Goal: Communication & Community: Answer question/provide support

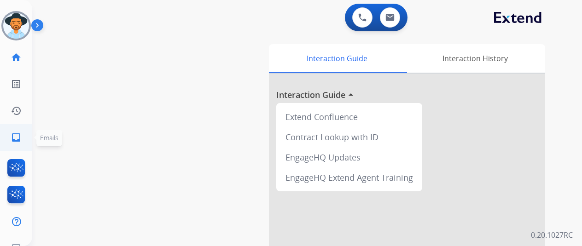
click at [14, 132] on mat-icon "inbox" at bounding box center [16, 137] width 11 height 11
select select "**********"
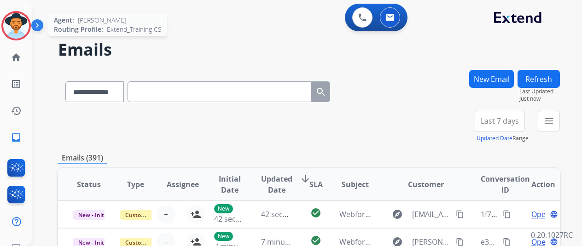
click at [12, 22] on img at bounding box center [16, 26] width 26 height 26
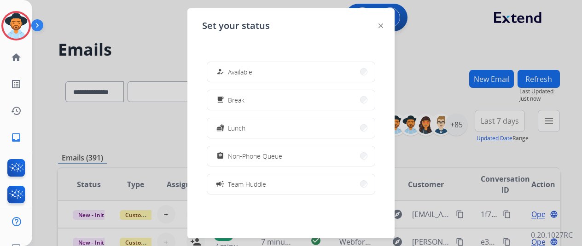
click at [263, 67] on button "how_to_reg Available" at bounding box center [291, 72] width 168 height 20
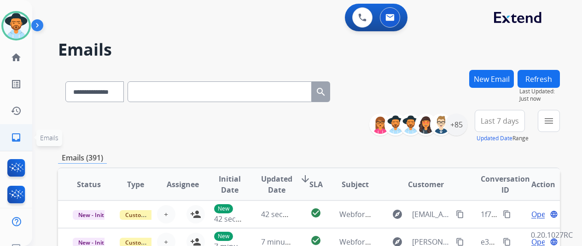
click at [16, 139] on mat-icon "inbox" at bounding box center [16, 137] width 11 height 11
click at [554, 123] on mat-icon "menu" at bounding box center [548, 121] width 11 height 11
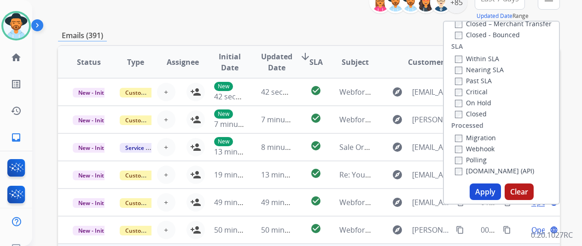
scroll to position [184, 0]
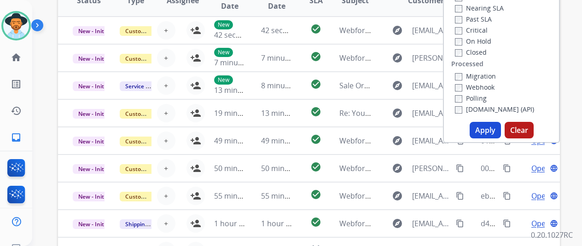
click at [486, 127] on button "Apply" at bounding box center [484, 130] width 31 height 17
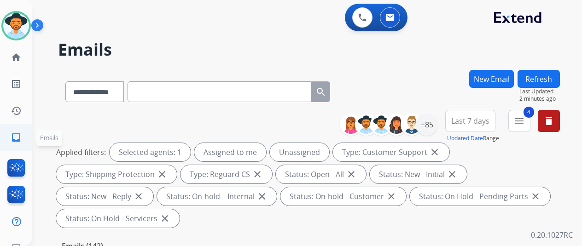
click at [19, 133] on mat-icon "inbox" at bounding box center [16, 137] width 11 height 11
click at [437, 122] on div "+85" at bounding box center [427, 125] width 22 height 22
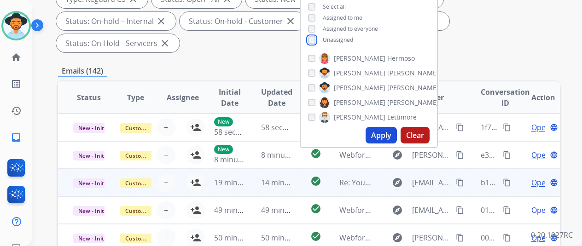
scroll to position [184, 0]
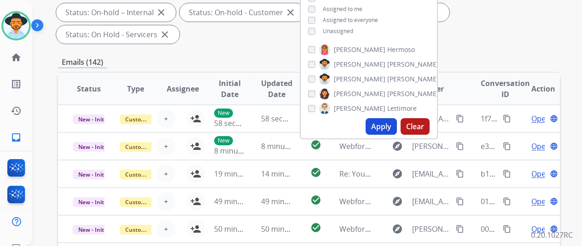
click at [386, 124] on button "Apply" at bounding box center [380, 126] width 31 height 17
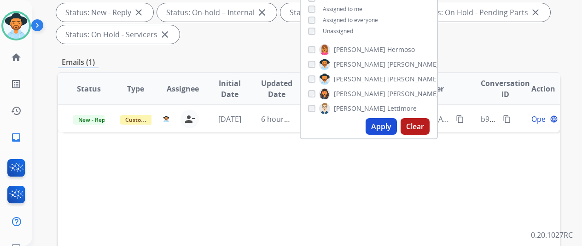
click at [383, 124] on button "Apply" at bounding box center [380, 126] width 31 height 17
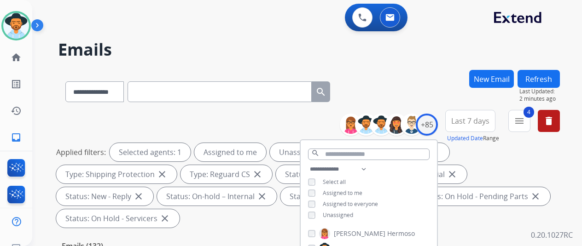
click at [399, 62] on div "**********" at bounding box center [295, 156] width 527 height 246
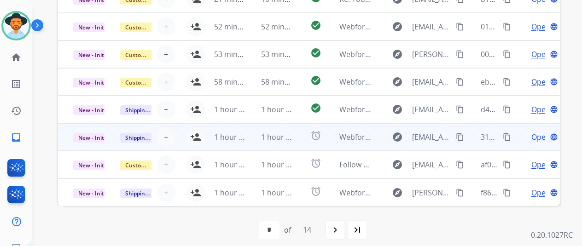
scroll to position [11, 0]
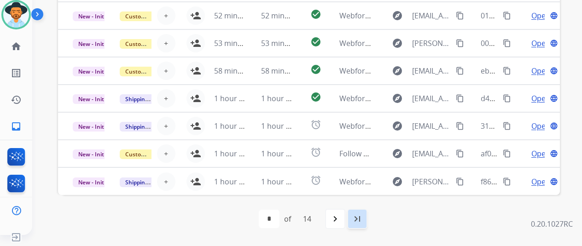
click at [363, 217] on mat-icon "last_page" at bounding box center [357, 219] width 11 height 11
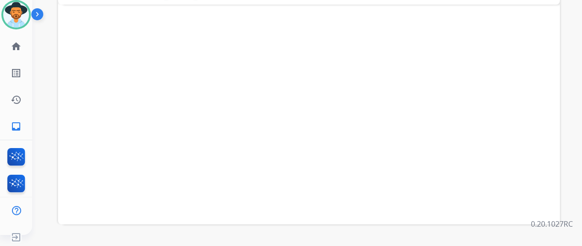
scroll to position [358, 0]
click at [283, 219] on mat-icon "navigate_before" at bounding box center [282, 219] width 11 height 11
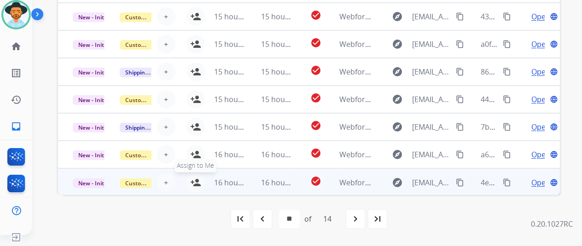
click at [195, 178] on mat-icon "person_add" at bounding box center [195, 182] width 11 height 11
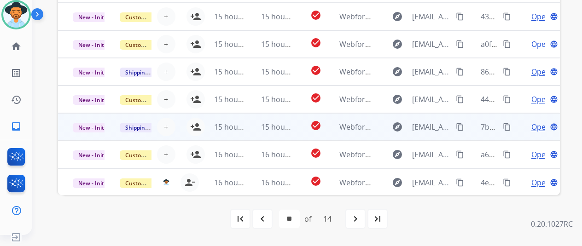
drag, startPoint x: 197, startPoint y: 153, endPoint x: 203, endPoint y: 138, distance: 16.5
click at [198, 151] on mat-icon "person_add" at bounding box center [195, 154] width 11 height 11
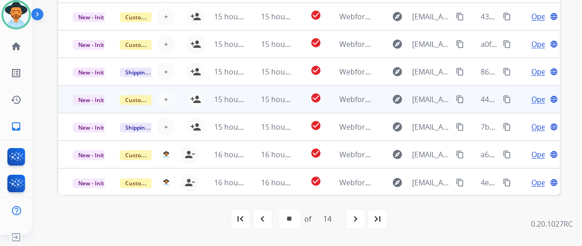
drag, startPoint x: 193, startPoint y: 122, endPoint x: 201, endPoint y: 96, distance: 27.4
click at [195, 118] on button "person_add Assign to Me" at bounding box center [195, 127] width 18 height 18
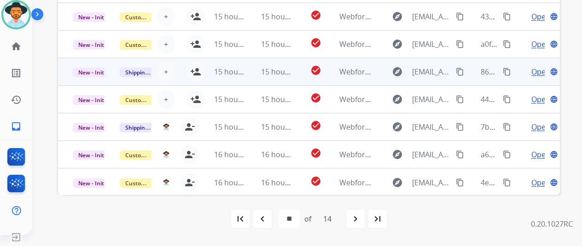
drag, startPoint x: 194, startPoint y: 96, endPoint x: 203, endPoint y: 77, distance: 21.2
click at [195, 94] on mat-icon "person_add" at bounding box center [195, 99] width 11 height 11
click at [197, 67] on mat-icon "person_add" at bounding box center [195, 71] width 11 height 11
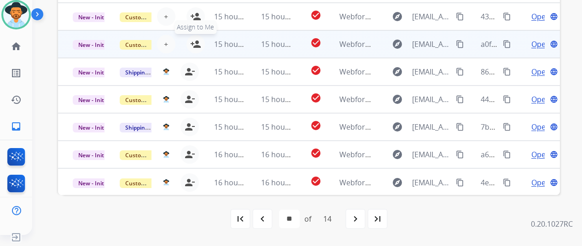
click at [194, 40] on mat-icon "person_add" at bounding box center [195, 44] width 11 height 11
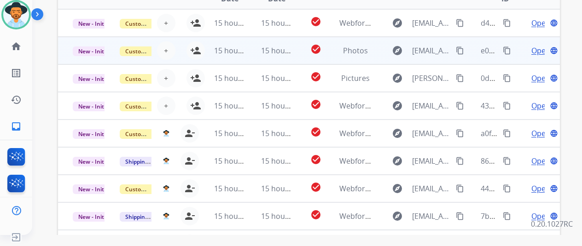
scroll to position [266, 0]
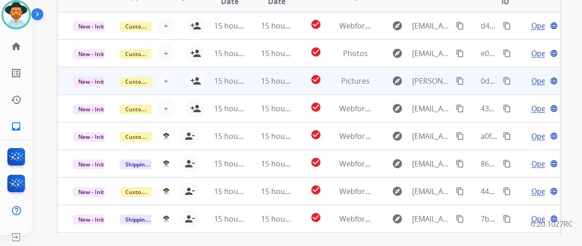
drag, startPoint x: 195, startPoint y: 107, endPoint x: 197, endPoint y: 69, distance: 38.7
click at [194, 103] on mat-icon "person_add" at bounding box center [195, 108] width 11 height 11
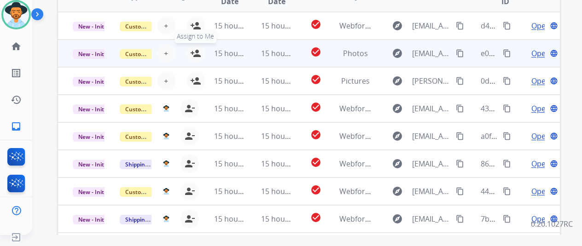
drag, startPoint x: 194, startPoint y: 80, endPoint x: 196, endPoint y: 53, distance: 26.3
click at [195, 75] on mat-icon "person_add" at bounding box center [195, 80] width 11 height 11
click at [196, 51] on mat-icon "person_add" at bounding box center [195, 53] width 11 height 11
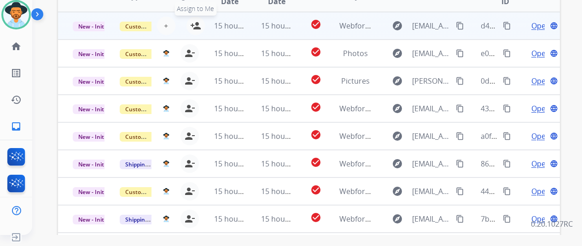
click at [197, 27] on mat-icon "person_add" at bounding box center [195, 25] width 11 height 11
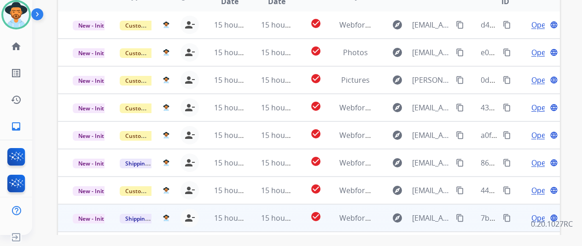
scroll to position [358, 0]
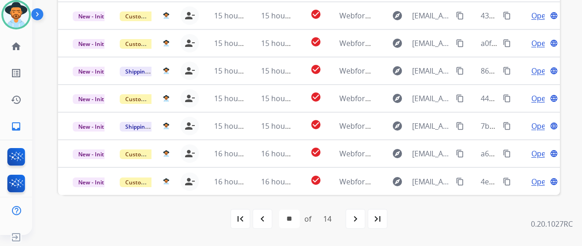
click at [266, 218] on mat-icon "navigate_before" at bounding box center [262, 219] width 11 height 11
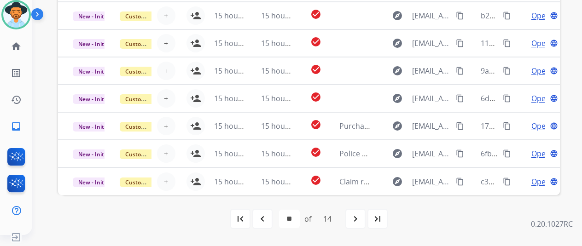
drag, startPoint x: 265, startPoint y: 220, endPoint x: 260, endPoint y: 205, distance: 15.4
click at [264, 219] on mat-icon "navigate_before" at bounding box center [262, 219] width 11 height 11
click at [263, 218] on mat-icon "navigate_before" at bounding box center [262, 219] width 11 height 11
click at [263, 220] on mat-icon "navigate_before" at bounding box center [262, 219] width 11 height 11
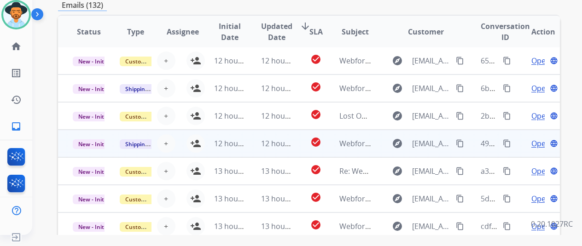
drag, startPoint x: 196, startPoint y: 143, endPoint x: 192, endPoint y: 134, distance: 10.1
click at [195, 143] on mat-icon "person_add" at bounding box center [195, 143] width 11 height 11
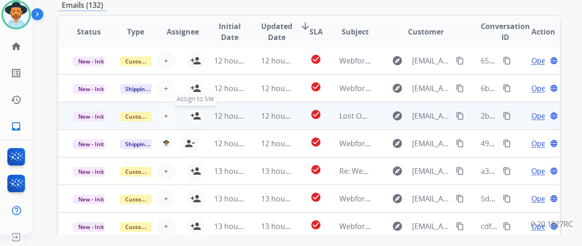
click at [198, 111] on mat-icon "person_add" at bounding box center [195, 115] width 11 height 11
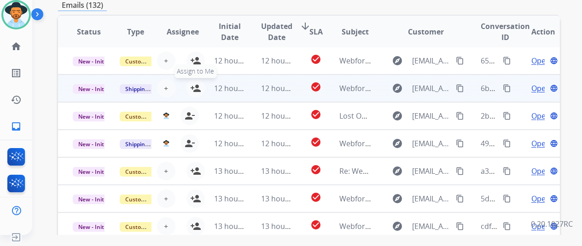
click at [193, 86] on mat-icon "person_add" at bounding box center [195, 88] width 11 height 11
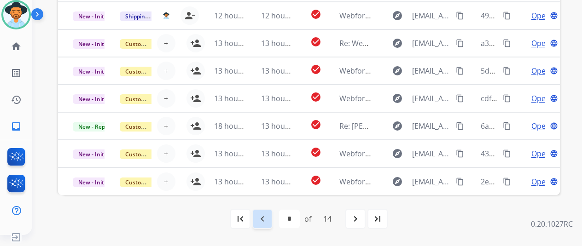
click at [266, 221] on mat-icon "navigate_before" at bounding box center [262, 219] width 11 height 11
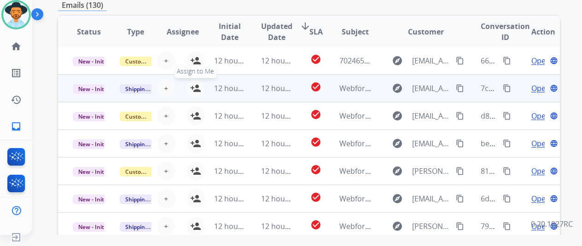
click at [198, 85] on mat-icon "person_add" at bounding box center [195, 88] width 11 height 11
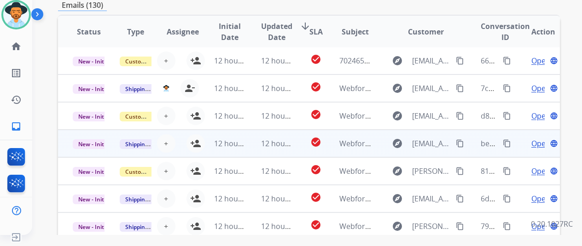
drag, startPoint x: 195, startPoint y: 111, endPoint x: 187, endPoint y: 133, distance: 23.7
click at [195, 111] on mat-icon "person_add" at bounding box center [195, 115] width 11 height 11
click at [196, 139] on mat-icon "person_add" at bounding box center [195, 143] width 11 height 11
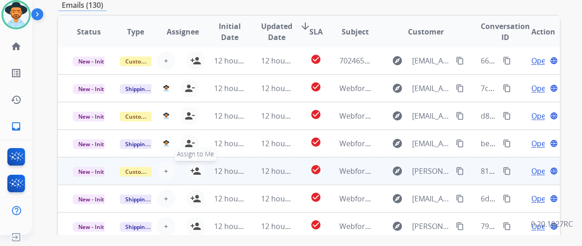
click at [195, 170] on mat-icon "person_add" at bounding box center [195, 171] width 11 height 11
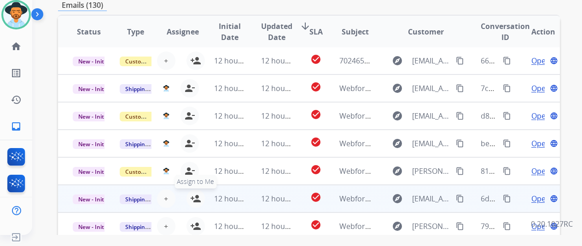
click at [196, 194] on mat-icon "person_add" at bounding box center [195, 198] width 11 height 11
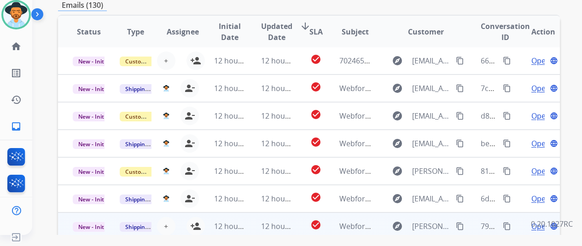
drag, startPoint x: 198, startPoint y: 225, endPoint x: 204, endPoint y: 222, distance: 6.4
click at [200, 224] on tr "New - Initial Shipping Protection + Select agent person_add Assign to Me 12 hou…" at bounding box center [309, 227] width 502 height 28
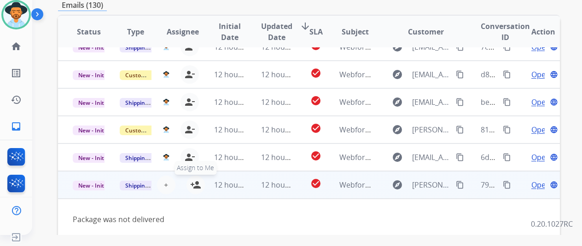
click at [195, 183] on mat-icon "person_add" at bounding box center [195, 184] width 11 height 11
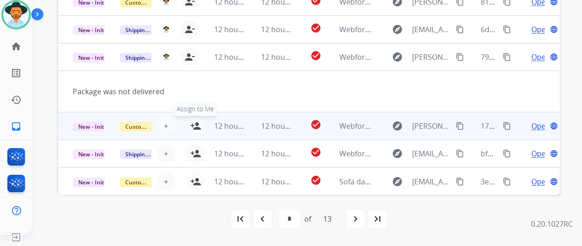
click at [198, 123] on mat-icon "person_add" at bounding box center [195, 126] width 11 height 11
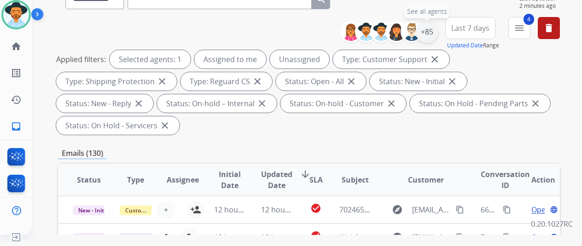
click at [433, 33] on div "+85" at bounding box center [427, 32] width 22 height 22
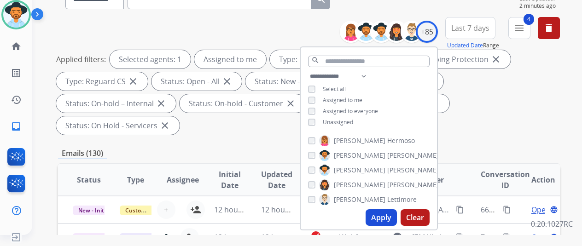
click at [379, 215] on button "Apply" at bounding box center [380, 217] width 31 height 17
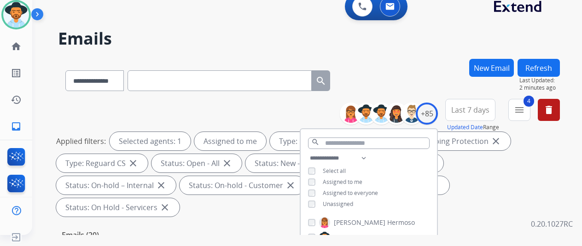
click at [376, 70] on div "**********" at bounding box center [309, 79] width 502 height 40
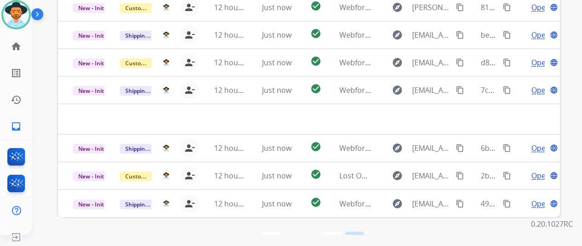
click at [355, 236] on mat-icon "last_page" at bounding box center [354, 241] width 11 height 11
select select "*"
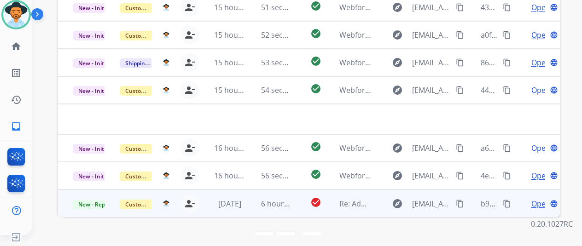
click at [538, 198] on span "Open" at bounding box center [540, 203] width 19 height 11
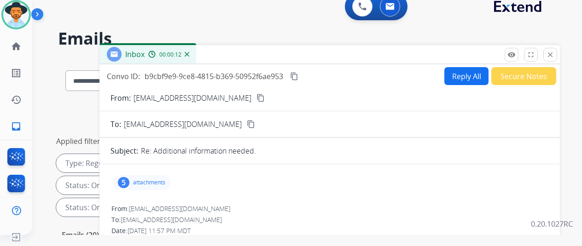
drag, startPoint x: 239, startPoint y: 97, endPoint x: 252, endPoint y: 73, distance: 27.0
click at [256, 97] on mat-icon "content_copy" at bounding box center [260, 98] width 8 height 8
click at [129, 183] on div "5" at bounding box center [124, 182] width 12 height 11
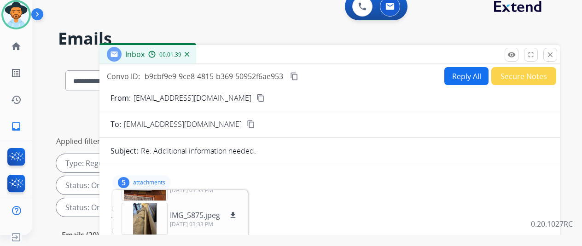
click at [471, 74] on button "Reply All" at bounding box center [466, 76] width 44 height 18
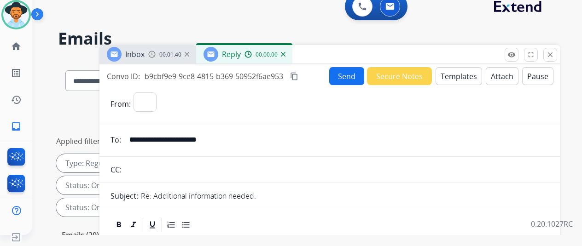
select select "**********"
click at [436, 84] on div "Send Secure Notes Templates Attach Pause" at bounding box center [441, 76] width 224 height 18
click at [454, 72] on button "Templates" at bounding box center [458, 76] width 46 height 18
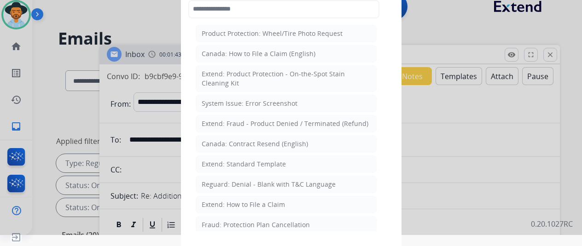
click at [225, 163] on div "Extend: Standard Template" at bounding box center [244, 164] width 84 height 9
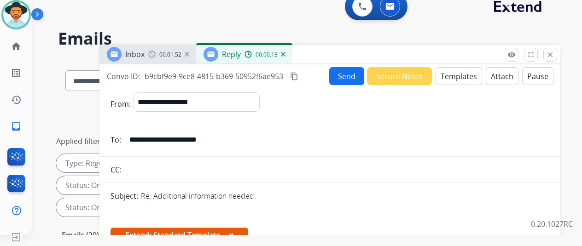
click at [298, 76] on mat-icon "content_copy" at bounding box center [294, 76] width 8 height 8
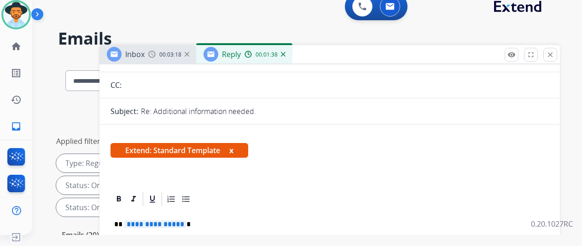
scroll to position [184, 0]
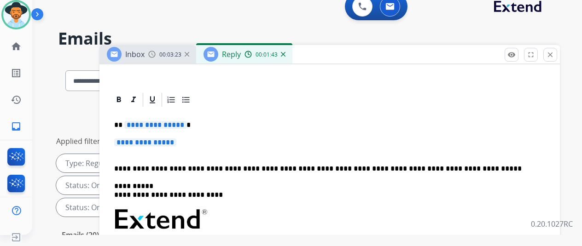
click at [186, 125] on span "**********" at bounding box center [155, 125] width 62 height 8
click at [176, 145] on span "**********" at bounding box center [145, 143] width 62 height 8
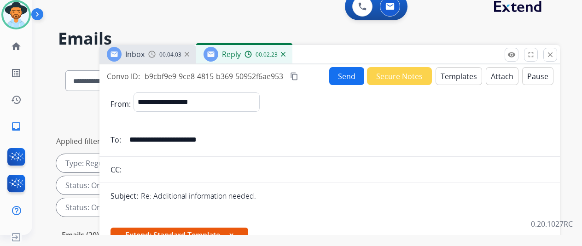
scroll to position [0, 0]
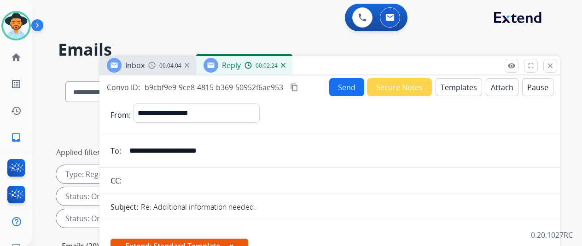
click at [344, 84] on button "Send" at bounding box center [346, 87] width 35 height 18
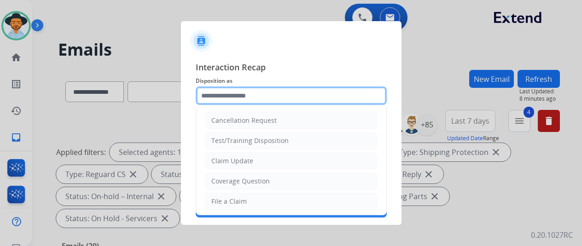
click at [207, 100] on input "text" at bounding box center [291, 96] width 191 height 18
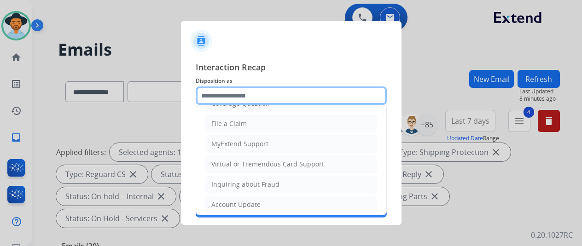
scroll to position [139, 0]
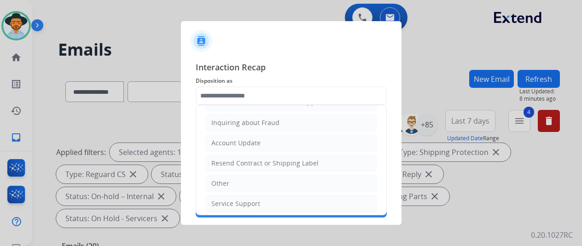
click at [234, 199] on div "Service Support" at bounding box center [235, 203] width 49 height 9
type input "**********"
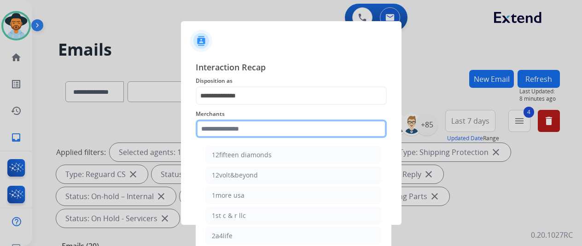
click at [213, 126] on input "text" at bounding box center [291, 129] width 191 height 18
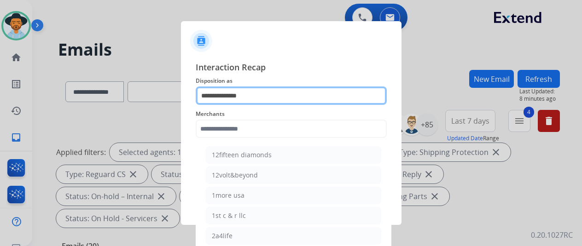
click at [233, 100] on input "**********" at bounding box center [291, 96] width 191 height 18
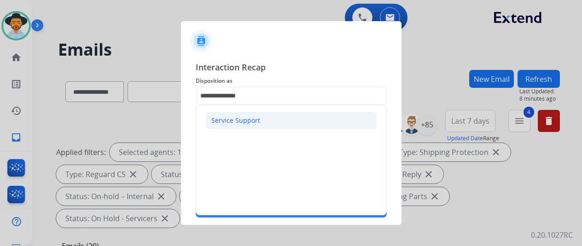
click at [233, 119] on div "Service Support" at bounding box center [235, 120] width 49 height 9
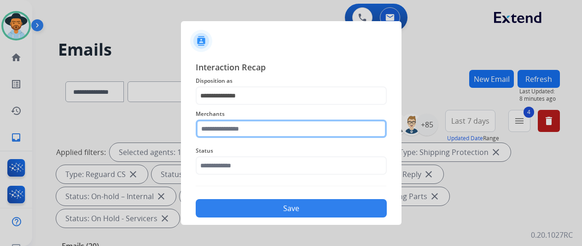
click at [225, 135] on input "text" at bounding box center [291, 129] width 191 height 18
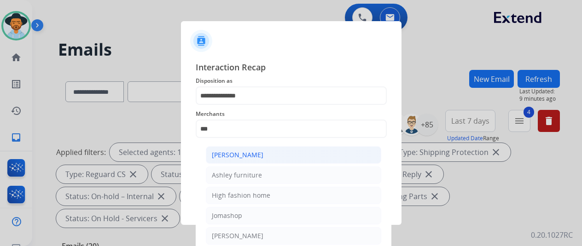
click at [237, 160] on li "[PERSON_NAME]" at bounding box center [293, 154] width 175 height 17
type input "**********"
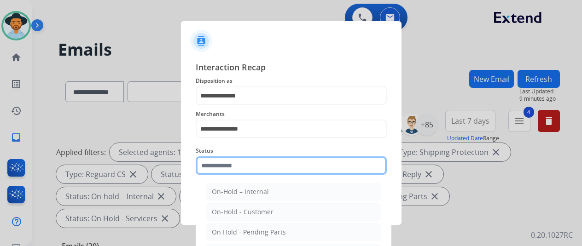
click at [236, 163] on input "text" at bounding box center [291, 165] width 191 height 18
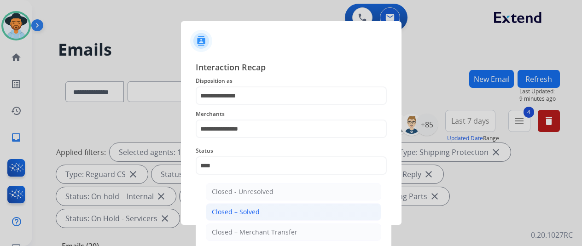
click at [231, 215] on div "Closed – Solved" at bounding box center [236, 212] width 48 height 9
type input "**********"
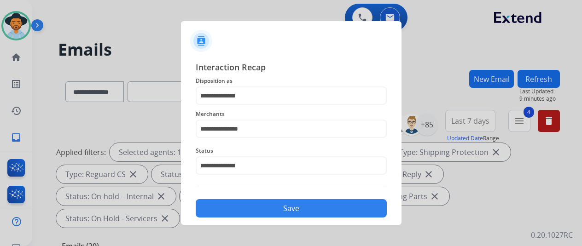
click at [236, 208] on button "Save" at bounding box center [291, 208] width 191 height 18
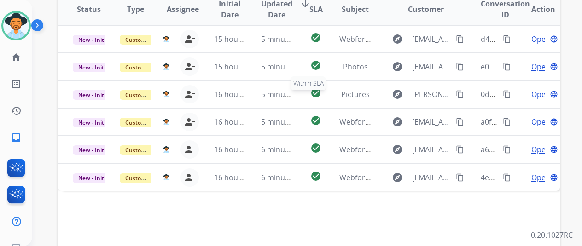
scroll to position [336, 0]
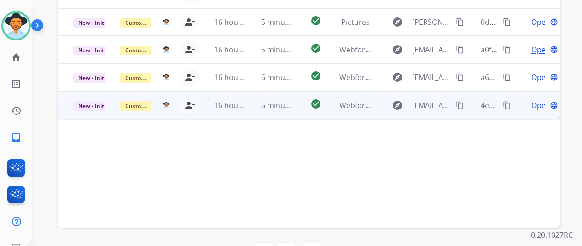
click at [536, 100] on span "Open" at bounding box center [540, 105] width 19 height 11
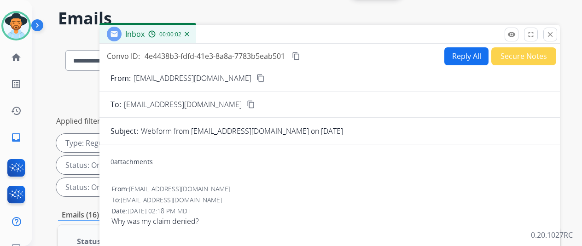
scroll to position [0, 0]
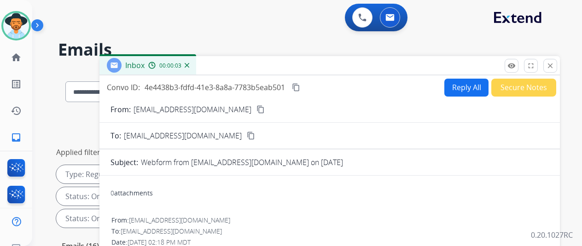
drag, startPoint x: 251, startPoint y: 108, endPoint x: 320, endPoint y: 51, distance: 89.6
click at [256, 109] on mat-icon "content_copy" at bounding box center [260, 109] width 8 height 8
click at [300, 87] on mat-icon "content_copy" at bounding box center [296, 87] width 8 height 8
click at [465, 83] on button "Reply All" at bounding box center [466, 88] width 44 height 18
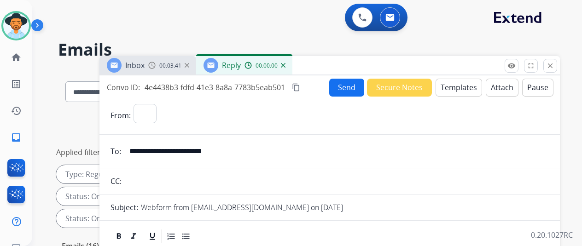
select select "**********"
click at [462, 88] on button "Templates" at bounding box center [458, 88] width 46 height 18
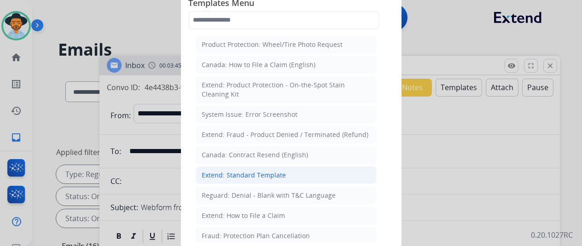
click at [251, 171] on div "Extend: Standard Template" at bounding box center [244, 175] width 84 height 9
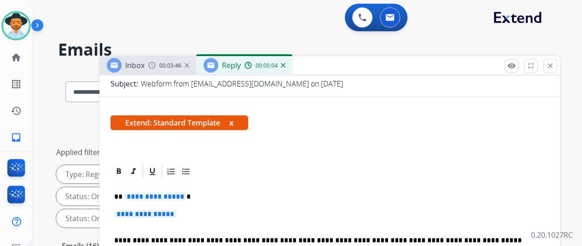
scroll to position [138, 0]
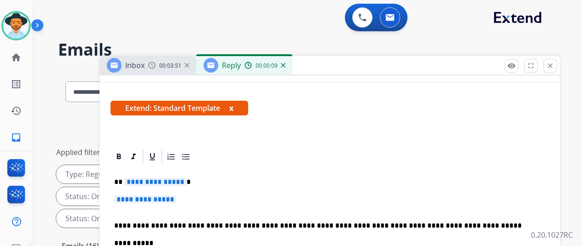
click at [186, 181] on span "**********" at bounding box center [155, 182] width 62 height 8
click at [176, 199] on span "**********" at bounding box center [145, 200] width 62 height 8
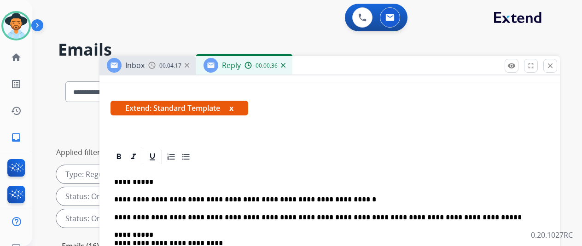
click at [341, 198] on p "**********" at bounding box center [325, 200] width 423 height 8
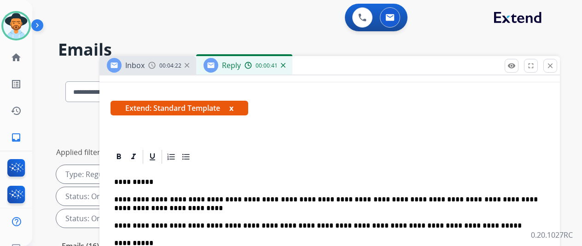
click at [165, 207] on p "**********" at bounding box center [325, 204] width 423 height 17
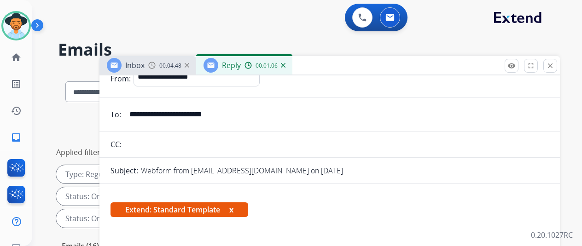
scroll to position [0, 0]
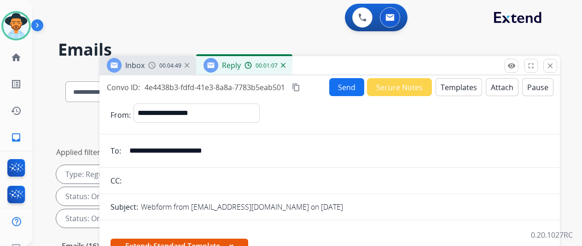
click at [342, 85] on button "Send" at bounding box center [346, 87] width 35 height 18
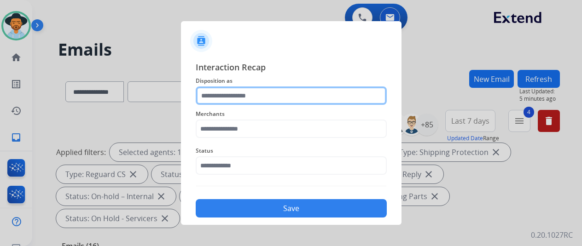
click at [226, 92] on input "text" at bounding box center [291, 96] width 191 height 18
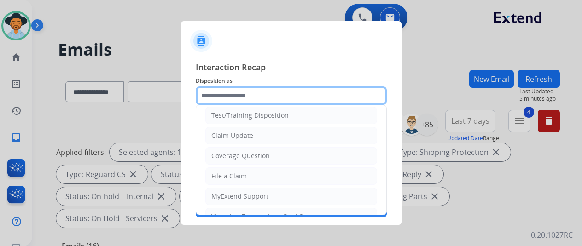
scroll to position [46, 0]
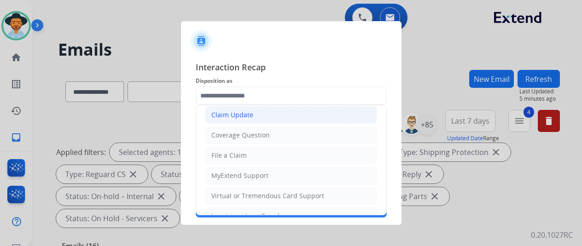
click at [216, 115] on div "Claim Update" at bounding box center [232, 114] width 42 height 9
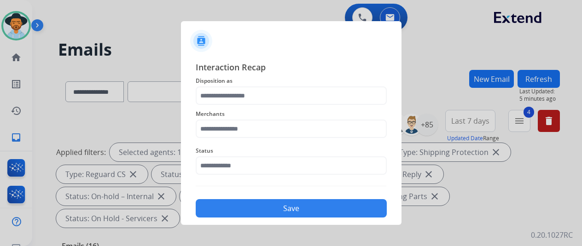
type input "**********"
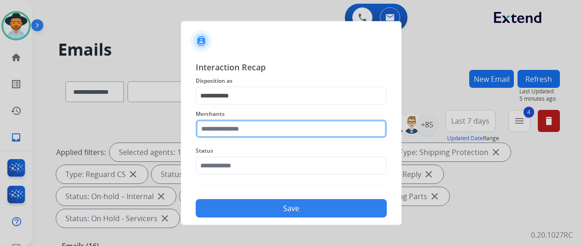
click at [220, 126] on input "text" at bounding box center [291, 129] width 191 height 18
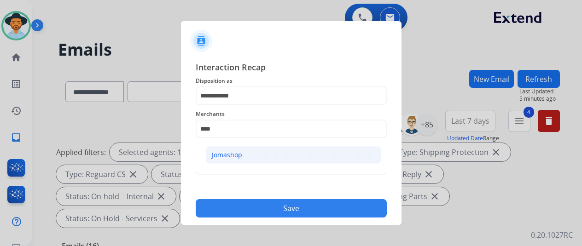
click at [232, 152] on div "Jomashop" at bounding box center [227, 154] width 30 height 9
type input "********"
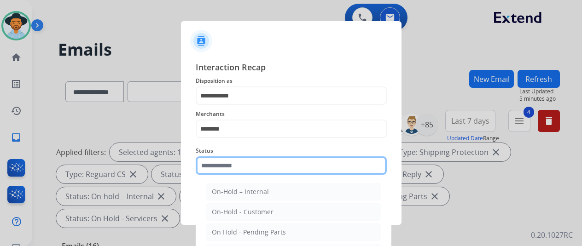
click at [227, 165] on input "text" at bounding box center [291, 165] width 191 height 18
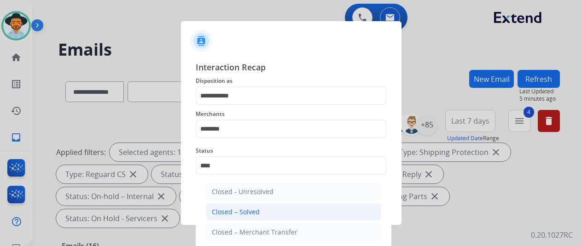
click at [257, 208] on div "Closed – Solved" at bounding box center [236, 212] width 48 height 9
type input "**********"
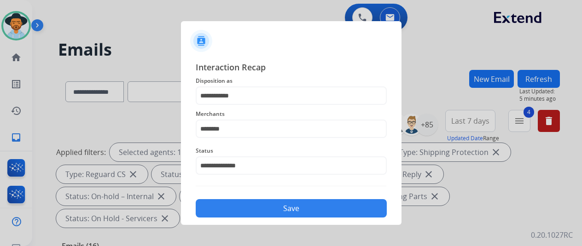
click at [257, 206] on button "Save" at bounding box center [291, 208] width 191 height 18
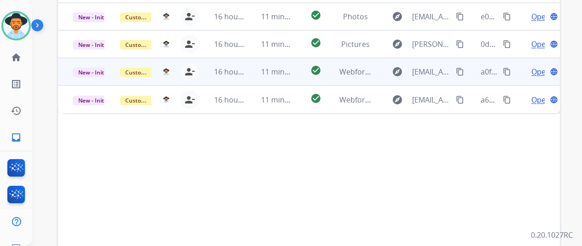
scroll to position [244, 0]
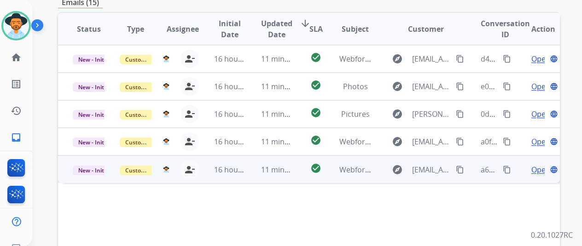
click at [540, 164] on span "Open" at bounding box center [540, 169] width 19 height 11
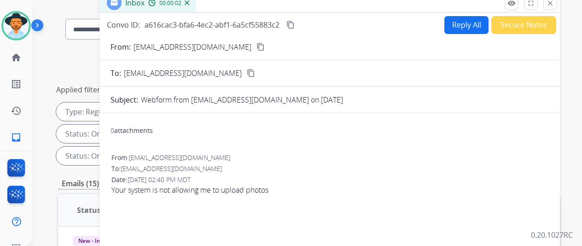
scroll to position [0, 0]
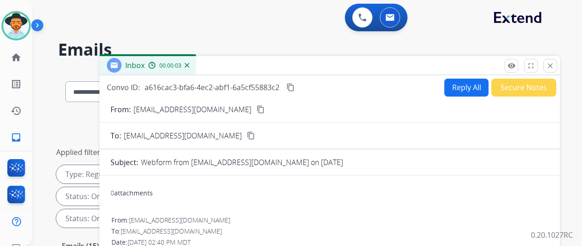
click at [256, 112] on mat-icon "content_copy" at bounding box center [260, 109] width 8 height 8
drag, startPoint x: 456, startPoint y: 85, endPoint x: 451, endPoint y: 69, distance: 15.9
click at [456, 85] on button "Reply All" at bounding box center [466, 88] width 44 height 18
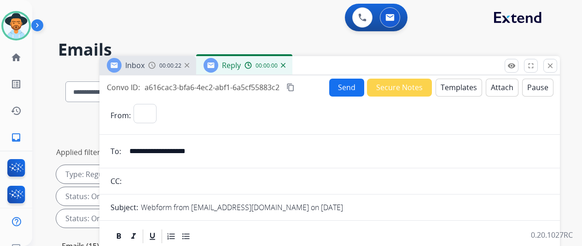
select select "**********"
click at [456, 88] on button "Templates" at bounding box center [458, 88] width 46 height 18
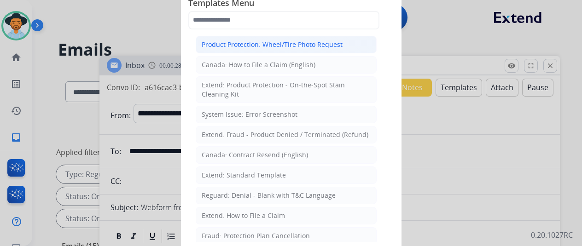
click at [240, 40] on div "Product Protection: Wheel/Tire Photo Request" at bounding box center [272, 44] width 141 height 9
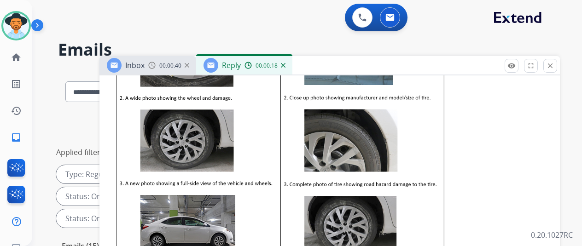
scroll to position [169, 0]
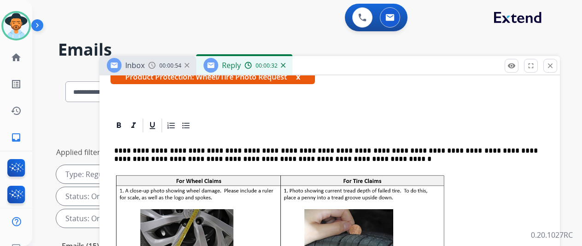
click at [311, 159] on p "**********" at bounding box center [325, 155] width 423 height 17
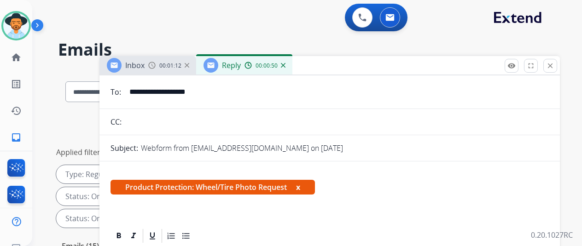
scroll to position [0, 0]
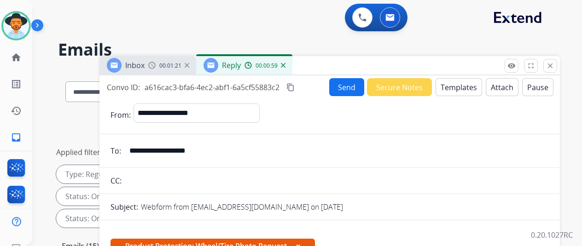
click at [295, 87] on mat-icon "content_copy" at bounding box center [290, 87] width 8 height 8
click at [349, 85] on button "Send" at bounding box center [346, 87] width 35 height 18
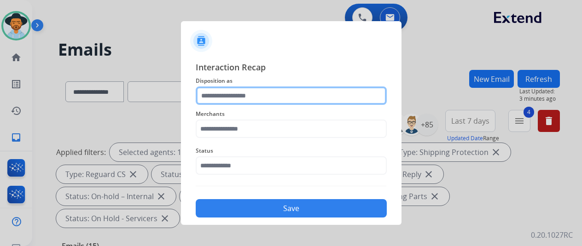
click at [208, 98] on input "text" at bounding box center [291, 96] width 191 height 18
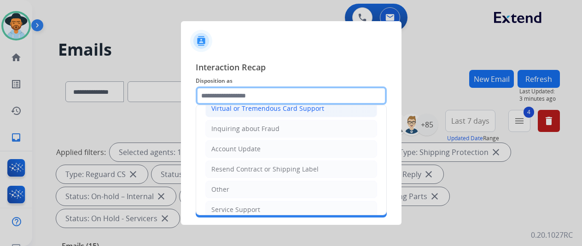
scroll to position [138, 0]
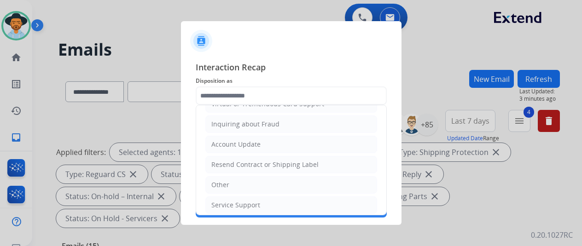
click at [220, 181] on div "Other" at bounding box center [220, 184] width 18 height 9
type input "*****"
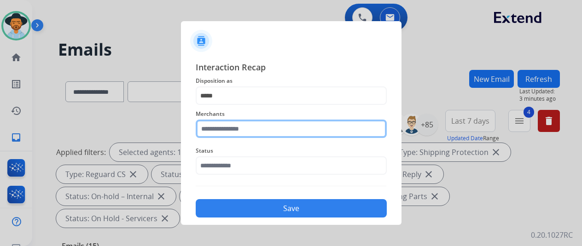
click at [225, 130] on input "text" at bounding box center [291, 129] width 191 height 18
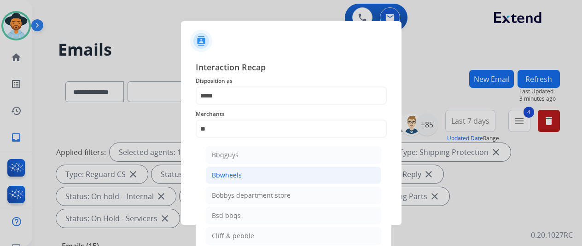
click at [244, 172] on li "Bbwheels" at bounding box center [293, 175] width 175 height 17
type input "********"
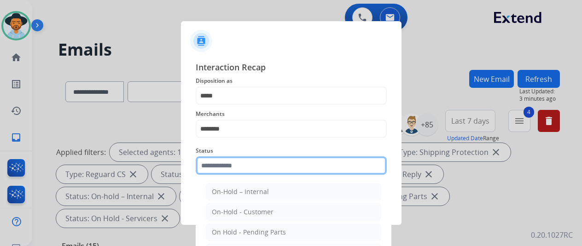
click at [250, 169] on input "text" at bounding box center [291, 165] width 191 height 18
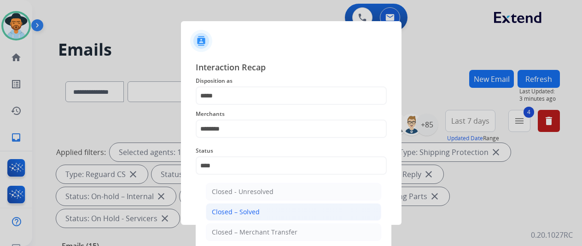
click at [250, 209] on div "Closed – Solved" at bounding box center [236, 212] width 48 height 9
type input "**********"
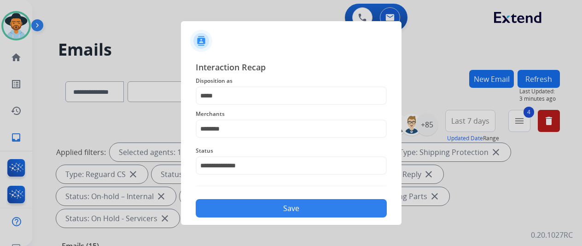
click at [254, 205] on button "Save" at bounding box center [291, 208] width 191 height 18
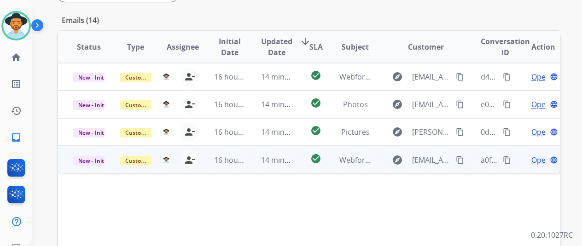
scroll to position [230, 0]
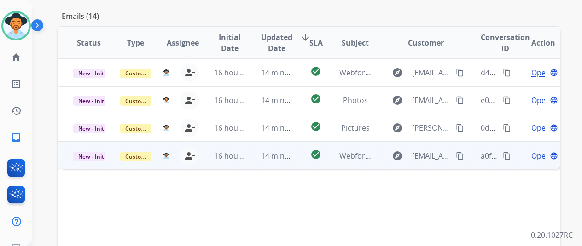
click at [538, 150] on span "Open" at bounding box center [540, 155] width 19 height 11
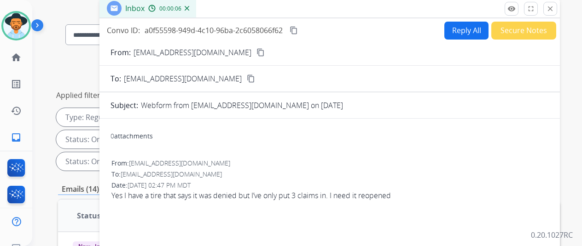
scroll to position [0, 0]
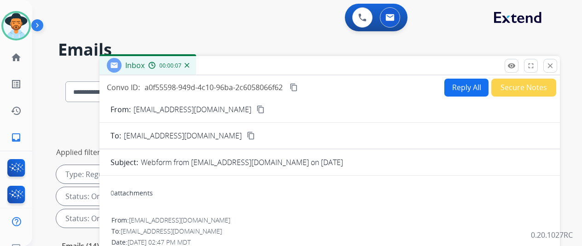
drag, startPoint x: 233, startPoint y: 110, endPoint x: 243, endPoint y: 95, distance: 18.2
click at [256, 109] on mat-icon "content_copy" at bounding box center [260, 109] width 8 height 8
drag, startPoint x: 469, startPoint y: 85, endPoint x: 462, endPoint y: 71, distance: 15.8
click at [468, 85] on button "Reply All" at bounding box center [466, 88] width 44 height 18
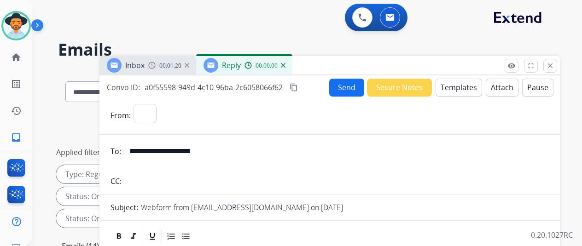
select select "**********"
click at [457, 83] on button "Templates" at bounding box center [458, 88] width 46 height 18
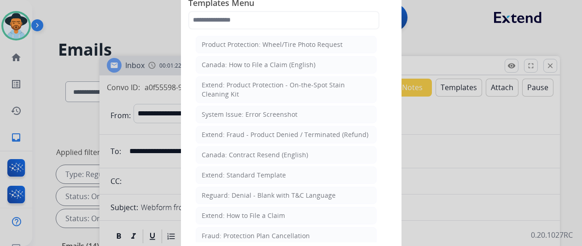
drag, startPoint x: 236, startPoint y: 214, endPoint x: 237, endPoint y: 150, distance: 64.0
click at [236, 212] on div "Extend: How to File a Claim" at bounding box center [243, 215] width 83 height 9
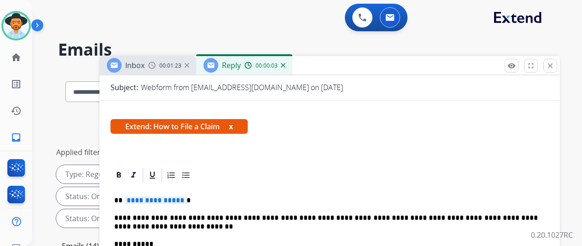
scroll to position [167, 0]
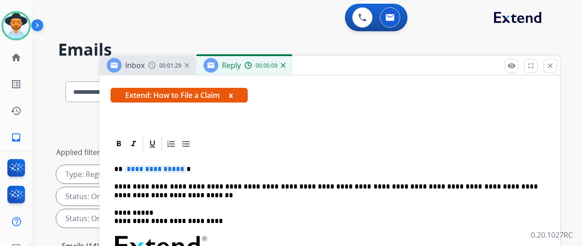
click at [185, 165] on span "**********" at bounding box center [155, 169] width 62 height 8
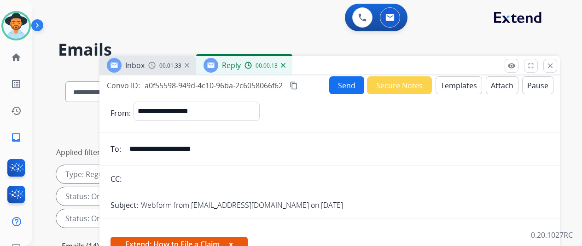
scroll to position [0, 0]
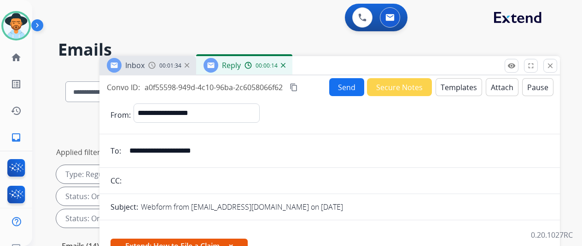
click at [352, 85] on button "Send" at bounding box center [346, 87] width 35 height 18
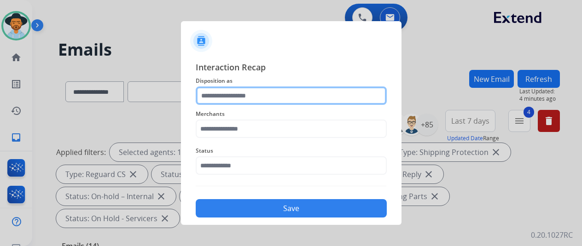
drag, startPoint x: 231, startPoint y: 91, endPoint x: 237, endPoint y: 101, distance: 12.0
click at [231, 92] on input "text" at bounding box center [291, 96] width 191 height 18
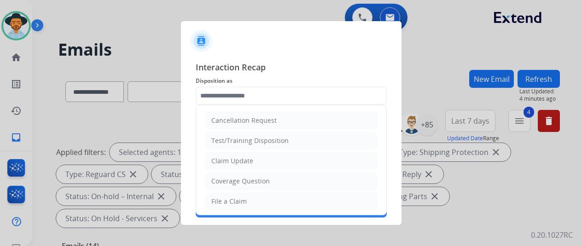
drag, startPoint x: 227, startPoint y: 197, endPoint x: 233, endPoint y: 188, distance: 11.2
click at [227, 197] on div "File a Claim" at bounding box center [228, 201] width 35 height 9
type input "**********"
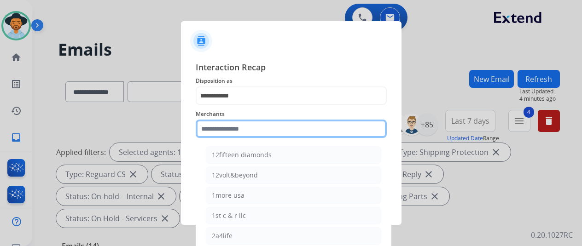
click at [220, 129] on input "text" at bounding box center [291, 129] width 191 height 18
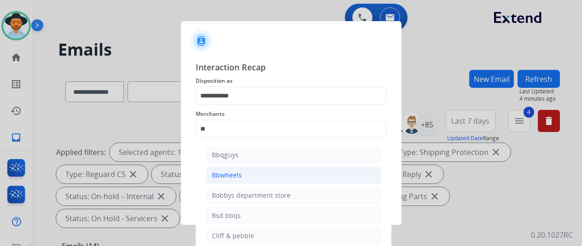
click at [236, 172] on div "Bbwheels" at bounding box center [227, 175] width 30 height 9
type input "********"
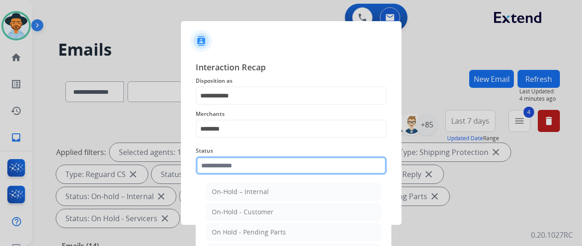
click at [238, 168] on input "text" at bounding box center [291, 165] width 191 height 18
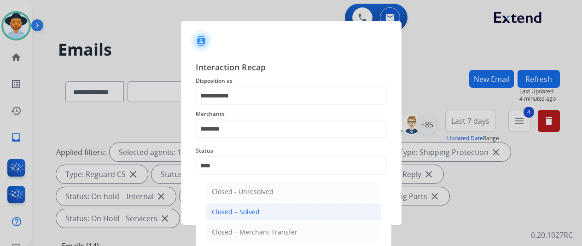
click at [236, 214] on div "Closed – Solved" at bounding box center [236, 212] width 48 height 9
type input "**********"
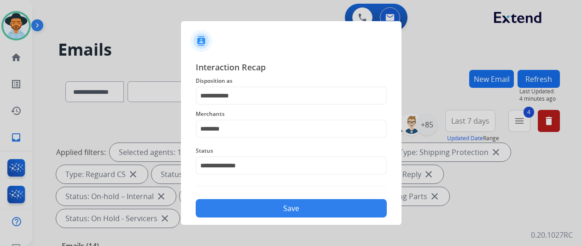
click at [263, 207] on button "Save" at bounding box center [291, 208] width 191 height 18
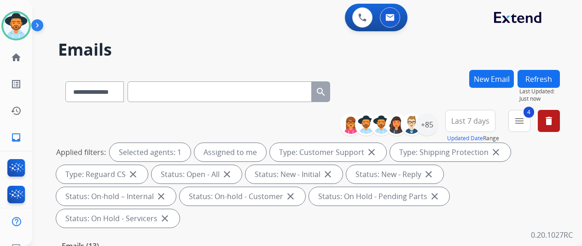
scroll to position [184, 0]
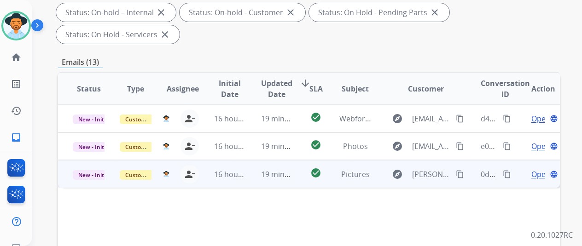
click at [539, 169] on span "Open" at bounding box center [540, 174] width 19 height 11
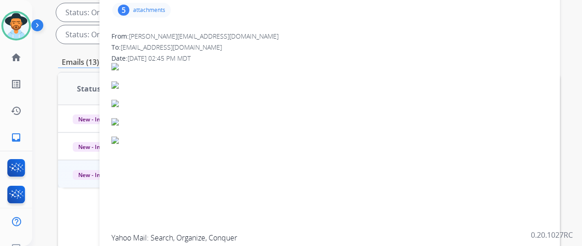
scroll to position [46, 0]
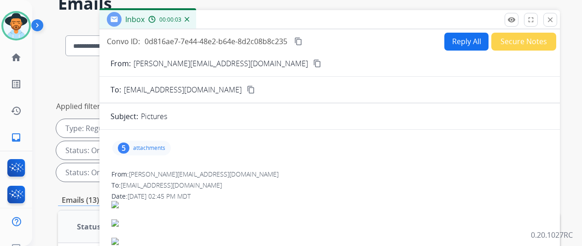
click at [313, 63] on mat-icon "content_copy" at bounding box center [317, 63] width 8 height 8
click at [128, 143] on div "5" at bounding box center [124, 148] width 12 height 11
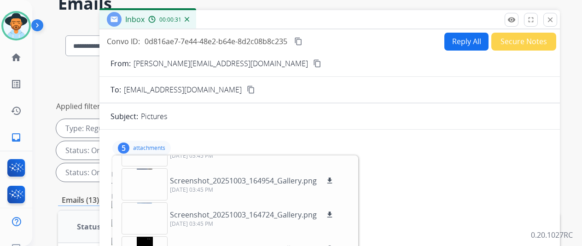
scroll to position [0, 0]
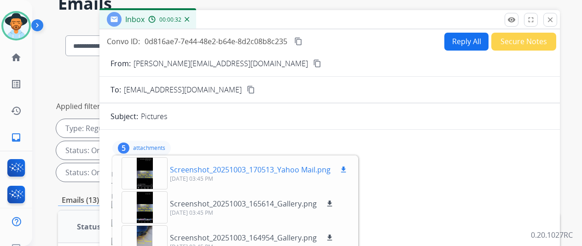
click at [347, 167] on mat-icon "download" at bounding box center [343, 170] width 8 height 8
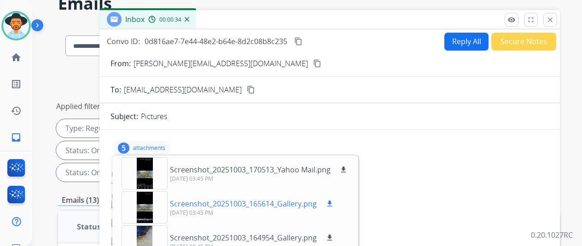
click at [334, 200] on mat-icon "download" at bounding box center [329, 204] width 8 height 8
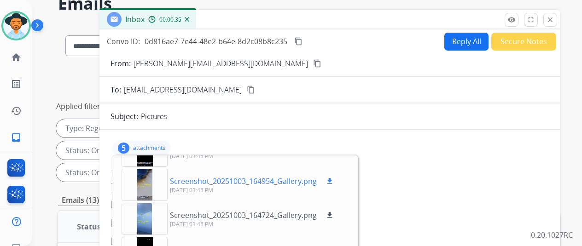
scroll to position [57, 0]
click at [334, 181] on mat-icon "download" at bounding box center [329, 181] width 8 height 8
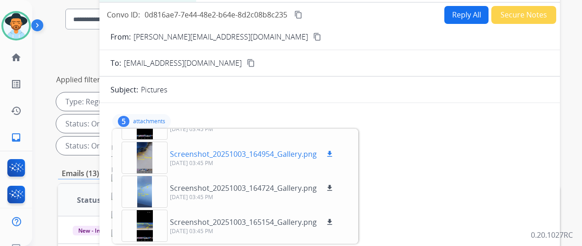
scroll to position [92, 0]
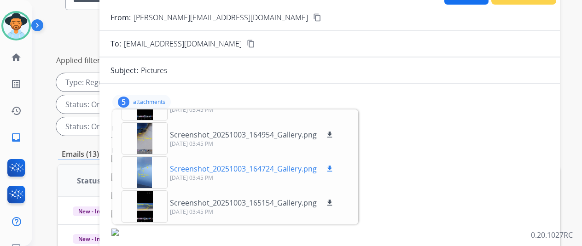
click at [334, 168] on mat-icon "download" at bounding box center [329, 169] width 8 height 8
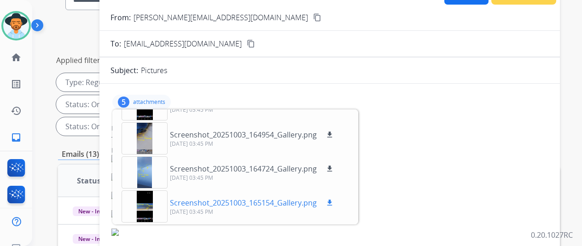
click at [335, 197] on div "Screenshot_20251003_165154_Gallery.png download" at bounding box center [252, 202] width 165 height 11
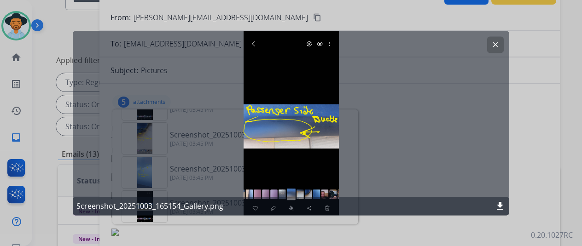
click at [497, 41] on mat-icon "clear" at bounding box center [495, 44] width 8 height 8
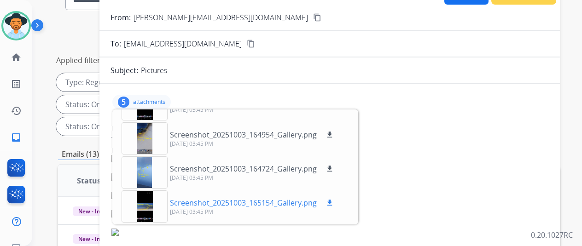
click at [334, 199] on mat-icon "download" at bounding box center [329, 203] width 8 height 8
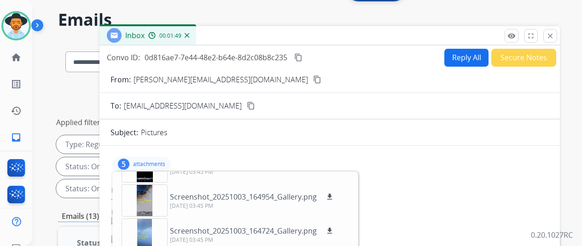
scroll to position [0, 0]
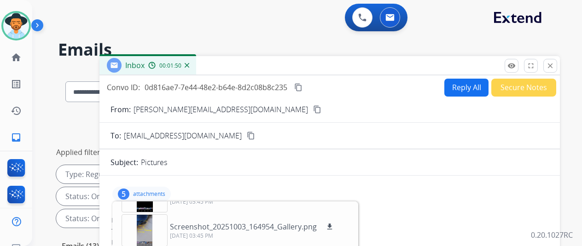
click at [313, 107] on mat-icon "content_copy" at bounding box center [317, 109] width 8 height 8
click at [302, 87] on mat-icon "content_copy" at bounding box center [298, 87] width 8 height 8
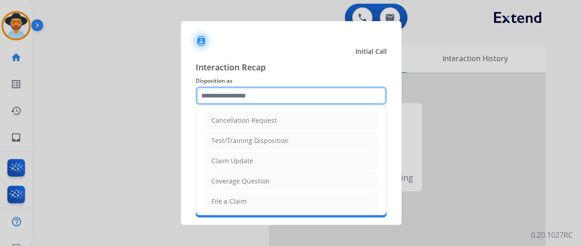
click at [216, 101] on input "text" at bounding box center [291, 96] width 191 height 18
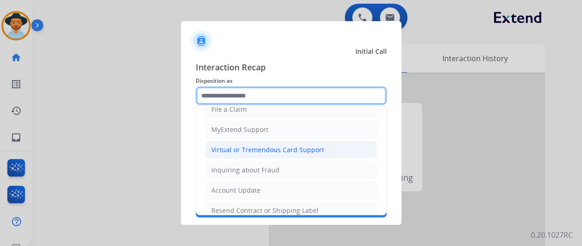
scroll to position [138, 0]
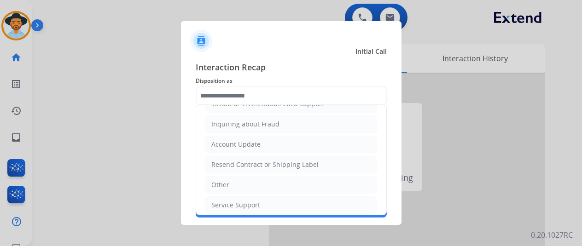
drag, startPoint x: 237, startPoint y: 199, endPoint x: 235, endPoint y: 193, distance: 7.0
click at [237, 201] on div "Service Support" at bounding box center [235, 205] width 49 height 9
type input "**********"
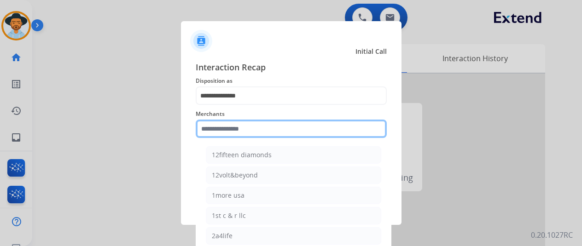
click at [226, 127] on input "text" at bounding box center [291, 129] width 191 height 18
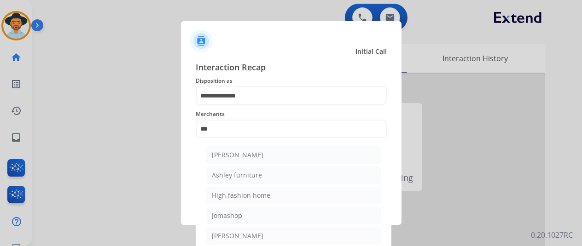
click at [226, 150] on li "[PERSON_NAME]" at bounding box center [293, 154] width 175 height 17
type input "**********"
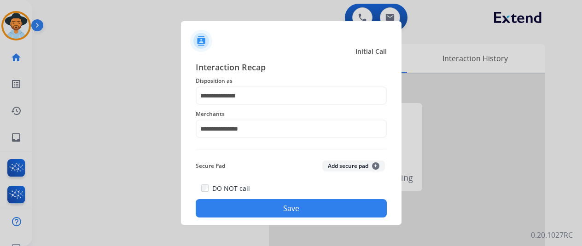
click at [267, 208] on button "Save" at bounding box center [291, 208] width 191 height 18
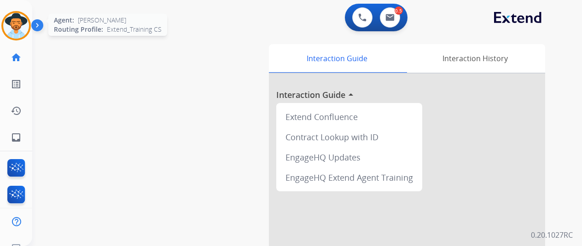
click at [15, 20] on img at bounding box center [16, 26] width 26 height 26
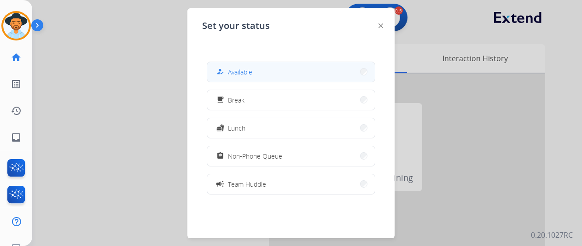
click at [257, 69] on button "how_to_reg Available" at bounding box center [291, 72] width 168 height 20
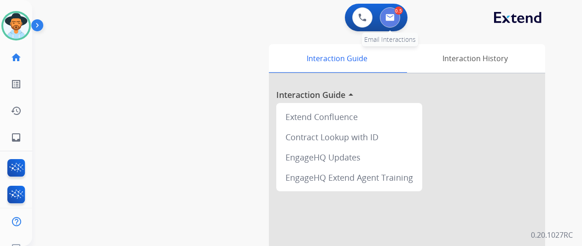
click at [394, 14] on img at bounding box center [389, 17] width 9 height 7
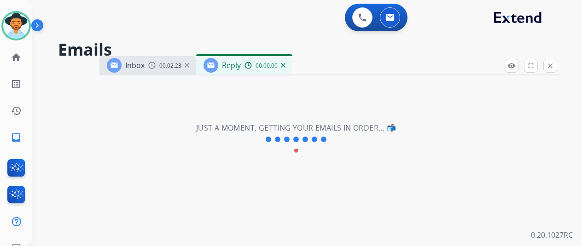
select select "**********"
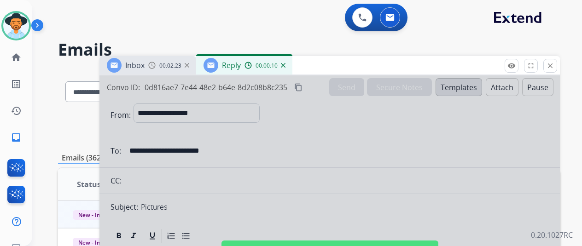
click at [278, 147] on div at bounding box center [329, 247] width 460 height 344
select select
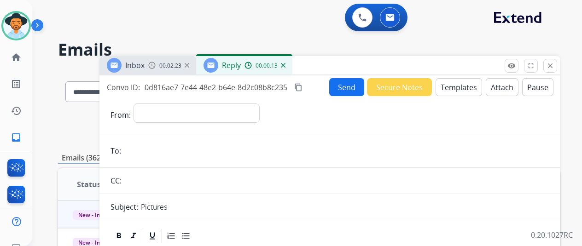
click at [460, 81] on button "Templates" at bounding box center [458, 87] width 46 height 18
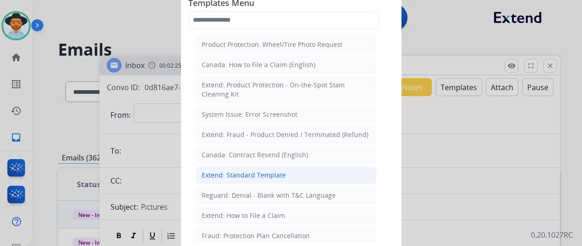
click at [241, 172] on div "Extend: Standard Template" at bounding box center [244, 175] width 84 height 9
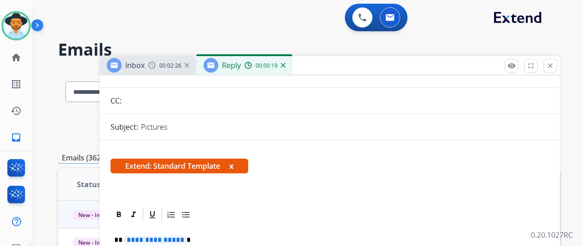
scroll to position [184, 0]
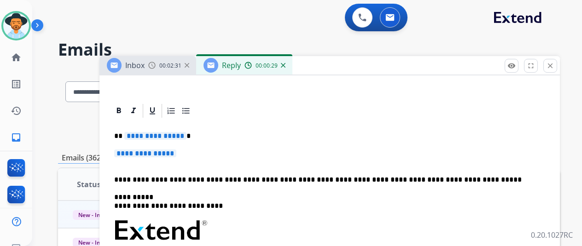
click at [186, 135] on span "**********" at bounding box center [155, 136] width 62 height 8
click at [176, 153] on span "**********" at bounding box center [145, 154] width 62 height 8
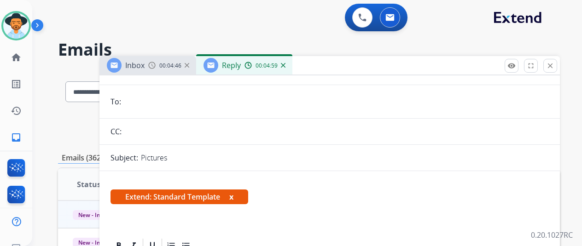
scroll to position [0, 0]
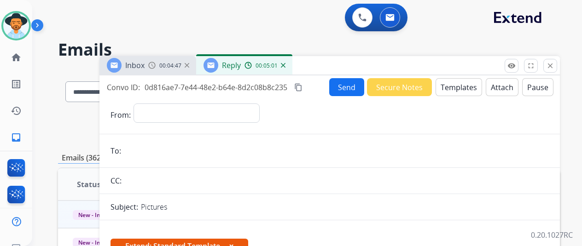
click at [350, 85] on button "Send" at bounding box center [346, 87] width 35 height 18
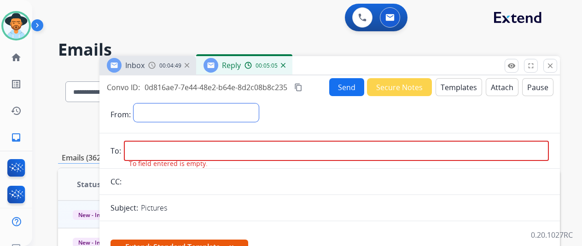
click at [165, 112] on select "**********" at bounding box center [195, 113] width 125 height 18
select select "**********"
click at [140, 104] on select "**********" at bounding box center [195, 113] width 125 height 18
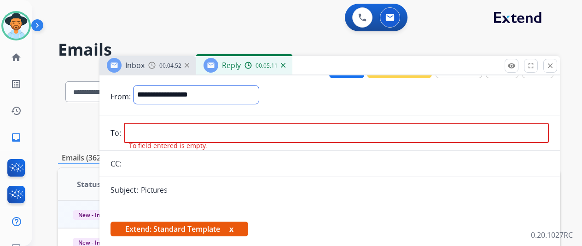
scroll to position [46, 0]
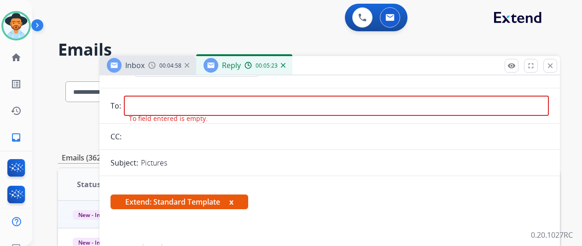
click at [152, 105] on input "email" at bounding box center [336, 106] width 425 height 20
paste input "**********"
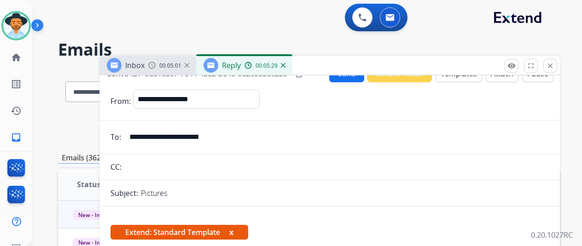
scroll to position [0, 0]
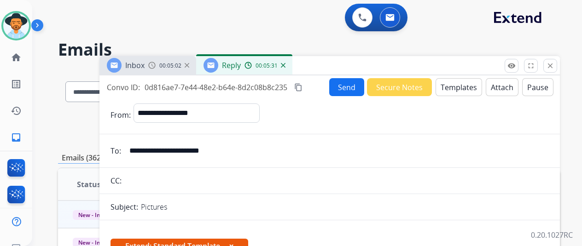
type input "**********"
click at [339, 87] on button "Send" at bounding box center [346, 87] width 35 height 18
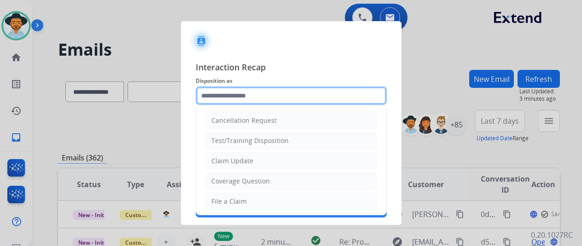
click at [214, 95] on input "text" at bounding box center [291, 96] width 191 height 18
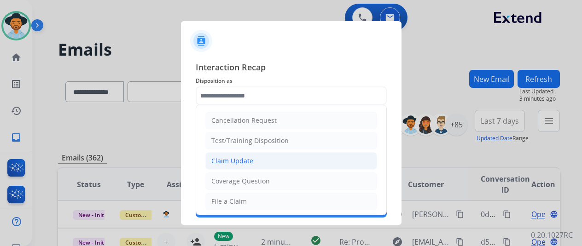
click at [229, 159] on div "Claim Update" at bounding box center [232, 160] width 42 height 9
type input "**********"
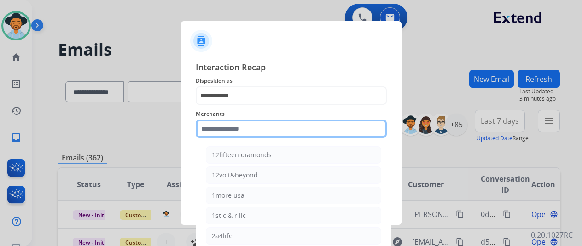
click at [207, 127] on input "text" at bounding box center [291, 129] width 191 height 18
click at [216, 128] on input "text" at bounding box center [291, 129] width 191 height 18
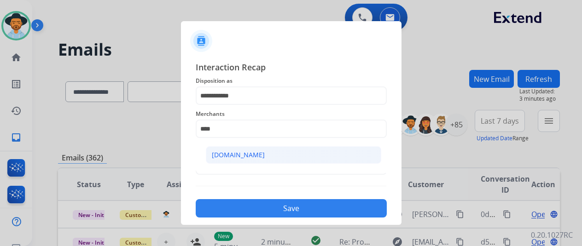
click at [243, 154] on div "[DOMAIN_NAME]" at bounding box center [238, 154] width 53 height 9
type input "**********"
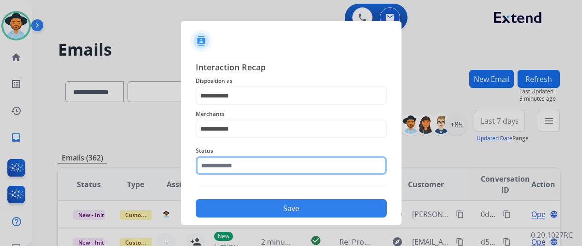
click at [237, 165] on input "text" at bounding box center [291, 165] width 191 height 18
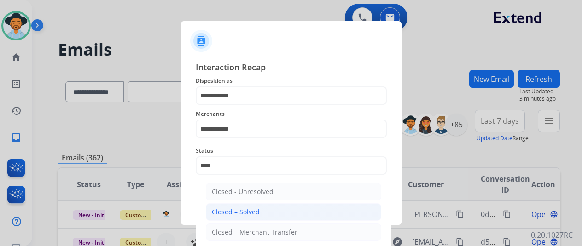
click at [253, 217] on li "Closed – Solved" at bounding box center [293, 211] width 175 height 17
type input "**********"
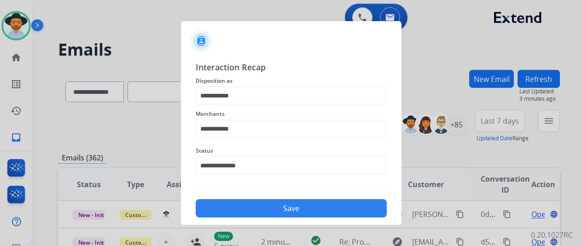
click at [251, 214] on button "Save" at bounding box center [291, 208] width 191 height 18
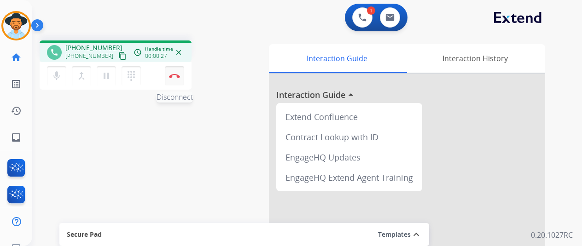
click at [173, 73] on button "Disconnect" at bounding box center [174, 75] width 19 height 19
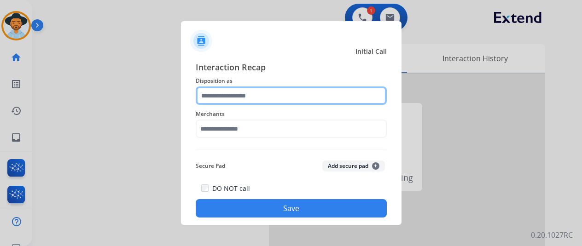
click at [211, 90] on input "text" at bounding box center [291, 96] width 191 height 18
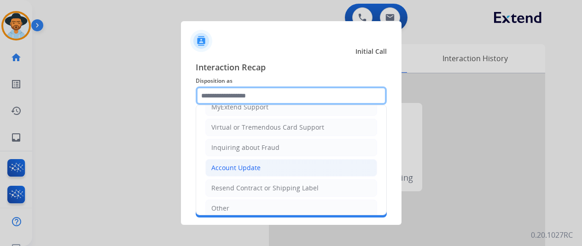
scroll to position [93, 0]
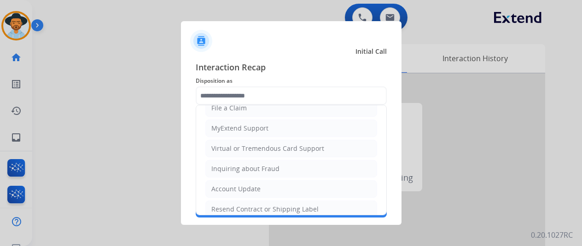
click at [225, 186] on div "Account Update" at bounding box center [235, 189] width 49 height 9
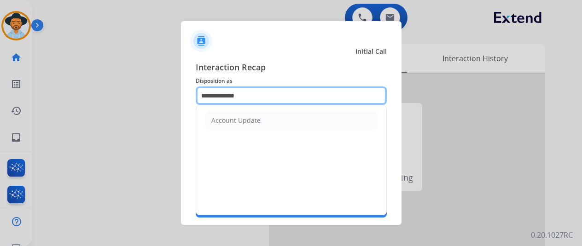
drag, startPoint x: 260, startPoint y: 98, endPoint x: 185, endPoint y: 107, distance: 75.5
click at [185, 107] on div "**********" at bounding box center [291, 139] width 220 height 172
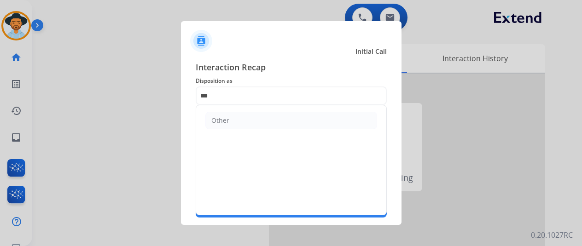
click at [225, 121] on div "Other" at bounding box center [220, 120] width 18 height 9
type input "*****"
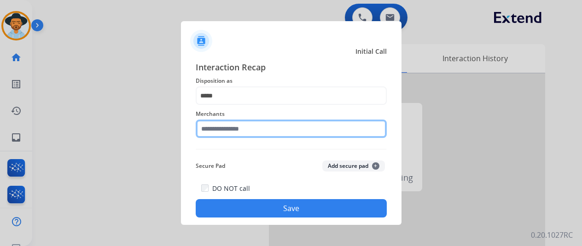
click at [243, 132] on input "text" at bounding box center [291, 129] width 191 height 18
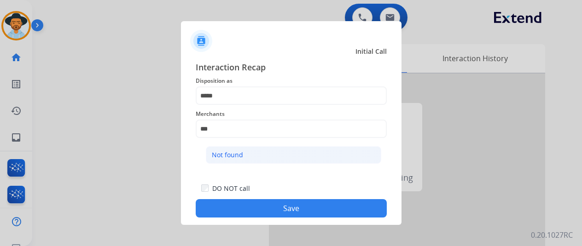
click at [260, 153] on li "Not found" at bounding box center [293, 154] width 175 height 17
type input "*********"
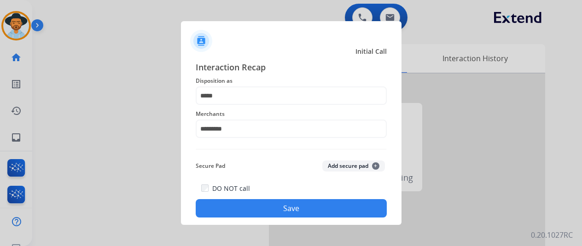
click at [259, 205] on button "Save" at bounding box center [291, 208] width 191 height 18
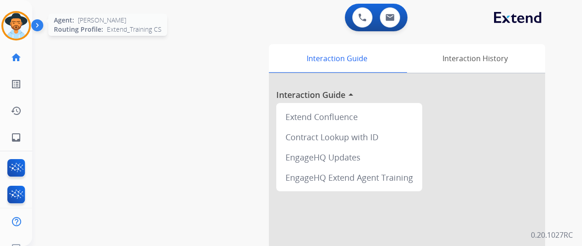
click at [12, 15] on img at bounding box center [16, 26] width 26 height 26
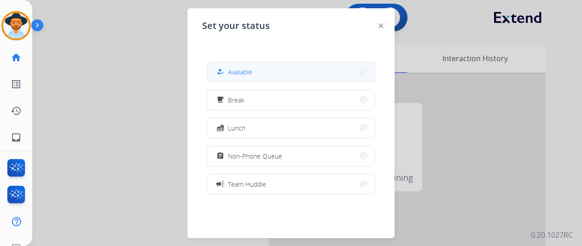
click at [252, 69] on span "Available" at bounding box center [240, 72] width 24 height 10
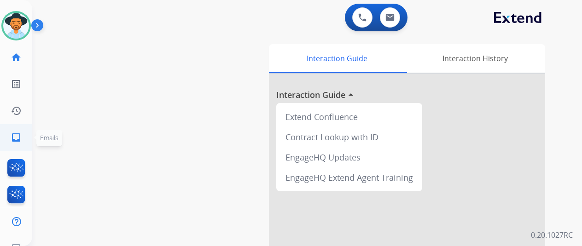
click at [13, 137] on mat-icon "inbox" at bounding box center [16, 137] width 11 height 11
select select "**********"
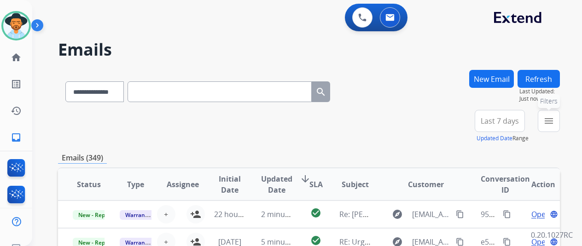
drag, startPoint x: 556, startPoint y: 116, endPoint x: 474, endPoint y: 155, distance: 90.6
click at [554, 116] on mat-icon "menu" at bounding box center [548, 121] width 11 height 11
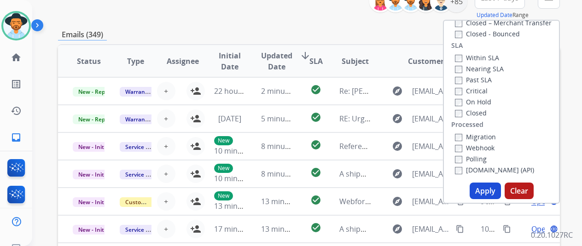
scroll to position [138, 0]
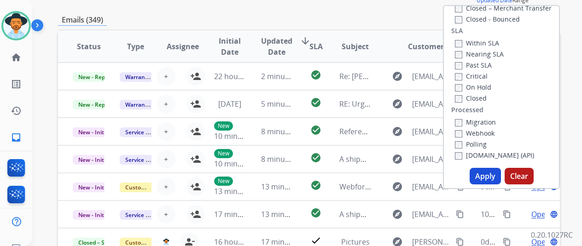
click at [491, 176] on button "Apply" at bounding box center [484, 176] width 31 height 17
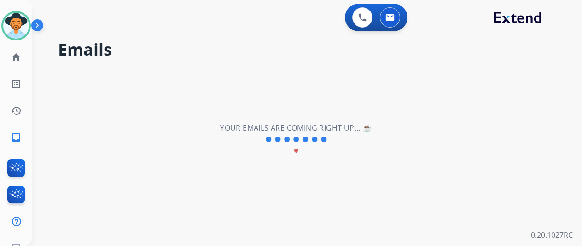
scroll to position [0, 0]
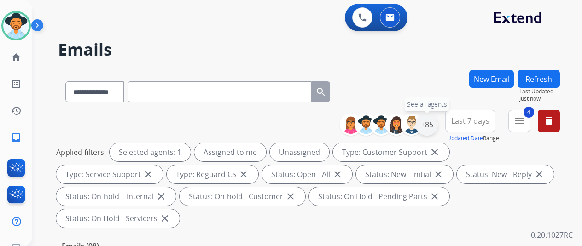
click at [435, 122] on div "+85" at bounding box center [427, 125] width 22 height 22
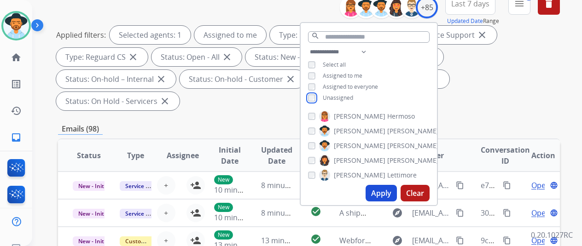
scroll to position [138, 0]
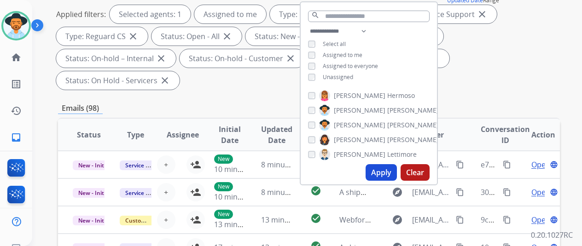
click at [388, 179] on button "Apply" at bounding box center [380, 172] width 31 height 17
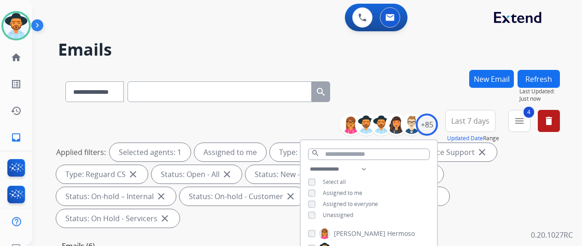
click at [423, 78] on div "**********" at bounding box center [309, 90] width 502 height 40
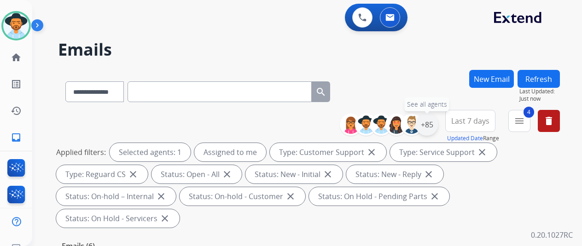
click at [431, 123] on div "+85" at bounding box center [427, 125] width 22 height 22
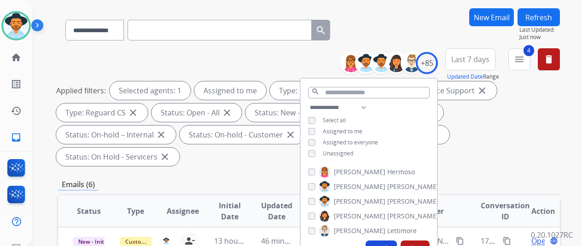
scroll to position [138, 0]
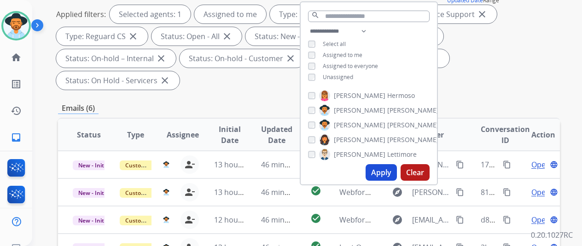
click at [381, 170] on button "Apply" at bounding box center [380, 172] width 31 height 17
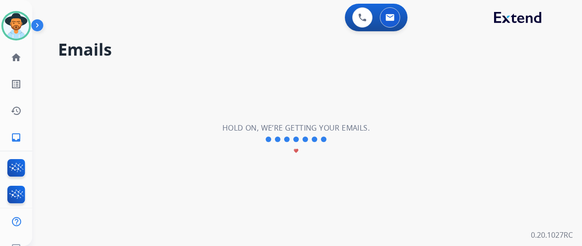
scroll to position [0, 0]
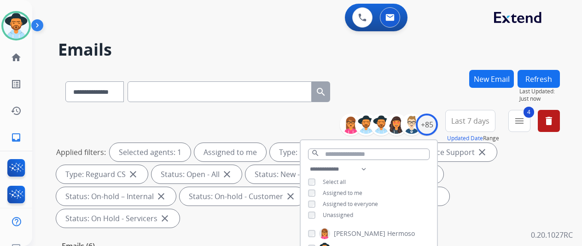
click at [426, 77] on div "**********" at bounding box center [309, 90] width 502 height 40
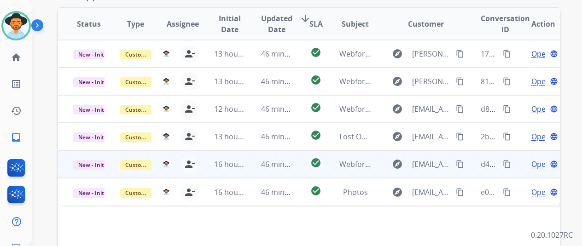
scroll to position [244, 0]
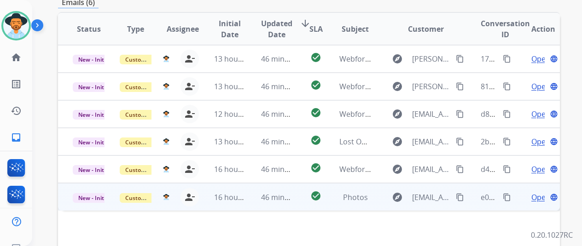
click at [534, 192] on span "Open" at bounding box center [540, 197] width 19 height 11
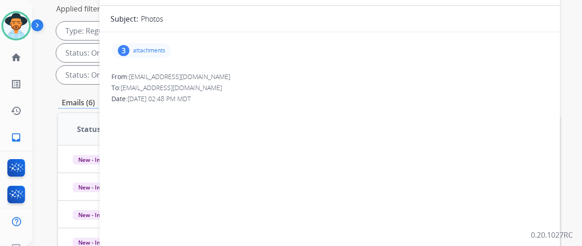
scroll to position [60, 0]
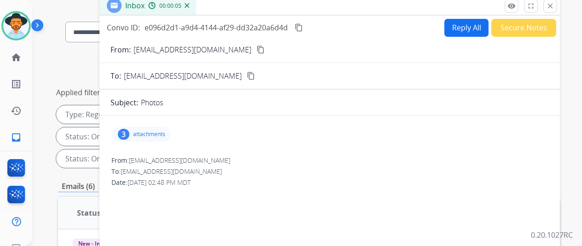
click at [128, 131] on div "3" at bounding box center [124, 134] width 12 height 11
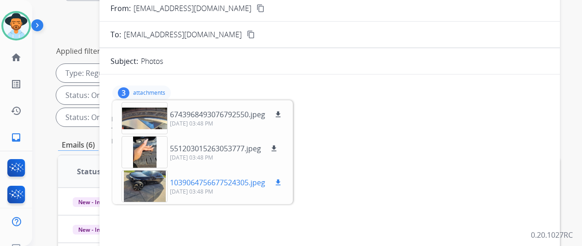
scroll to position [152, 0]
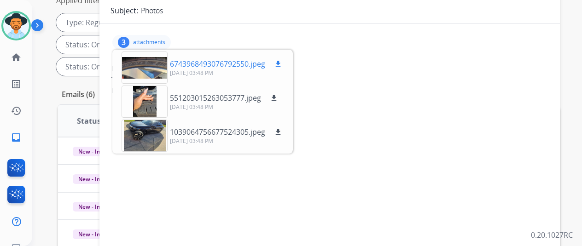
click at [282, 60] on mat-icon "download" at bounding box center [278, 64] width 8 height 8
click at [278, 95] on mat-icon "download" at bounding box center [274, 98] width 8 height 8
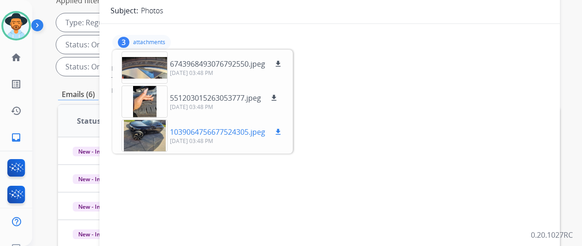
click at [282, 132] on mat-icon "download" at bounding box center [278, 132] width 8 height 8
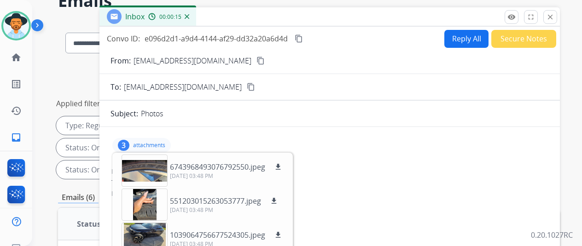
scroll to position [0, 0]
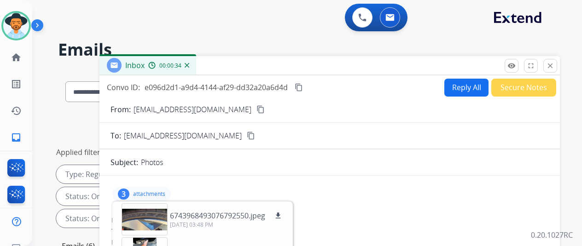
click at [256, 109] on mat-icon "content_copy" at bounding box center [260, 109] width 8 height 8
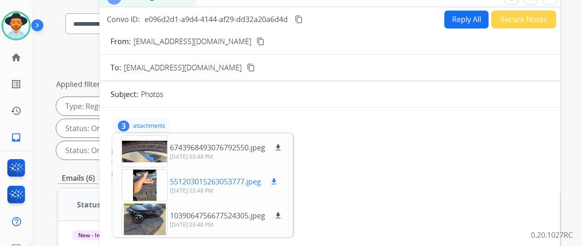
scroll to position [92, 0]
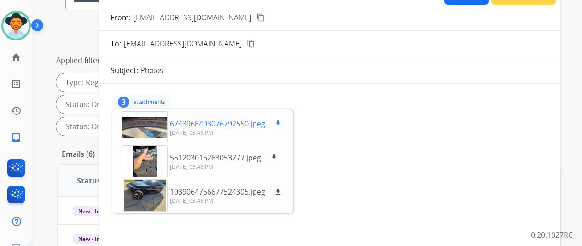
click at [282, 121] on mat-icon "download" at bounding box center [278, 124] width 8 height 8
click at [278, 155] on mat-icon "download" at bounding box center [274, 158] width 8 height 8
click at [282, 190] on mat-icon "download" at bounding box center [278, 192] width 8 height 8
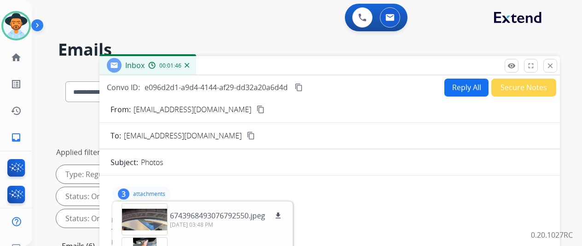
scroll to position [0, 0]
click at [303, 87] on mat-icon "content_copy" at bounding box center [299, 87] width 8 height 8
click at [470, 81] on button "Reply All" at bounding box center [466, 88] width 44 height 18
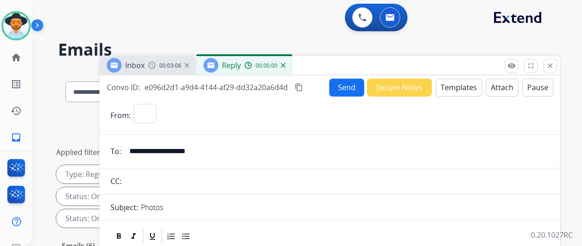
select select "**********"
click at [464, 81] on button "Templates" at bounding box center [458, 88] width 46 height 18
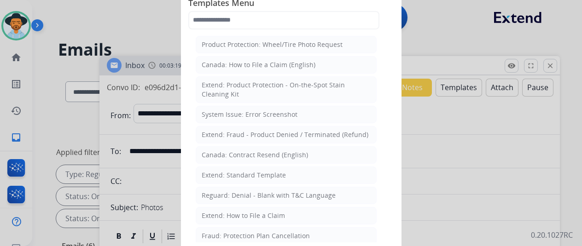
drag, startPoint x: 225, startPoint y: 175, endPoint x: 176, endPoint y: 106, distance: 84.8
click at [224, 171] on div "Extend: Standard Template" at bounding box center [244, 175] width 84 height 9
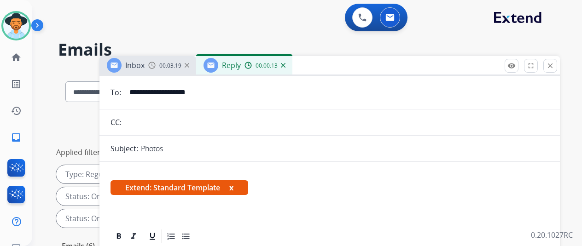
scroll to position [138, 0]
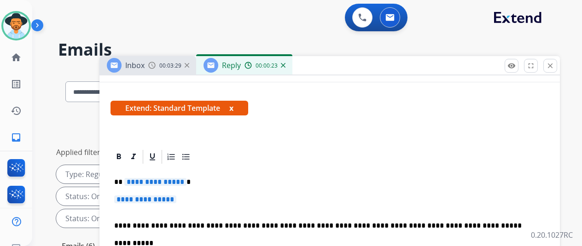
click at [188, 184] on p "**********" at bounding box center [325, 182] width 423 height 8
click at [185, 182] on span "**********" at bounding box center [155, 182] width 62 height 8
click at [176, 200] on span "**********" at bounding box center [145, 200] width 62 height 8
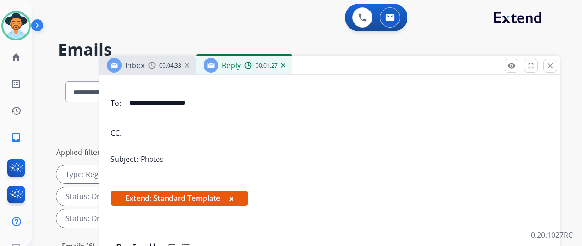
scroll to position [0, 0]
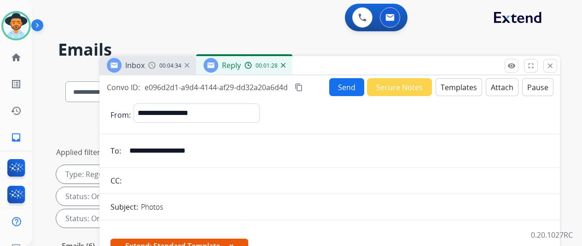
click at [345, 84] on button "Send" at bounding box center [346, 87] width 35 height 18
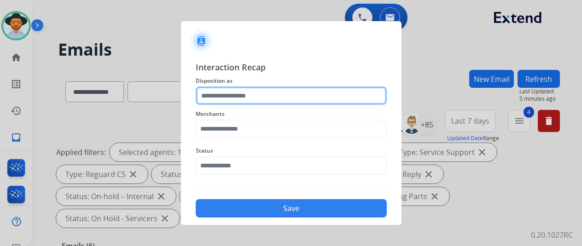
click at [224, 92] on input "text" at bounding box center [291, 96] width 191 height 18
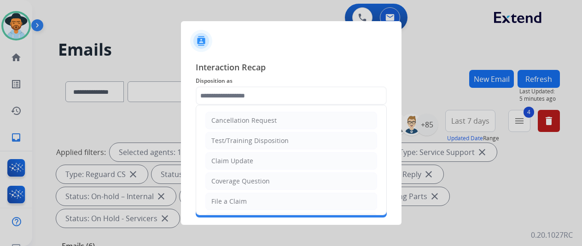
drag, startPoint x: 230, startPoint y: 160, endPoint x: 231, endPoint y: 152, distance: 7.4
click at [231, 159] on div "Claim Update" at bounding box center [232, 160] width 42 height 9
type input "**********"
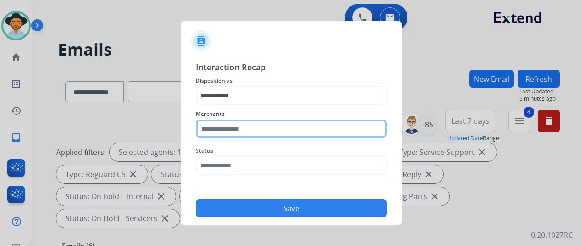
drag, startPoint x: 218, startPoint y: 133, endPoint x: 229, endPoint y: 115, distance: 21.1
click at [220, 128] on input "text" at bounding box center [291, 129] width 191 height 18
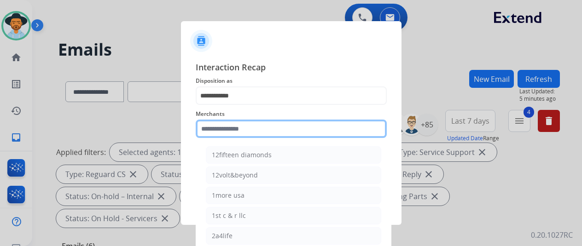
click at [220, 130] on input "text" at bounding box center [291, 129] width 191 height 18
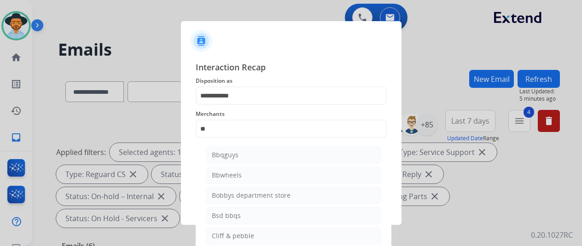
drag, startPoint x: 233, startPoint y: 173, endPoint x: 234, endPoint y: 167, distance: 5.7
click at [232, 173] on div "Bbwheels" at bounding box center [227, 175] width 30 height 9
type input "********"
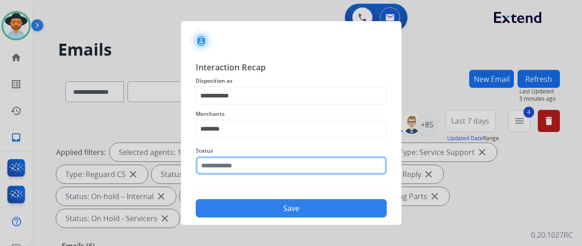
drag, startPoint x: 237, startPoint y: 173, endPoint x: 241, endPoint y: 169, distance: 4.9
click at [239, 173] on input "text" at bounding box center [291, 165] width 191 height 18
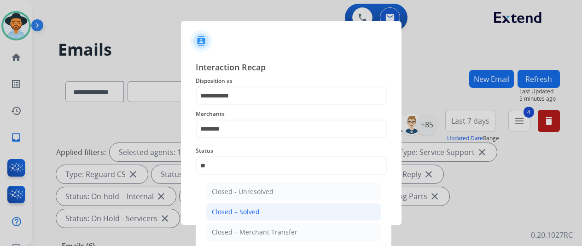
click at [257, 212] on div "Closed – Solved" at bounding box center [236, 212] width 48 height 9
type input "**********"
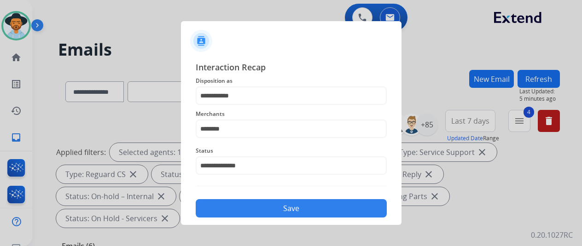
click at [258, 208] on button "Save" at bounding box center [291, 208] width 191 height 18
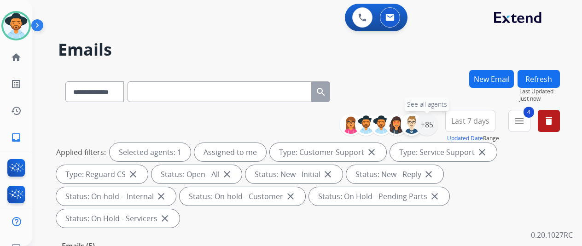
drag, startPoint x: 433, startPoint y: 122, endPoint x: 418, endPoint y: 119, distance: 14.5
click at [431, 122] on div "+85" at bounding box center [427, 125] width 22 height 22
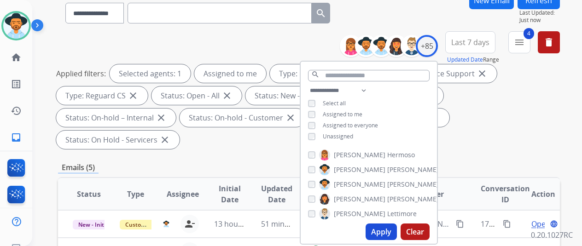
scroll to position [138, 0]
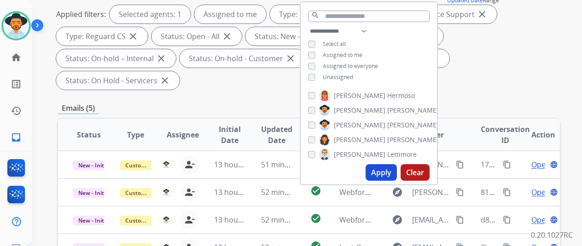
click at [385, 169] on button "Apply" at bounding box center [380, 172] width 31 height 17
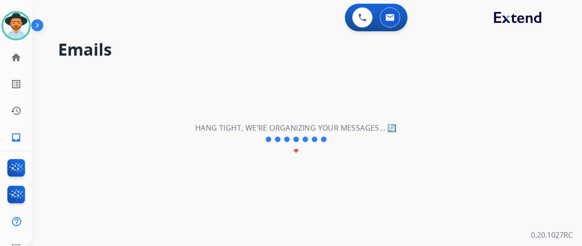
scroll to position [0, 0]
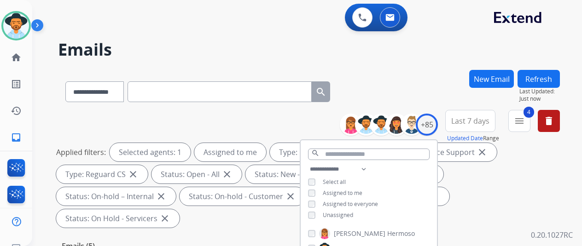
click at [410, 60] on div "**********" at bounding box center [295, 156] width 527 height 246
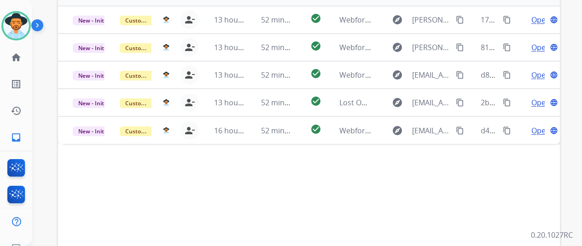
scroll to position [322, 0]
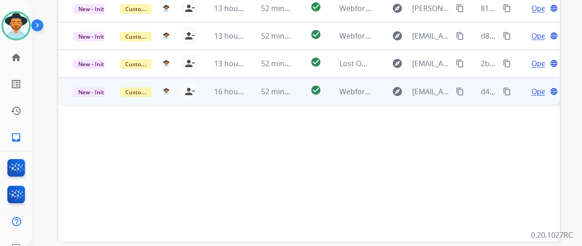
click at [534, 86] on span "Open" at bounding box center [540, 91] width 19 height 11
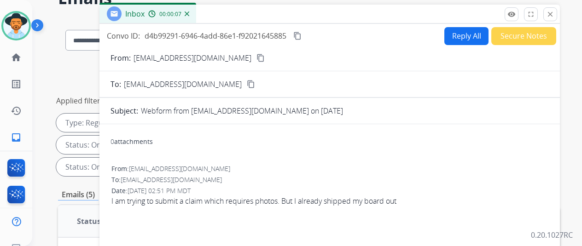
scroll to position [0, 0]
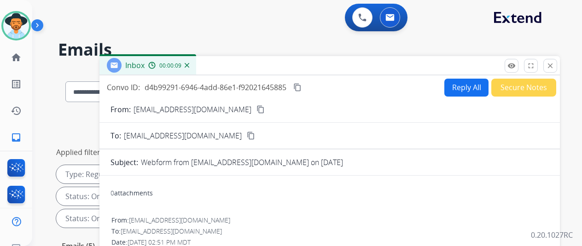
click at [256, 108] on mat-icon "content_copy" at bounding box center [260, 109] width 8 height 8
click at [189, 64] on img at bounding box center [187, 65] width 5 height 5
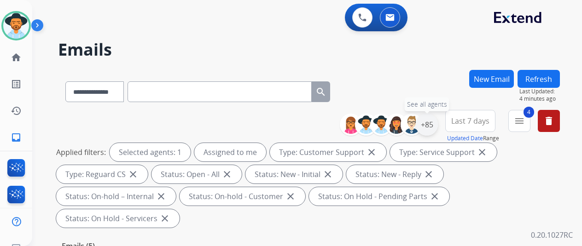
drag, startPoint x: 434, startPoint y: 122, endPoint x: 428, endPoint y: 122, distance: 6.4
click at [434, 122] on div "+85" at bounding box center [427, 125] width 22 height 22
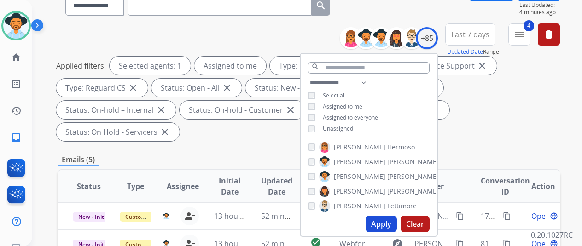
scroll to position [138, 0]
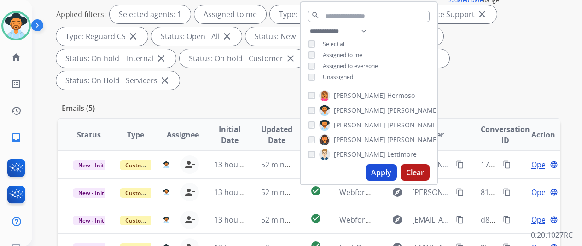
click at [389, 172] on button "Apply" at bounding box center [380, 172] width 31 height 17
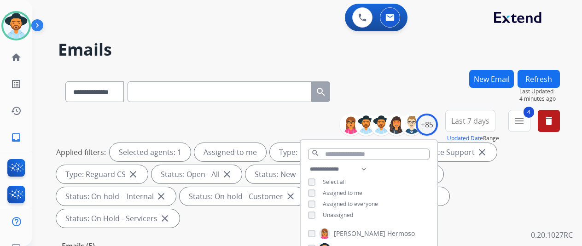
click at [421, 55] on h2 "Emails" at bounding box center [309, 49] width 502 height 18
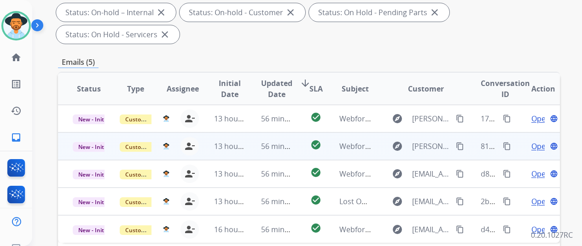
scroll to position [322, 0]
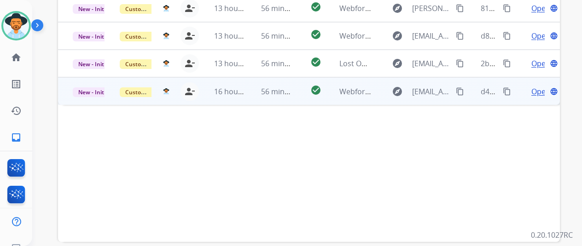
click at [537, 86] on span "Open" at bounding box center [540, 91] width 19 height 11
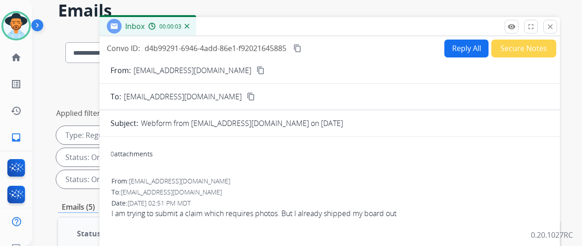
scroll to position [0, 0]
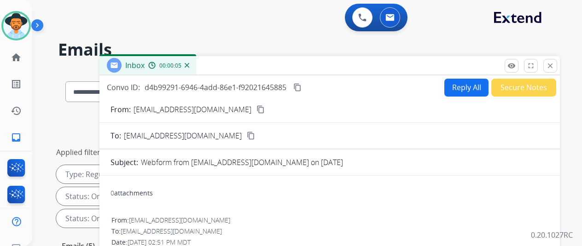
click at [189, 66] on img at bounding box center [187, 65] width 5 height 5
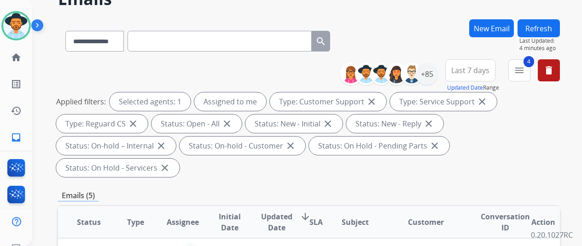
scroll to position [184, 0]
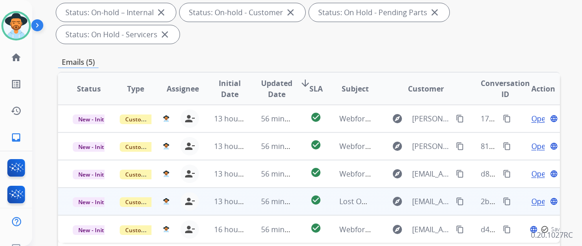
click at [537, 196] on span "Open" at bounding box center [540, 201] width 19 height 11
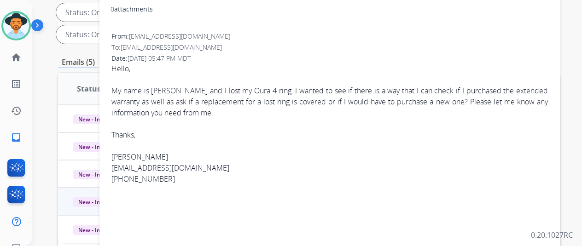
scroll to position [46, 0]
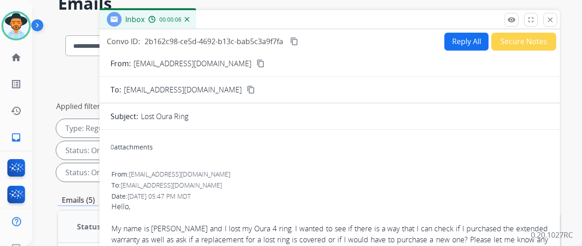
click at [256, 63] on mat-icon "content_copy" at bounding box center [260, 63] width 8 height 8
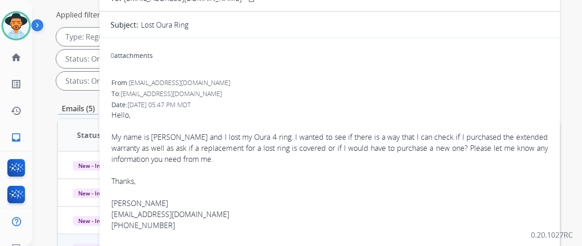
scroll to position [138, 0]
drag, startPoint x: 166, startPoint y: 222, endPoint x: 120, endPoint y: 222, distance: 46.0
click at [120, 222] on div "267-273-4847" at bounding box center [329, 225] width 436 height 11
copy div "267-273-4847"
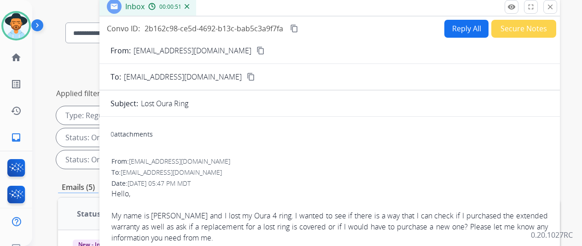
scroll to position [0, 0]
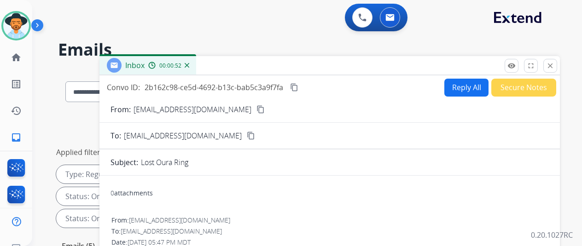
click at [468, 88] on button "Reply All" at bounding box center [466, 88] width 44 height 18
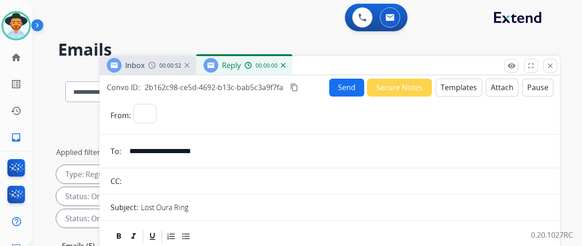
select select "**********"
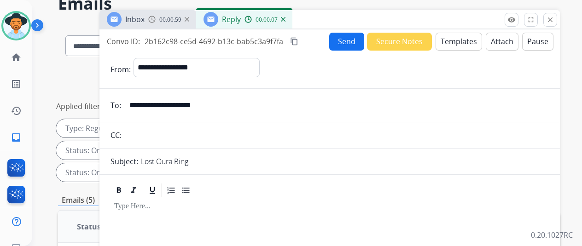
click at [465, 35] on button "Templates" at bounding box center [458, 42] width 46 height 18
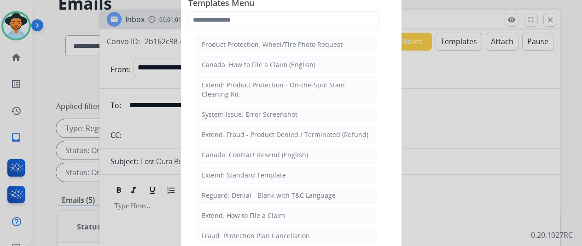
drag, startPoint x: 221, startPoint y: 170, endPoint x: 221, endPoint y: 165, distance: 4.6
click at [222, 171] on div "Extend: Standard Template" at bounding box center [244, 175] width 84 height 9
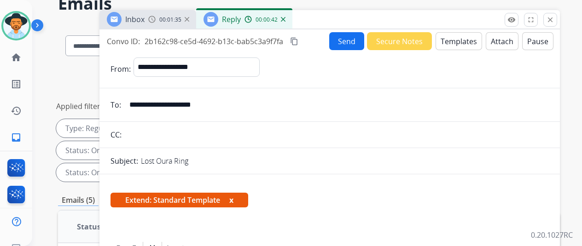
click at [451, 38] on button "Templates" at bounding box center [458, 41] width 46 height 18
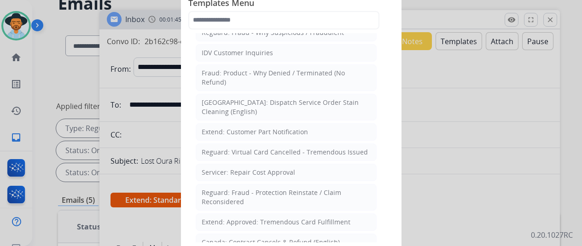
scroll to position [322, 0]
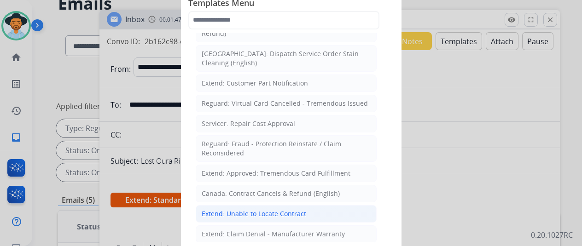
click at [246, 209] on div "Extend: Unable to Locate Contract" at bounding box center [254, 213] width 104 height 9
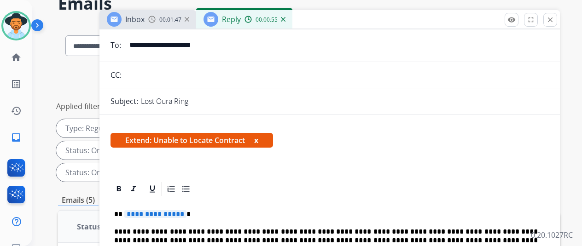
scroll to position [184, 0]
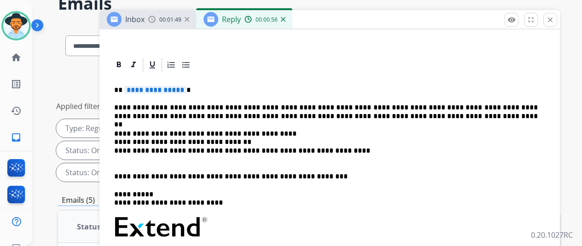
click at [186, 89] on span "**********" at bounding box center [155, 90] width 62 height 8
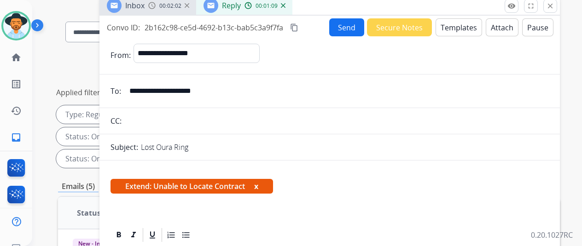
scroll to position [0, 0]
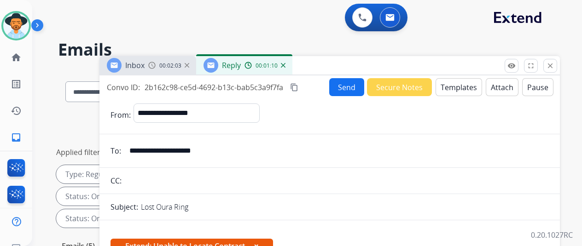
click at [349, 82] on button "Send" at bounding box center [346, 87] width 35 height 18
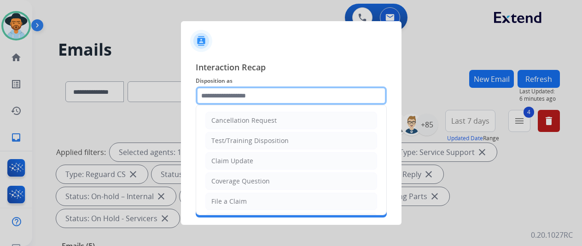
click at [219, 97] on input "text" at bounding box center [291, 96] width 191 height 18
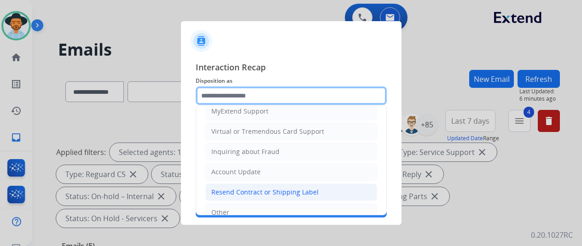
scroll to position [138, 0]
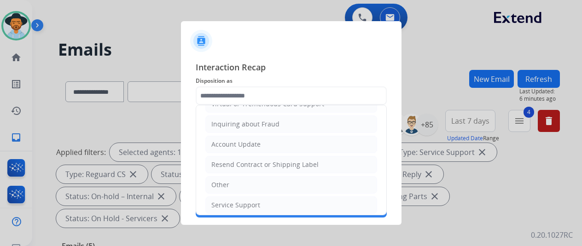
drag, startPoint x: 238, startPoint y: 161, endPoint x: 229, endPoint y: 139, distance: 23.9
click at [238, 160] on div "Resend Contract or Shipping Label" at bounding box center [264, 164] width 107 height 9
type input "**********"
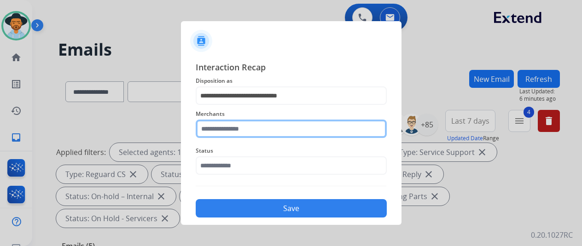
click at [228, 127] on input "text" at bounding box center [291, 129] width 191 height 18
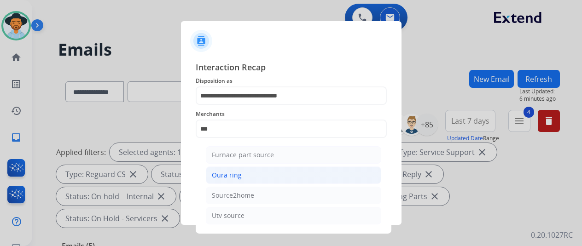
click at [239, 171] on li "Oura ring" at bounding box center [293, 175] width 175 height 17
type input "*********"
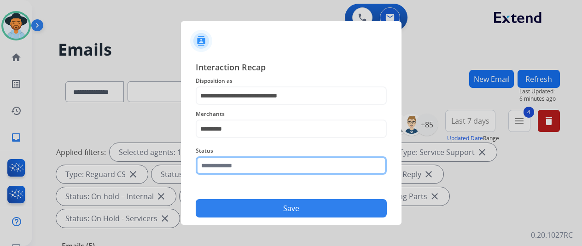
click at [238, 170] on input "text" at bounding box center [291, 165] width 191 height 18
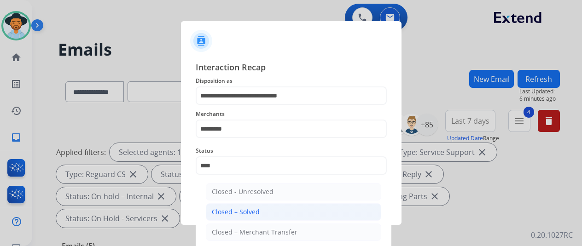
click at [253, 210] on div "Closed – Solved" at bounding box center [236, 212] width 48 height 9
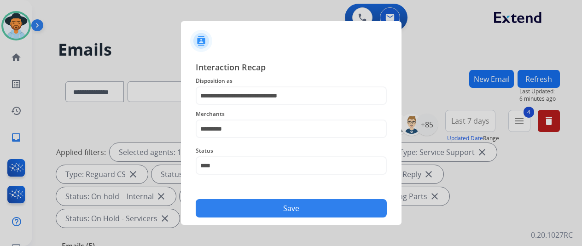
type input "**********"
click at [253, 210] on button "Save" at bounding box center [291, 208] width 191 height 18
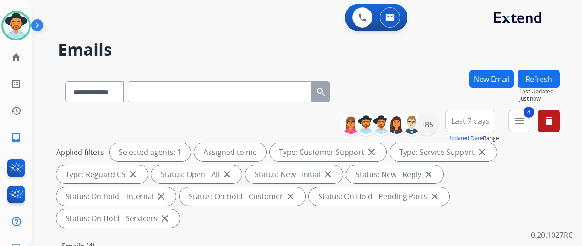
click at [394, 78] on div "**********" at bounding box center [309, 90] width 502 height 40
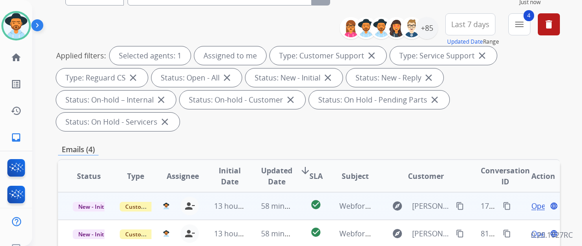
scroll to position [184, 0]
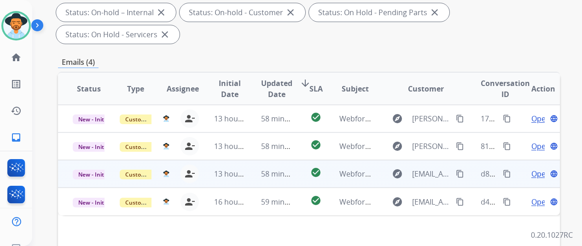
click at [540, 168] on span "Open" at bounding box center [540, 173] width 19 height 11
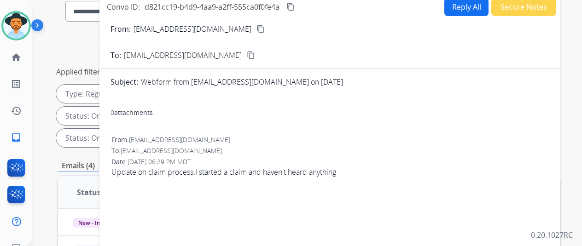
scroll to position [0, 0]
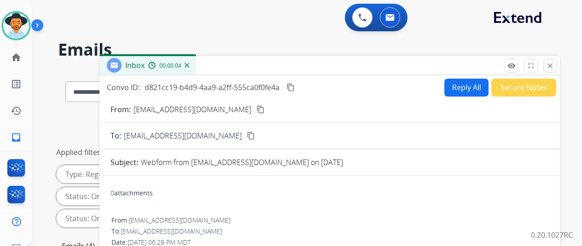
click at [256, 106] on mat-icon "content_copy" at bounding box center [260, 109] width 8 height 8
click at [458, 89] on button "Reply All" at bounding box center [466, 88] width 44 height 18
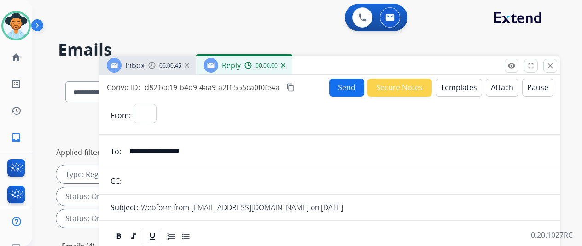
select select "**********"
click at [466, 86] on button "Templates" at bounding box center [458, 88] width 46 height 18
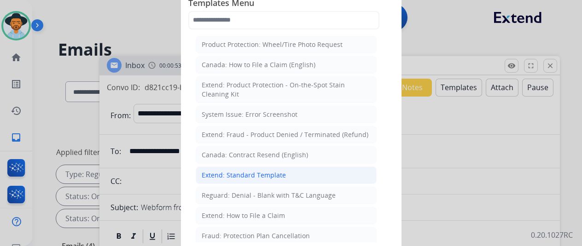
click at [233, 172] on div "Extend: Standard Template" at bounding box center [244, 175] width 84 height 9
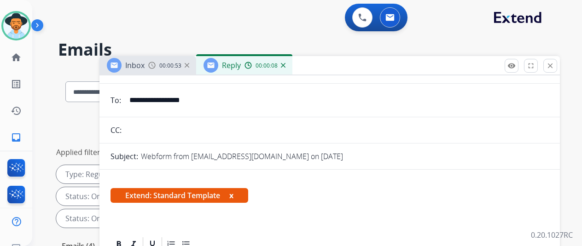
scroll to position [138, 0]
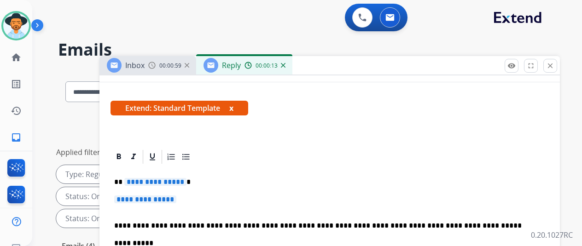
click at [186, 183] on span "**********" at bounding box center [155, 182] width 62 height 8
click at [176, 198] on span "**********" at bounding box center [145, 200] width 62 height 8
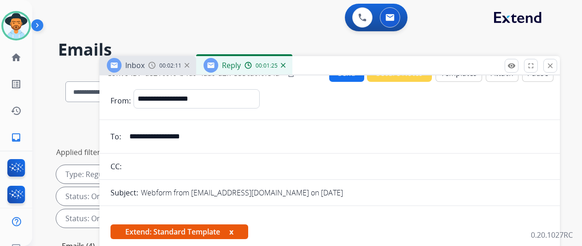
scroll to position [0, 0]
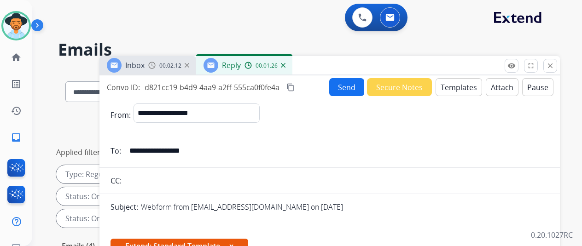
click at [295, 86] on mat-icon "content_copy" at bounding box center [290, 87] width 8 height 8
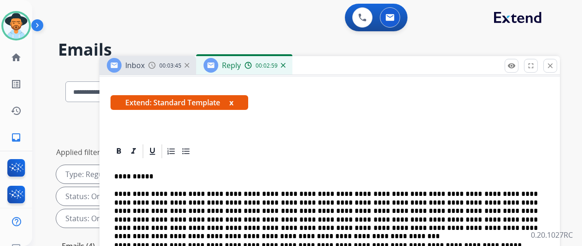
scroll to position [184, 0]
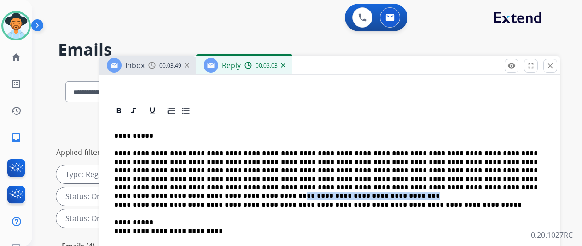
drag, startPoint x: 429, startPoint y: 186, endPoint x: 324, endPoint y: 187, distance: 105.4
click at [324, 187] on p "**********" at bounding box center [325, 171] width 423 height 42
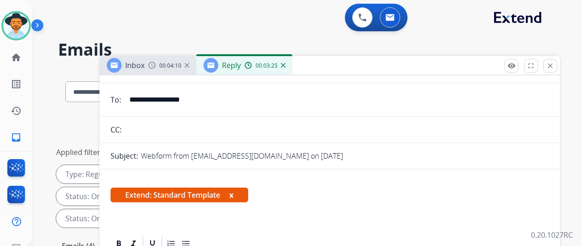
scroll to position [0, 0]
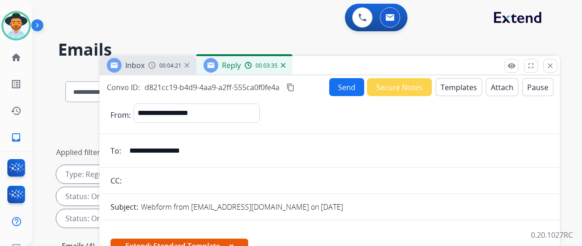
click at [503, 82] on button "Attach" at bounding box center [501, 87] width 33 height 18
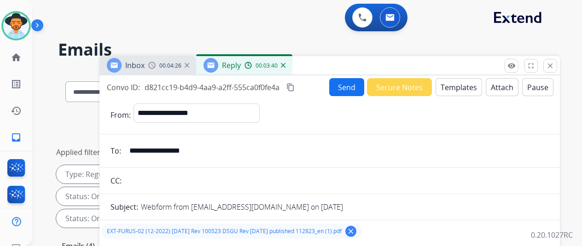
click at [345, 87] on button "Send" at bounding box center [346, 87] width 35 height 18
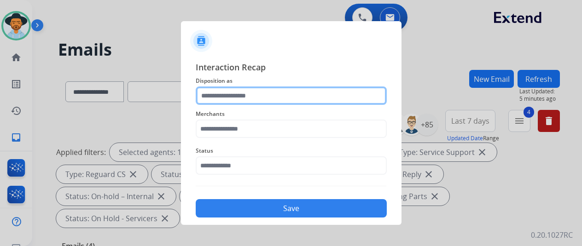
click at [221, 95] on input "text" at bounding box center [291, 96] width 191 height 18
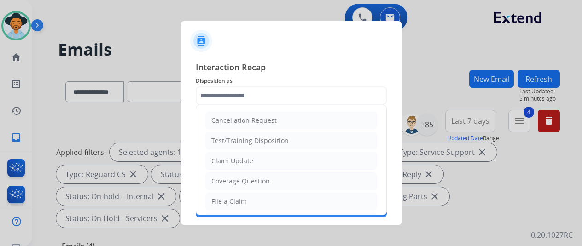
drag, startPoint x: 223, startPoint y: 161, endPoint x: 222, endPoint y: 149, distance: 11.5
click at [223, 159] on div "Claim Update" at bounding box center [232, 160] width 42 height 9
type input "**********"
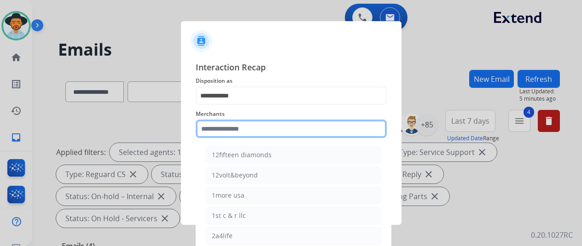
click at [225, 129] on input "text" at bounding box center [291, 129] width 191 height 18
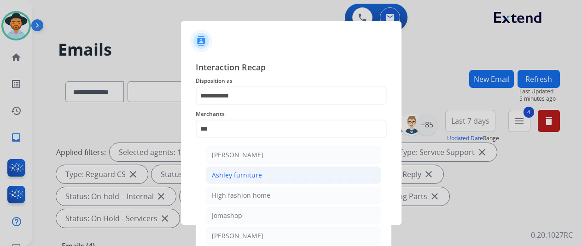
click at [227, 179] on li "Ashley furniture" at bounding box center [293, 175] width 175 height 17
type input "**********"
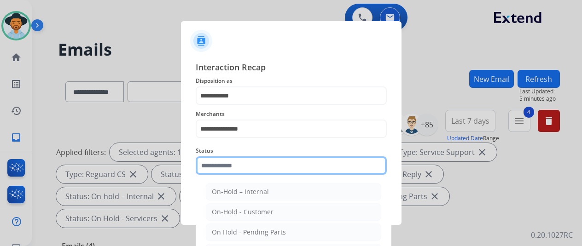
drag, startPoint x: 228, startPoint y: 171, endPoint x: 224, endPoint y: 163, distance: 8.4
click at [229, 171] on input "text" at bounding box center [291, 165] width 191 height 18
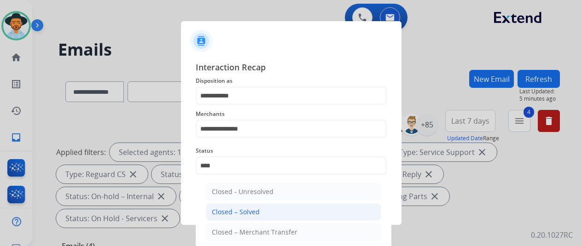
click at [235, 208] on div "Closed – Solved" at bounding box center [236, 212] width 48 height 9
type input "**********"
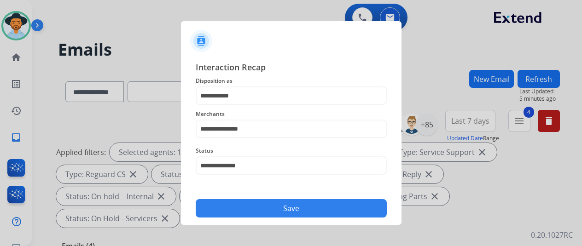
click at [251, 208] on button "Save" at bounding box center [291, 208] width 191 height 18
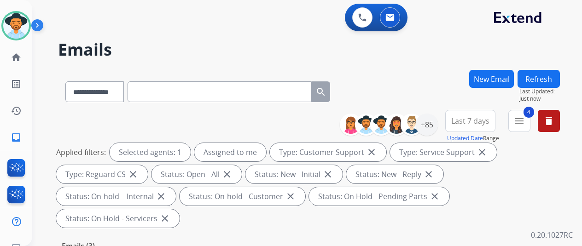
scroll to position [138, 0]
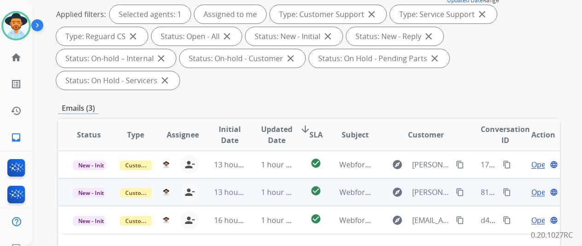
click at [536, 187] on span "Open" at bounding box center [540, 192] width 19 height 11
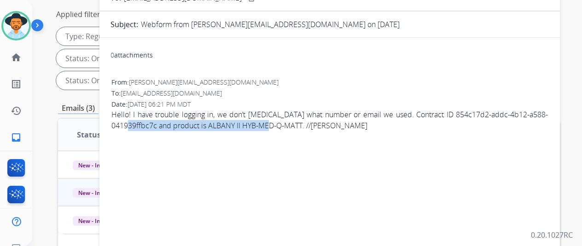
drag, startPoint x: 163, startPoint y: 124, endPoint x: 255, endPoint y: 214, distance: 128.9
click at [308, 164] on div "0 attachments From: rizzo-rat@hotmail.com To: support@extend.com Date: 10/09/20…" at bounding box center [329, 192] width 460 height 295
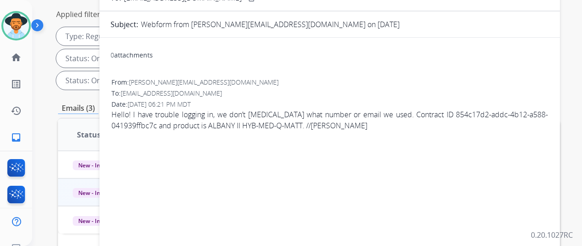
click at [453, 114] on span "Hello! I have trouble logging in, we don’t rember what number or email we used.…" at bounding box center [329, 120] width 436 height 22
drag, startPoint x: 457, startPoint y: 111, endPoint x: 164, endPoint y: 124, distance: 292.5
click at [164, 124] on span "Hello! I have trouble logging in, we don’t rember what number or email we used.…" at bounding box center [329, 120] width 436 height 22
copy span "854c17d2-addc-4b12-a588-041939ffbc7c"
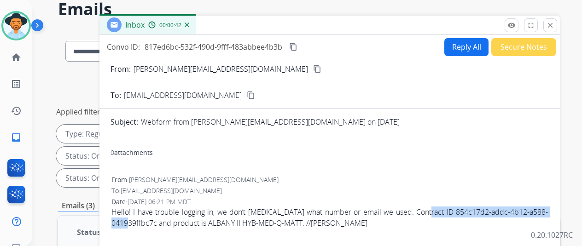
scroll to position [0, 0]
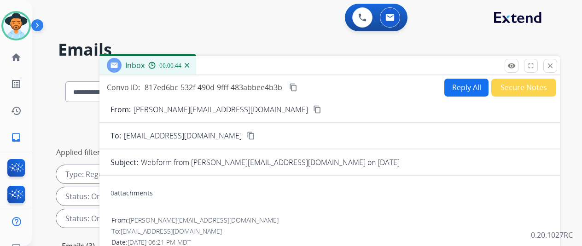
click at [297, 87] on mat-icon "content_copy" at bounding box center [293, 87] width 8 height 8
click at [461, 89] on button "Reply All" at bounding box center [466, 88] width 44 height 18
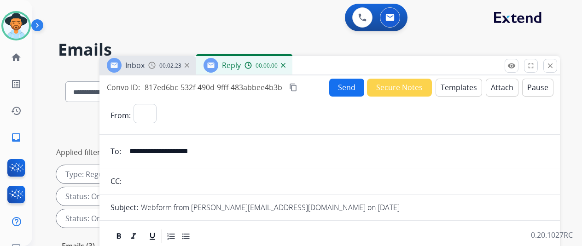
select select "**********"
click at [461, 85] on button "Templates" at bounding box center [458, 88] width 46 height 18
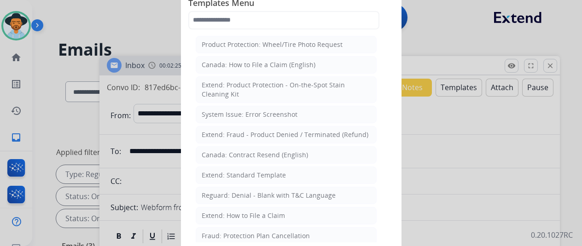
drag, startPoint x: 228, startPoint y: 171, endPoint x: 220, endPoint y: 153, distance: 19.2
click at [228, 171] on div "Extend: Standard Template" at bounding box center [244, 175] width 84 height 9
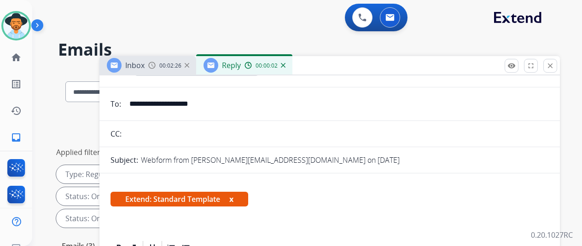
scroll to position [92, 0]
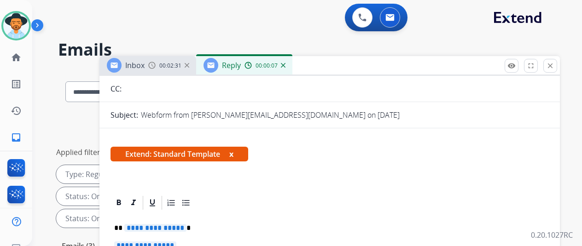
click at [186, 227] on span "**********" at bounding box center [155, 228] width 62 height 8
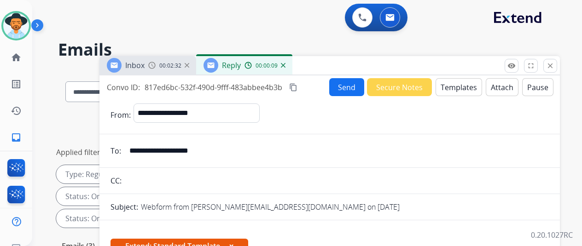
select select "**********"
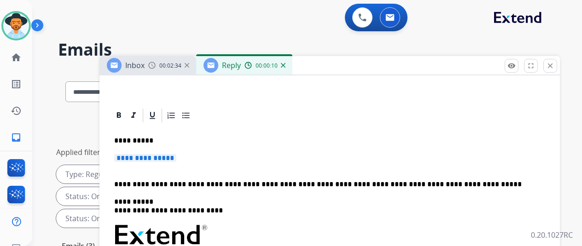
scroll to position [196, 0]
click at [176, 154] on span "**********" at bounding box center [145, 158] width 62 height 8
click at [204, 154] on p "**********" at bounding box center [329, 162] width 431 height 17
drag, startPoint x: 204, startPoint y: 142, endPoint x: 207, endPoint y: 133, distance: 9.6
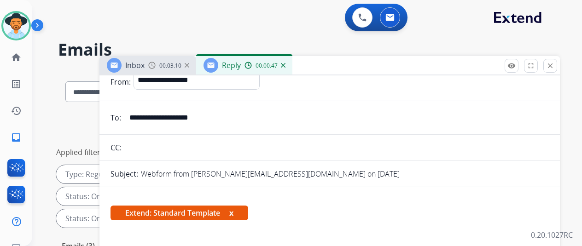
scroll to position [3, 0]
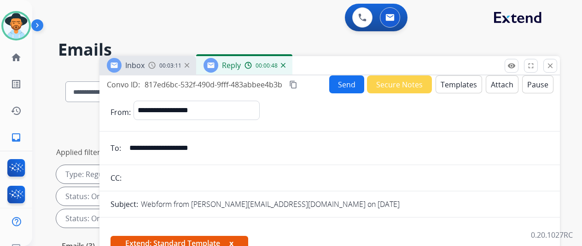
click at [347, 86] on button "Send" at bounding box center [346, 84] width 35 height 18
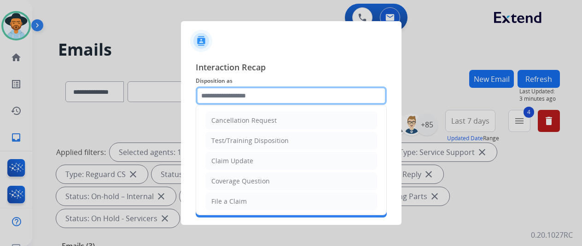
click at [231, 96] on input "text" at bounding box center [291, 96] width 191 height 18
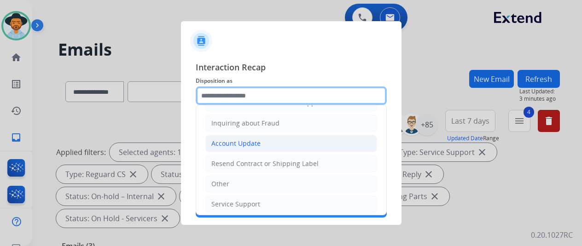
scroll to position [139, 0]
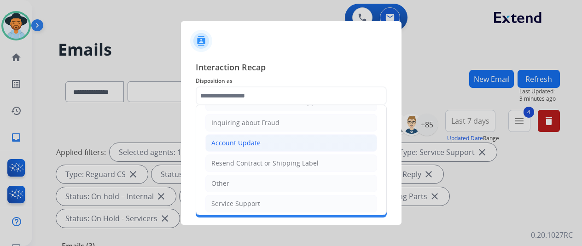
click at [234, 141] on div "Account Update" at bounding box center [235, 143] width 49 height 9
type input "**********"
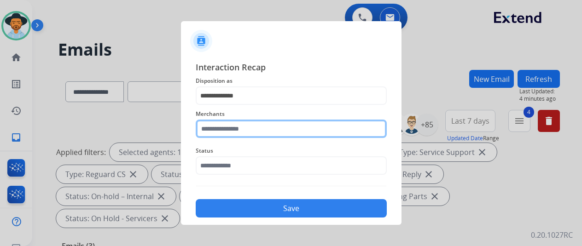
drag, startPoint x: 231, startPoint y: 122, endPoint x: 228, endPoint y: 118, distance: 5.2
click at [231, 121] on input "text" at bounding box center [291, 129] width 191 height 18
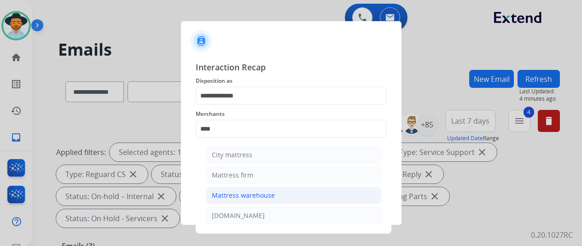
click at [230, 196] on div "Mattress warehouse" at bounding box center [243, 195] width 63 height 9
type input "**********"
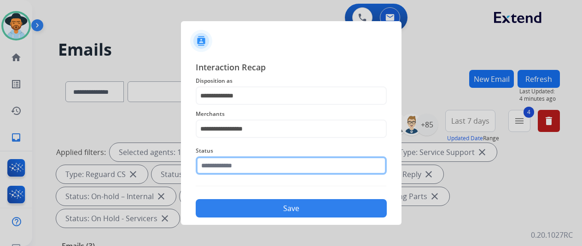
click at [229, 168] on input "text" at bounding box center [291, 165] width 191 height 18
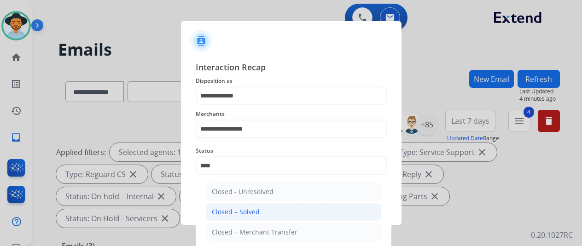
click at [233, 208] on div "Closed – Solved" at bounding box center [236, 212] width 48 height 9
type input "**********"
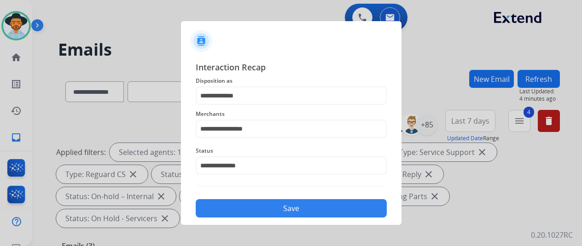
click at [239, 202] on button "Save" at bounding box center [291, 208] width 191 height 18
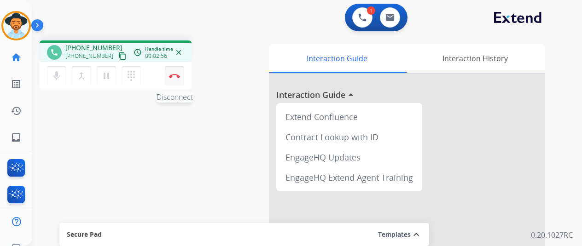
click at [172, 74] on img at bounding box center [174, 76] width 11 height 5
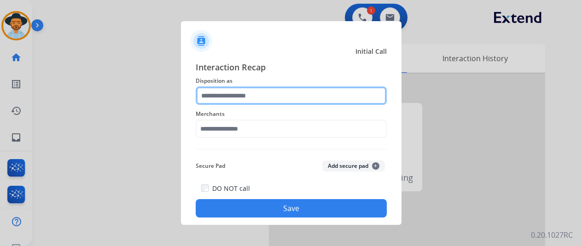
click at [223, 93] on input "text" at bounding box center [291, 96] width 191 height 18
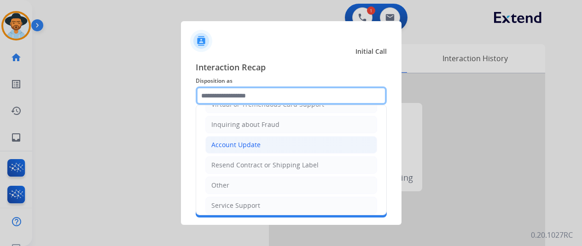
scroll to position [138, 0]
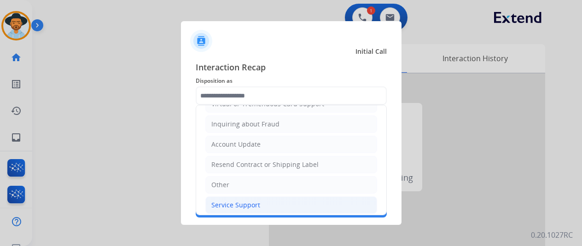
click at [245, 204] on div "Service Support" at bounding box center [235, 205] width 49 height 9
type input "**********"
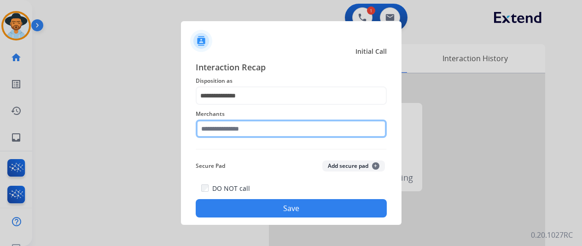
click at [229, 127] on input "text" at bounding box center [291, 129] width 191 height 18
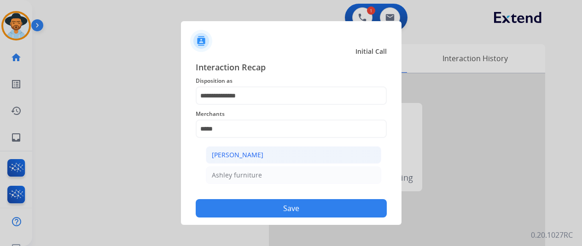
click at [239, 154] on div "[PERSON_NAME]" at bounding box center [238, 154] width 52 height 9
type input "**********"
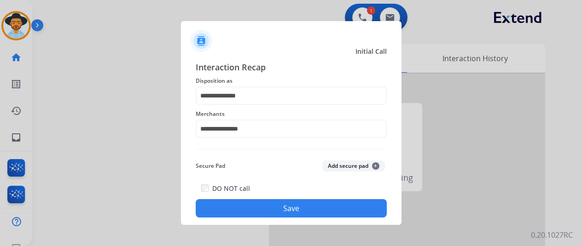
drag, startPoint x: 266, startPoint y: 209, endPoint x: 251, endPoint y: 194, distance: 21.5
click at [266, 209] on button "Save" at bounding box center [291, 208] width 191 height 18
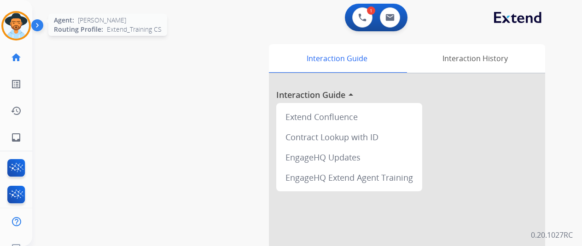
click at [21, 32] on img at bounding box center [16, 26] width 26 height 26
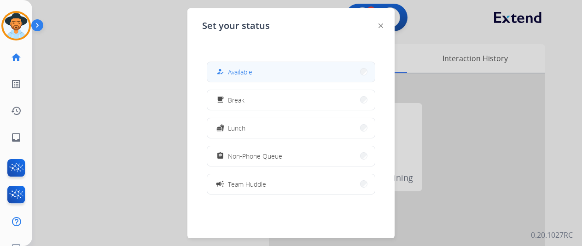
click at [242, 72] on span "Available" at bounding box center [240, 72] width 24 height 10
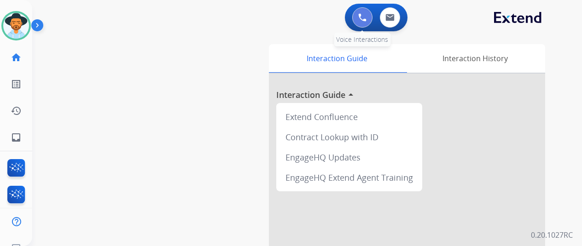
click at [367, 13] on button at bounding box center [362, 17] width 20 height 20
click at [370, 14] on button at bounding box center [362, 17] width 20 height 20
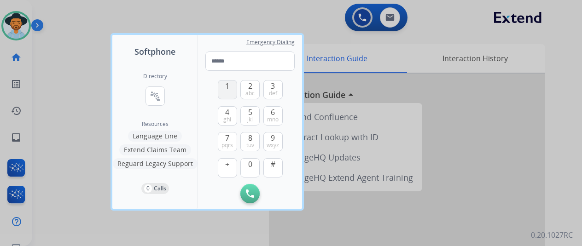
click at [230, 90] on button "1" at bounding box center [227, 89] width 19 height 19
click at [249, 140] on span "8" at bounding box center [250, 138] width 4 height 11
click at [250, 165] on span "0" at bounding box center [250, 164] width 4 height 11
click at [251, 165] on span "0" at bounding box center [250, 164] width 4 height 11
click at [228, 109] on span "4" at bounding box center [227, 112] width 4 height 11
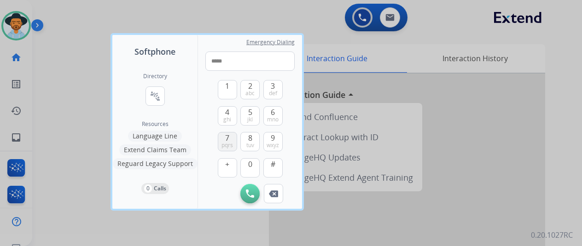
click at [225, 144] on span "pqrs" at bounding box center [227, 145] width 12 height 7
click at [251, 167] on span "0" at bounding box center [250, 164] width 4 height 11
click at [250, 166] on span "0" at bounding box center [250, 164] width 4 height 11
drag, startPoint x: 275, startPoint y: 137, endPoint x: 231, endPoint y: 143, distance: 44.6
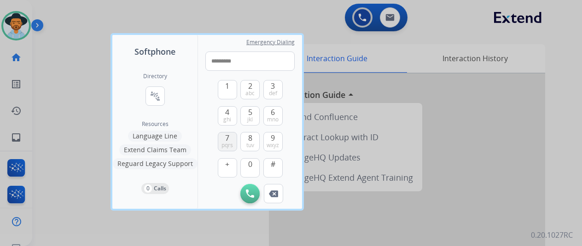
click at [272, 138] on button "9 wxyz" at bounding box center [272, 141] width 19 height 19
click at [228, 140] on span "7" at bounding box center [227, 138] width 4 height 11
type input "**********"
click at [248, 191] on img at bounding box center [250, 194] width 8 height 8
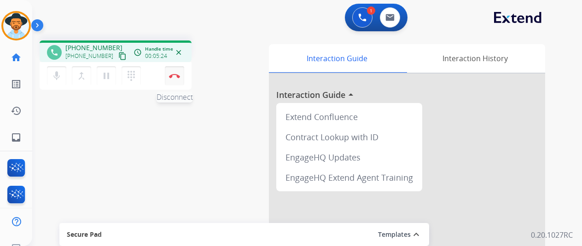
click at [179, 74] on img at bounding box center [174, 76] width 11 height 5
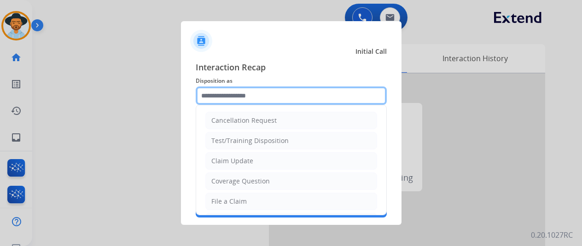
click at [227, 94] on input "text" at bounding box center [291, 96] width 191 height 18
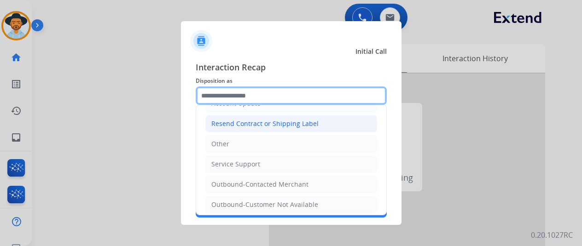
scroll to position [179, 0]
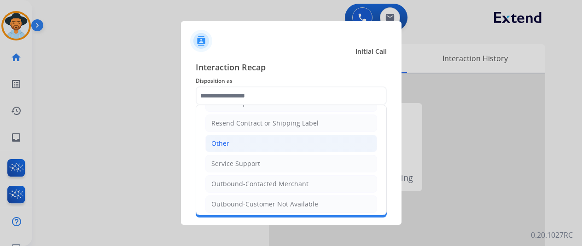
click at [233, 141] on li "Other" at bounding box center [291, 143] width 172 height 17
type input "*****"
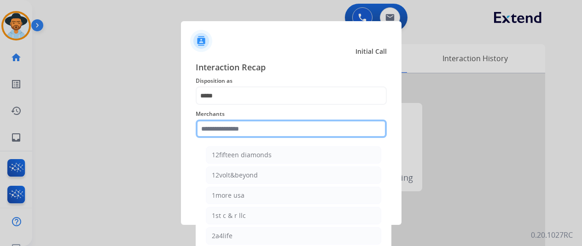
click at [223, 129] on input "text" at bounding box center [291, 129] width 191 height 18
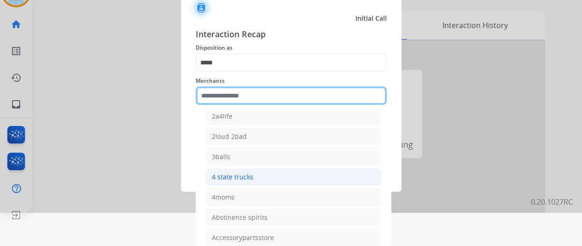
scroll to position [92, 0]
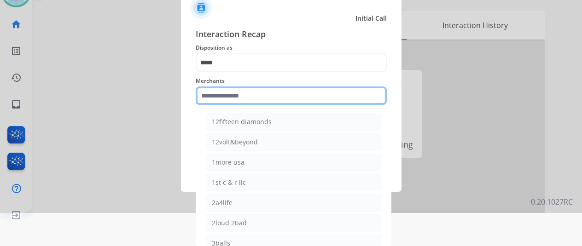
click at [230, 96] on input "text" at bounding box center [291, 96] width 191 height 18
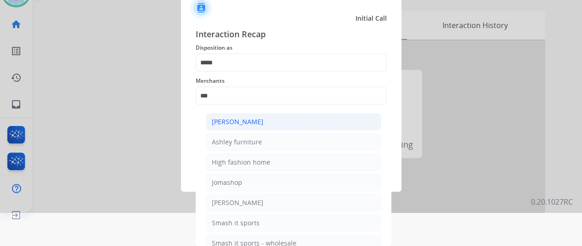
click at [246, 126] on li "[PERSON_NAME]" at bounding box center [293, 121] width 175 height 17
type input "**********"
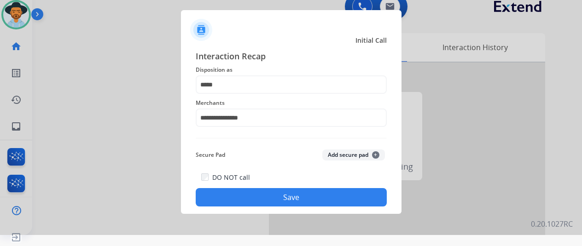
scroll to position [11, 0]
click at [288, 194] on button "Save" at bounding box center [291, 197] width 191 height 18
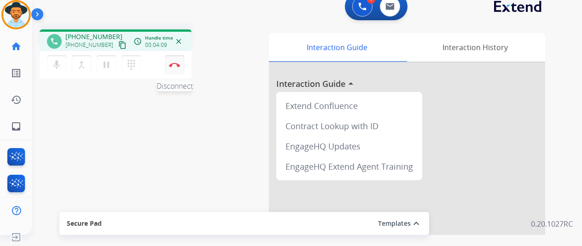
click at [174, 59] on button "Disconnect" at bounding box center [174, 64] width 19 height 19
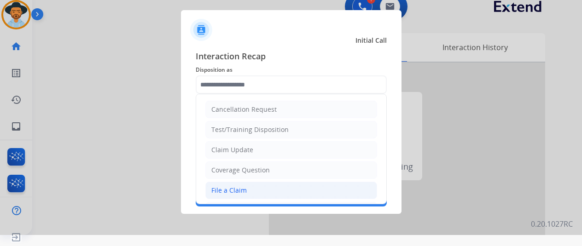
click at [213, 187] on div "File a Claim" at bounding box center [228, 190] width 35 height 9
type input "**********"
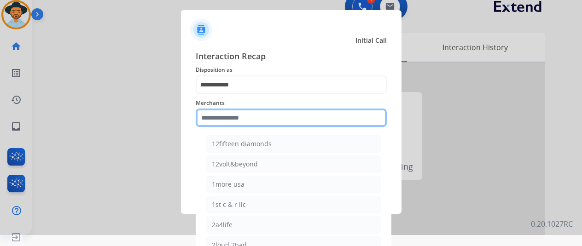
click at [225, 118] on input "text" at bounding box center [291, 118] width 191 height 18
drag, startPoint x: 226, startPoint y: 121, endPoint x: 225, endPoint y: 131, distance: 10.1
click at [226, 122] on input "text" at bounding box center [291, 118] width 191 height 18
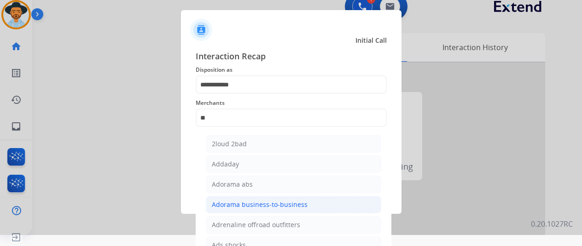
click at [255, 202] on div "Adorama business-to-business" at bounding box center [260, 204] width 96 height 9
type input "**********"
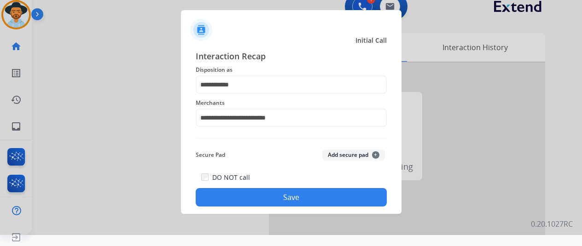
click at [253, 194] on button "Save" at bounding box center [291, 197] width 191 height 18
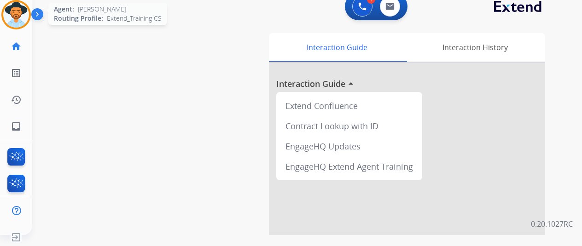
click at [17, 12] on img at bounding box center [16, 15] width 26 height 26
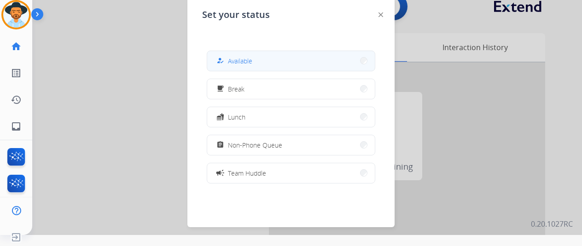
click at [237, 58] on span "Available" at bounding box center [240, 61] width 24 height 10
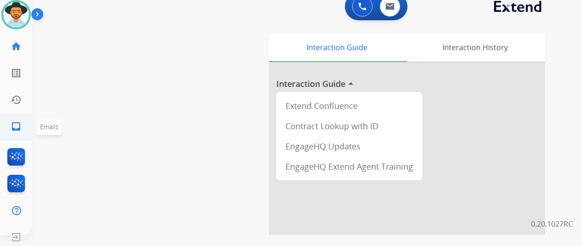
click at [17, 122] on mat-icon "inbox" at bounding box center [16, 126] width 11 height 11
select select "**********"
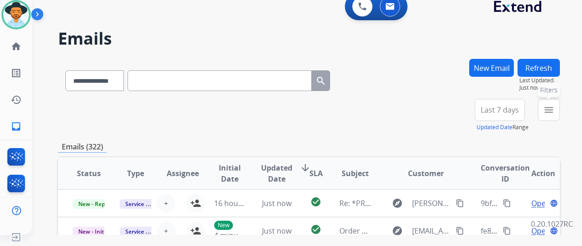
click at [560, 106] on button "menu Filters" at bounding box center [548, 110] width 22 height 22
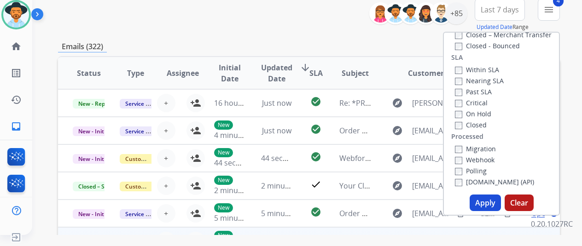
scroll to position [184, 0]
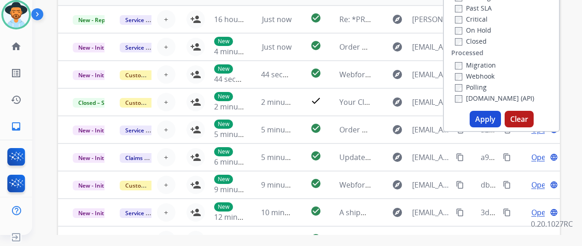
click at [484, 119] on button "Apply" at bounding box center [484, 119] width 31 height 17
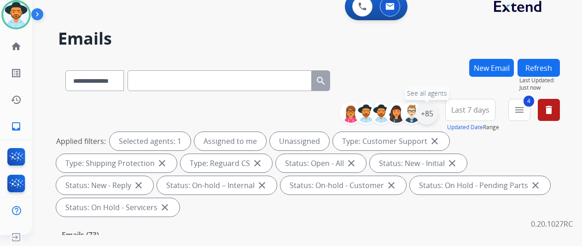
click at [436, 111] on div "+85" at bounding box center [427, 114] width 22 height 22
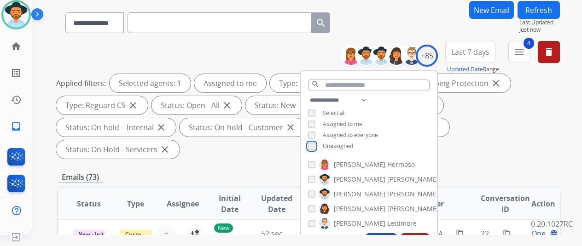
scroll to position [138, 0]
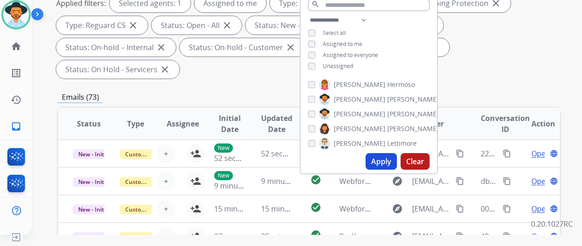
click at [386, 160] on button "Apply" at bounding box center [380, 161] width 31 height 17
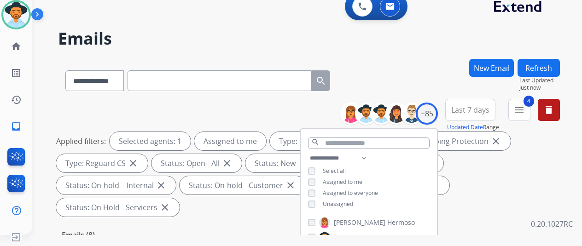
click at [409, 81] on div "**********" at bounding box center [309, 79] width 502 height 40
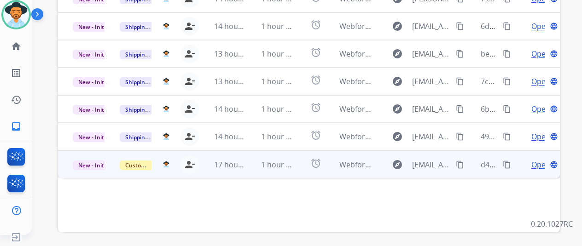
scroll to position [322, 0]
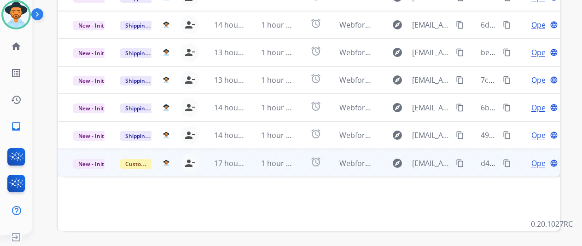
click at [539, 158] on span "Open" at bounding box center [540, 163] width 19 height 11
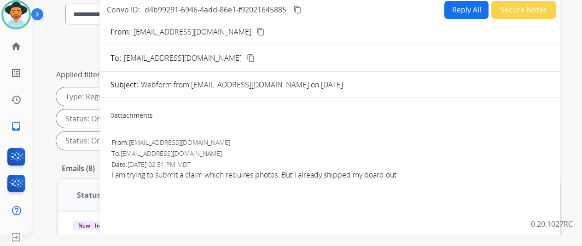
scroll to position [0, 0]
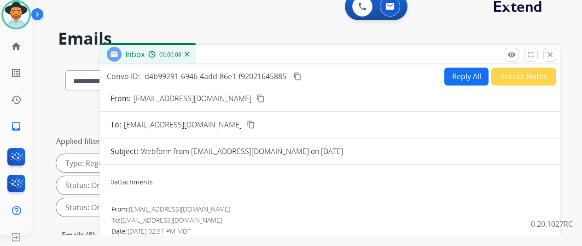
click at [189, 54] on img at bounding box center [187, 54] width 5 height 5
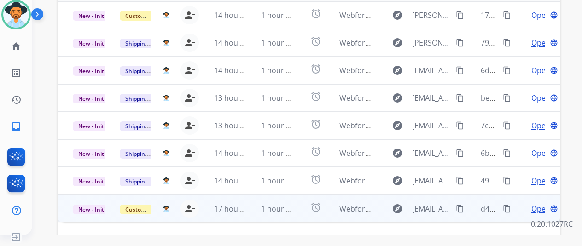
scroll to position [322, 0]
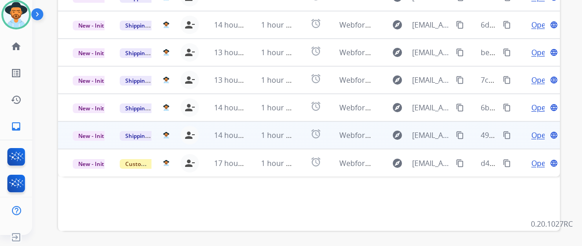
click at [539, 130] on span "Open" at bounding box center [540, 135] width 19 height 11
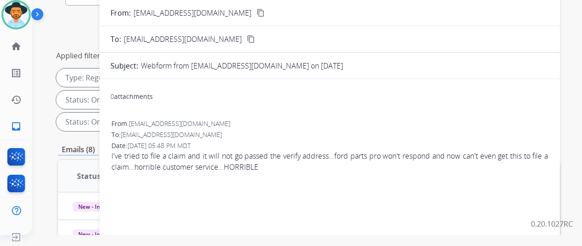
scroll to position [46, 0]
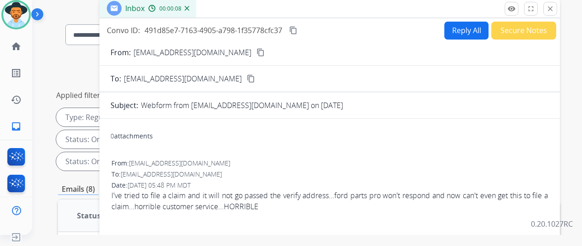
click at [256, 49] on mat-icon "content_copy" at bounding box center [260, 52] width 8 height 8
click at [465, 27] on button "Reply All" at bounding box center [466, 31] width 44 height 18
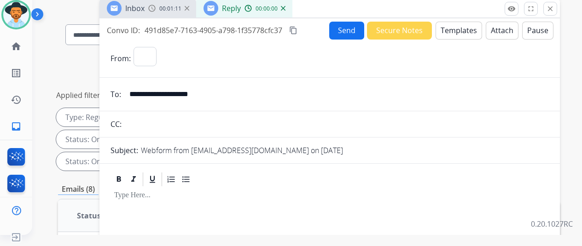
select select "**********"
click at [459, 30] on button "Templates" at bounding box center [458, 31] width 46 height 18
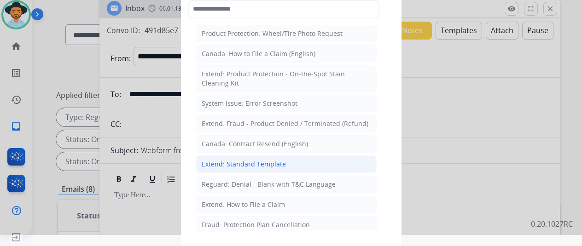
click at [240, 161] on div "Extend: Standard Template" at bounding box center [244, 164] width 84 height 9
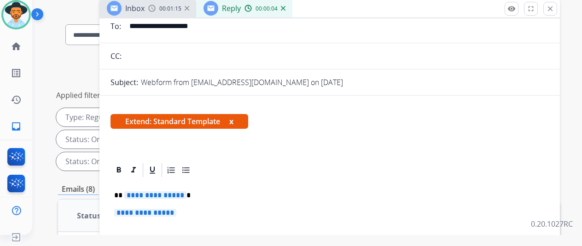
scroll to position [138, 0]
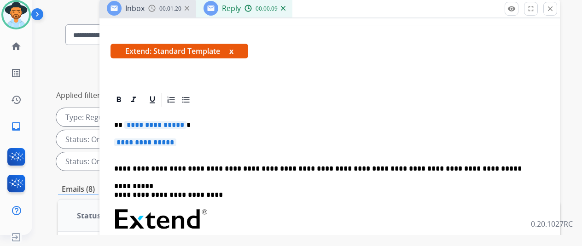
click at [186, 122] on span "**********" at bounding box center [155, 125] width 62 height 8
click at [176, 145] on span "**********" at bounding box center [145, 143] width 62 height 8
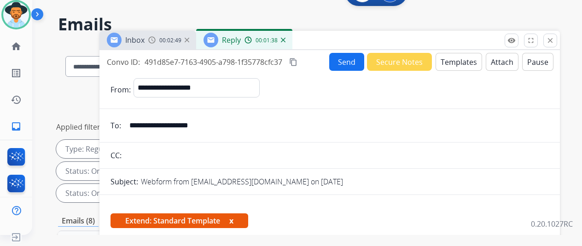
scroll to position [0, 0]
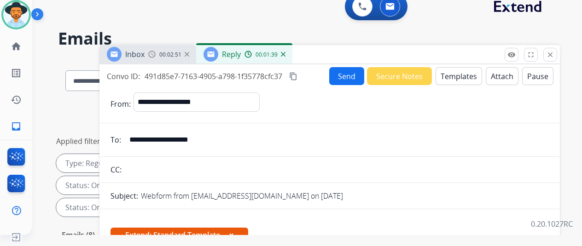
click at [297, 72] on mat-icon "content_copy" at bounding box center [293, 76] width 8 height 8
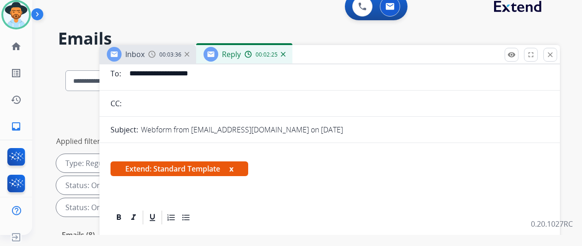
scroll to position [138, 0]
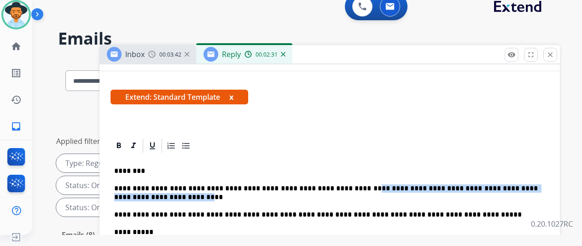
drag, startPoint x: 134, startPoint y: 193, endPoint x: 344, endPoint y: 183, distance: 210.1
copy p "**********"
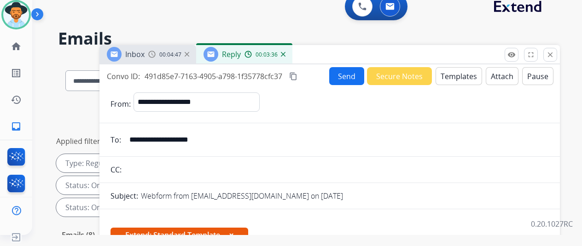
click at [350, 75] on button "Send" at bounding box center [346, 76] width 35 height 18
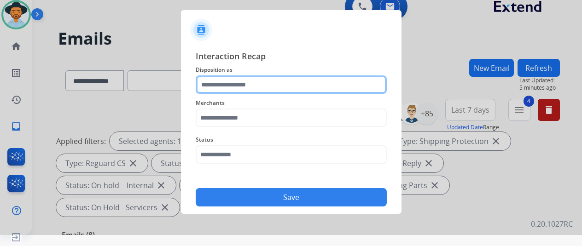
click at [220, 82] on input "text" at bounding box center [291, 84] width 191 height 18
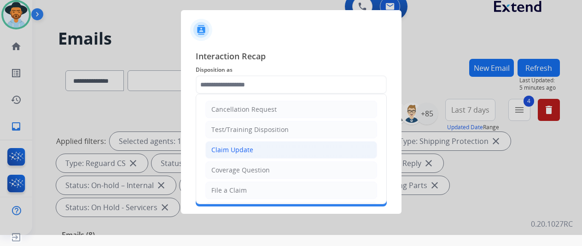
click at [220, 151] on div "Claim Update" at bounding box center [232, 149] width 42 height 9
type input "**********"
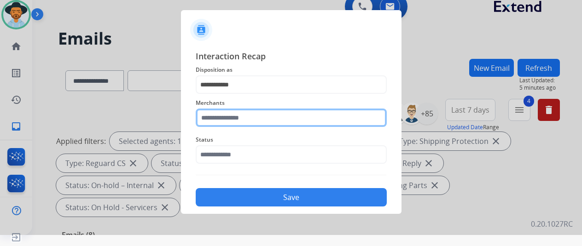
click at [216, 113] on input "text" at bounding box center [291, 118] width 191 height 18
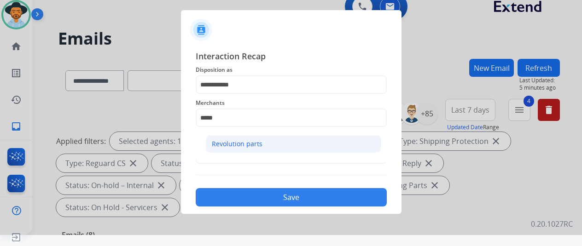
click at [225, 145] on div "Revolution parts" at bounding box center [237, 143] width 51 height 9
type input "**********"
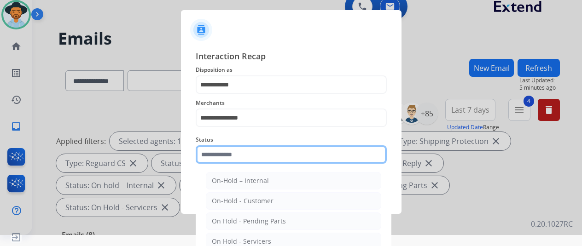
click at [222, 159] on input "text" at bounding box center [291, 154] width 191 height 18
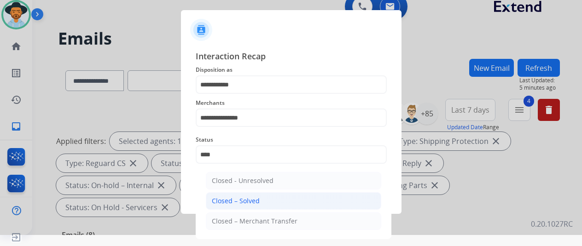
click at [266, 198] on li "Closed – Solved" at bounding box center [293, 200] width 175 height 17
type input "**********"
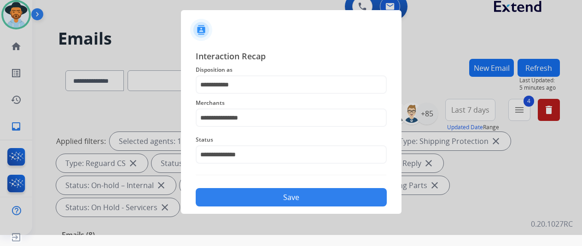
click at [266, 197] on button "Save" at bounding box center [291, 197] width 191 height 18
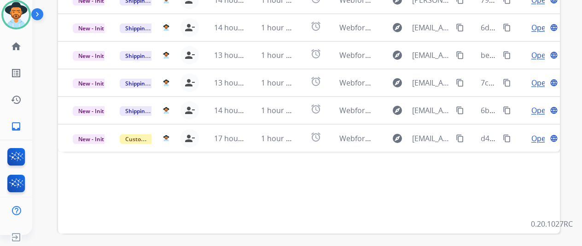
scroll to position [322, 0]
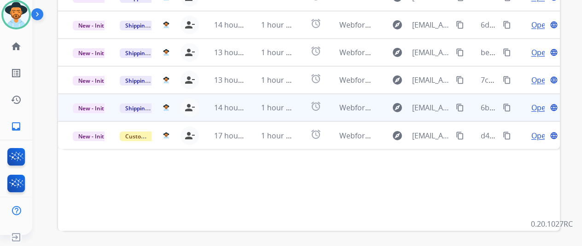
click at [538, 102] on span "Open" at bounding box center [540, 107] width 19 height 11
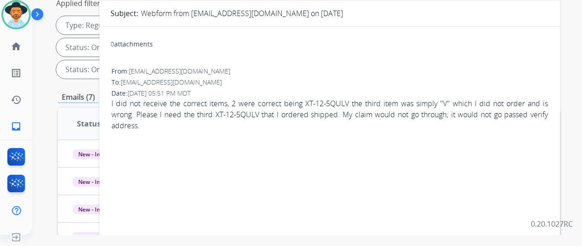
scroll to position [0, 0]
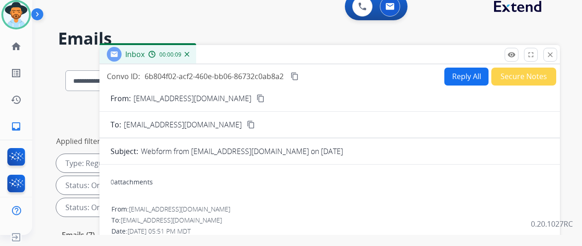
click at [189, 54] on img at bounding box center [187, 54] width 5 height 5
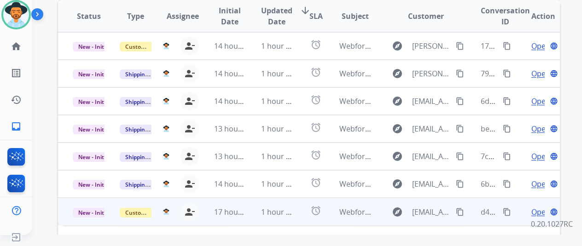
scroll to position [244, 0]
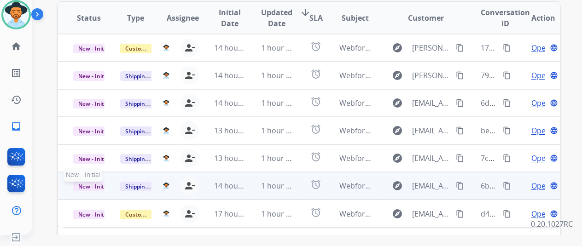
click at [87, 182] on span "New - Initial" at bounding box center [94, 187] width 43 height 10
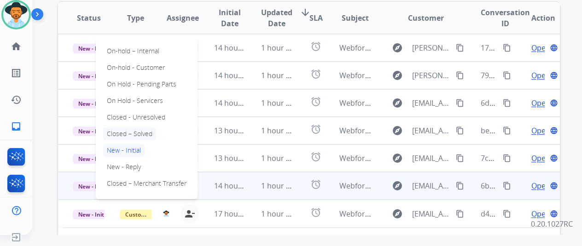
click at [133, 127] on p "Closed – Solved" at bounding box center [129, 133] width 53 height 13
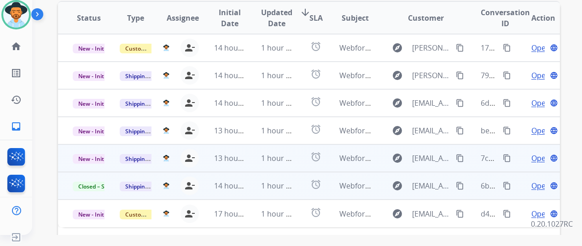
click at [540, 153] on span "Open" at bounding box center [540, 158] width 19 height 11
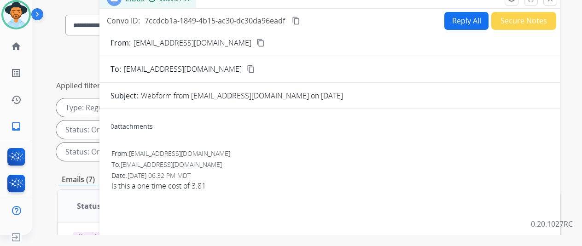
scroll to position [0, 0]
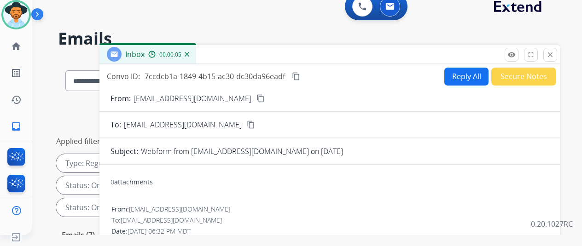
click at [256, 97] on mat-icon "content_copy" at bounding box center [260, 98] width 8 height 8
drag, startPoint x: 462, startPoint y: 73, endPoint x: 439, endPoint y: 39, distance: 41.1
click at [462, 72] on button "Reply All" at bounding box center [466, 77] width 44 height 18
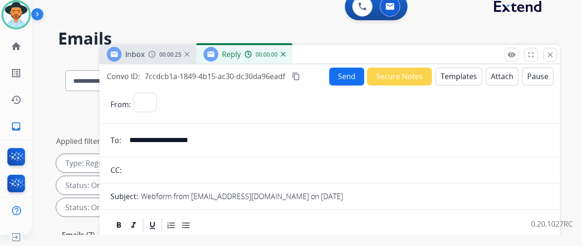
select select "**********"
click at [455, 71] on button "Templates" at bounding box center [458, 77] width 46 height 18
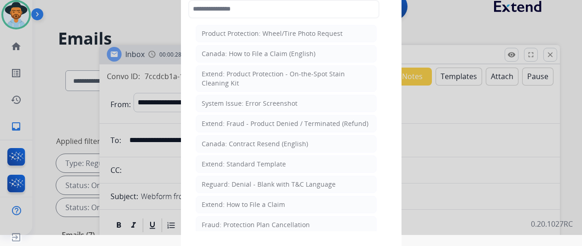
drag, startPoint x: 237, startPoint y: 165, endPoint x: 216, endPoint y: 145, distance: 29.0
click at [233, 160] on div "Extend: Standard Template" at bounding box center [244, 164] width 84 height 9
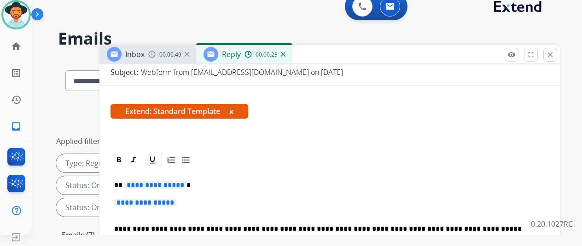
scroll to position [185, 0]
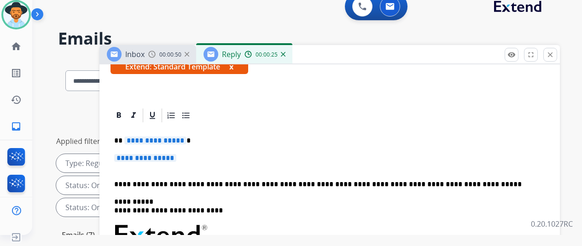
click at [186, 137] on span "**********" at bounding box center [155, 141] width 62 height 8
click at [176, 154] on span "**********" at bounding box center [145, 158] width 62 height 8
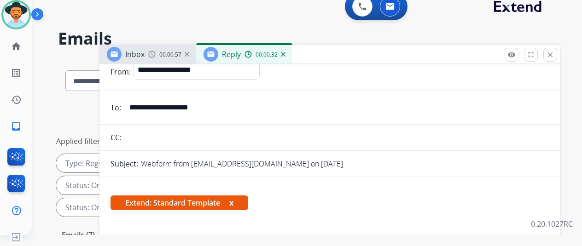
scroll to position [0, 0]
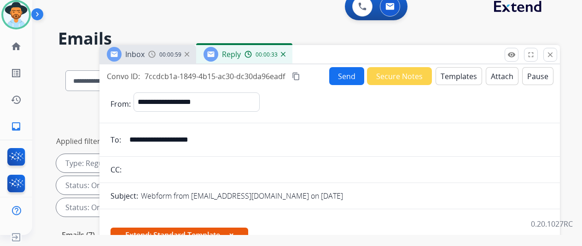
click at [355, 76] on button "Send" at bounding box center [346, 76] width 35 height 18
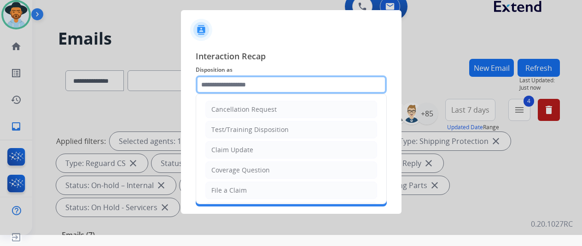
click at [220, 84] on input "text" at bounding box center [291, 84] width 191 height 18
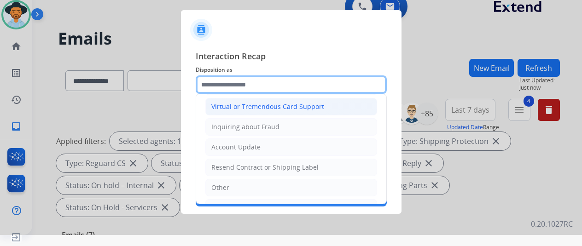
scroll to position [138, 0]
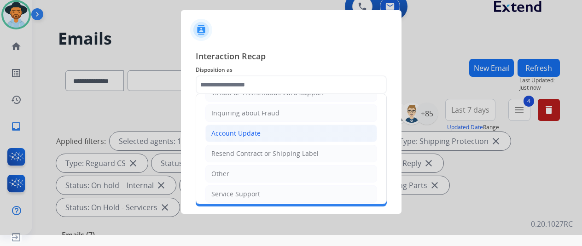
click at [237, 129] on div "Account Update" at bounding box center [235, 133] width 49 height 9
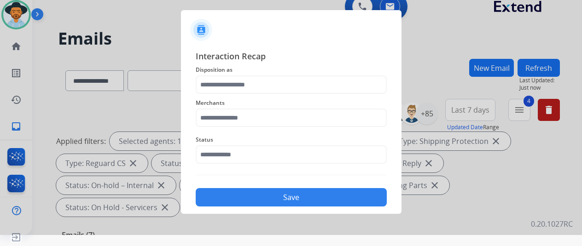
type input "**********"
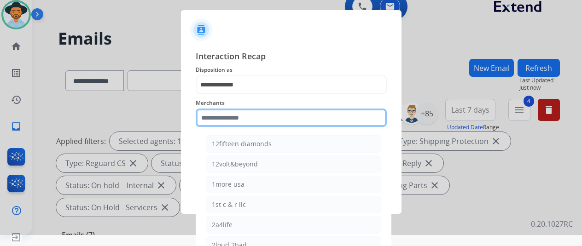
click at [233, 120] on input "text" at bounding box center [291, 118] width 191 height 18
click at [229, 120] on input "text" at bounding box center [291, 118] width 191 height 18
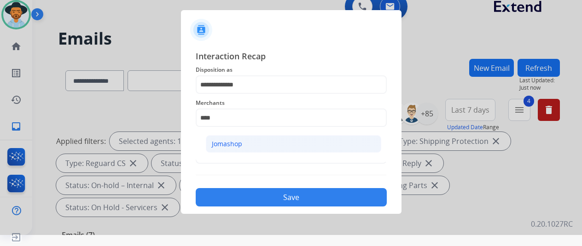
click at [245, 139] on li "Jomashop" at bounding box center [293, 143] width 175 height 17
type input "********"
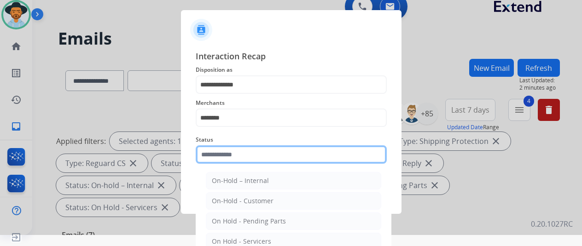
click at [238, 158] on input "text" at bounding box center [291, 154] width 191 height 18
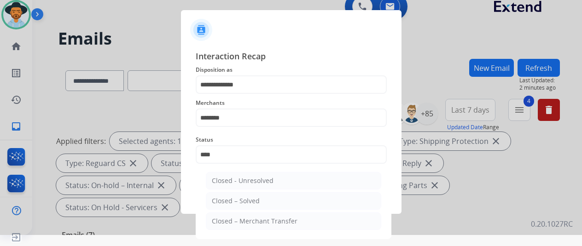
click at [237, 198] on div "Closed – Solved" at bounding box center [236, 200] width 48 height 9
type input "**********"
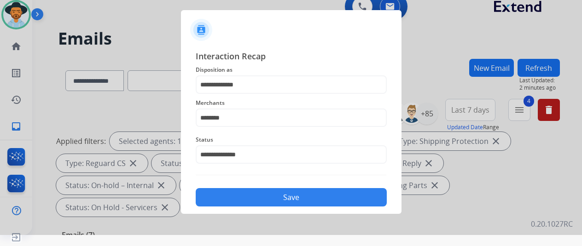
click at [237, 196] on button "Save" at bounding box center [291, 197] width 191 height 18
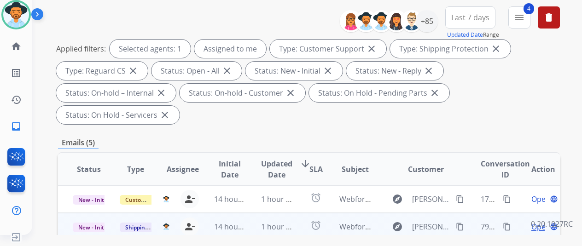
scroll to position [184, 0]
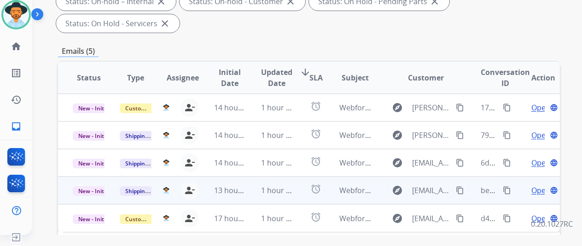
click at [539, 185] on span "Open" at bounding box center [540, 190] width 19 height 11
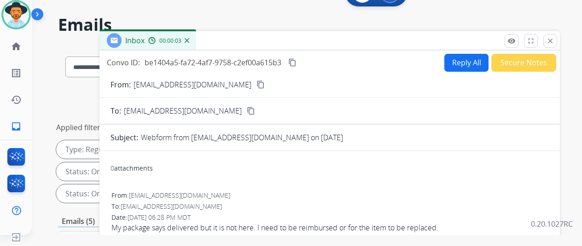
scroll to position [0, 0]
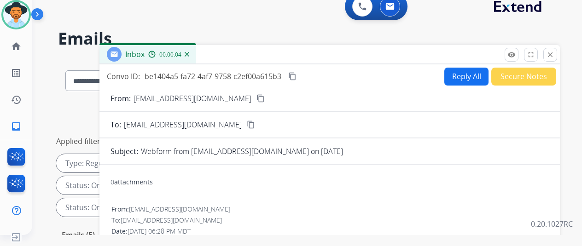
click at [256, 96] on mat-icon "content_copy" at bounding box center [260, 98] width 8 height 8
click at [466, 78] on button "Reply All" at bounding box center [466, 77] width 44 height 18
select select "**********"
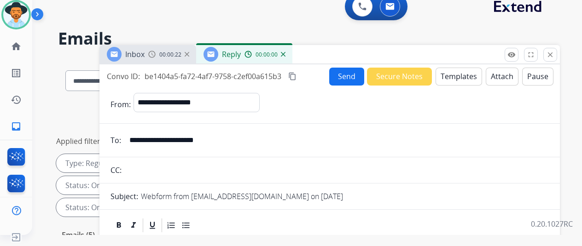
click at [460, 72] on button "Templates" at bounding box center [458, 77] width 46 height 18
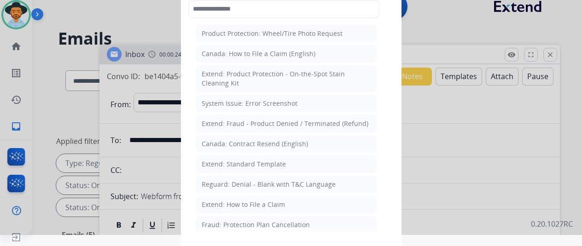
click at [238, 200] on div "Extend: How to File a Claim" at bounding box center [243, 204] width 83 height 9
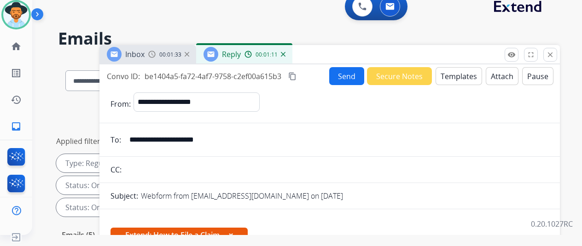
click at [296, 75] on mat-icon "content_copy" at bounding box center [292, 76] width 8 height 8
click at [285, 53] on img at bounding box center [283, 54] width 5 height 5
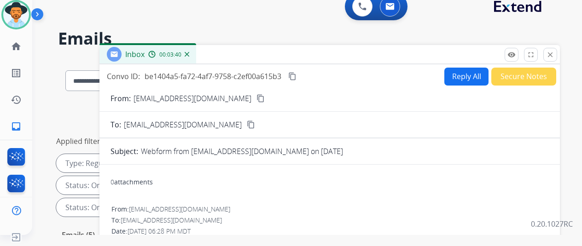
click at [461, 74] on button "Reply All" at bounding box center [466, 77] width 44 height 18
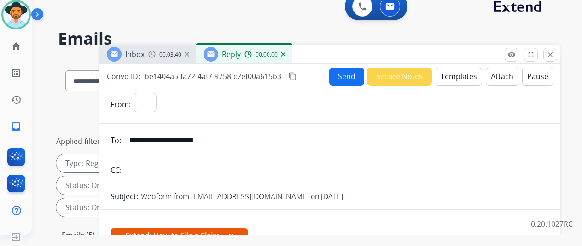
select select "**********"
click at [458, 71] on button "Templates" at bounding box center [458, 77] width 46 height 18
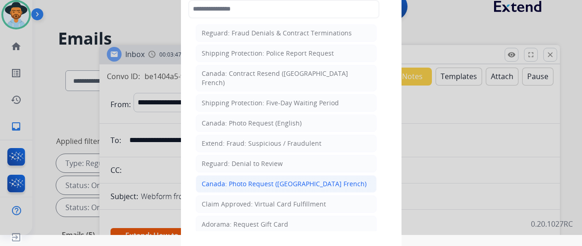
scroll to position [947, 0]
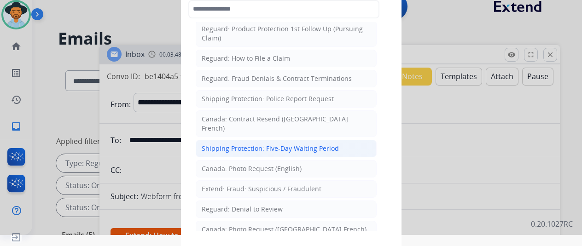
click at [225, 144] on div "Shipping Protection: Five-Day Waiting Period" at bounding box center [270, 148] width 137 height 9
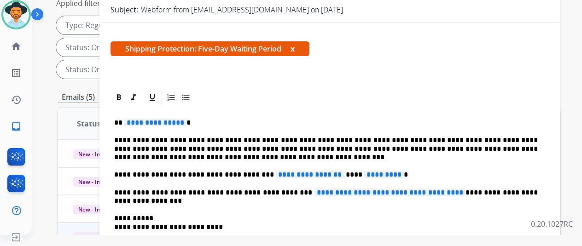
scroll to position [18, 0]
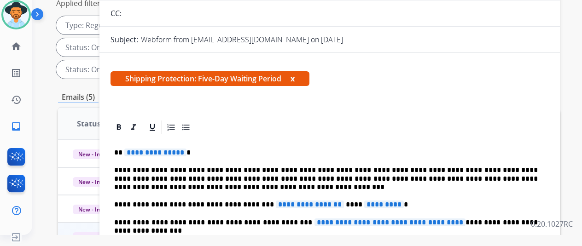
click at [185, 150] on span "**********" at bounding box center [155, 153] width 62 height 8
click at [198, 155] on p "**********" at bounding box center [325, 153] width 423 height 8
click at [329, 207] on span "**********" at bounding box center [310, 205] width 68 height 8
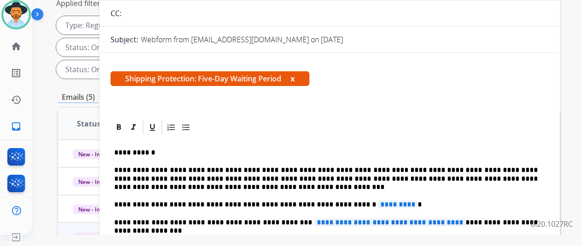
click at [388, 205] on span "*********" at bounding box center [398, 205] width 40 height 8
click at [446, 221] on span "**********" at bounding box center [389, 223] width 151 height 8
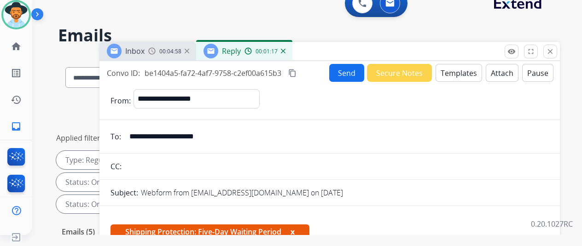
scroll to position [0, 0]
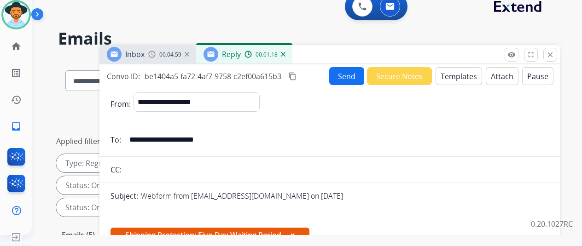
click at [350, 70] on button "Send" at bounding box center [346, 76] width 35 height 18
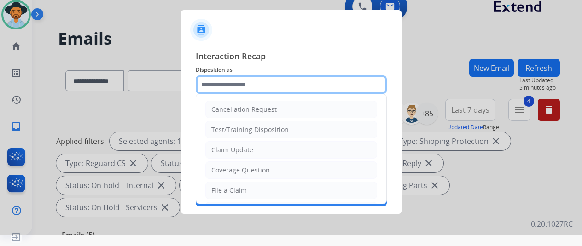
click at [225, 83] on input "text" at bounding box center [291, 84] width 191 height 18
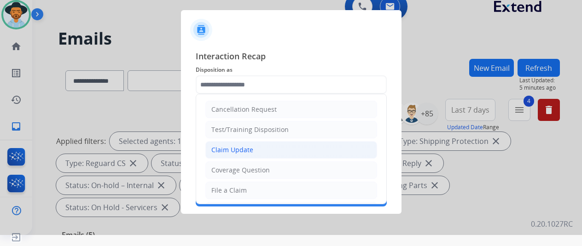
click at [237, 142] on li "Claim Update" at bounding box center [291, 149] width 172 height 17
type input "**********"
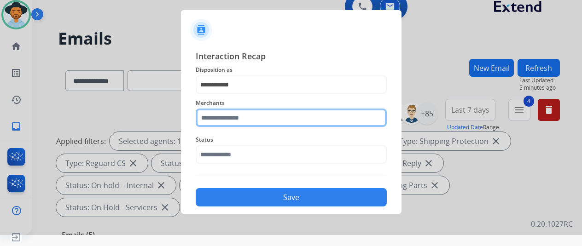
click at [231, 120] on input "text" at bounding box center [291, 118] width 191 height 18
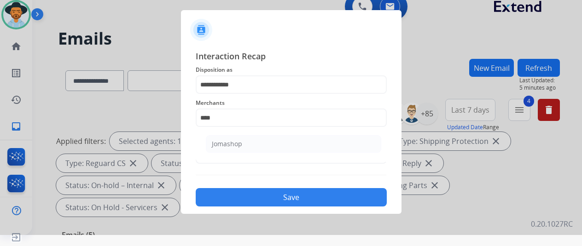
click at [237, 144] on div "Jomashop" at bounding box center [227, 143] width 30 height 9
type input "********"
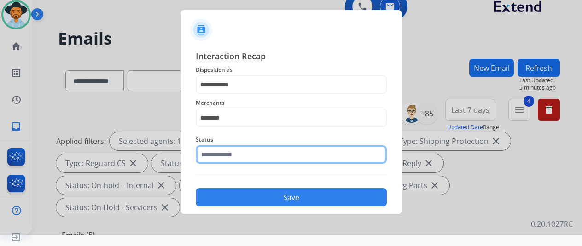
click at [235, 157] on input "text" at bounding box center [291, 154] width 191 height 18
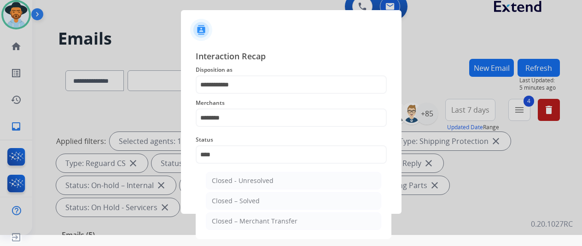
click at [236, 197] on div "Closed – Solved" at bounding box center [236, 200] width 48 height 9
type input "**********"
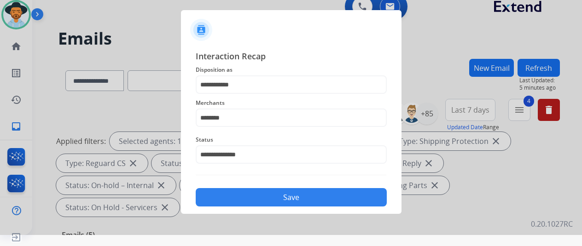
click at [237, 197] on button "Save" at bounding box center [291, 197] width 191 height 18
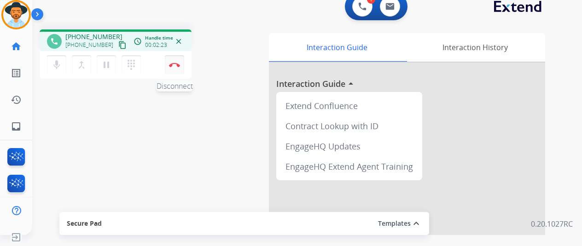
click at [174, 63] on img at bounding box center [174, 65] width 11 height 5
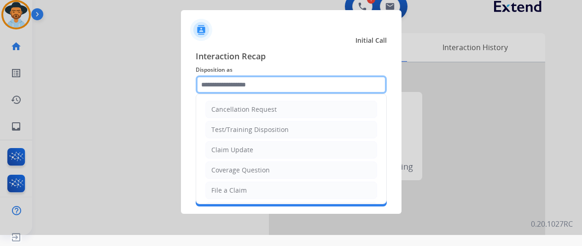
click at [219, 87] on input "text" at bounding box center [291, 84] width 191 height 18
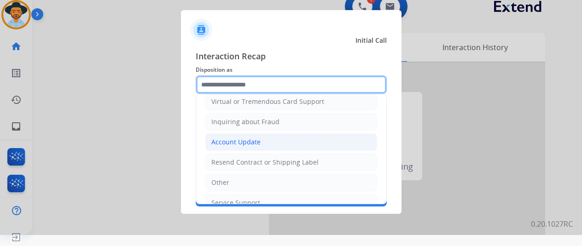
scroll to position [139, 0]
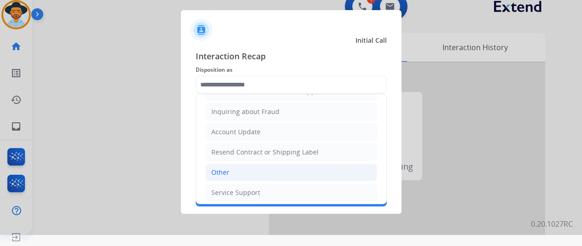
click at [227, 168] on div "Other" at bounding box center [220, 172] width 18 height 9
type input "*****"
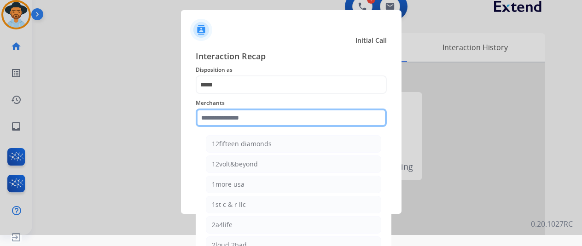
click at [232, 118] on input "text" at bounding box center [291, 118] width 191 height 18
type input "*"
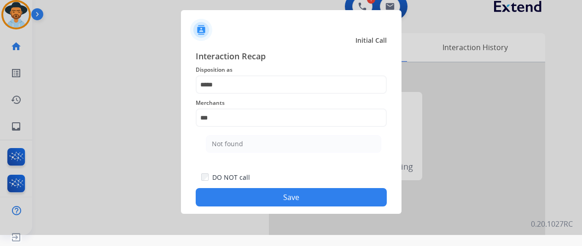
click at [234, 139] on li "Not found" at bounding box center [293, 143] width 175 height 17
type input "*********"
click at [265, 201] on button "Save" at bounding box center [291, 197] width 191 height 18
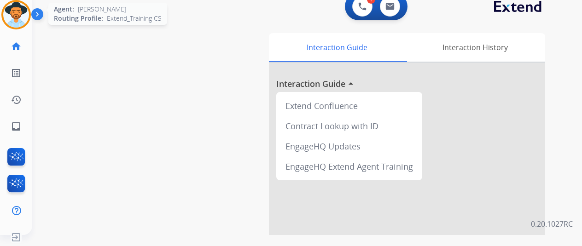
click at [18, 6] on img at bounding box center [16, 15] width 26 height 26
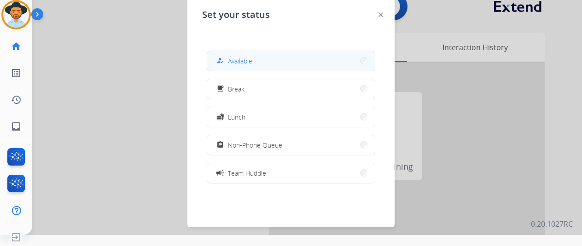
click at [243, 56] on span "Available" at bounding box center [240, 61] width 24 height 10
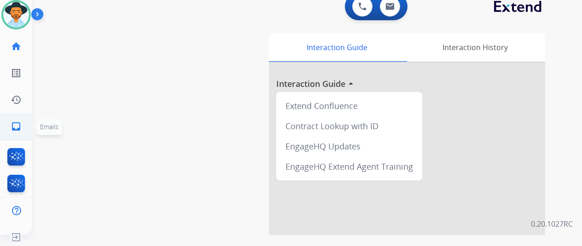
click at [17, 124] on mat-icon "inbox" at bounding box center [16, 126] width 11 height 11
select select "**********"
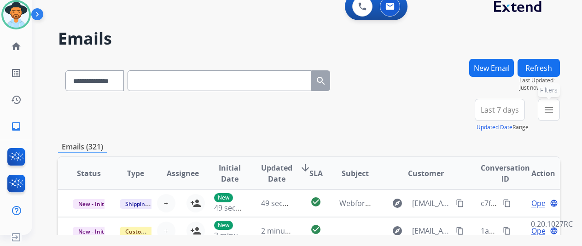
click at [554, 109] on mat-icon "menu" at bounding box center [548, 109] width 11 height 11
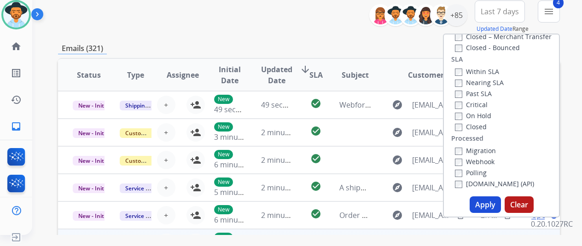
scroll to position [184, 0]
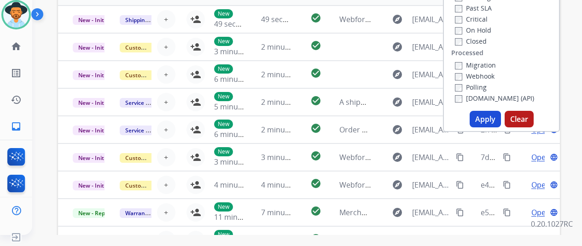
click at [486, 123] on button "Apply" at bounding box center [484, 119] width 31 height 17
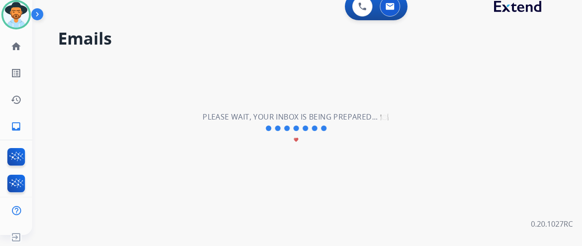
scroll to position [0, 0]
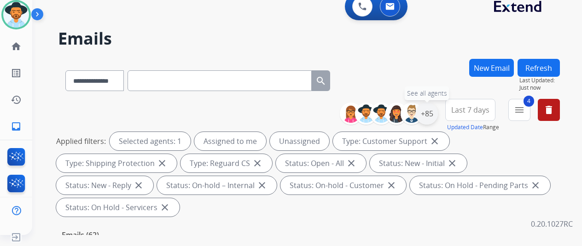
click at [432, 110] on div "+85" at bounding box center [427, 114] width 22 height 22
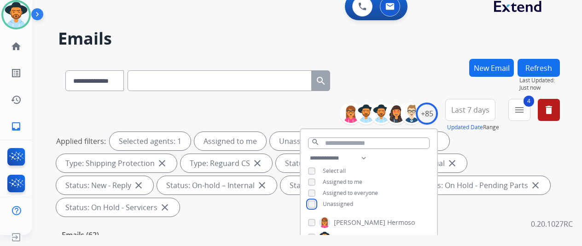
click at [323, 203] on div "Unassigned" at bounding box center [330, 204] width 45 height 7
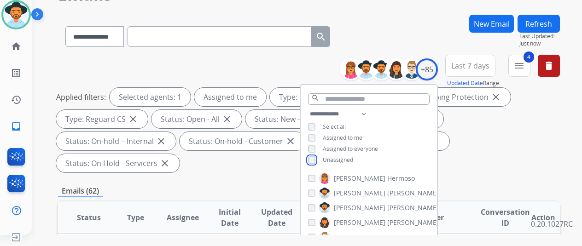
scroll to position [138, 0]
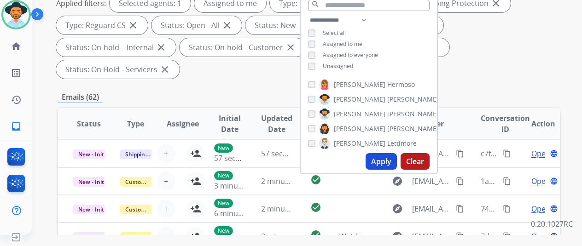
click at [391, 159] on button "Apply" at bounding box center [380, 161] width 31 height 17
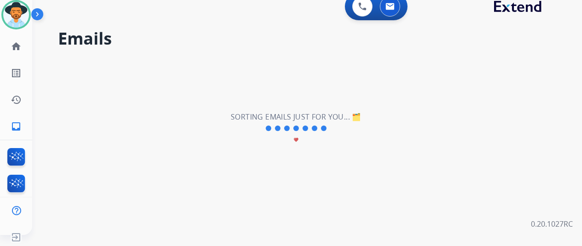
scroll to position [0, 0]
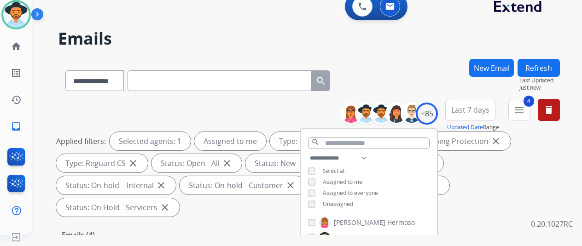
click at [424, 64] on div "**********" at bounding box center [309, 79] width 502 height 40
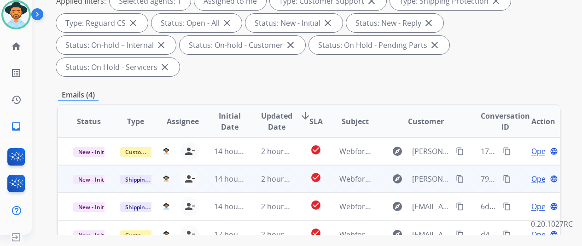
scroll to position [184, 0]
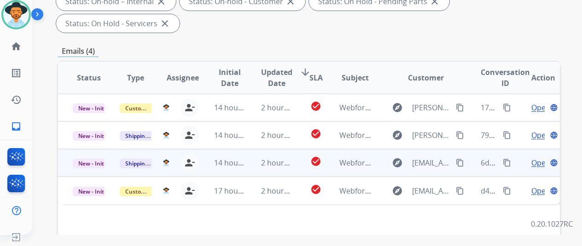
click at [540, 157] on span "Open" at bounding box center [540, 162] width 19 height 11
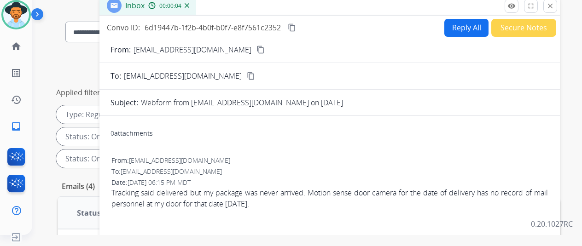
scroll to position [46, 0]
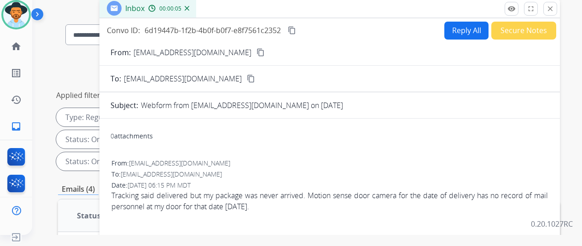
click at [256, 52] on mat-icon "content_copy" at bounding box center [260, 52] width 8 height 8
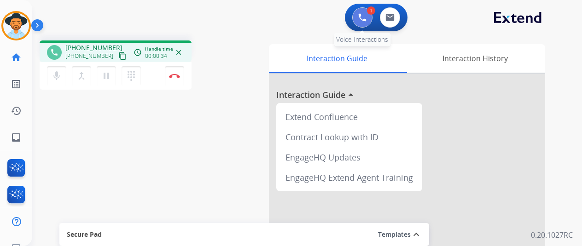
click at [365, 15] on img at bounding box center [362, 17] width 8 height 8
click at [364, 15] on img at bounding box center [362, 17] width 8 height 8
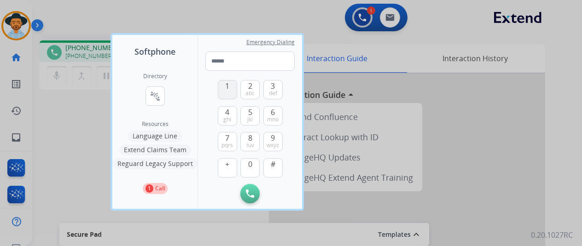
click at [228, 86] on span "1" at bounding box center [227, 86] width 4 height 11
drag, startPoint x: 248, startPoint y: 139, endPoint x: 211, endPoint y: 141, distance: 36.9
click at [248, 139] on span "8" at bounding box center [250, 138] width 4 height 11
click at [223, 142] on span "pqrs" at bounding box center [227, 145] width 12 height 7
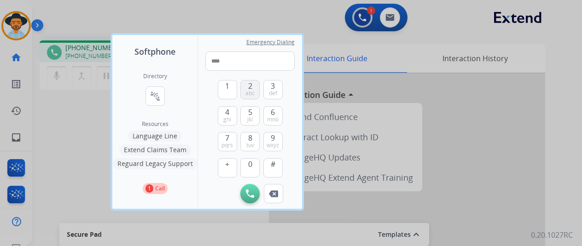
click at [250, 86] on span "2" at bounding box center [250, 86] width 4 height 11
drag, startPoint x: 275, startPoint y: 83, endPoint x: 271, endPoint y: 87, distance: 6.2
click at [275, 83] on button "3 def" at bounding box center [272, 89] width 19 height 19
drag, startPoint x: 247, startPoint y: 138, endPoint x: 261, endPoint y: 91, distance: 49.5
click at [249, 134] on button "8 tuv" at bounding box center [249, 141] width 19 height 19
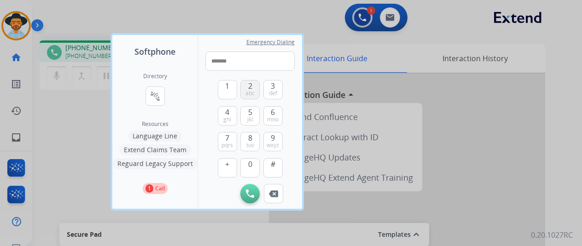
click at [255, 88] on button "2 abc" at bounding box center [249, 89] width 19 height 19
drag, startPoint x: 270, startPoint y: 115, endPoint x: 265, endPoint y: 109, distance: 7.2
click at [265, 109] on button "6 mno" at bounding box center [272, 115] width 19 height 19
drag, startPoint x: 253, startPoint y: 86, endPoint x: 264, endPoint y: 85, distance: 10.7
click at [260, 86] on div "1 2 abc 3 def 4 ghi 5 jkl 6 mno 7 pqrs 8 tuv 9 wxyz + 0 #" at bounding box center [250, 127] width 65 height 113
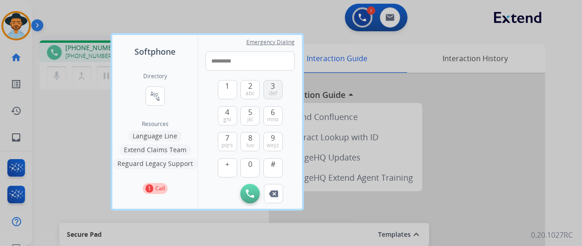
click at [271, 85] on span "3" at bounding box center [273, 86] width 4 height 11
type input "**********"
click at [250, 192] on img at bounding box center [250, 194] width 8 height 8
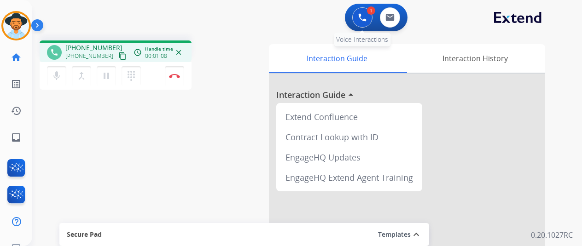
click at [363, 13] on img at bounding box center [362, 17] width 8 height 8
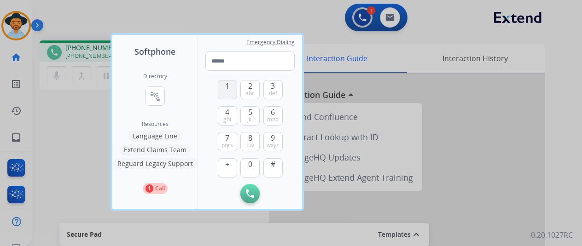
click at [225, 90] on span "1" at bounding box center [227, 86] width 4 height 11
click at [249, 140] on span "8" at bounding box center [250, 138] width 4 height 11
click at [221, 139] on button "7 pqrs" at bounding box center [227, 141] width 19 height 19
click at [248, 86] on span "2" at bounding box center [250, 86] width 4 height 11
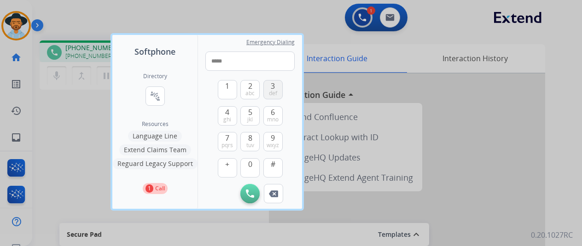
click at [276, 87] on button "3 def" at bounding box center [272, 89] width 19 height 19
drag, startPoint x: 250, startPoint y: 141, endPoint x: 250, endPoint y: 111, distance: 29.9
click at [251, 139] on span "8" at bounding box center [250, 138] width 4 height 11
drag, startPoint x: 254, startPoint y: 86, endPoint x: 266, endPoint y: 95, distance: 15.5
click at [257, 87] on button "2 abc" at bounding box center [249, 89] width 19 height 19
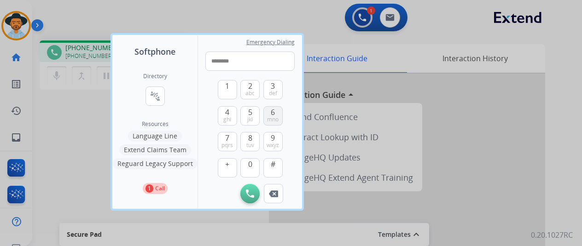
drag, startPoint x: 271, startPoint y: 115, endPoint x: 262, endPoint y: 96, distance: 21.0
click at [271, 111] on span "6" at bounding box center [273, 112] width 4 height 11
drag, startPoint x: 249, startPoint y: 86, endPoint x: 266, endPoint y: 84, distance: 16.7
click at [253, 87] on button "2 abc" at bounding box center [249, 89] width 19 height 19
click at [272, 86] on span "3" at bounding box center [273, 86] width 4 height 11
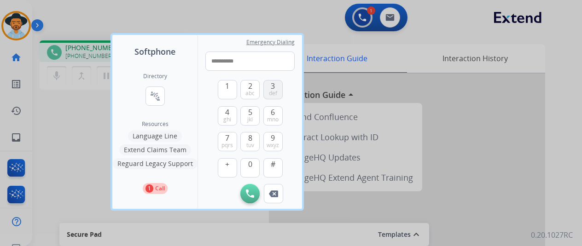
type input "**********"
click at [248, 192] on img at bounding box center [250, 194] width 8 height 8
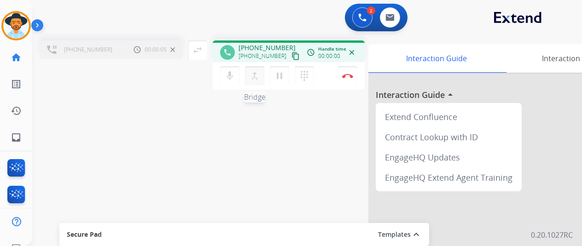
click at [255, 72] on mat-icon "merge_type" at bounding box center [254, 75] width 11 height 11
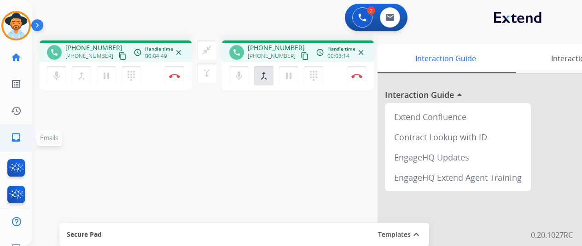
click at [15, 134] on mat-icon "inbox" at bounding box center [16, 137] width 11 height 11
select select "**********"
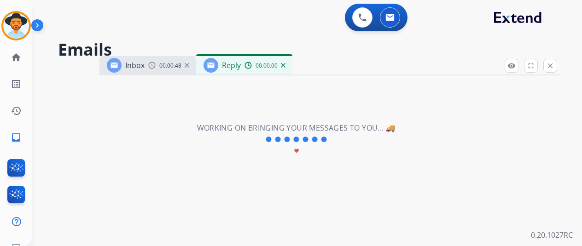
select select "**********"
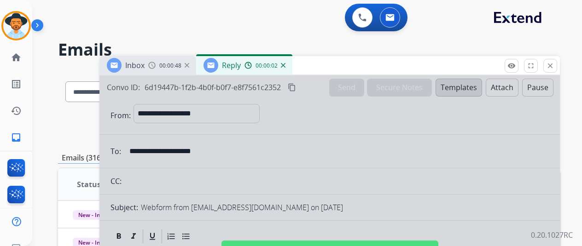
click at [364, 108] on div at bounding box center [329, 247] width 460 height 344
select select
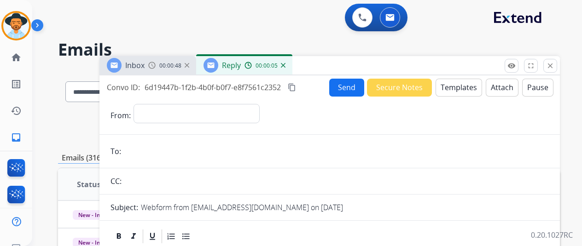
click at [285, 65] on img at bounding box center [283, 65] width 5 height 5
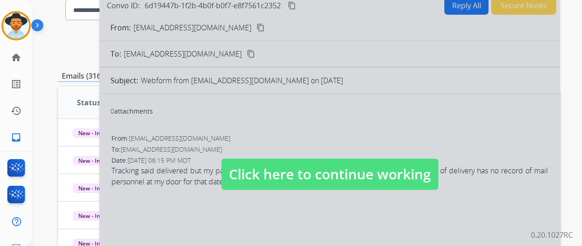
scroll to position [184, 0]
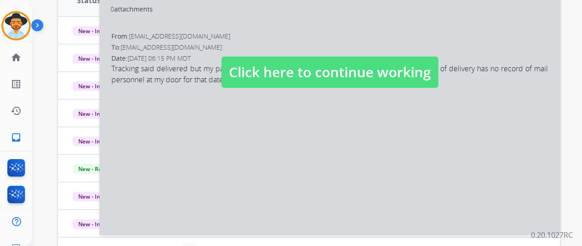
click at [229, 129] on div at bounding box center [329, 63] width 460 height 344
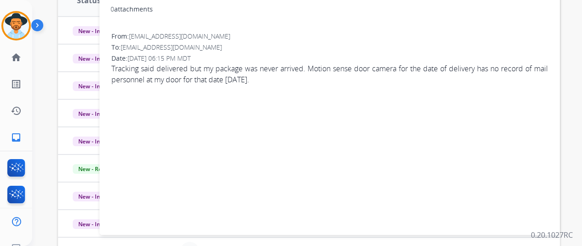
scroll to position [46, 0]
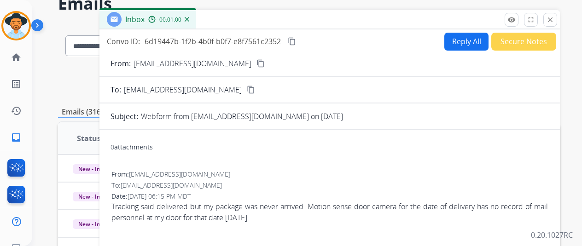
click at [256, 63] on mat-icon "content_copy" at bounding box center [260, 63] width 8 height 8
click at [461, 37] on button "Reply All" at bounding box center [466, 42] width 44 height 18
select select "**********"
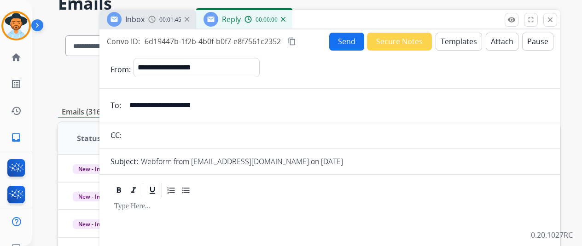
click at [455, 40] on button "Templates" at bounding box center [458, 42] width 46 height 18
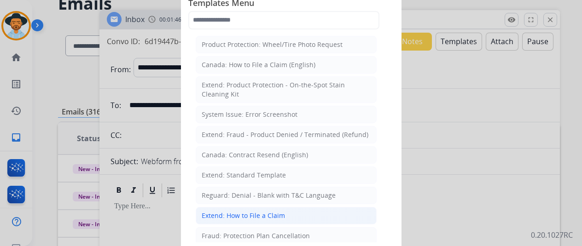
click at [224, 211] on div "Extend: How to File a Claim" at bounding box center [243, 215] width 83 height 9
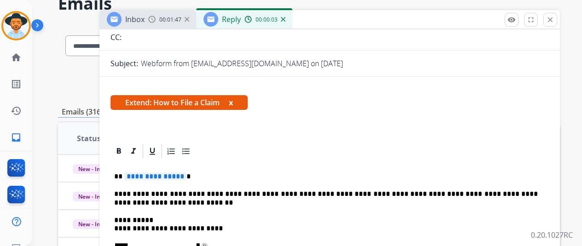
scroll to position [184, 0]
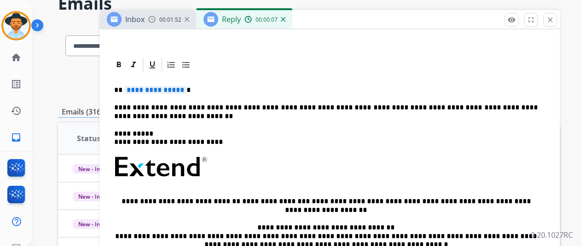
click at [186, 91] on span "**********" at bounding box center [155, 90] width 62 height 8
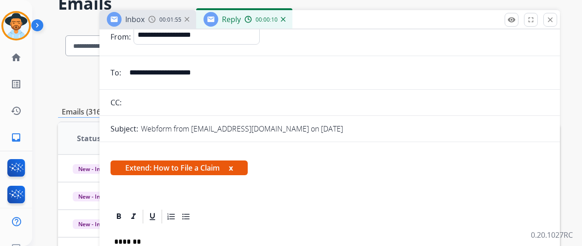
scroll to position [0, 0]
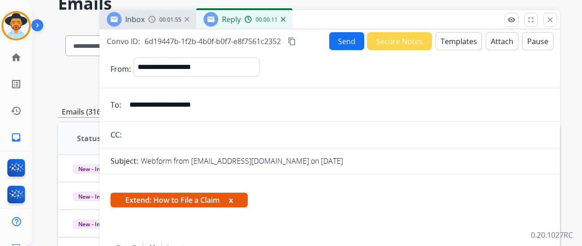
click at [350, 38] on button "Send" at bounding box center [346, 41] width 35 height 18
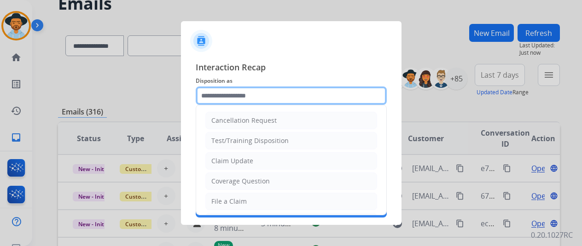
click at [223, 96] on input "text" at bounding box center [291, 96] width 191 height 18
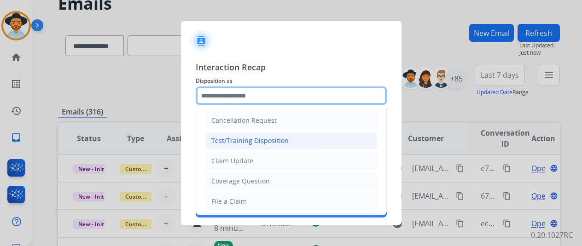
scroll to position [46, 0]
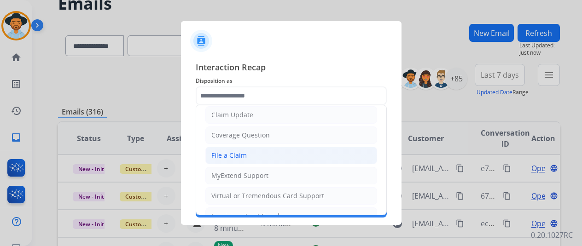
click at [234, 151] on div "File a Claim" at bounding box center [228, 155] width 35 height 9
type input "**********"
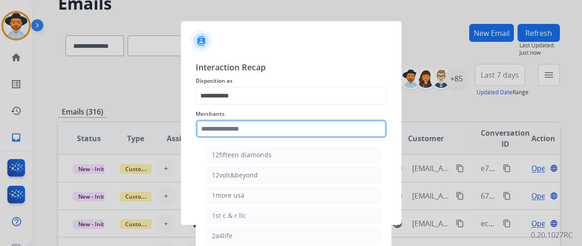
click at [210, 126] on input "text" at bounding box center [291, 129] width 191 height 18
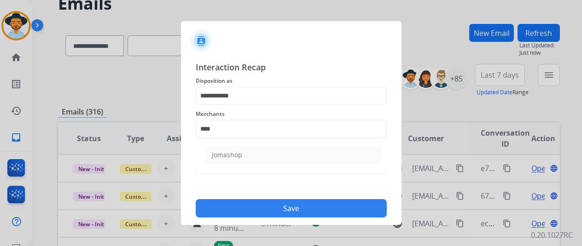
click at [259, 150] on li "Jomashop" at bounding box center [293, 154] width 175 height 17
type input "********"
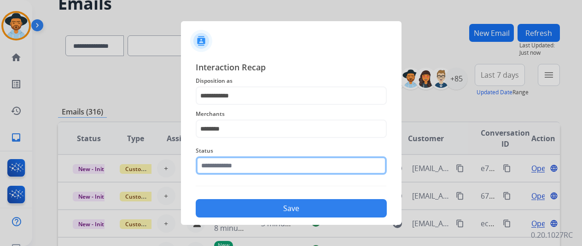
click at [239, 166] on input "text" at bounding box center [291, 165] width 191 height 18
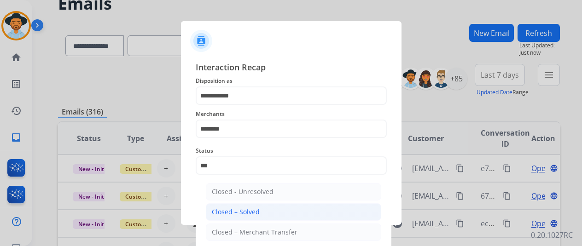
click at [246, 212] on div "Closed – Solved" at bounding box center [236, 212] width 48 height 9
type input "**********"
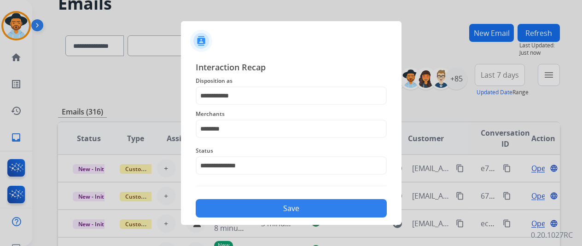
click at [260, 209] on button "Save" at bounding box center [291, 208] width 191 height 18
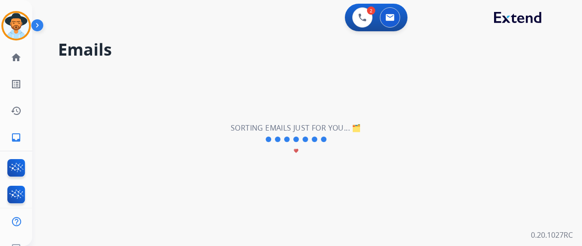
scroll to position [0, 0]
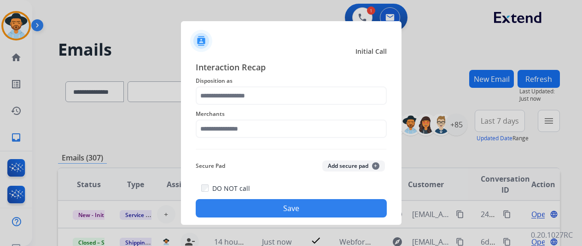
click at [17, 23] on div at bounding box center [291, 123] width 582 height 246
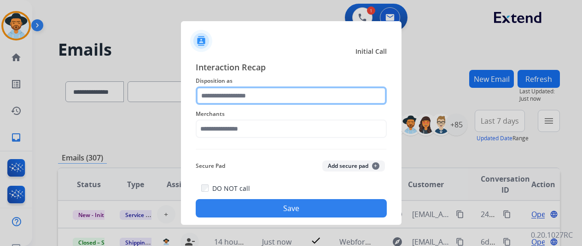
click at [255, 97] on input "text" at bounding box center [291, 96] width 191 height 18
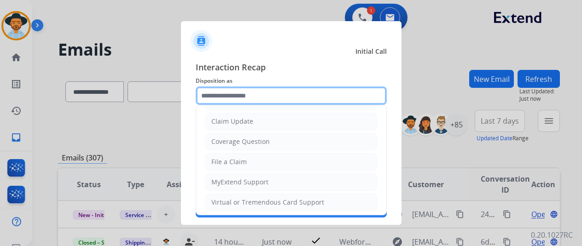
scroll to position [138, 0]
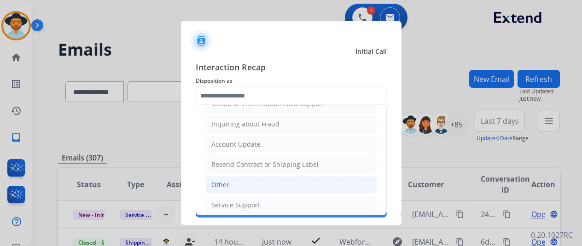
click at [224, 180] on div "Other" at bounding box center [220, 184] width 18 height 9
type input "*****"
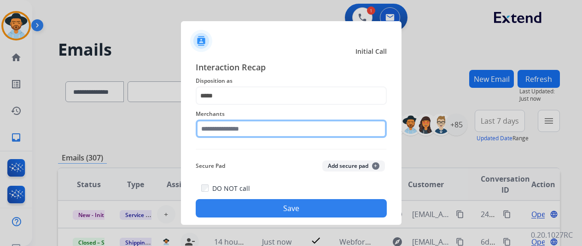
click at [231, 123] on input "text" at bounding box center [291, 129] width 191 height 18
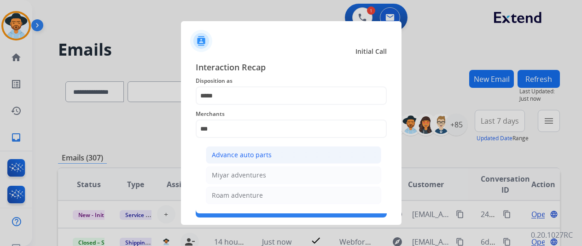
click at [247, 153] on div "Advance auto parts" at bounding box center [242, 154] width 60 height 9
type input "**********"
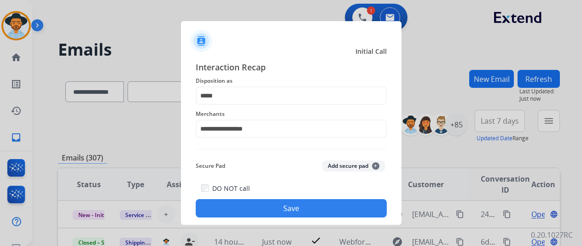
drag, startPoint x: 261, startPoint y: 206, endPoint x: 251, endPoint y: 196, distance: 13.7
click at [257, 203] on button "Save" at bounding box center [291, 208] width 191 height 18
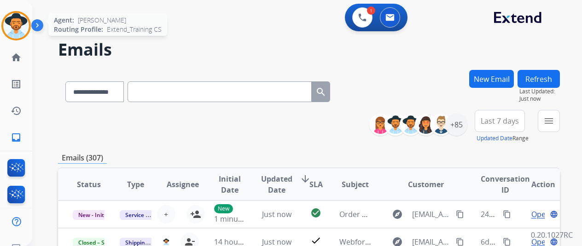
click at [17, 14] on img at bounding box center [16, 26] width 26 height 26
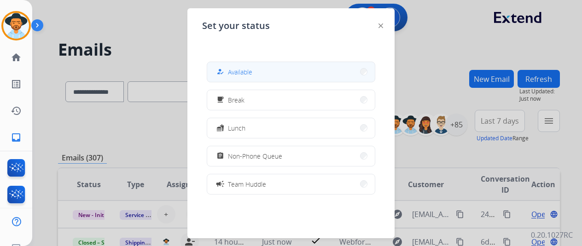
click at [255, 73] on button "how_to_reg Available" at bounding box center [291, 72] width 168 height 20
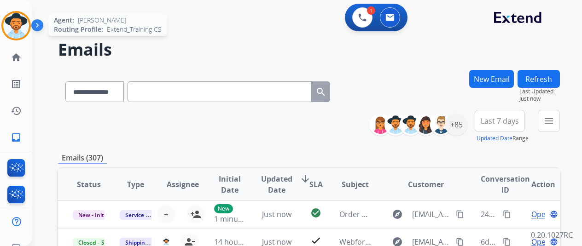
click at [12, 23] on img at bounding box center [16, 26] width 26 height 26
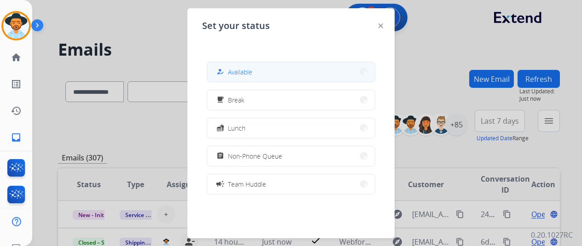
click at [274, 68] on button "how_to_reg Available" at bounding box center [291, 72] width 168 height 20
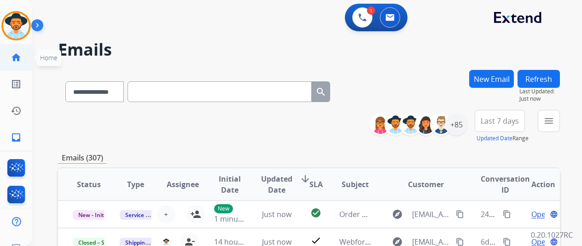
click at [14, 57] on mat-icon "home" at bounding box center [16, 57] width 11 height 11
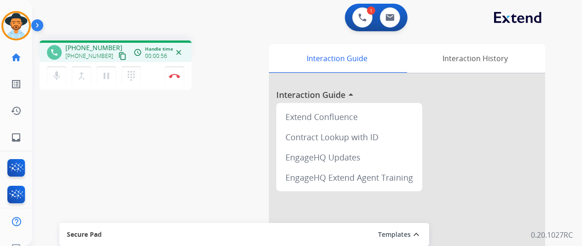
click at [178, 52] on mat-icon "close" at bounding box center [178, 52] width 8 height 8
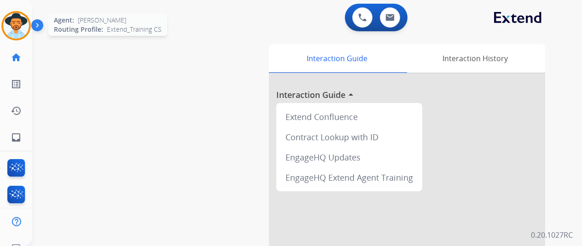
click at [18, 22] on img at bounding box center [16, 26] width 26 height 26
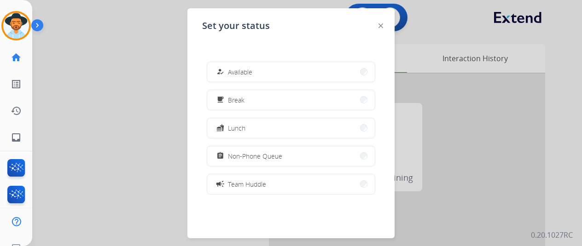
click at [239, 69] on span "Available" at bounding box center [240, 72] width 24 height 10
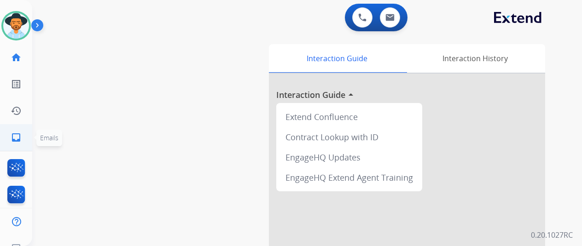
click at [13, 141] on mat-icon "inbox" at bounding box center [16, 137] width 11 height 11
select select "**********"
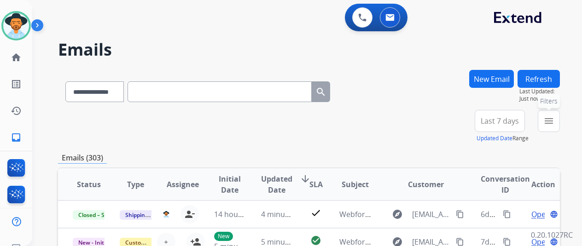
click at [554, 122] on mat-icon "menu" at bounding box center [548, 121] width 11 height 11
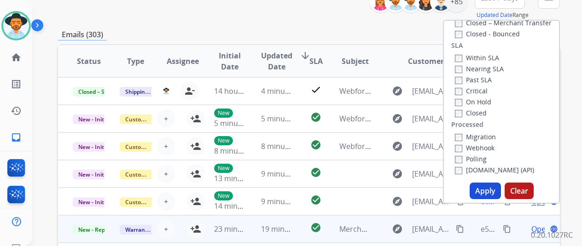
scroll to position [184, 0]
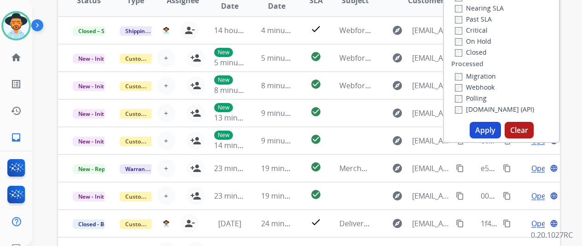
click at [488, 134] on button "Apply" at bounding box center [484, 130] width 31 height 17
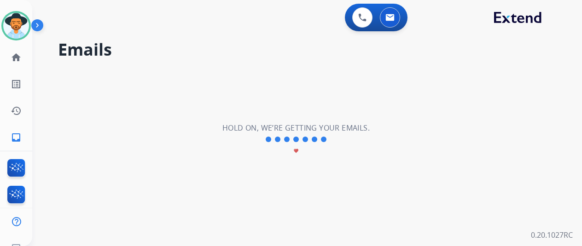
scroll to position [0, 0]
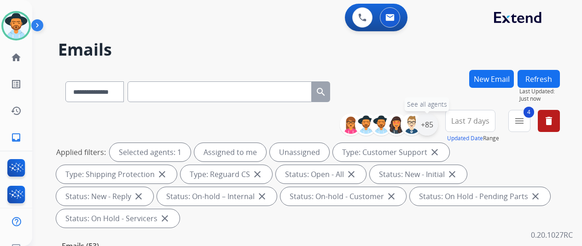
click at [433, 122] on div "+85" at bounding box center [427, 125] width 22 height 22
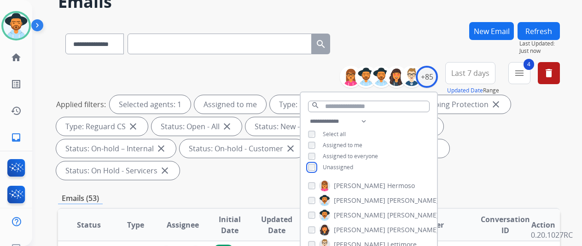
scroll to position [92, 0]
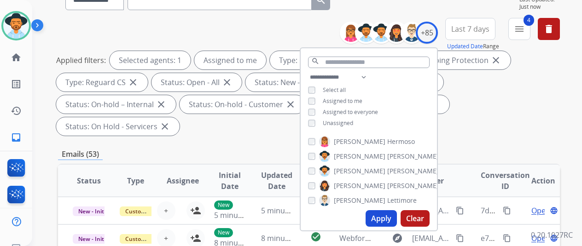
click at [383, 216] on button "Apply" at bounding box center [380, 218] width 31 height 17
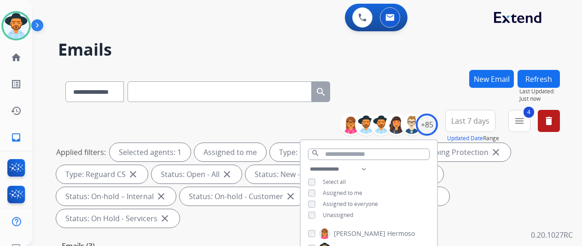
click at [401, 92] on div "**********" at bounding box center [309, 90] width 502 height 40
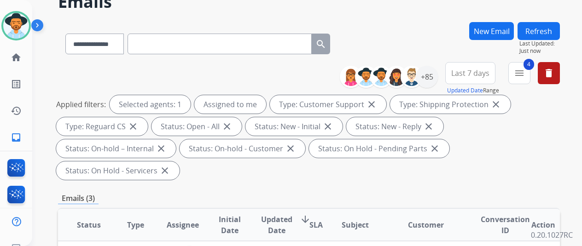
scroll to position [138, 0]
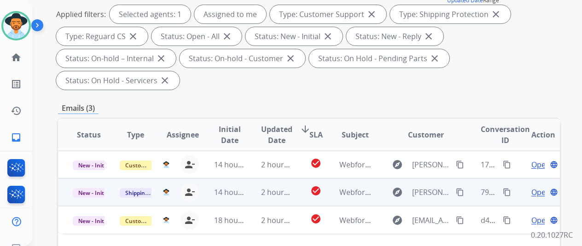
click at [538, 187] on span "Open" at bounding box center [540, 192] width 19 height 11
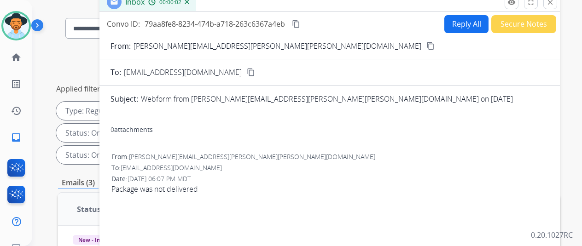
scroll to position [0, 0]
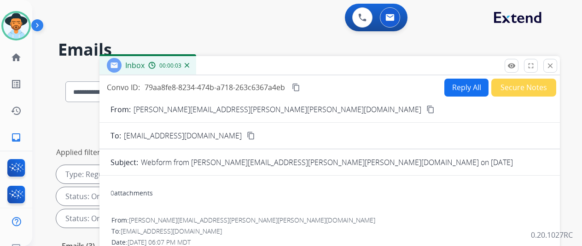
click at [426, 109] on mat-icon "content_copy" at bounding box center [430, 109] width 8 height 8
click at [300, 87] on mat-icon "content_copy" at bounding box center [296, 87] width 8 height 8
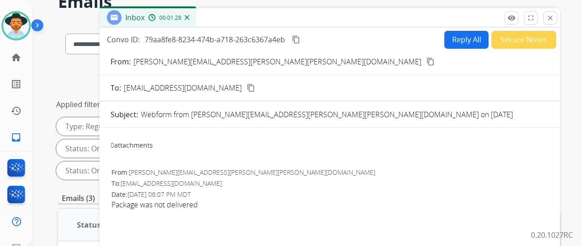
scroll to position [138, 0]
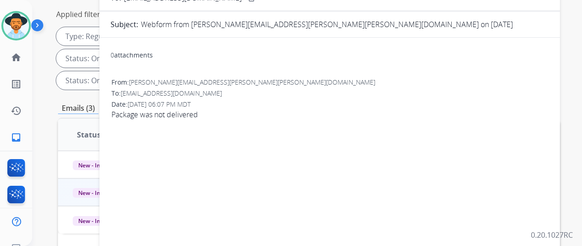
click at [205, 113] on span "Package was not delivered" at bounding box center [329, 114] width 436 height 11
drag, startPoint x: 205, startPoint y: 113, endPoint x: 118, endPoint y: 116, distance: 87.5
click at [118, 116] on div "From: Mike.jesse.lemay@gmail.com To: shipping@extend.com Date: 10/09/2025 - 06:…" at bounding box center [329, 103] width 438 height 52
copy app-emails-table "Package was not delivered remove_red_eye Logs fullscreen Expand close Close Sif…"
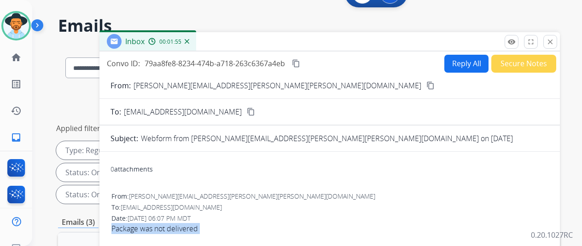
scroll to position [0, 0]
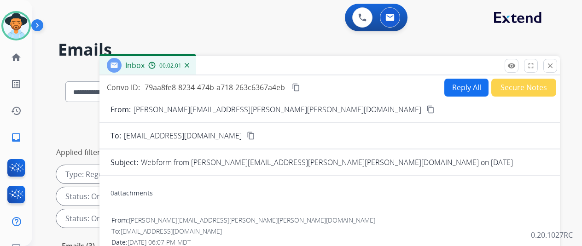
click at [458, 82] on button "Reply All" at bounding box center [466, 88] width 44 height 18
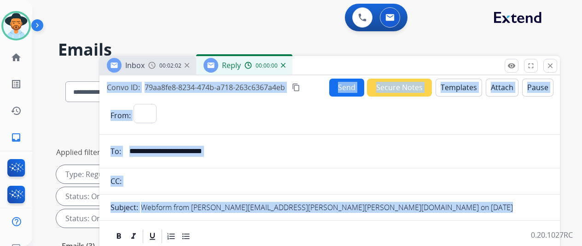
select select "**********"
click at [458, 83] on button "Templates" at bounding box center [458, 88] width 46 height 18
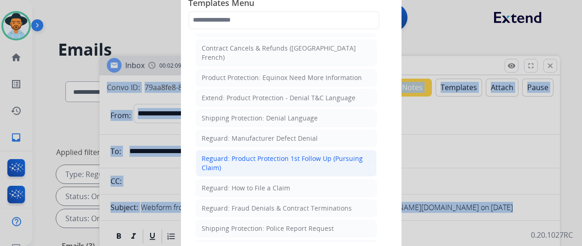
scroll to position [874, 0]
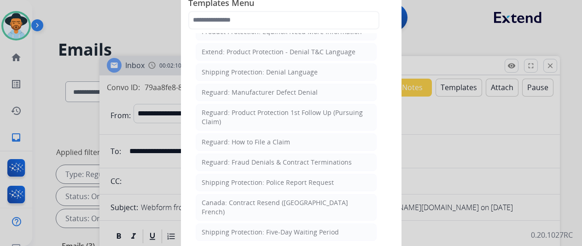
click at [242, 178] on div "Shipping Protection: Police Report Request" at bounding box center [268, 182] width 132 height 9
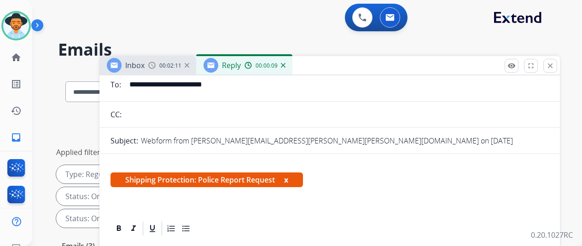
scroll to position [138, 0]
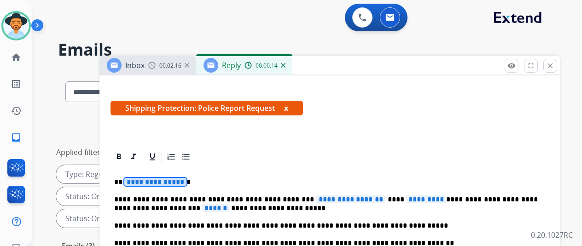
click at [184, 180] on span "**********" at bounding box center [155, 182] width 62 height 8
click at [371, 197] on span "**********" at bounding box center [350, 200] width 69 height 8
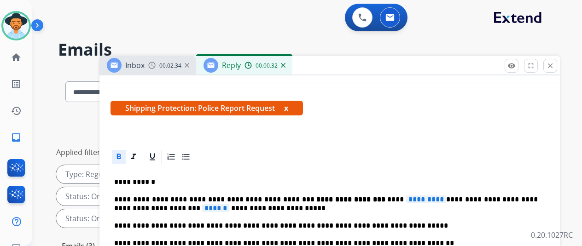
click at [425, 200] on span "*********" at bounding box center [426, 200] width 40 height 8
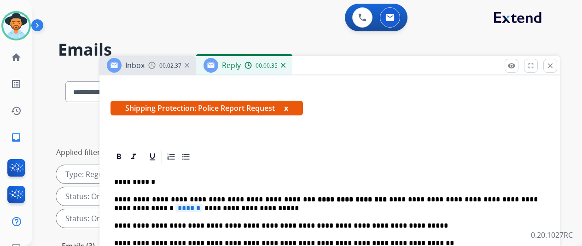
click at [175, 208] on span "******" at bounding box center [188, 208] width 27 height 8
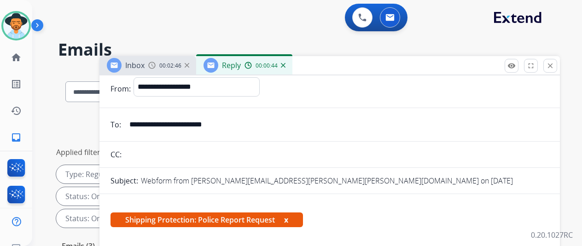
scroll to position [0, 0]
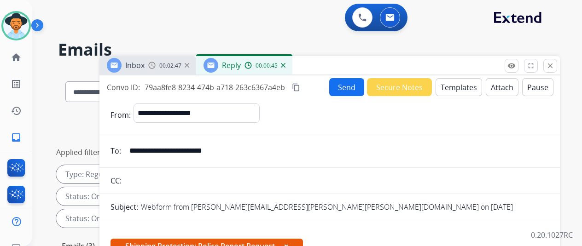
click at [344, 83] on button "Send" at bounding box center [346, 87] width 35 height 18
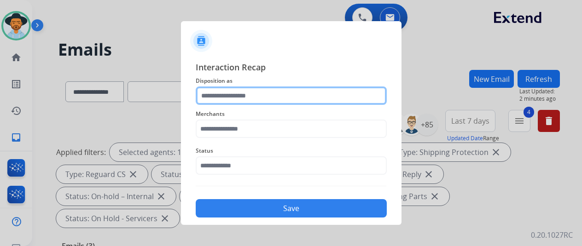
click at [222, 93] on input "text" at bounding box center [291, 96] width 191 height 18
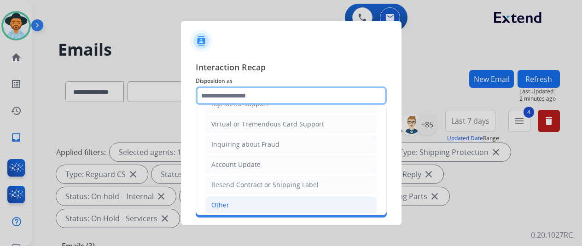
scroll to position [139, 0]
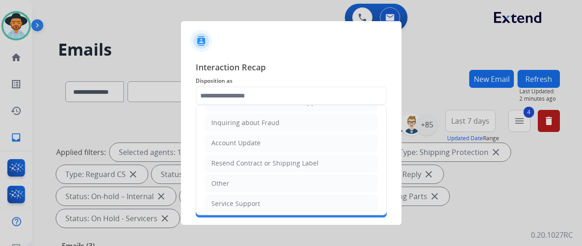
drag, startPoint x: 230, startPoint y: 179, endPoint x: 227, endPoint y: 167, distance: 12.2
click at [227, 175] on li "Other" at bounding box center [291, 183] width 172 height 17
type input "*****"
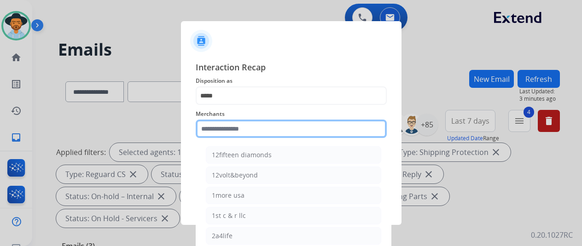
click at [227, 133] on input "text" at bounding box center [291, 129] width 191 height 18
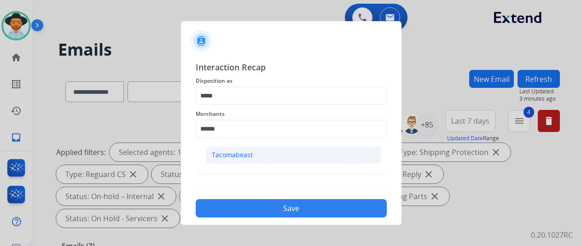
click at [263, 153] on li "Tacomabeast" at bounding box center [293, 154] width 175 height 17
type input "**********"
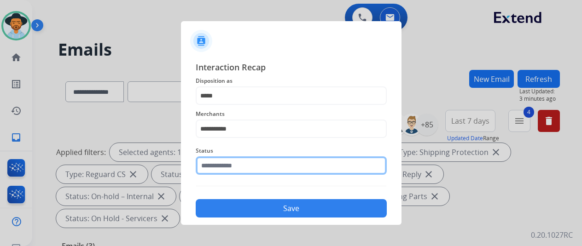
click at [241, 169] on input "text" at bounding box center [291, 165] width 191 height 18
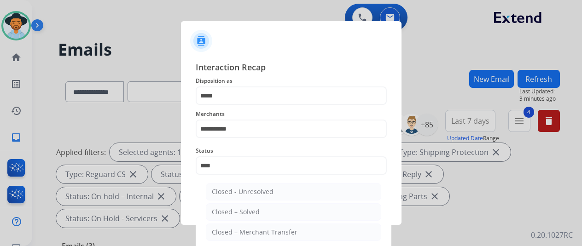
drag, startPoint x: 247, startPoint y: 211, endPoint x: 247, endPoint y: 216, distance: 5.1
click at [247, 213] on div "Closed – Solved" at bounding box center [236, 212] width 48 height 9
type input "**********"
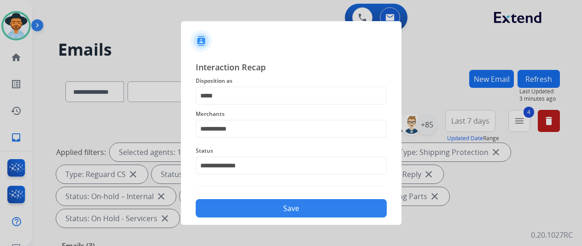
click at [254, 201] on button "Save" at bounding box center [291, 208] width 191 height 18
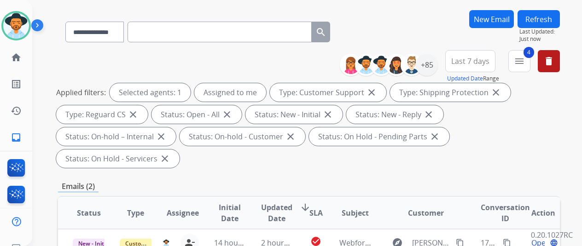
scroll to position [0, 0]
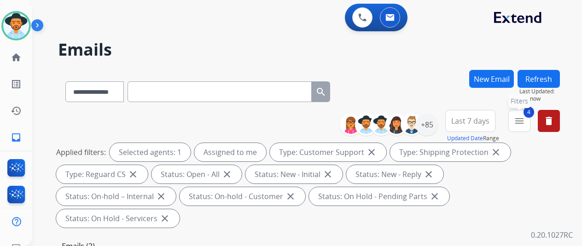
click at [525, 117] on mat-icon "menu" at bounding box center [519, 121] width 11 height 11
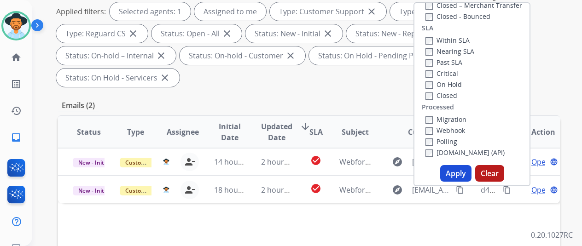
scroll to position [230, 0]
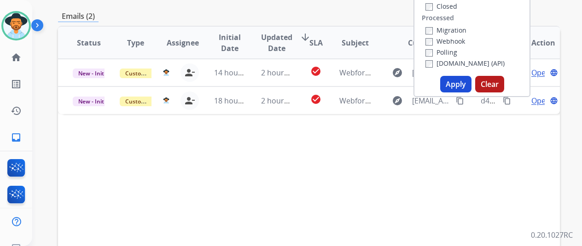
click at [459, 87] on button "Apply" at bounding box center [455, 84] width 31 height 17
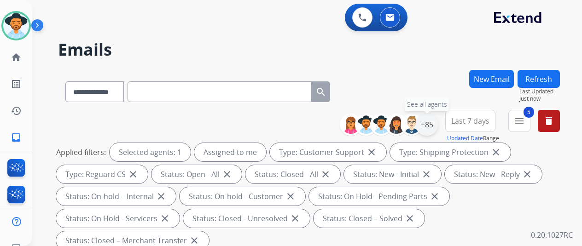
click at [434, 119] on div "+85" at bounding box center [427, 125] width 22 height 22
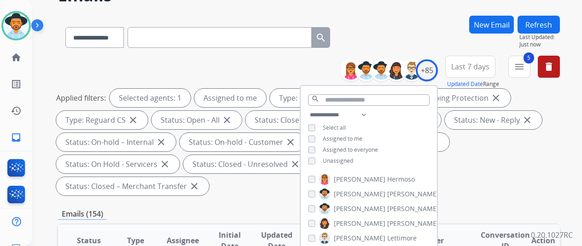
scroll to position [138, 0]
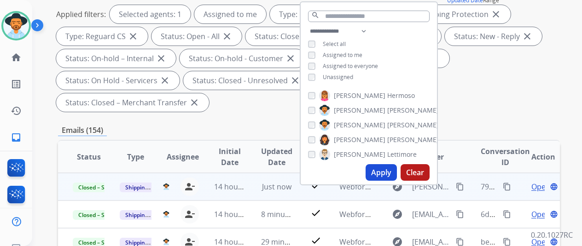
click at [508, 185] on mat-icon "content_copy" at bounding box center [507, 187] width 8 height 8
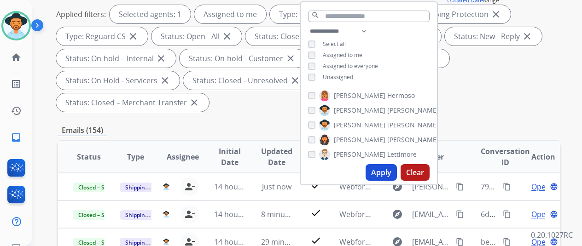
click at [496, 80] on div "Applied filters: Selected agents: 1 Assigned to me Type: Customer Support close…" at bounding box center [307, 58] width 502 height 107
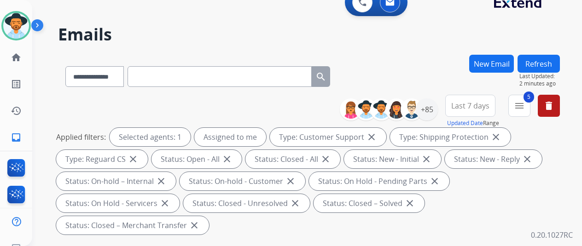
scroll to position [0, 0]
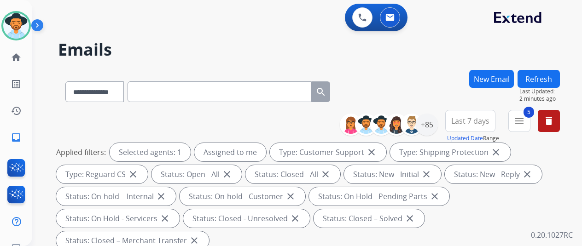
click at [487, 41] on h2 "Emails" at bounding box center [309, 49] width 502 height 18
click at [525, 122] on mat-icon "menu" at bounding box center [519, 121] width 11 height 11
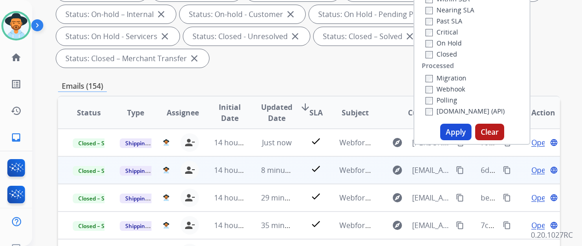
scroll to position [184, 0]
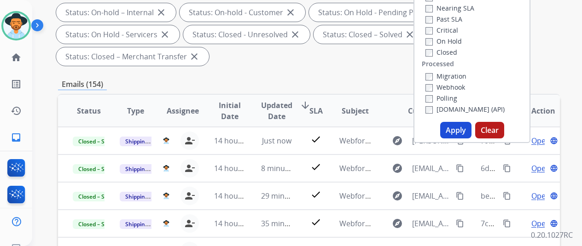
click at [456, 126] on button "Apply" at bounding box center [455, 130] width 31 height 17
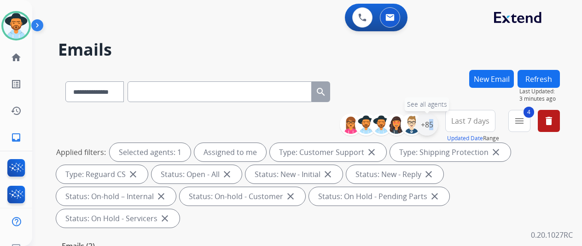
click at [433, 121] on div "+85" at bounding box center [427, 125] width 22 height 22
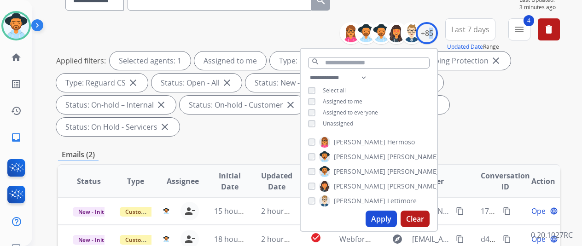
scroll to position [92, 0]
click at [388, 213] on button "Apply" at bounding box center [380, 218] width 31 height 17
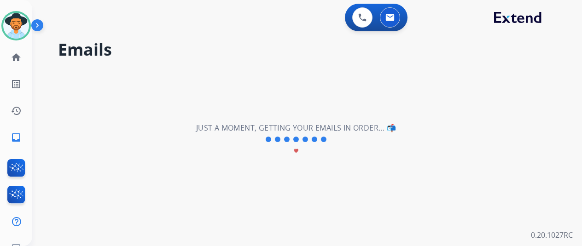
scroll to position [0, 0]
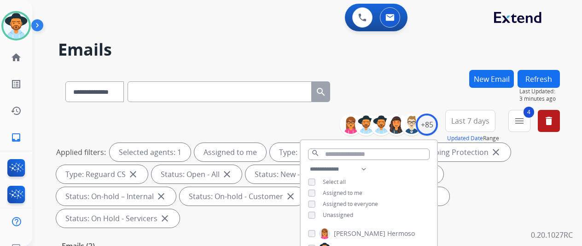
click at [434, 60] on div "**********" at bounding box center [295, 156] width 527 height 246
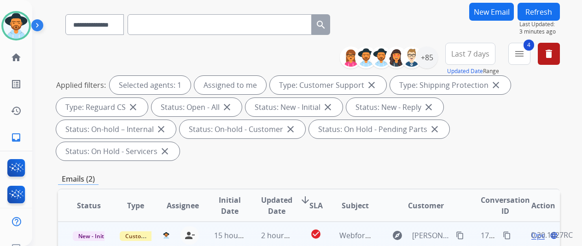
scroll to position [184, 0]
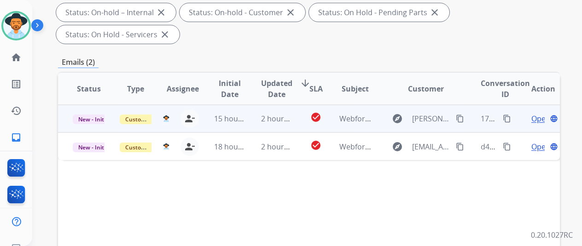
click at [537, 113] on span "Open" at bounding box center [540, 118] width 19 height 11
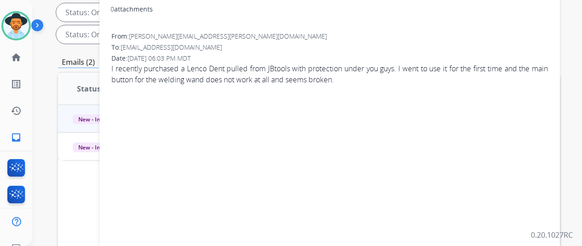
scroll to position [46, 0]
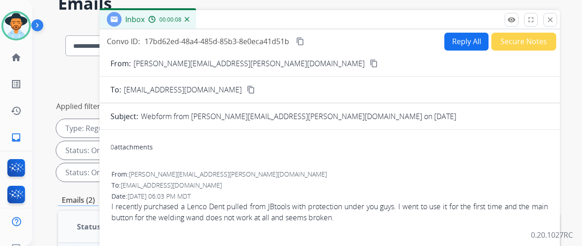
click at [370, 62] on mat-icon "content_copy" at bounding box center [374, 63] width 8 height 8
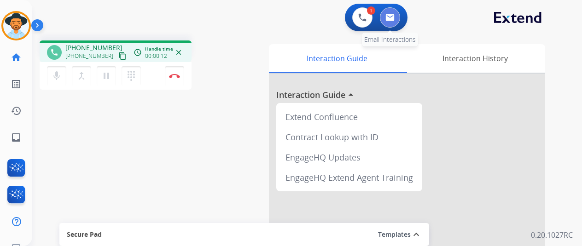
click at [398, 13] on button at bounding box center [390, 17] width 20 height 20
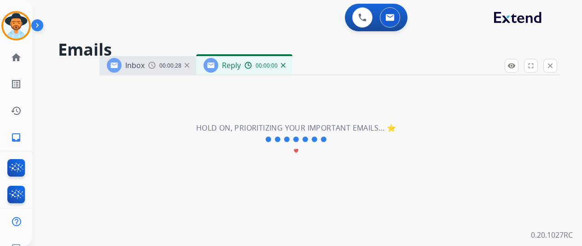
select select "**********"
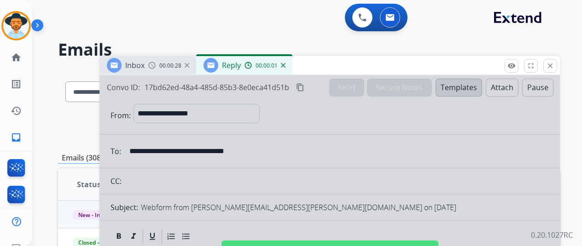
click at [296, 173] on div at bounding box center [329, 247] width 460 height 344
select select
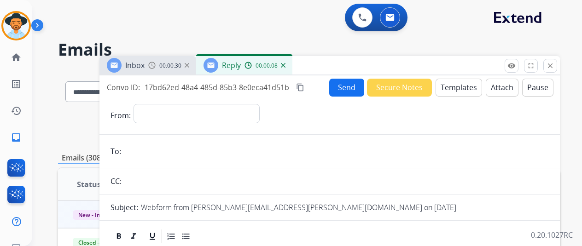
click at [292, 64] on div "Reply 00:00:08" at bounding box center [244, 65] width 96 height 18
click at [285, 66] on img at bounding box center [283, 65] width 5 height 5
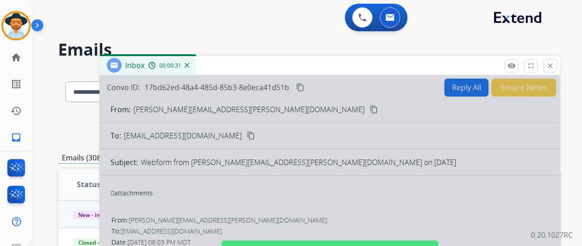
click at [249, 200] on div at bounding box center [329, 247] width 460 height 344
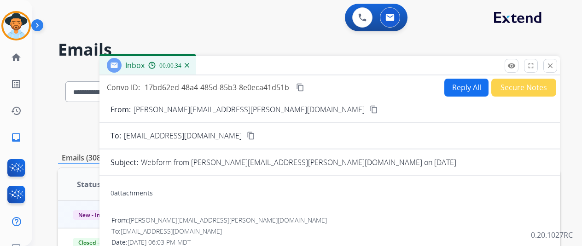
click at [467, 85] on button "Reply All" at bounding box center [466, 88] width 44 height 18
select select "**********"
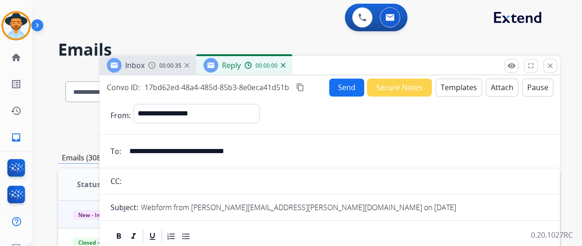
click at [457, 84] on button "Templates" at bounding box center [458, 88] width 46 height 18
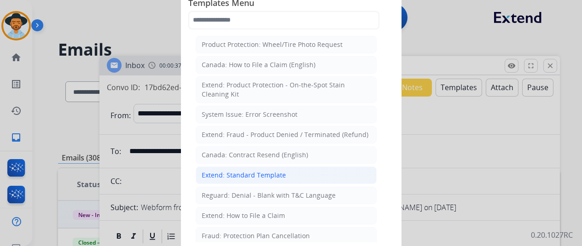
click at [237, 172] on div "Extend: Standard Template" at bounding box center [244, 175] width 84 height 9
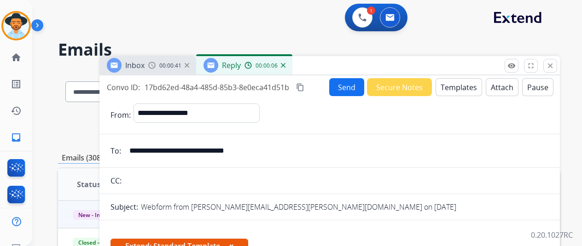
click at [285, 65] on img at bounding box center [283, 65] width 5 height 5
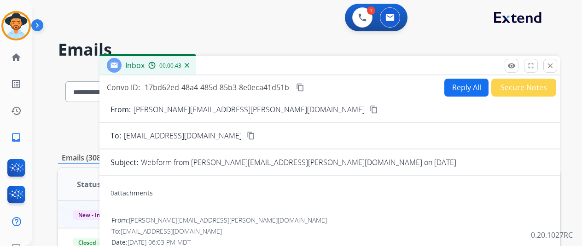
click at [460, 81] on button "Reply All" at bounding box center [466, 88] width 44 height 18
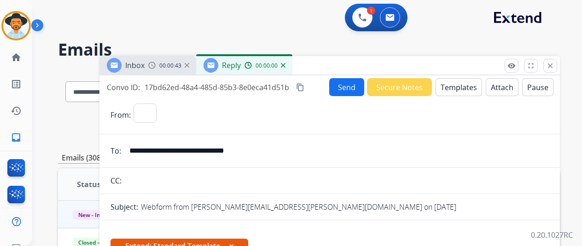
select select "**********"
click at [463, 87] on button "Templates" at bounding box center [458, 87] width 46 height 18
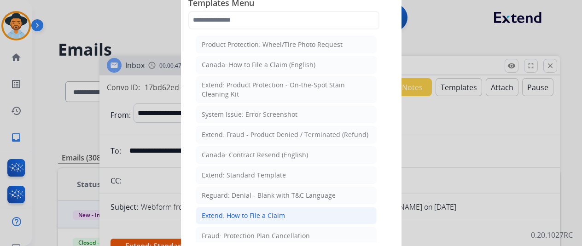
click at [220, 213] on div "Extend: How to File a Claim" at bounding box center [243, 215] width 83 height 9
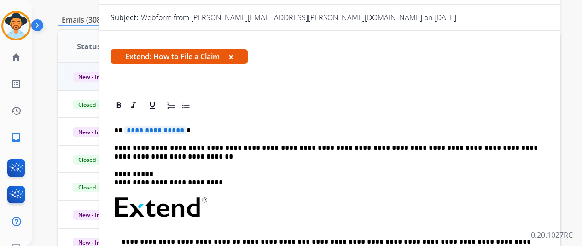
scroll to position [47, 0]
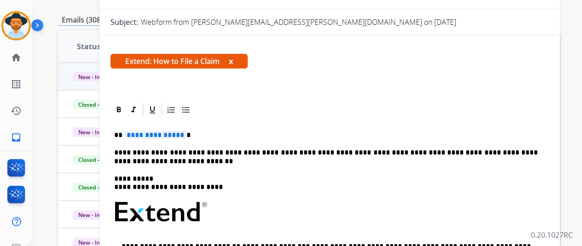
click at [186, 137] on span "**********" at bounding box center [155, 135] width 62 height 8
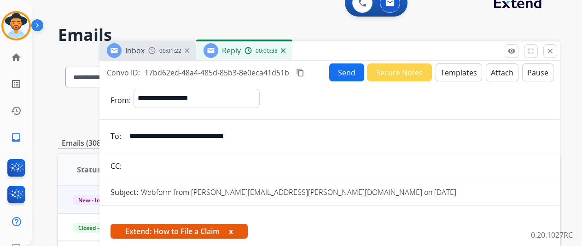
scroll to position [0, 0]
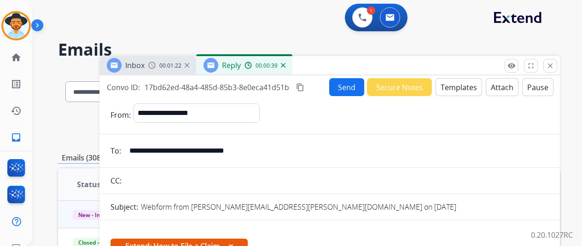
click at [352, 86] on button "Send" at bounding box center [346, 87] width 35 height 18
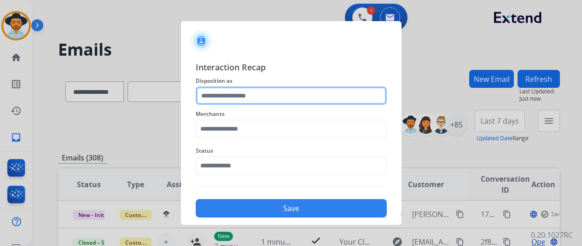
click at [220, 96] on input "text" at bounding box center [291, 96] width 191 height 18
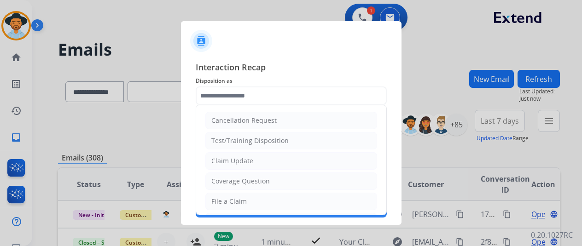
drag, startPoint x: 224, startPoint y: 201, endPoint x: 224, endPoint y: 196, distance: 5.5
click at [224, 201] on div "File a Claim" at bounding box center [228, 201] width 35 height 9
type input "**********"
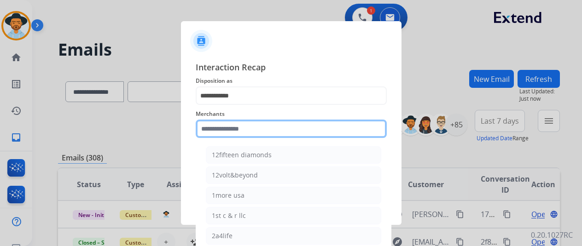
click at [234, 126] on input "text" at bounding box center [291, 129] width 191 height 18
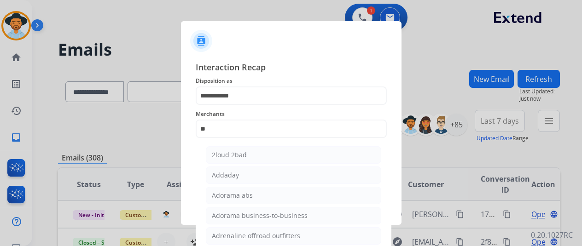
drag, startPoint x: 243, startPoint y: 214, endPoint x: 244, endPoint y: 185, distance: 29.5
click at [243, 214] on div "Adorama business-to-business" at bounding box center [260, 215] width 96 height 9
type input "**********"
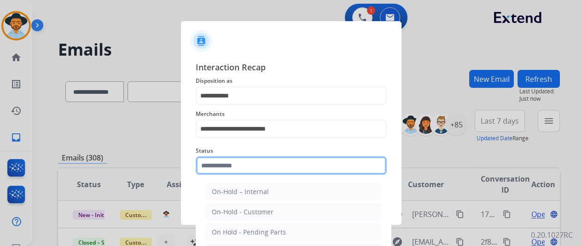
click at [228, 167] on input "text" at bounding box center [291, 165] width 191 height 18
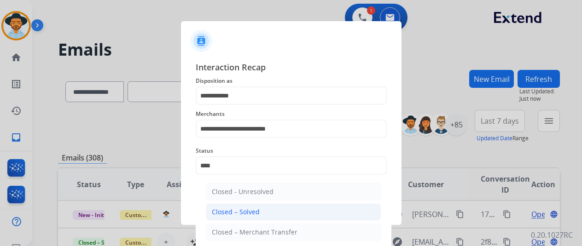
click at [220, 209] on div "Closed – Solved" at bounding box center [236, 212] width 48 height 9
type input "**********"
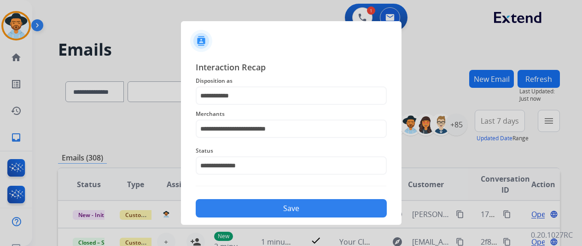
click at [234, 208] on button "Save" at bounding box center [291, 208] width 191 height 18
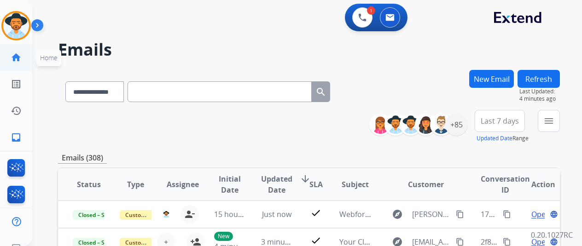
click at [17, 58] on mat-icon "home" at bounding box center [16, 57] width 11 height 11
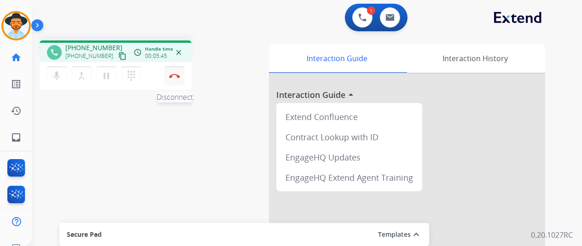
click at [174, 74] on img at bounding box center [174, 76] width 11 height 5
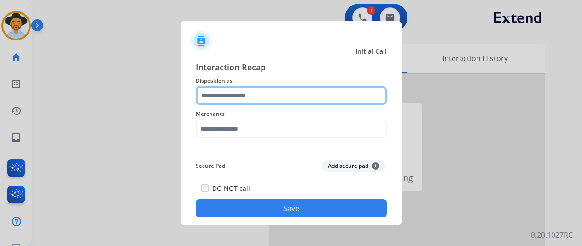
click at [225, 91] on input "text" at bounding box center [291, 96] width 191 height 18
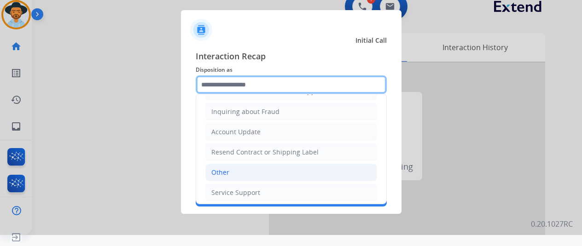
scroll to position [47, 0]
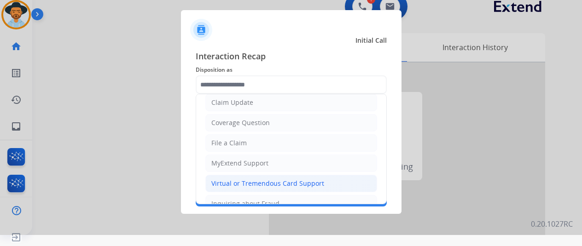
click at [242, 179] on div "Virtual or Tremendous Card Support" at bounding box center [267, 183] width 113 height 9
type input "**********"
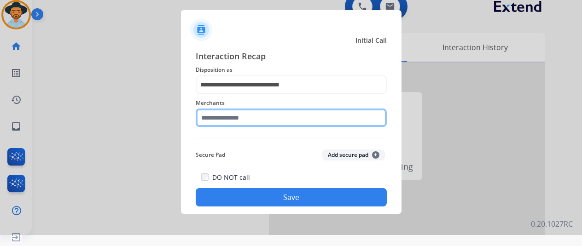
click at [222, 126] on input "text" at bounding box center [291, 118] width 191 height 18
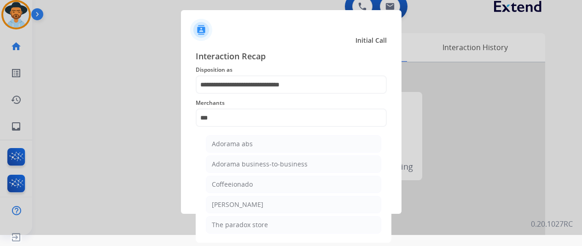
click at [251, 161] on div "Adorama business-to-business" at bounding box center [260, 164] width 96 height 9
type input "**********"
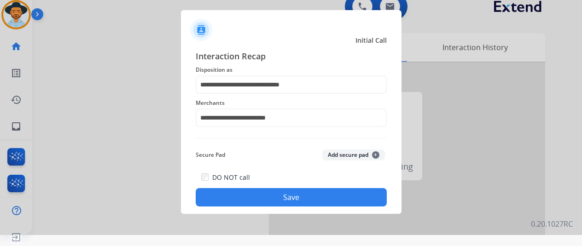
drag, startPoint x: 292, startPoint y: 202, endPoint x: 267, endPoint y: 175, distance: 36.5
click at [290, 202] on button "Save" at bounding box center [291, 197] width 191 height 18
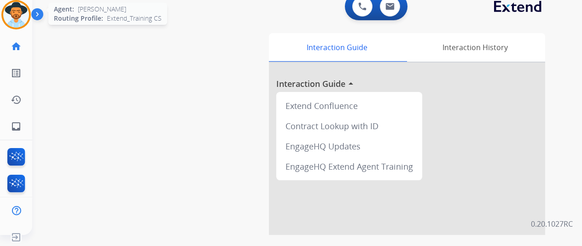
drag, startPoint x: 16, startPoint y: 18, endPoint x: 29, endPoint y: 15, distance: 13.2
click at [16, 18] on img at bounding box center [16, 15] width 26 height 26
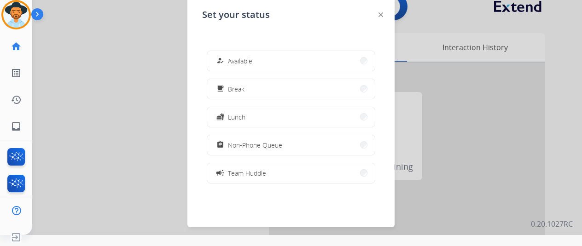
drag, startPoint x: 272, startPoint y: 62, endPoint x: 208, endPoint y: 2, distance: 87.9
click at [270, 61] on button "how_to_reg Available" at bounding box center [291, 61] width 168 height 20
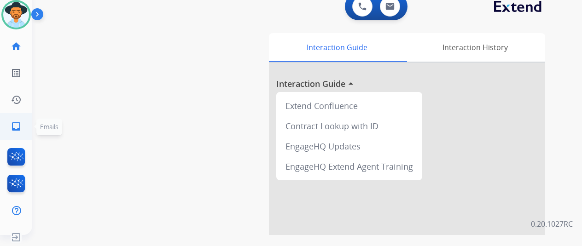
click at [9, 128] on link "inbox Emails" at bounding box center [16, 127] width 26 height 26
select select "**********"
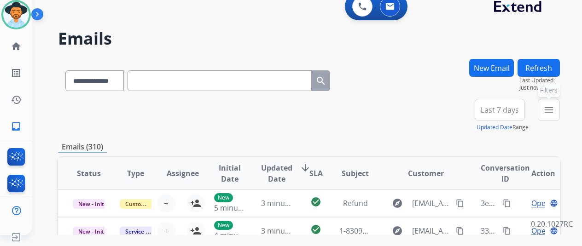
click at [554, 108] on mat-icon "menu" at bounding box center [548, 109] width 11 height 11
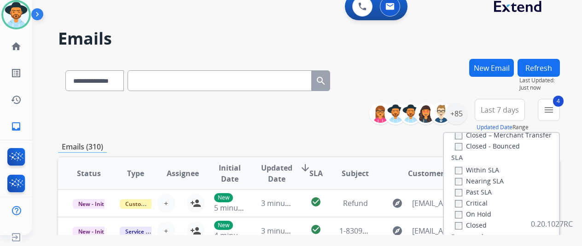
scroll to position [138, 0]
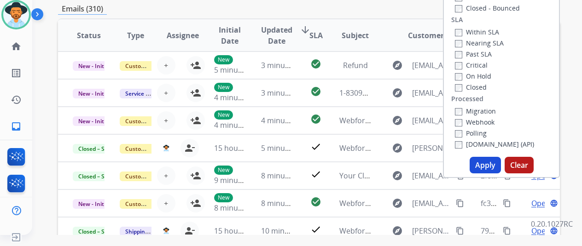
click at [479, 166] on button "Apply" at bounding box center [484, 165] width 31 height 17
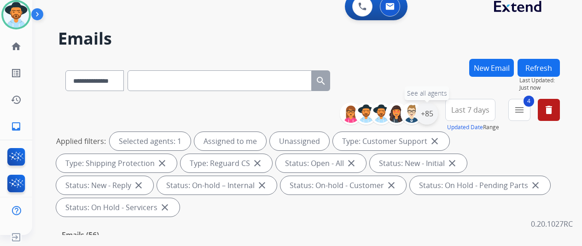
click at [433, 114] on div "+85" at bounding box center [427, 114] width 22 height 22
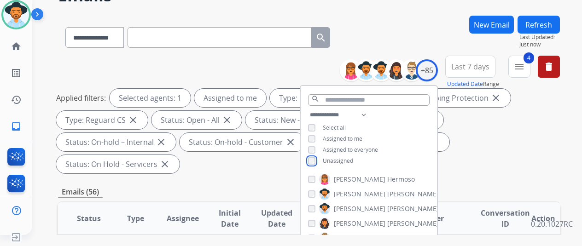
scroll to position [92, 0]
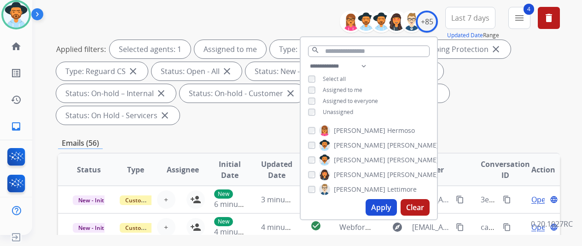
click at [380, 207] on button "Apply" at bounding box center [380, 207] width 31 height 17
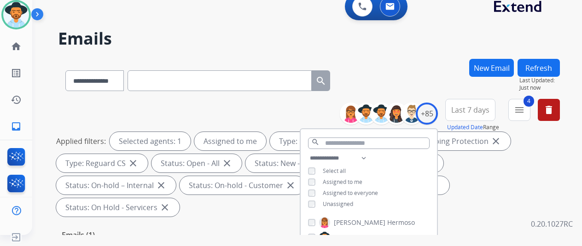
click at [405, 84] on div "**********" at bounding box center [309, 79] width 502 height 40
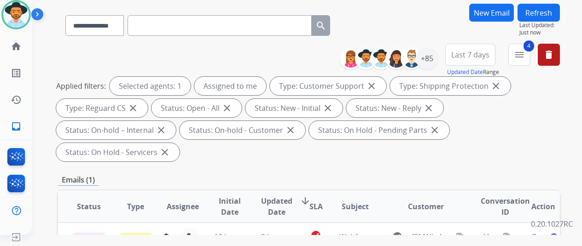
scroll to position [138, 0]
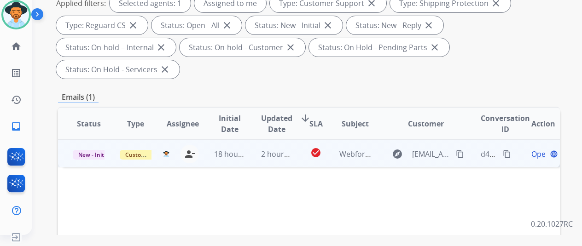
click at [538, 149] on span "Open" at bounding box center [540, 154] width 19 height 11
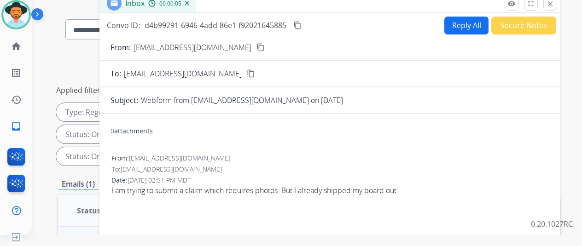
scroll to position [0, 0]
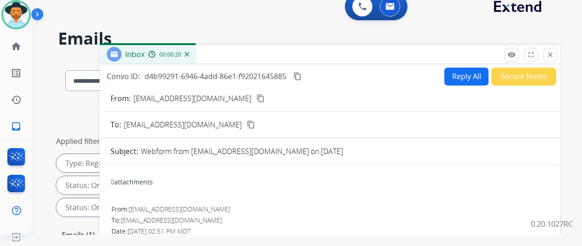
click at [256, 98] on mat-icon "content_copy" at bounding box center [260, 98] width 8 height 8
click at [466, 73] on button "Reply All" at bounding box center [466, 77] width 44 height 18
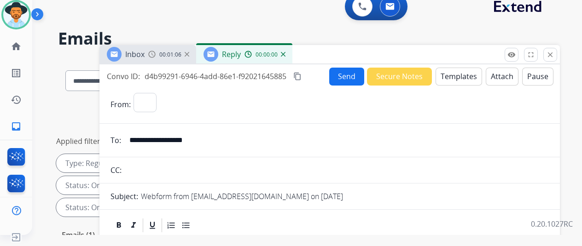
select select "**********"
click at [456, 69] on button "Templates" at bounding box center [458, 77] width 46 height 18
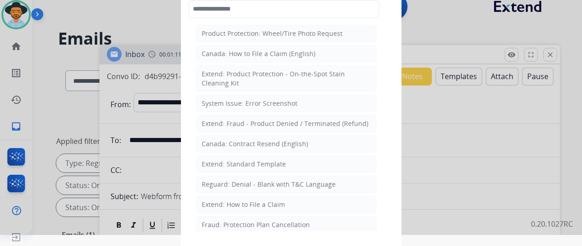
drag, startPoint x: 260, startPoint y: 159, endPoint x: 211, endPoint y: 128, distance: 57.5
click at [258, 160] on div "Extend: Standard Template" at bounding box center [244, 164] width 84 height 9
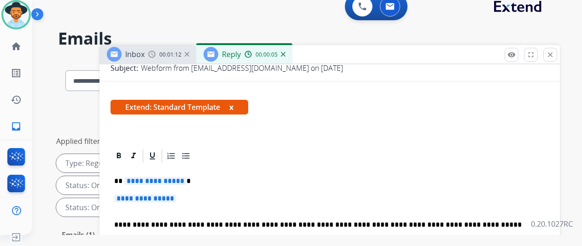
scroll to position [138, 0]
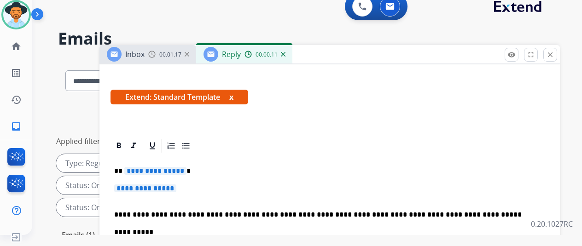
click at [185, 172] on span "**********" at bounding box center [155, 171] width 62 height 8
click at [188, 188] on p "**********" at bounding box center [329, 193] width 431 height 17
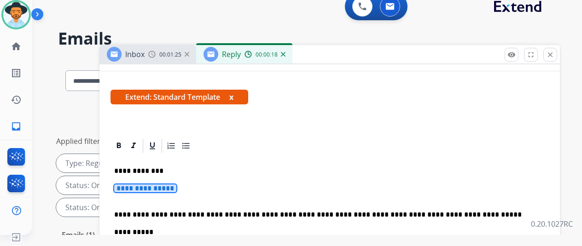
click at [176, 191] on span "**********" at bounding box center [145, 189] width 62 height 8
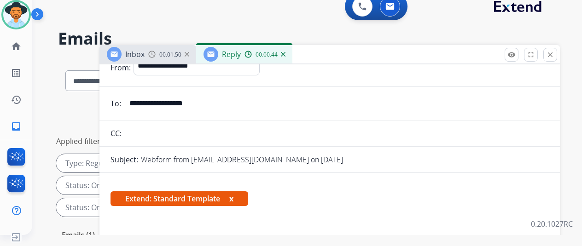
scroll to position [0, 0]
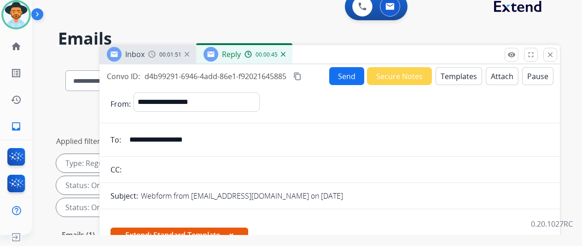
click at [350, 76] on button "Send" at bounding box center [346, 76] width 35 height 18
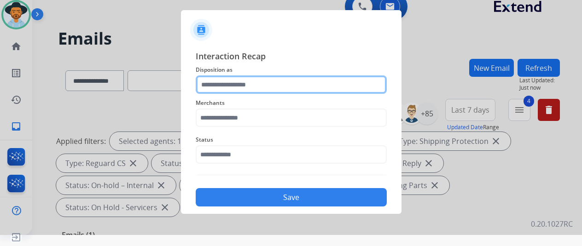
click at [211, 83] on input "text" at bounding box center [291, 84] width 191 height 18
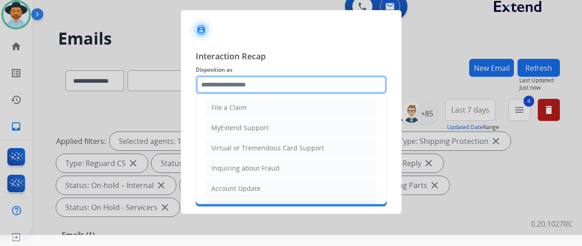
scroll to position [139, 0]
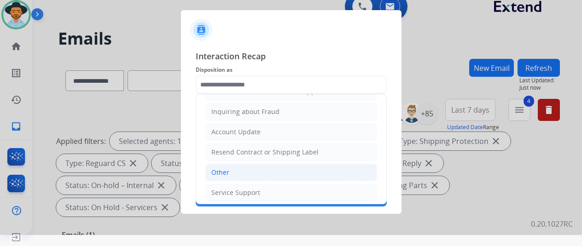
click at [220, 170] on div "Other" at bounding box center [220, 172] width 18 height 9
type input "*****"
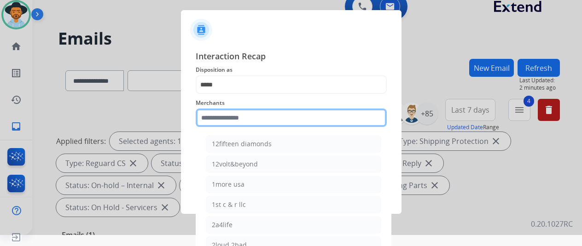
drag, startPoint x: 230, startPoint y: 123, endPoint x: 224, endPoint y: 125, distance: 6.1
click at [229, 125] on input "text" at bounding box center [291, 118] width 191 height 18
type input "*"
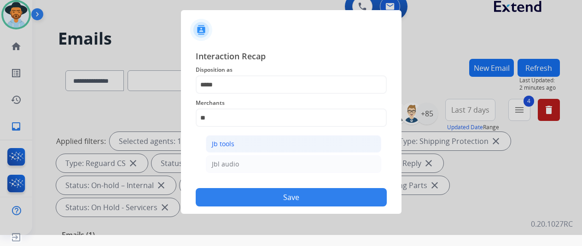
click at [232, 149] on li "Jb tools" at bounding box center [293, 143] width 175 height 17
type input "********"
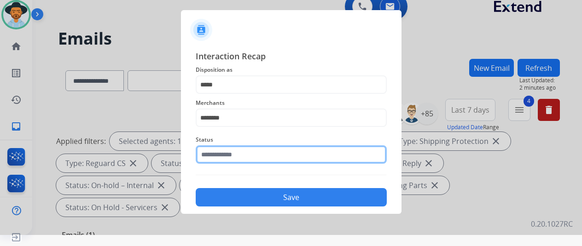
click at [226, 162] on input "text" at bounding box center [291, 154] width 191 height 18
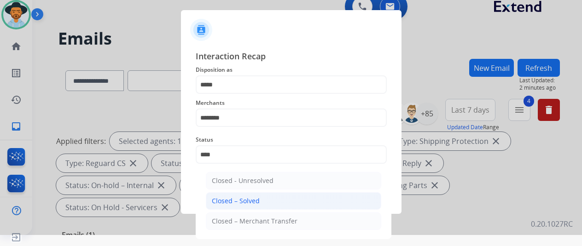
click at [250, 198] on div "Closed – Solved" at bounding box center [236, 200] width 48 height 9
type input "**********"
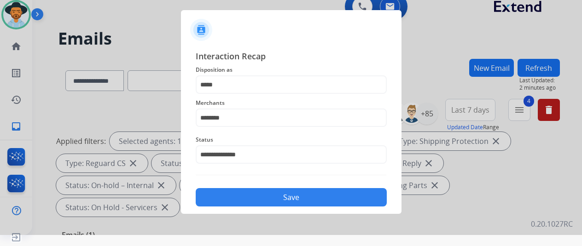
click at [249, 201] on button "Save" at bounding box center [291, 197] width 191 height 18
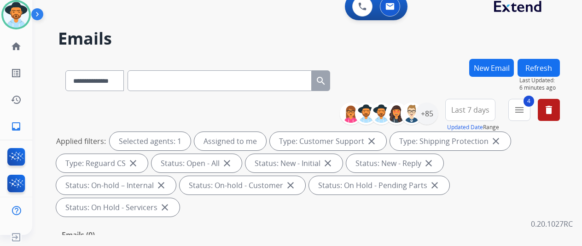
click at [101, 115] on div "**********" at bounding box center [309, 159] width 502 height 121
click at [19, 122] on mat-icon "inbox" at bounding box center [16, 126] width 11 height 11
click at [12, 123] on mat-icon "inbox" at bounding box center [16, 126] width 11 height 11
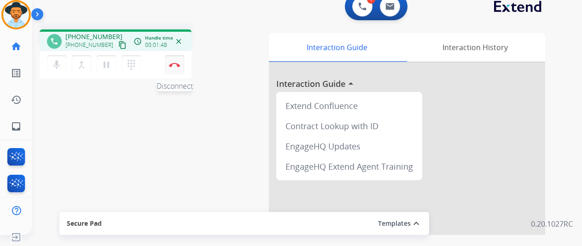
click at [176, 63] on img at bounding box center [174, 65] width 11 height 5
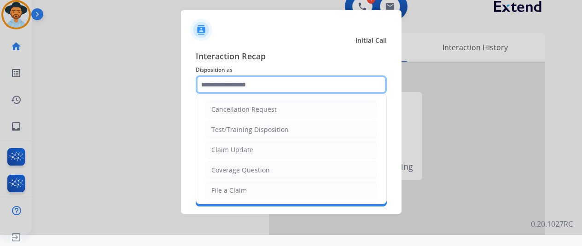
click at [230, 81] on input "text" at bounding box center [291, 84] width 191 height 18
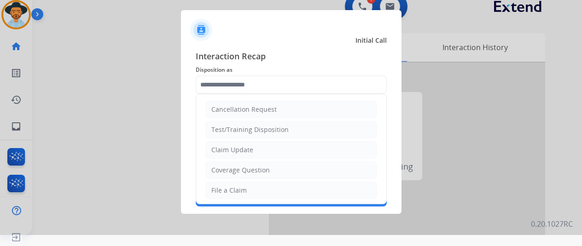
click at [229, 187] on div "File a Claim" at bounding box center [228, 190] width 35 height 9
type input "**********"
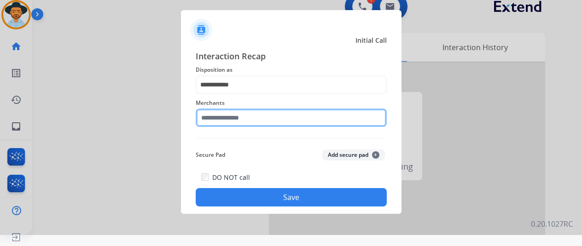
click at [231, 120] on input "text" at bounding box center [291, 118] width 191 height 18
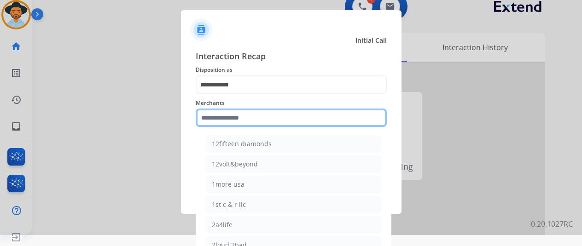
click at [245, 121] on input "text" at bounding box center [291, 118] width 191 height 18
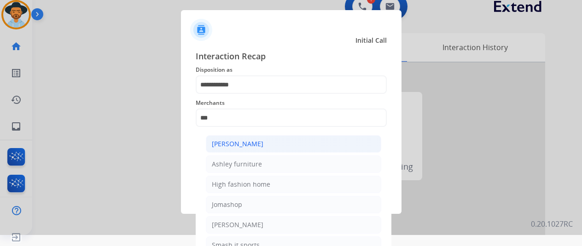
click at [239, 142] on div "[PERSON_NAME]" at bounding box center [238, 143] width 52 height 9
type input "**********"
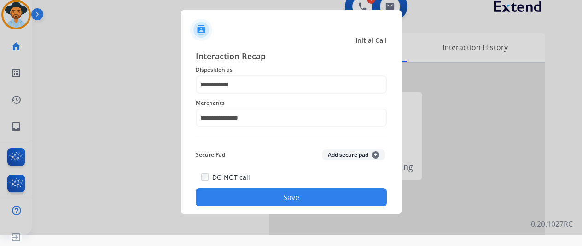
click at [243, 191] on button "Save" at bounding box center [291, 197] width 191 height 18
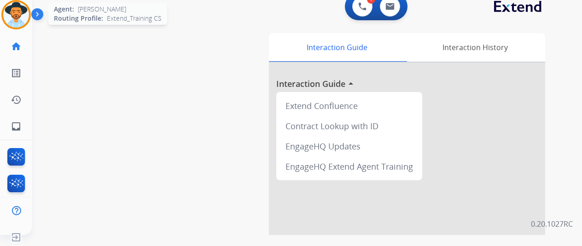
click at [23, 12] on img at bounding box center [16, 15] width 26 height 26
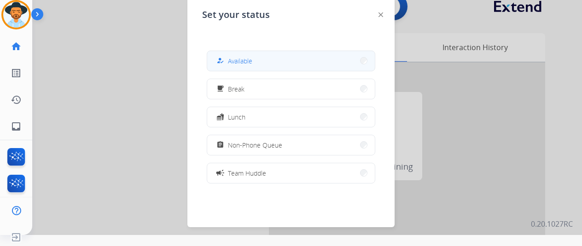
click at [268, 59] on button "how_to_reg Available" at bounding box center [291, 61] width 168 height 20
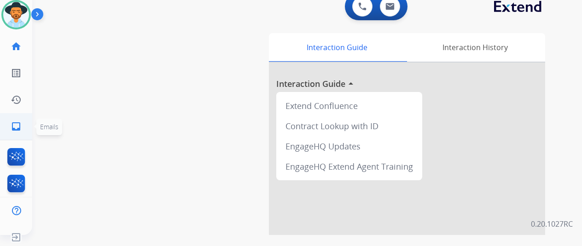
click at [15, 123] on mat-icon "inbox" at bounding box center [16, 126] width 11 height 11
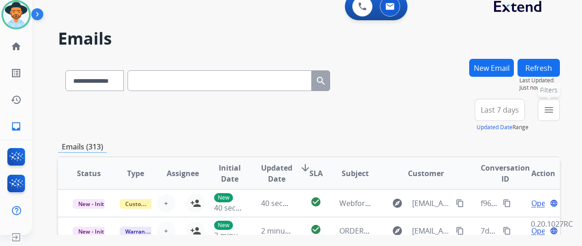
click at [554, 113] on mat-icon "menu" at bounding box center [548, 109] width 11 height 11
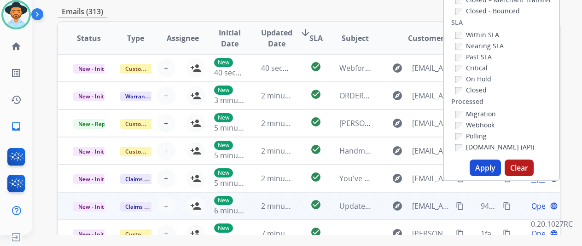
scroll to position [184, 0]
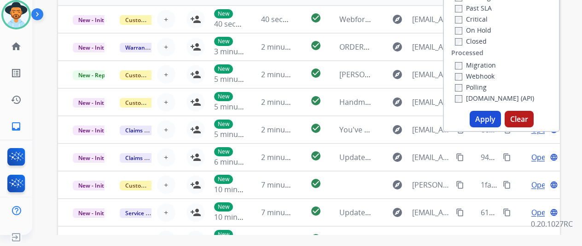
click at [488, 118] on button "Apply" at bounding box center [484, 119] width 31 height 17
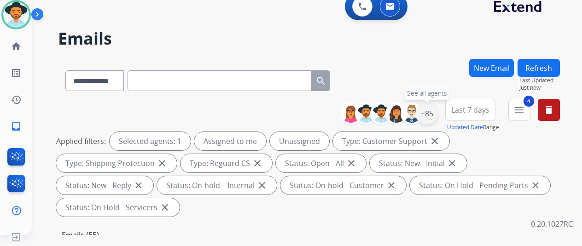
click at [434, 115] on div "+85" at bounding box center [427, 114] width 22 height 22
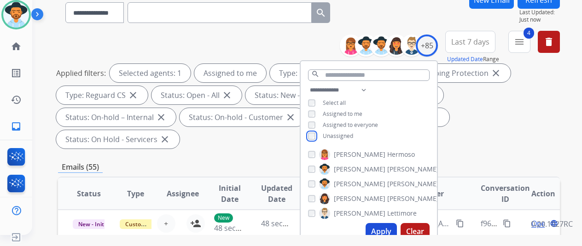
scroll to position [184, 0]
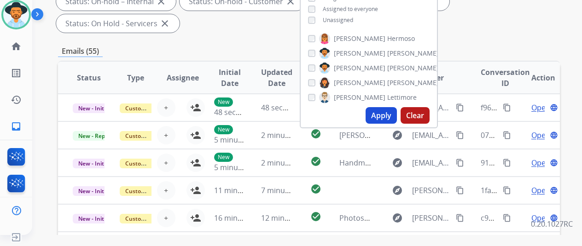
click at [388, 110] on button "Apply" at bounding box center [380, 115] width 31 height 17
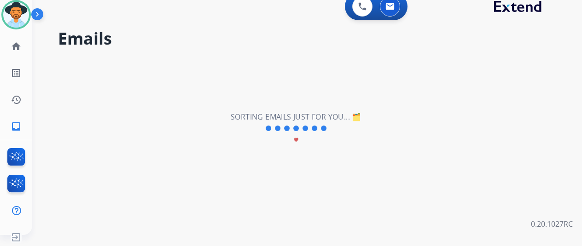
scroll to position [0, 0]
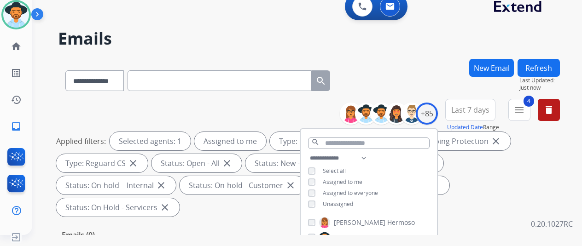
click at [430, 66] on div "**********" at bounding box center [309, 79] width 502 height 40
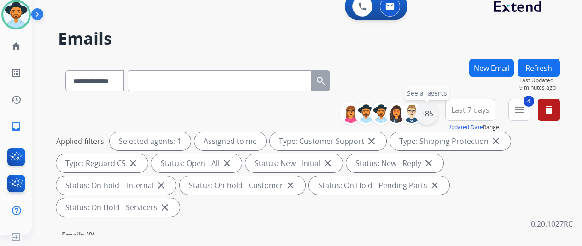
click at [433, 110] on div "+85" at bounding box center [427, 114] width 22 height 22
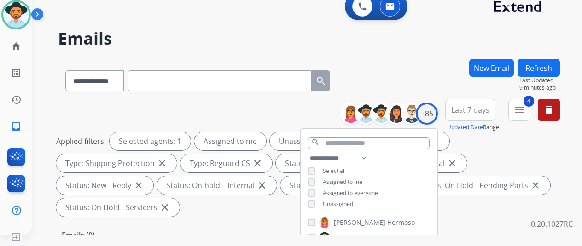
click at [432, 64] on div "**********" at bounding box center [309, 79] width 502 height 40
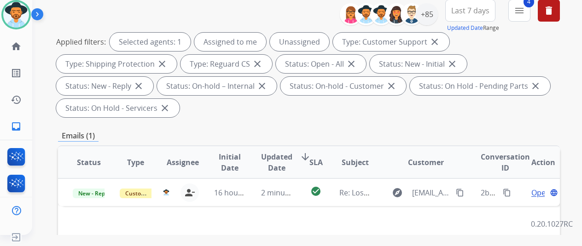
scroll to position [184, 0]
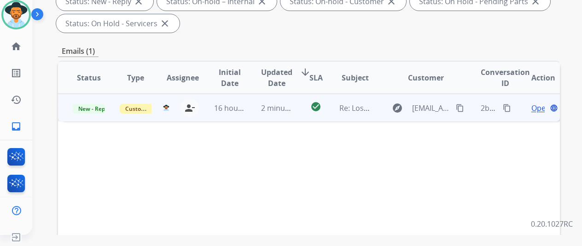
click at [538, 104] on span "Open" at bounding box center [540, 108] width 19 height 11
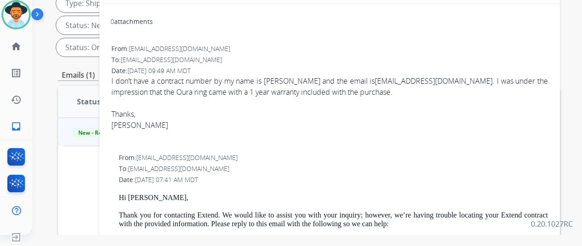
scroll to position [46, 0]
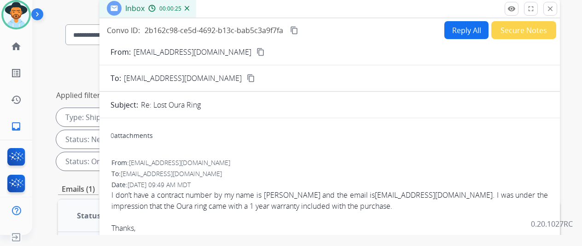
click at [460, 28] on button "Reply All" at bounding box center [466, 30] width 44 height 18
select select "**********"
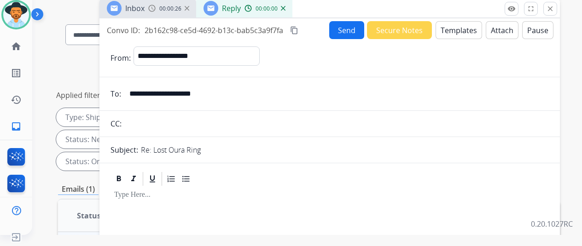
click at [457, 25] on button "Templates" at bounding box center [458, 30] width 46 height 18
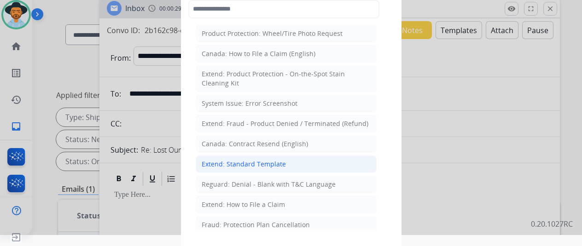
drag, startPoint x: 250, startPoint y: 163, endPoint x: 248, endPoint y: 158, distance: 5.8
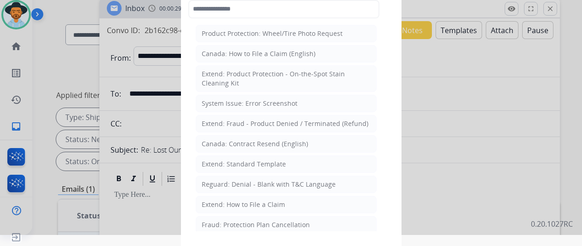
click at [250, 163] on div "Extend: Standard Template" at bounding box center [244, 164] width 84 height 9
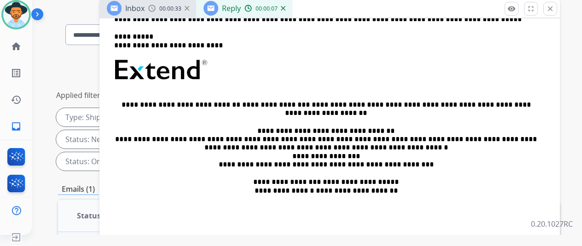
scroll to position [184, 0]
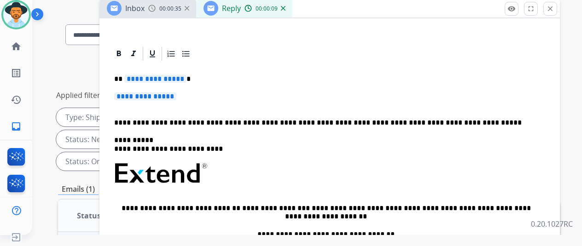
click at [186, 77] on span "**********" at bounding box center [155, 79] width 62 height 8
click at [176, 95] on span "**********" at bounding box center [145, 96] width 62 height 8
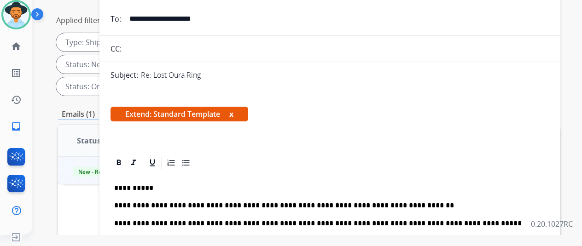
scroll to position [0, 0]
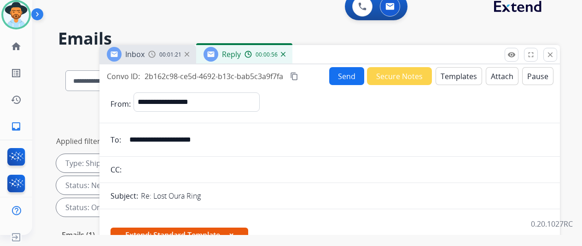
click at [347, 72] on button "Send" at bounding box center [346, 76] width 35 height 18
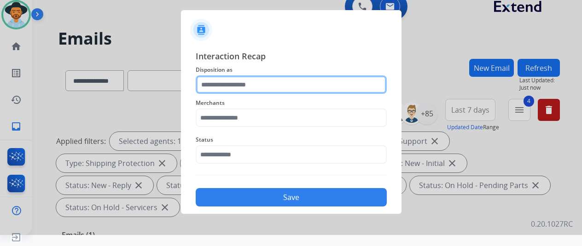
click at [219, 83] on input "text" at bounding box center [291, 84] width 191 height 18
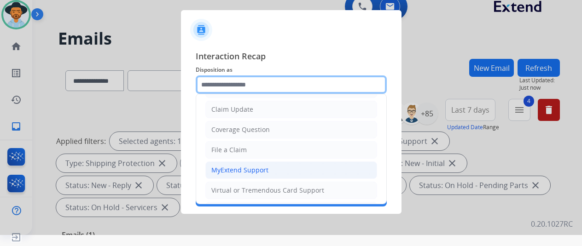
scroll to position [92, 0]
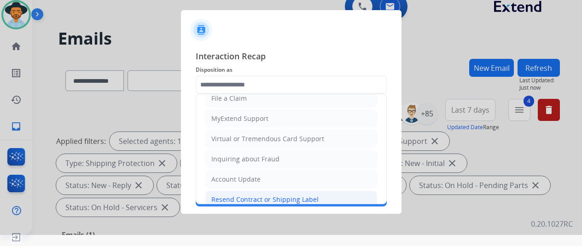
drag, startPoint x: 214, startPoint y: 198, endPoint x: 228, endPoint y: 170, distance: 30.9
click at [214, 197] on div "Resend Contract or Shipping Label" at bounding box center [264, 199] width 107 height 9
type input "**********"
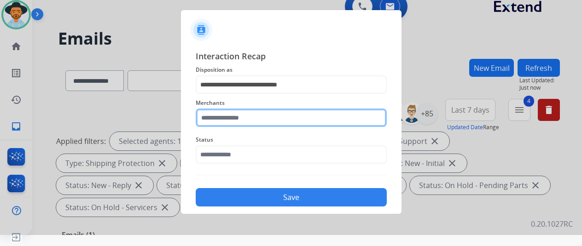
click at [226, 131] on div "Merchants" at bounding box center [291, 112] width 191 height 37
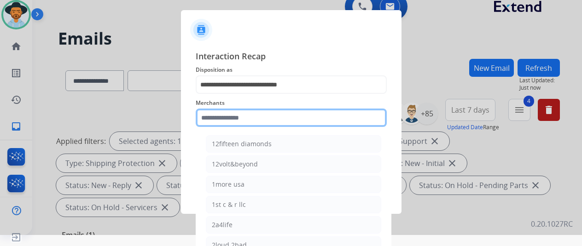
click at [254, 113] on input "text" at bounding box center [291, 118] width 191 height 18
click at [231, 122] on input "text" at bounding box center [291, 118] width 191 height 18
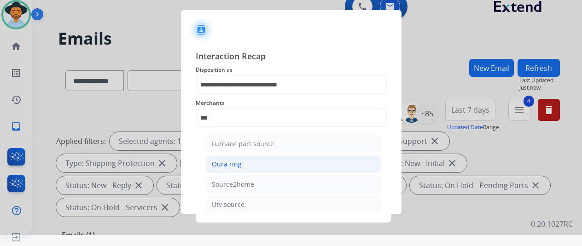
click at [236, 162] on div "Oura ring" at bounding box center [227, 164] width 30 height 9
type input "*********"
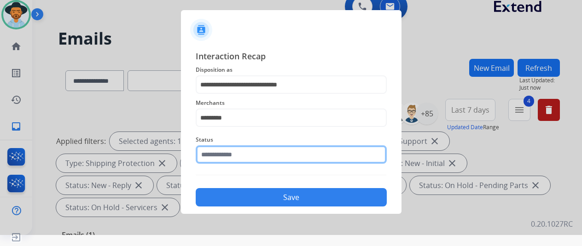
click at [232, 159] on input "text" at bounding box center [291, 154] width 191 height 18
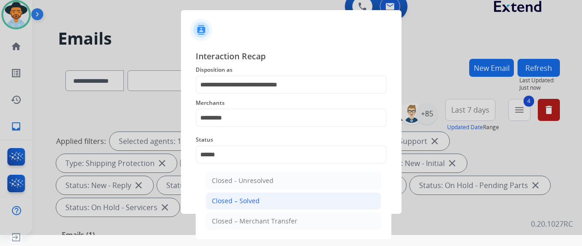
click at [235, 201] on div "Closed – Solved" at bounding box center [236, 200] width 48 height 9
type input "**********"
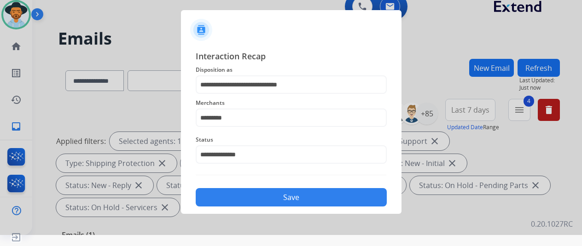
click at [274, 193] on button "Save" at bounding box center [291, 197] width 191 height 18
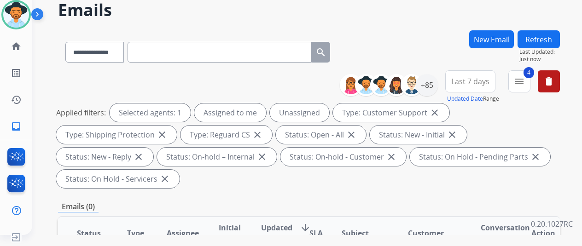
scroll to position [0, 0]
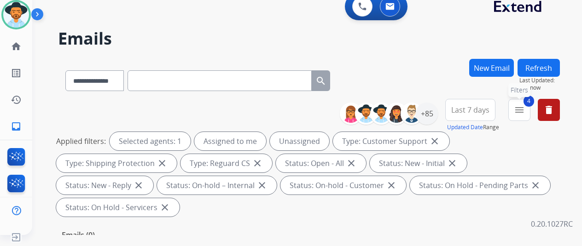
click at [525, 104] on mat-icon "menu" at bounding box center [519, 109] width 11 height 11
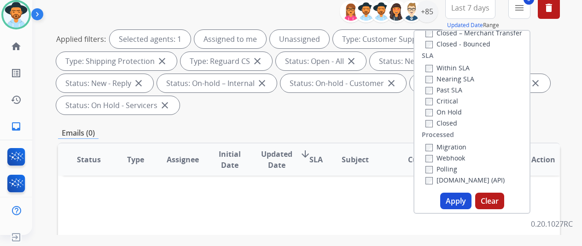
scroll to position [184, 0]
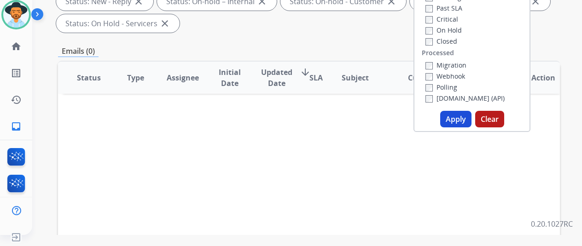
click at [462, 117] on button "Apply" at bounding box center [455, 119] width 31 height 17
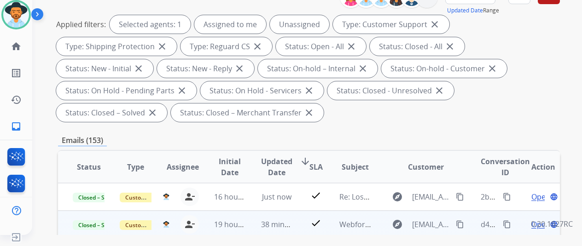
scroll to position [230, 0]
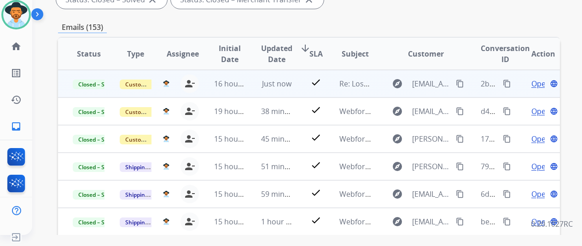
click at [536, 82] on span "Open" at bounding box center [540, 83] width 19 height 11
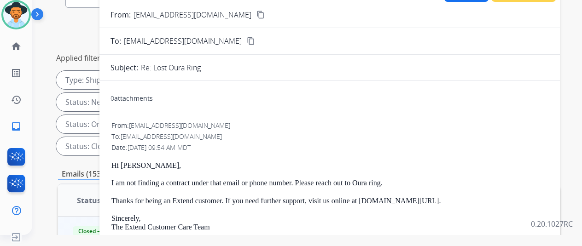
scroll to position [0, 0]
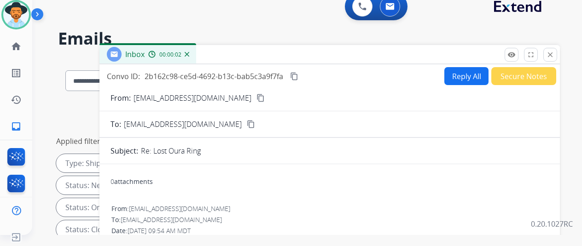
click at [247, 125] on mat-icon "content_copy" at bounding box center [251, 124] width 8 height 8
click at [189, 53] on img at bounding box center [187, 54] width 5 height 5
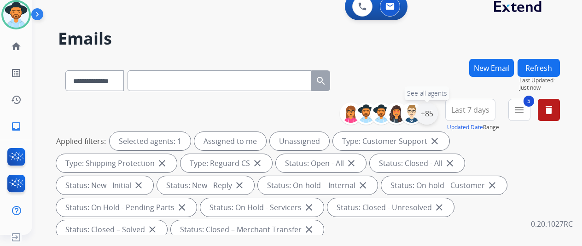
click at [433, 112] on div "+85" at bounding box center [427, 114] width 22 height 22
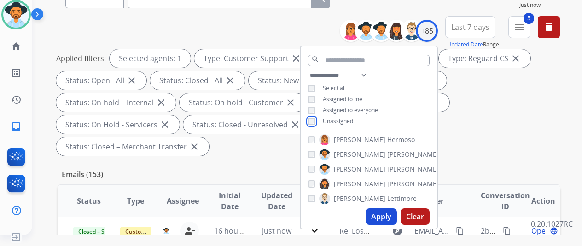
scroll to position [230, 0]
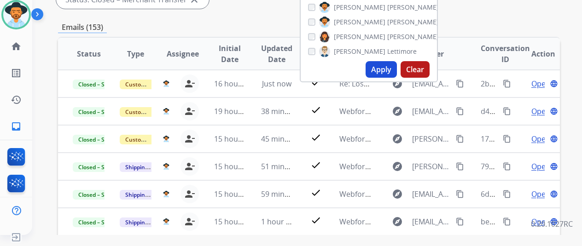
click at [383, 65] on button "Apply" at bounding box center [380, 69] width 31 height 17
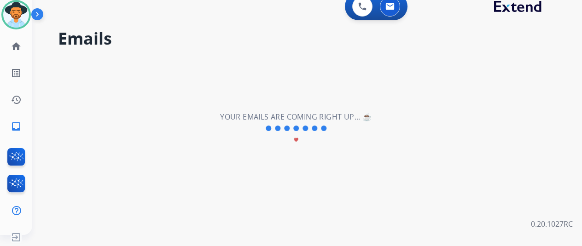
scroll to position [0, 0]
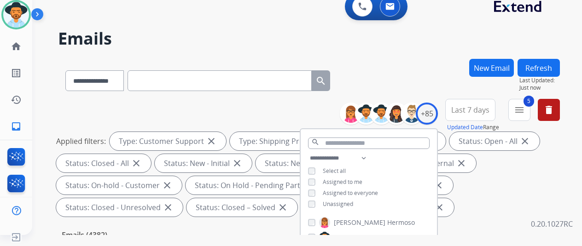
click at [383, 65] on div "**********" at bounding box center [309, 79] width 502 height 40
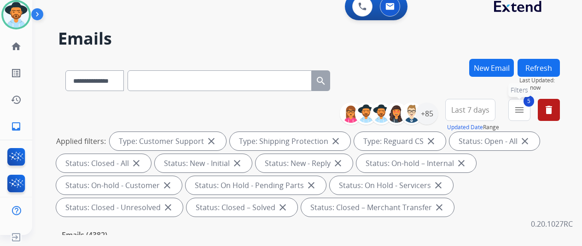
click at [520, 110] on button "5 menu Filters" at bounding box center [519, 110] width 22 height 22
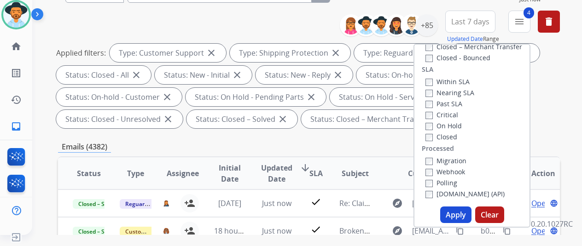
scroll to position [184, 0]
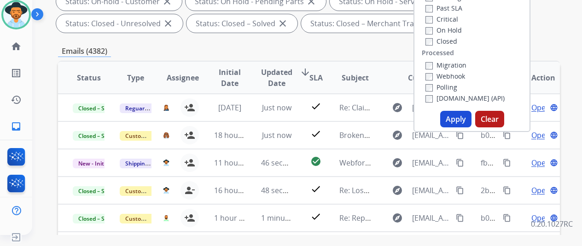
click at [462, 116] on button "Apply" at bounding box center [455, 119] width 31 height 17
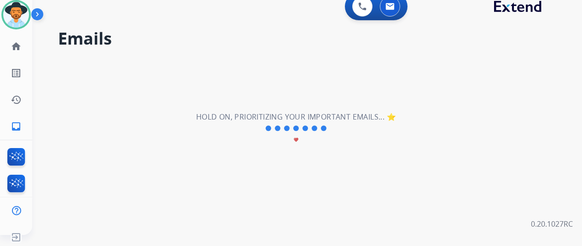
scroll to position [0, 0]
click at [15, 44] on mat-icon "home" at bounding box center [16, 46] width 11 height 11
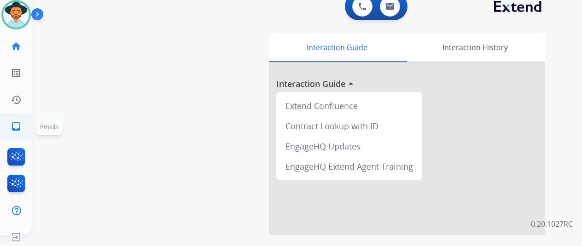
click at [16, 124] on mat-icon "inbox" at bounding box center [16, 126] width 11 height 11
select select "**********"
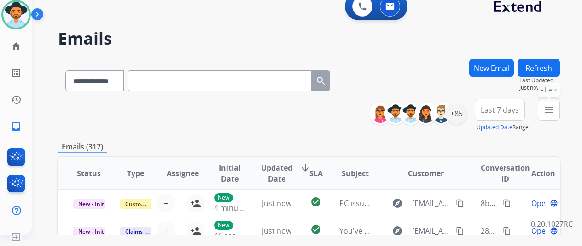
click at [554, 109] on mat-icon "menu" at bounding box center [548, 109] width 11 height 11
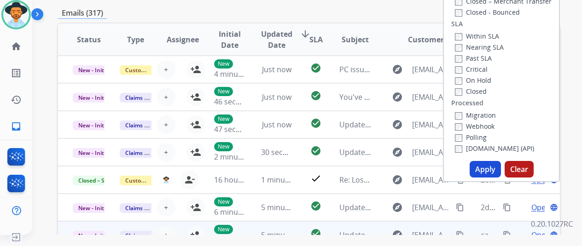
scroll to position [184, 0]
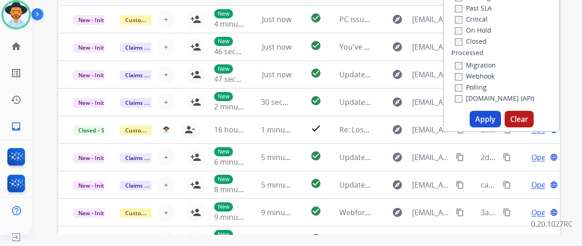
click at [489, 116] on button "Apply" at bounding box center [484, 119] width 31 height 17
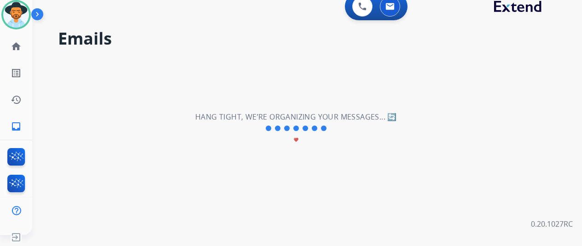
scroll to position [0, 0]
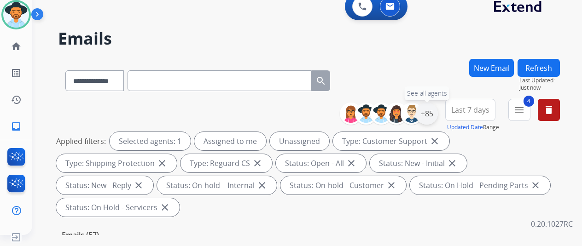
click at [431, 116] on div "+85" at bounding box center [427, 114] width 22 height 22
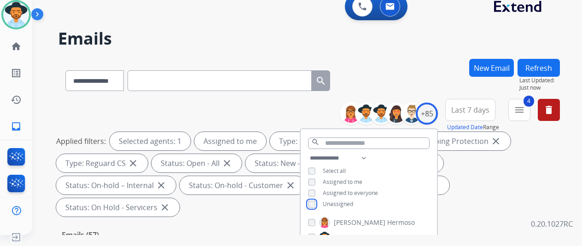
scroll to position [138, 0]
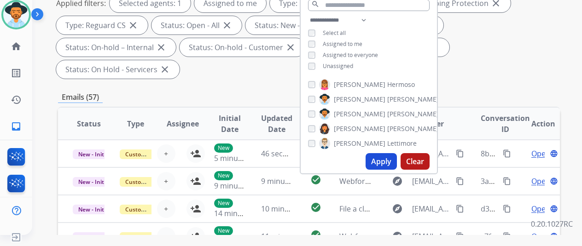
click at [388, 160] on button "Apply" at bounding box center [380, 161] width 31 height 17
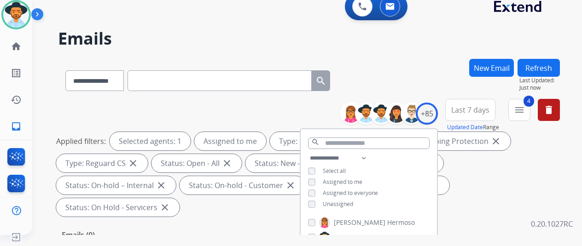
click at [423, 83] on div "**********" at bounding box center [309, 79] width 502 height 40
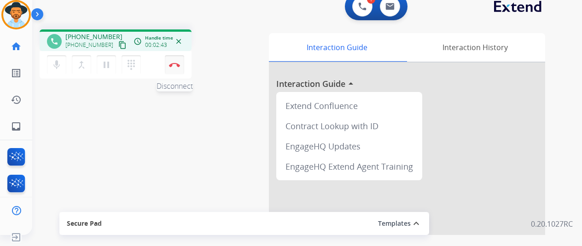
click at [173, 63] on img at bounding box center [174, 65] width 11 height 5
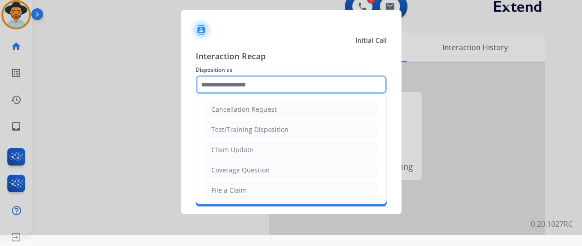
click at [212, 86] on input "text" at bounding box center [291, 84] width 191 height 18
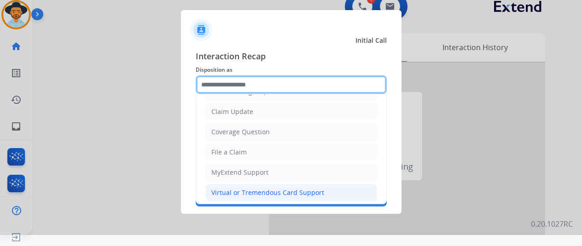
scroll to position [92, 0]
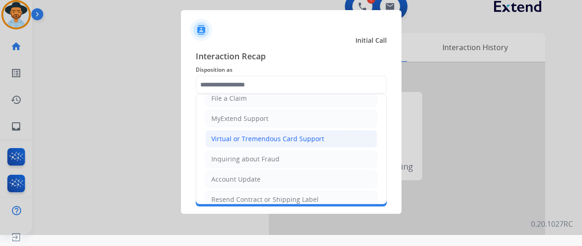
click at [247, 137] on div "Virtual or Tremendous Card Support" at bounding box center [267, 138] width 113 height 9
type input "**********"
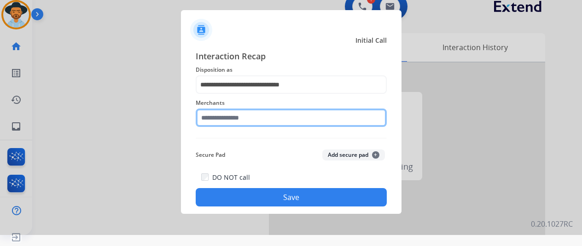
click at [232, 113] on input "text" at bounding box center [291, 118] width 191 height 18
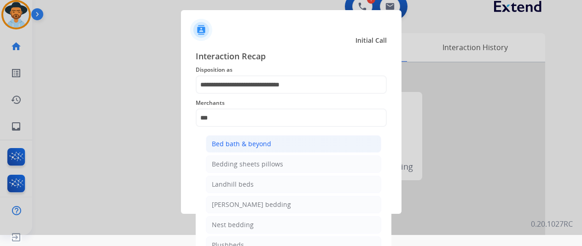
click at [251, 139] on li "Bed bath & beyond" at bounding box center [293, 143] width 175 height 17
type input "**********"
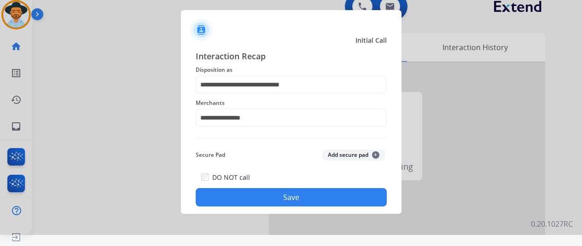
click at [254, 197] on button "Save" at bounding box center [291, 197] width 191 height 18
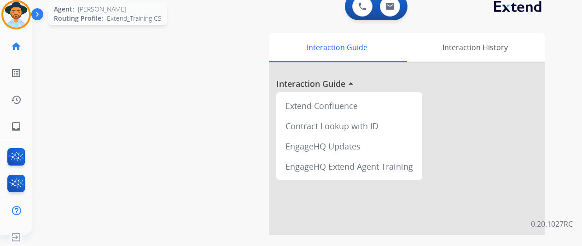
click at [18, 10] on img at bounding box center [16, 15] width 26 height 26
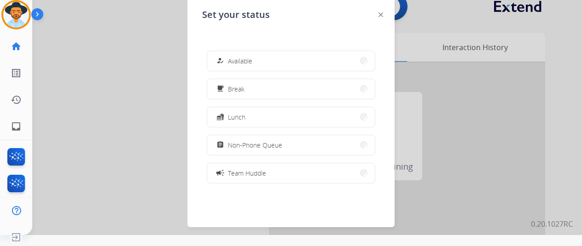
drag, startPoint x: 270, startPoint y: 59, endPoint x: 258, endPoint y: 50, distance: 15.5
click at [268, 59] on button "how_to_reg Available" at bounding box center [291, 61] width 168 height 20
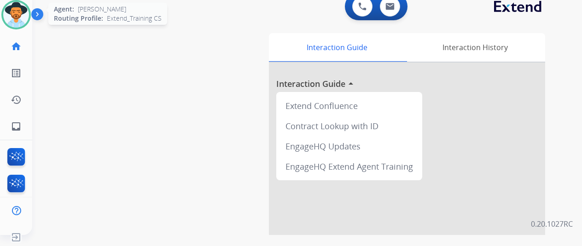
click at [12, 12] on img at bounding box center [16, 15] width 26 height 26
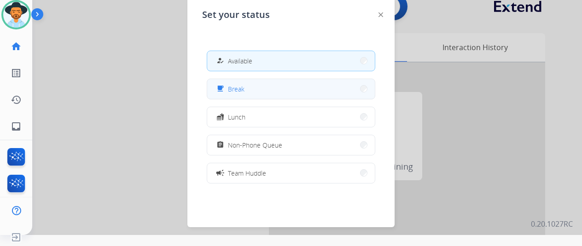
click at [245, 87] on button "free_breakfast Break" at bounding box center [291, 89] width 168 height 20
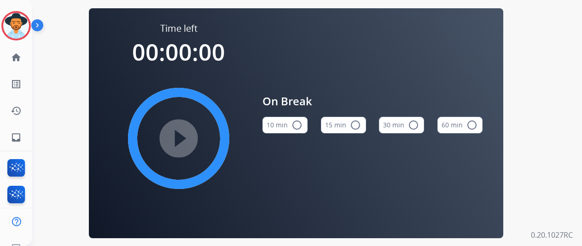
click at [299, 129] on mat-icon "radio_button_unchecked" at bounding box center [296, 125] width 11 height 11
click at [184, 143] on mat-icon "play_circle_filled" at bounding box center [178, 138] width 11 height 11
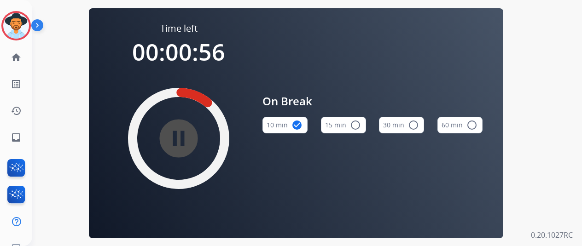
click at [71, 148] on div "Time left 00:00:56 pause_circle_filled On Break 10 min check_circle 15 min radi…" at bounding box center [295, 123] width 527 height 246
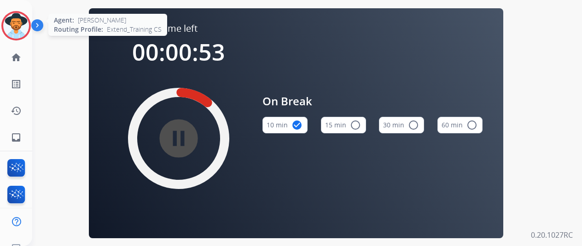
drag, startPoint x: 21, startPoint y: 23, endPoint x: 33, endPoint y: 22, distance: 12.0
click at [21, 24] on img at bounding box center [16, 26] width 26 height 26
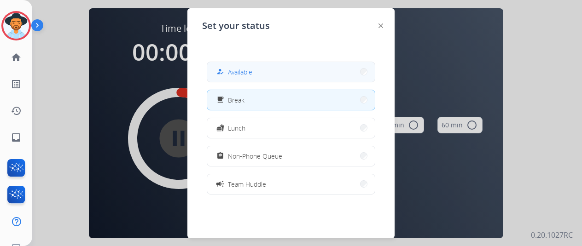
click at [236, 74] on span "Available" at bounding box center [240, 72] width 24 height 10
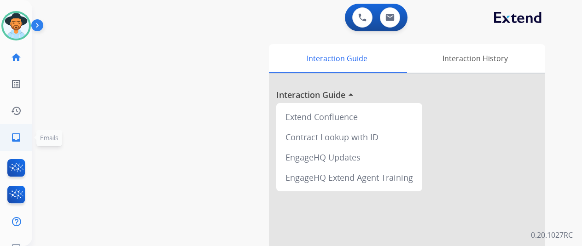
click at [18, 137] on mat-icon "inbox" at bounding box center [16, 137] width 11 height 11
select select "**********"
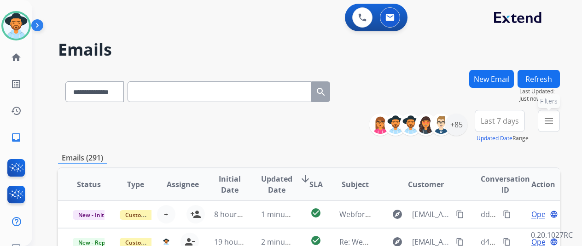
click at [555, 127] on button "menu Filters" at bounding box center [548, 121] width 22 height 22
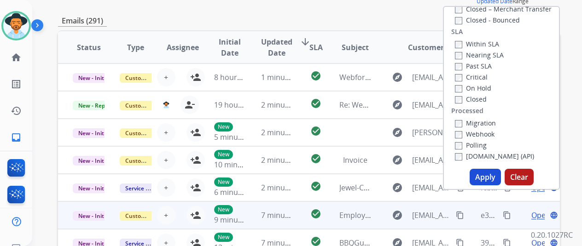
scroll to position [184, 0]
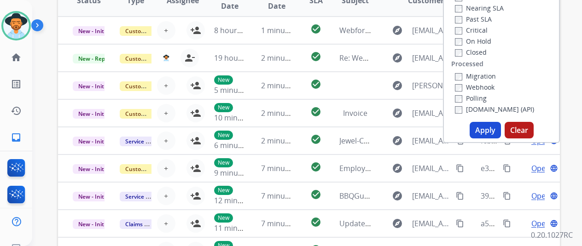
click at [489, 132] on button "Apply" at bounding box center [484, 130] width 31 height 17
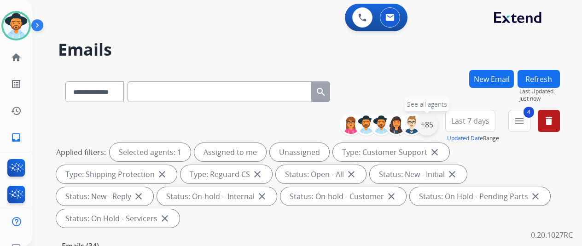
click at [435, 123] on div "+85" at bounding box center [427, 125] width 22 height 22
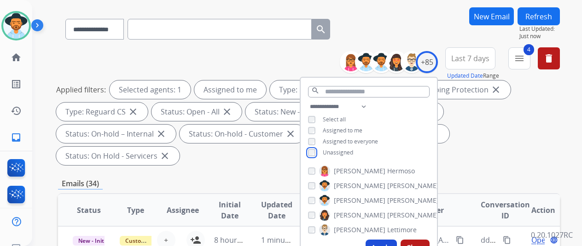
scroll to position [138, 0]
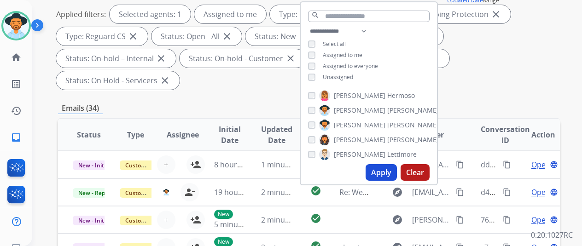
click at [383, 172] on button "Apply" at bounding box center [380, 172] width 31 height 17
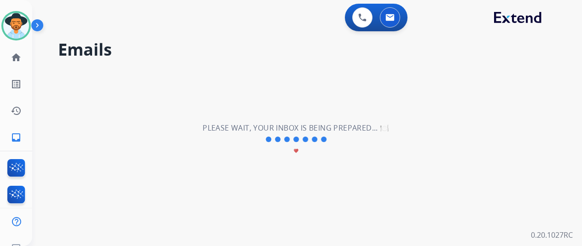
scroll to position [0, 0]
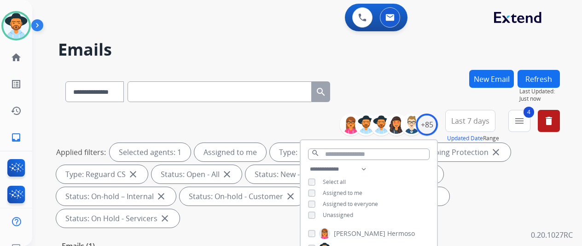
click at [412, 74] on div "**********" at bounding box center [309, 90] width 502 height 40
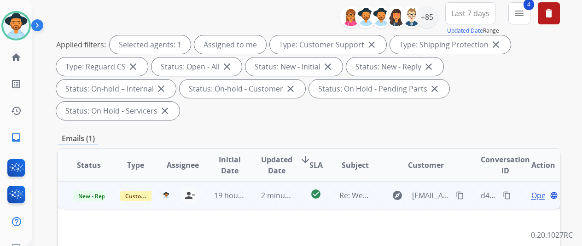
scroll to position [184, 0]
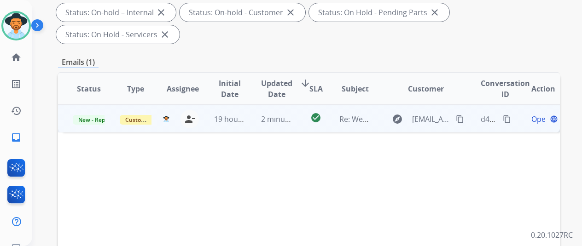
click at [532, 114] on span "Open" at bounding box center [540, 119] width 19 height 11
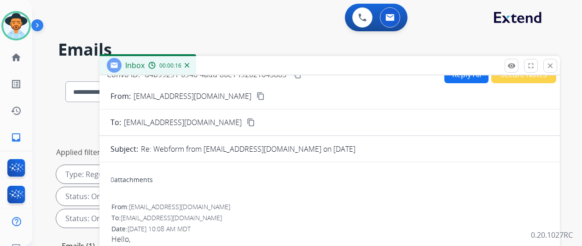
scroll to position [0, 0]
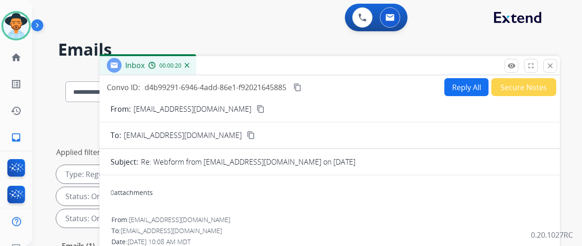
click at [256, 109] on mat-icon "content_copy" at bounding box center [260, 109] width 8 height 8
click at [189, 66] on img at bounding box center [187, 65] width 5 height 5
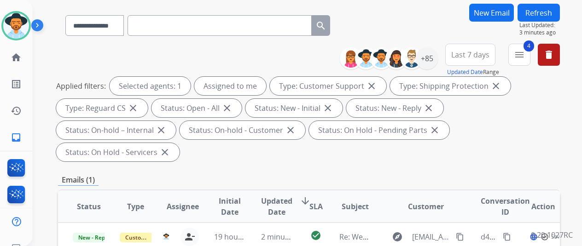
scroll to position [184, 0]
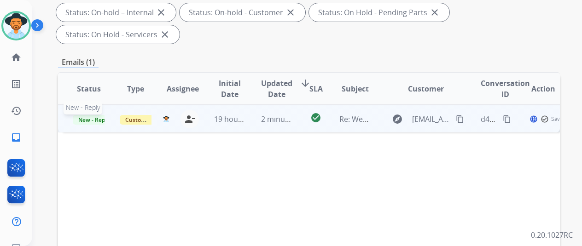
click at [88, 115] on span "New - Reply" at bounding box center [94, 120] width 42 height 10
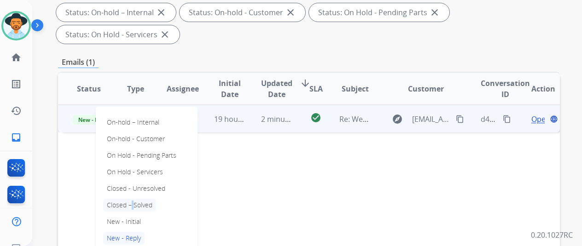
click at [129, 199] on p "Closed – Solved" at bounding box center [129, 205] width 53 height 13
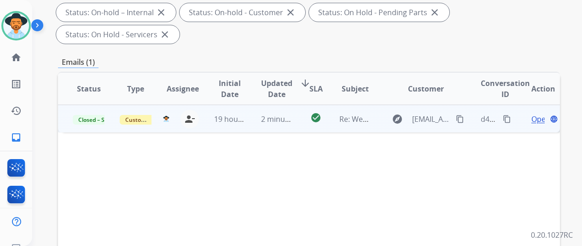
scroll to position [0, 0]
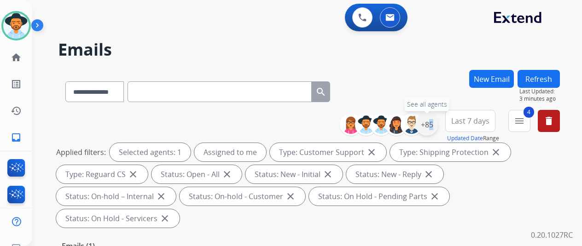
click at [431, 122] on div "+85" at bounding box center [427, 125] width 22 height 22
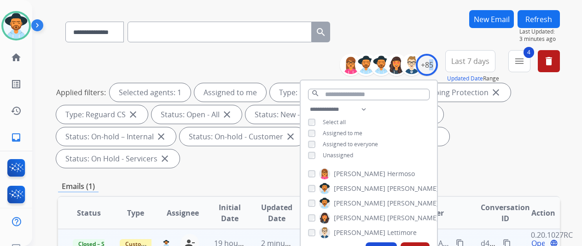
scroll to position [138, 0]
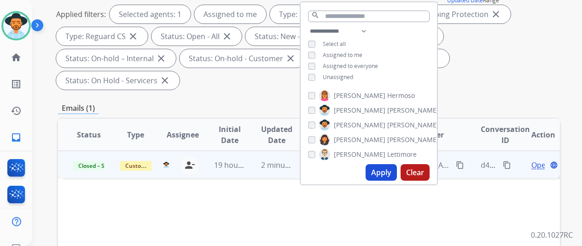
click at [384, 170] on button "Apply" at bounding box center [380, 172] width 31 height 17
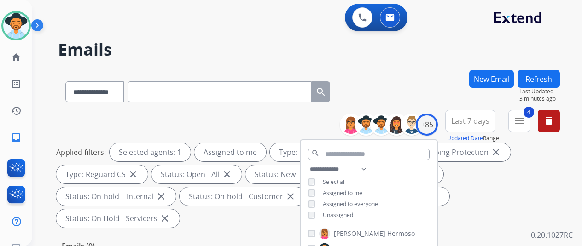
click at [427, 61] on div "**********" at bounding box center [295, 156] width 527 height 246
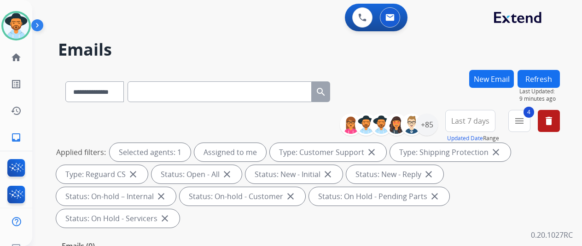
click at [485, 40] on div "**********" at bounding box center [295, 156] width 527 height 246
click at [432, 126] on div "+85" at bounding box center [427, 125] width 22 height 22
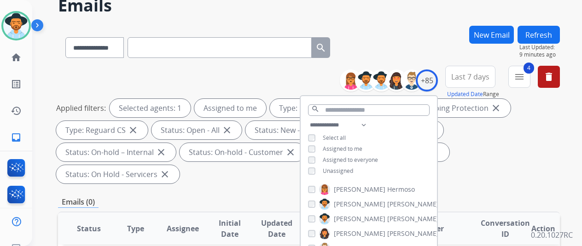
scroll to position [138, 0]
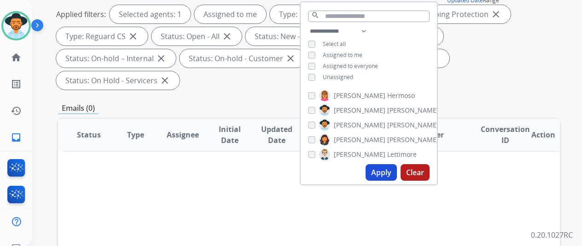
click at [380, 176] on button "Apply" at bounding box center [380, 172] width 31 height 17
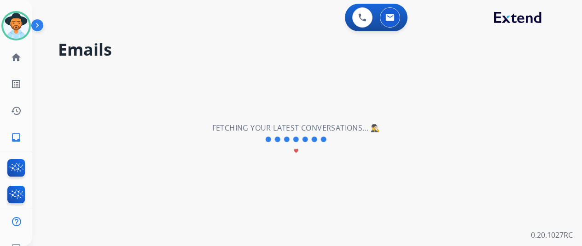
scroll to position [0, 0]
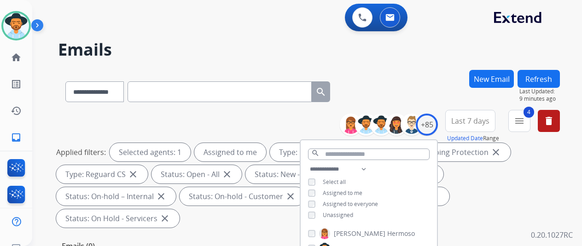
click at [394, 84] on div "**********" at bounding box center [309, 90] width 502 height 40
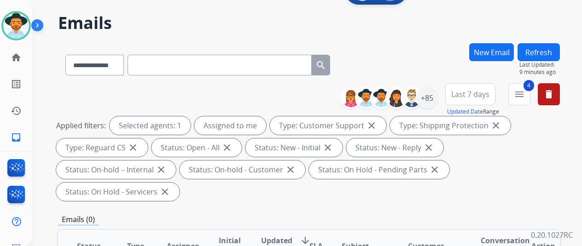
scroll to position [46, 0]
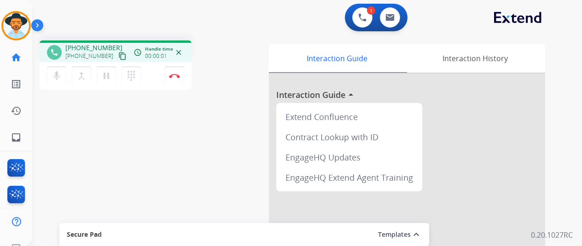
click at [71, 125] on div "phone +12177407797 +12177407797 content_copy access_time Call metrics Queue 00:…" at bounding box center [295, 225] width 527 height 384
click at [170, 74] on img at bounding box center [174, 76] width 11 height 5
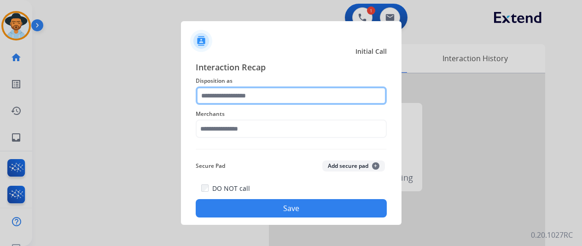
click at [210, 92] on input "text" at bounding box center [291, 96] width 191 height 18
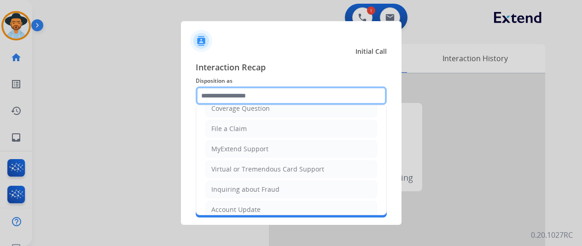
scroll to position [92, 0]
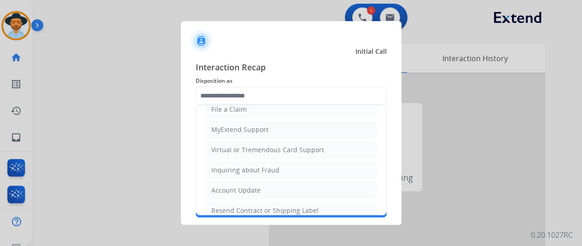
drag, startPoint x: 226, startPoint y: 205, endPoint x: 225, endPoint y: 195, distance: 10.1
click at [227, 202] on li "Resend Contract or Shipping Label" at bounding box center [291, 210] width 172 height 17
type input "**********"
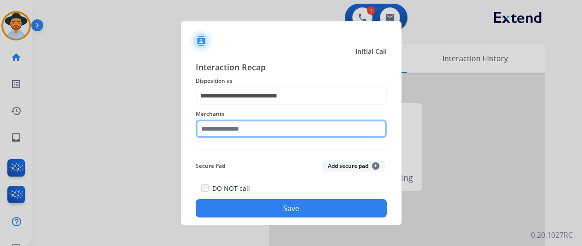
click at [219, 128] on input "text" at bounding box center [291, 129] width 191 height 18
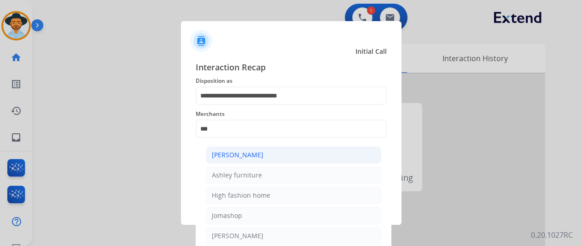
click at [250, 155] on div "[PERSON_NAME]" at bounding box center [238, 154] width 52 height 9
type input "**********"
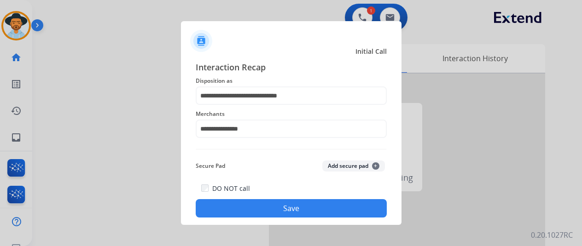
click at [254, 200] on button "Save" at bounding box center [291, 208] width 191 height 18
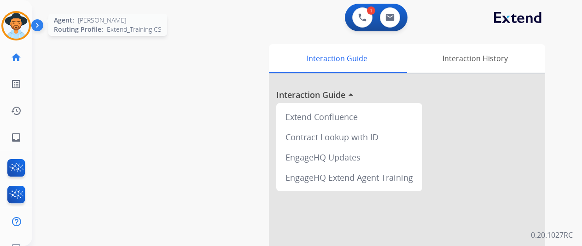
click at [27, 23] on img at bounding box center [16, 26] width 26 height 26
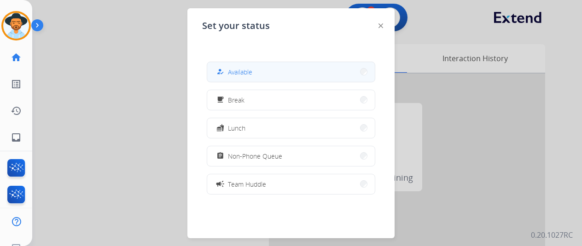
click at [270, 77] on button "how_to_reg Available" at bounding box center [291, 72] width 168 height 20
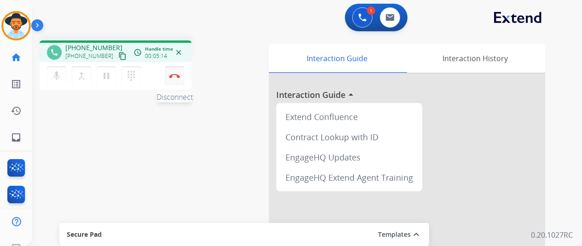
click at [170, 76] on img at bounding box center [174, 76] width 11 height 5
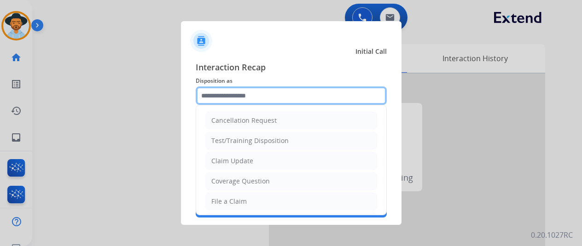
click at [215, 90] on input "text" at bounding box center [291, 96] width 191 height 18
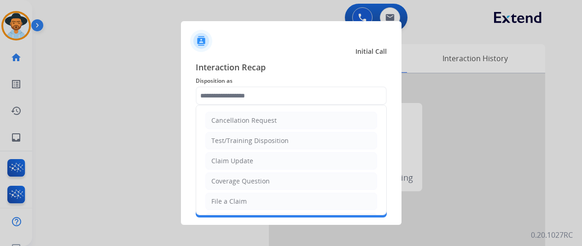
scroll to position [92, 0]
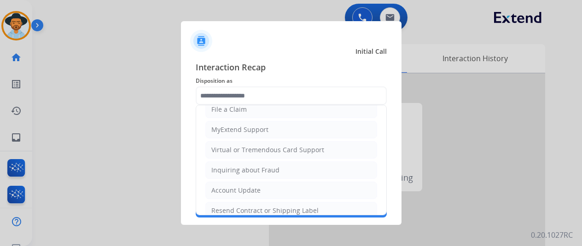
drag, startPoint x: 0, startPoint y: 0, endPoint x: 245, endPoint y: 195, distance: 313.1
click at [245, 208] on div "Resend Contract or Shipping Label" at bounding box center [264, 210] width 107 height 9
type input "**********"
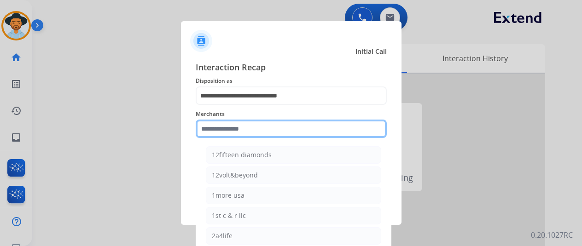
click at [226, 131] on input "text" at bounding box center [291, 129] width 191 height 18
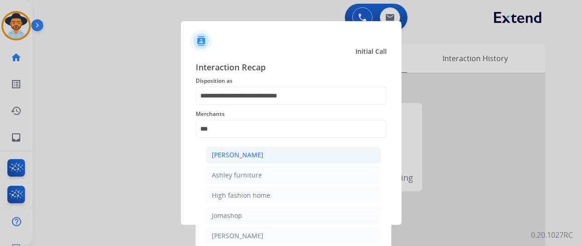
click at [264, 151] on li "[PERSON_NAME]" at bounding box center [293, 154] width 175 height 17
type input "**********"
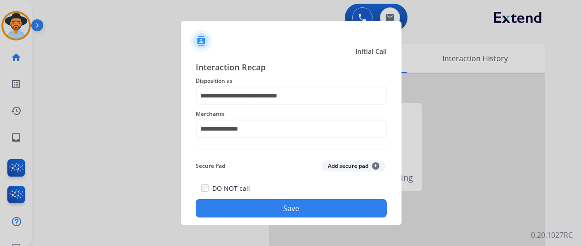
click at [280, 208] on button "Save" at bounding box center [291, 208] width 191 height 18
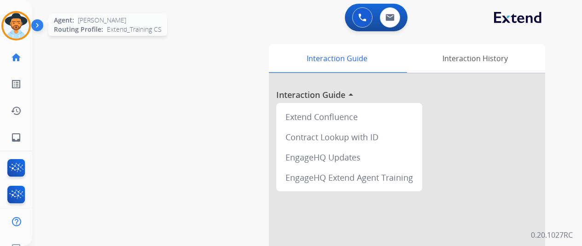
click at [10, 15] on img at bounding box center [16, 26] width 26 height 26
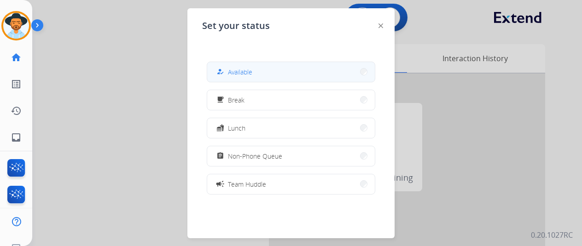
click at [245, 64] on button "how_to_reg Available" at bounding box center [291, 72] width 168 height 20
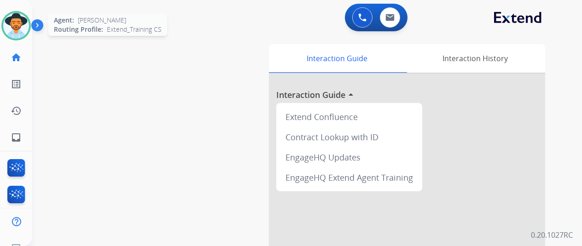
click at [16, 27] on img at bounding box center [16, 26] width 26 height 26
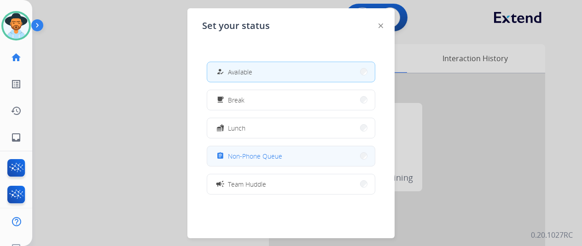
click at [260, 151] on span "Non-Phone Queue" at bounding box center [255, 156] width 54 height 10
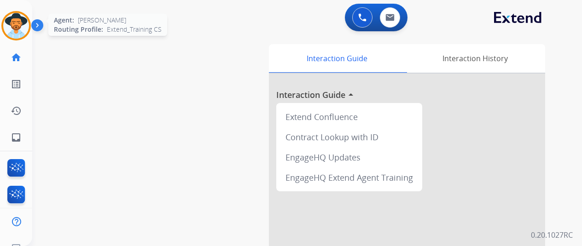
click at [10, 21] on img at bounding box center [16, 26] width 26 height 26
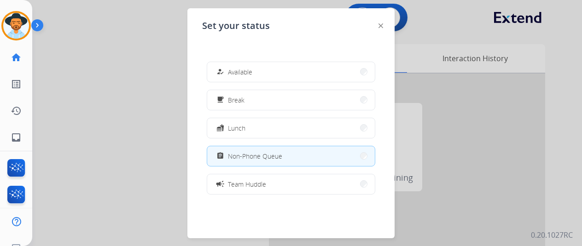
click at [240, 72] on span "Available" at bounding box center [240, 72] width 24 height 10
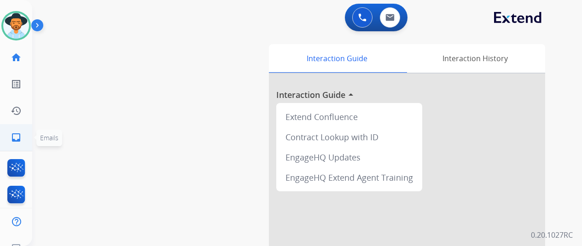
click at [13, 135] on mat-icon "inbox" at bounding box center [16, 137] width 11 height 11
select select "**********"
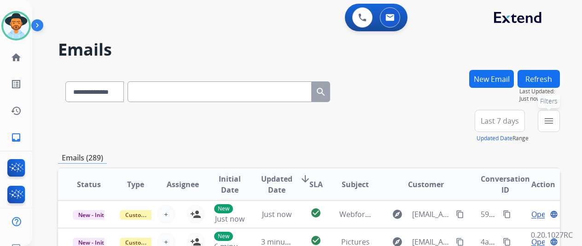
click at [554, 121] on mat-icon "menu" at bounding box center [548, 121] width 11 height 11
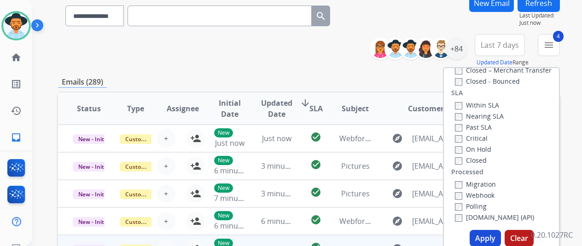
scroll to position [184, 0]
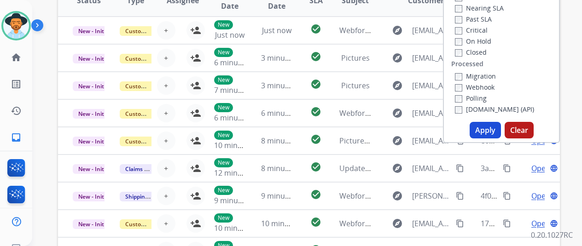
click at [487, 127] on button "Apply" at bounding box center [484, 130] width 31 height 17
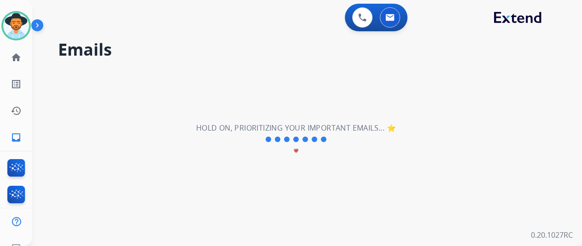
scroll to position [0, 0]
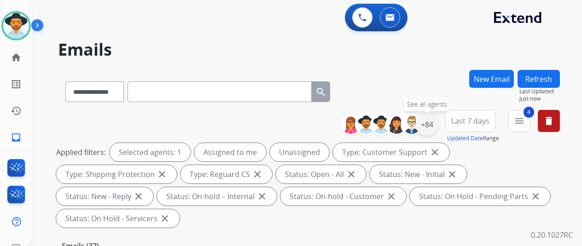
click at [434, 122] on div "+84" at bounding box center [427, 125] width 22 height 22
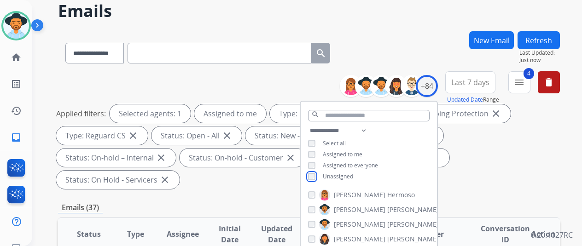
scroll to position [138, 0]
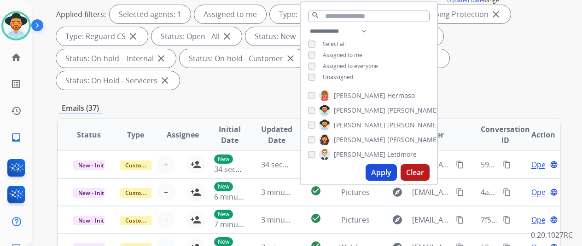
click at [382, 172] on button "Apply" at bounding box center [380, 172] width 31 height 17
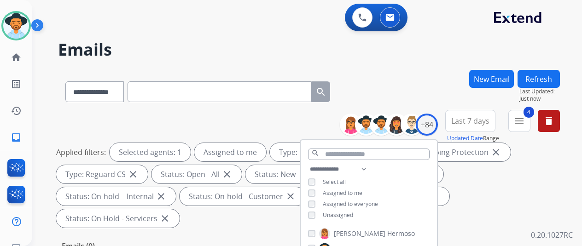
click at [424, 65] on div "**********" at bounding box center [295, 156] width 527 height 246
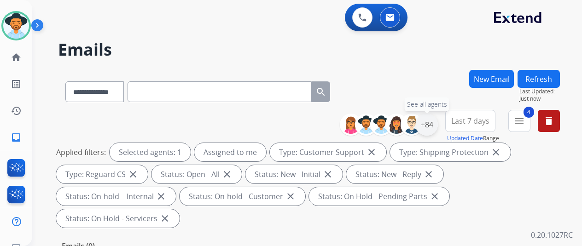
drag, startPoint x: 434, startPoint y: 121, endPoint x: 436, endPoint y: 116, distance: 5.6
click at [434, 121] on div "+84" at bounding box center [427, 125] width 22 height 22
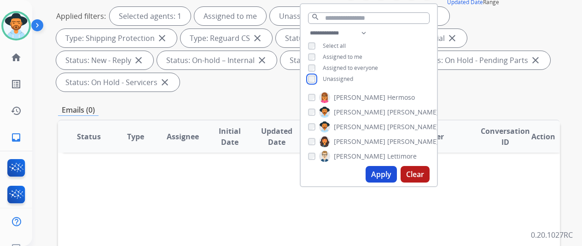
scroll to position [138, 0]
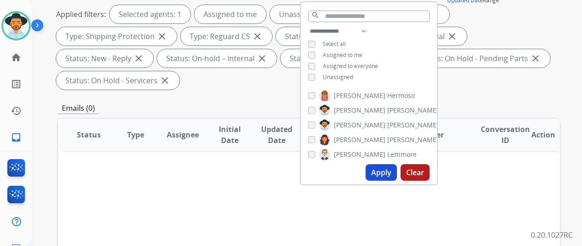
click at [381, 172] on button "Apply" at bounding box center [380, 172] width 31 height 17
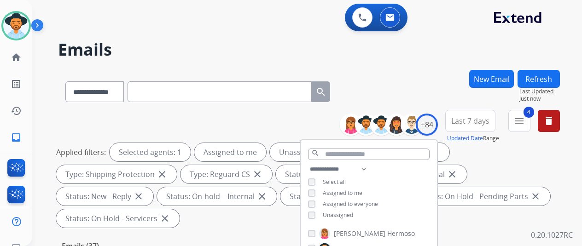
click at [435, 63] on div "**********" at bounding box center [295, 156] width 527 height 246
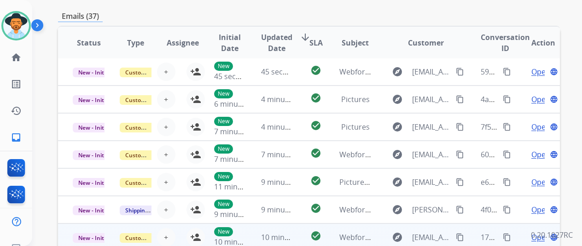
scroll to position [358, 0]
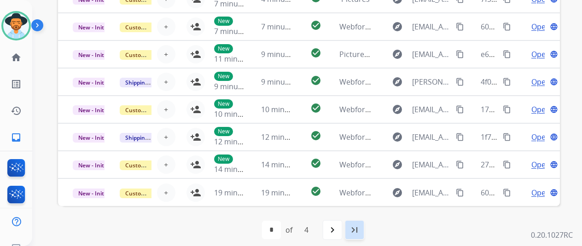
click at [359, 231] on mat-icon "last_page" at bounding box center [354, 230] width 11 height 11
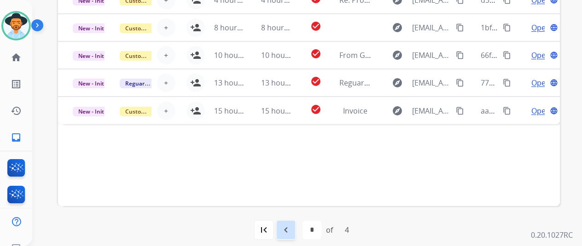
click at [291, 227] on mat-icon "navigate_before" at bounding box center [285, 230] width 11 height 11
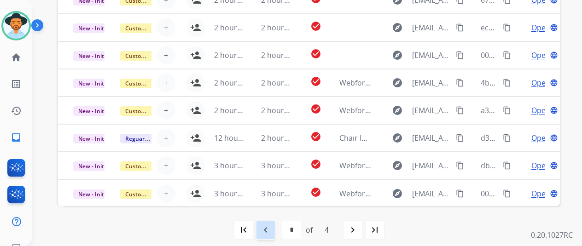
click at [271, 230] on mat-icon "navigate_before" at bounding box center [265, 230] width 11 height 11
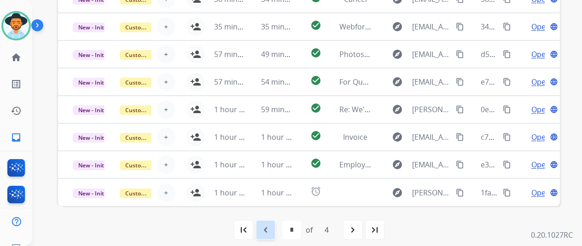
click at [269, 225] on mat-icon "navigate_before" at bounding box center [265, 230] width 11 height 11
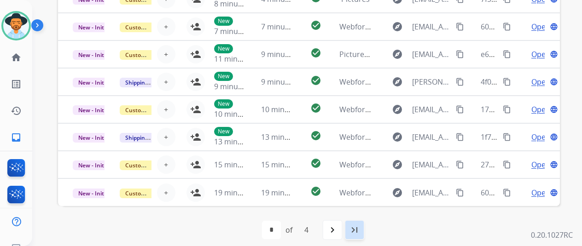
click at [356, 227] on mat-icon "last_page" at bounding box center [354, 230] width 11 height 11
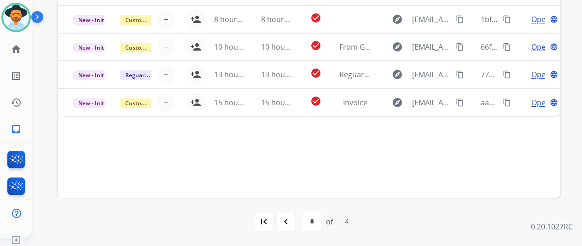
scroll to position [11, 0]
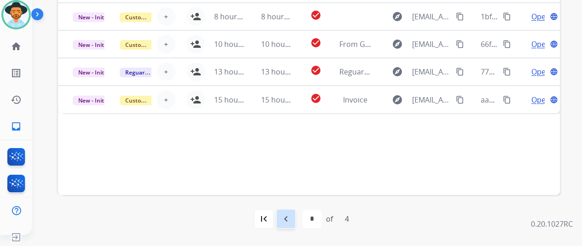
click at [288, 215] on mat-icon "navigate_before" at bounding box center [285, 219] width 11 height 11
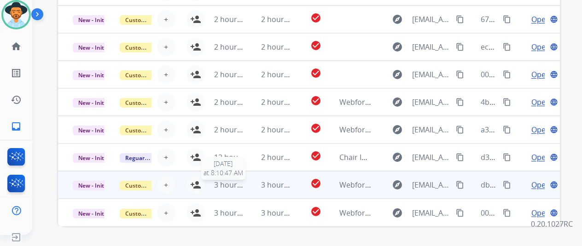
scroll to position [358, 0]
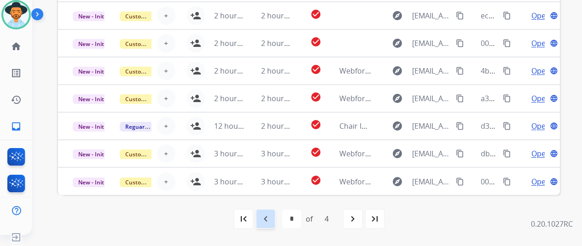
click at [271, 215] on mat-icon "navigate_before" at bounding box center [265, 219] width 11 height 11
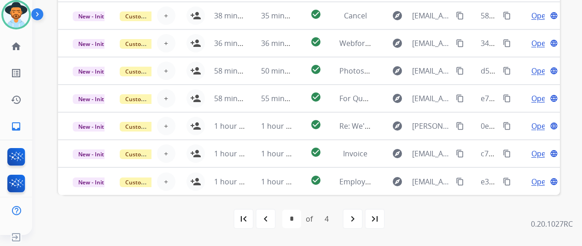
click at [264, 220] on mat-icon "navigate_before" at bounding box center [265, 219] width 11 height 11
select select "*"
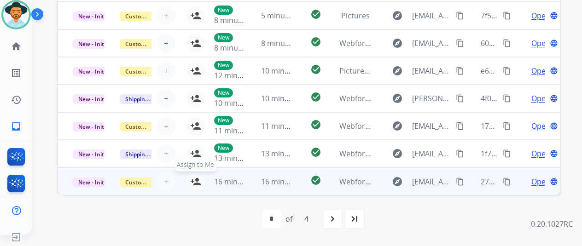
click at [195, 179] on mat-icon "person_add" at bounding box center [195, 181] width 11 height 11
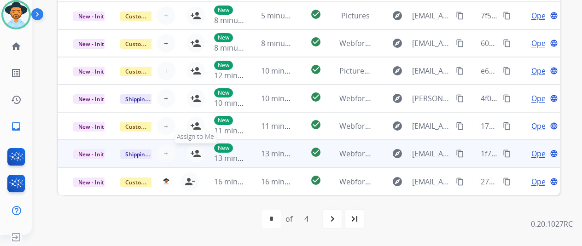
click at [194, 150] on mat-icon "person_add" at bounding box center [195, 153] width 11 height 11
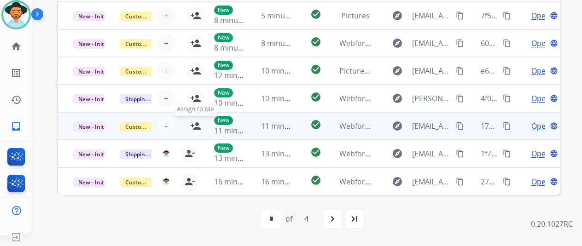
click at [196, 125] on mat-icon "person_add" at bounding box center [195, 126] width 11 height 11
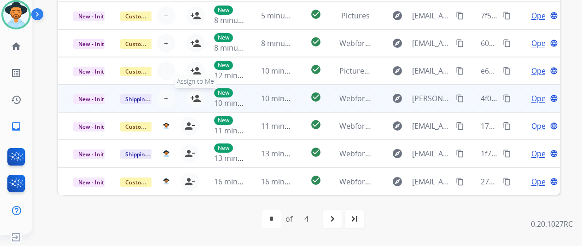
click at [197, 97] on mat-icon "person_add" at bounding box center [195, 98] width 11 height 11
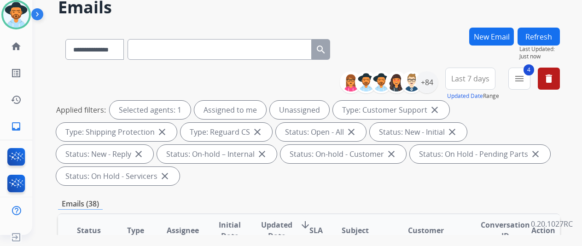
scroll to position [0, 0]
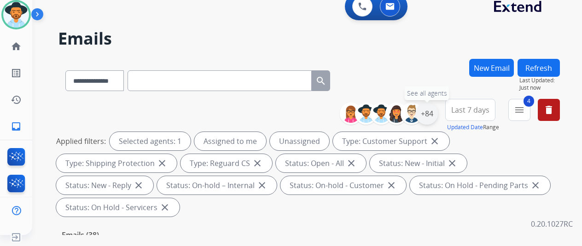
click at [438, 106] on div "+84" at bounding box center [427, 114] width 22 height 22
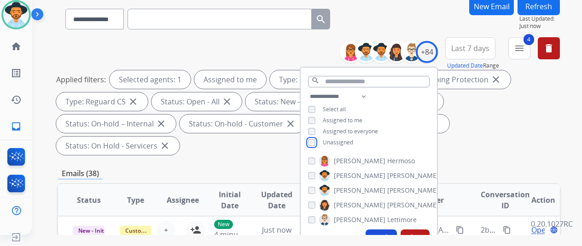
scroll to position [184, 0]
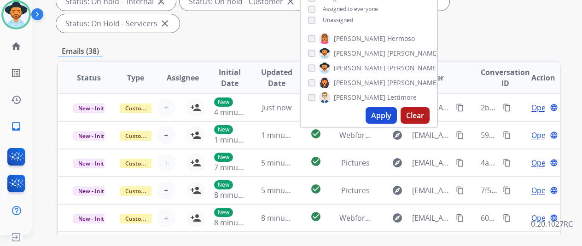
click at [381, 111] on button "Apply" at bounding box center [380, 115] width 31 height 17
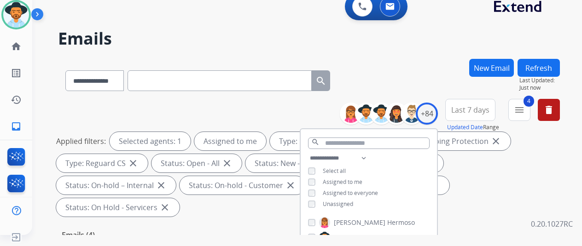
click at [393, 76] on div "**********" at bounding box center [309, 79] width 502 height 40
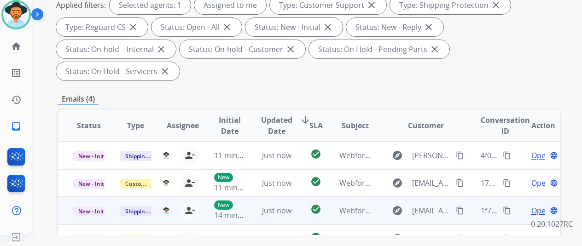
scroll to position [230, 0]
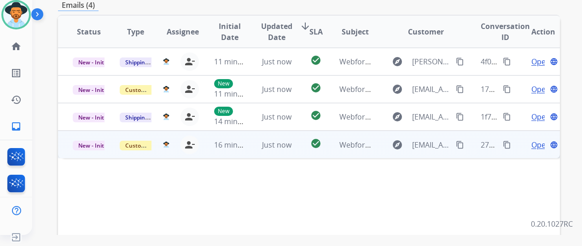
click at [533, 139] on span "Open" at bounding box center [540, 144] width 19 height 11
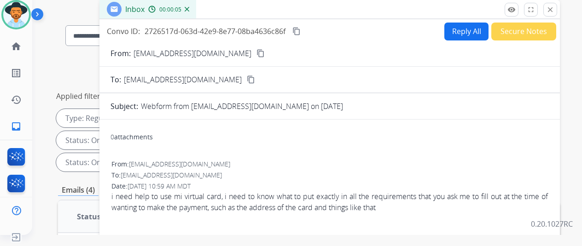
scroll to position [0, 0]
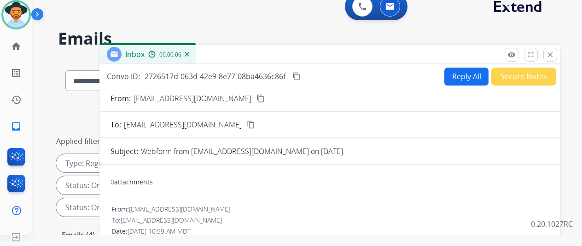
click at [256, 98] on mat-icon "content_copy" at bounding box center [260, 98] width 8 height 8
click at [301, 74] on mat-icon "content_copy" at bounding box center [296, 76] width 8 height 8
click at [473, 74] on button "Reply All" at bounding box center [466, 77] width 44 height 18
select select "**********"
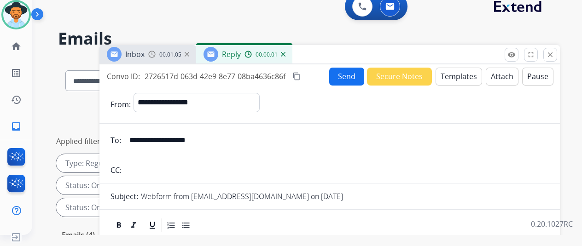
click at [457, 76] on button "Templates" at bounding box center [458, 77] width 46 height 18
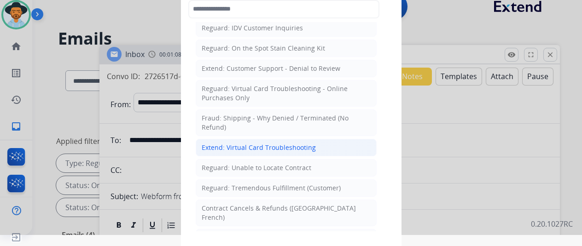
scroll to position [690, 0]
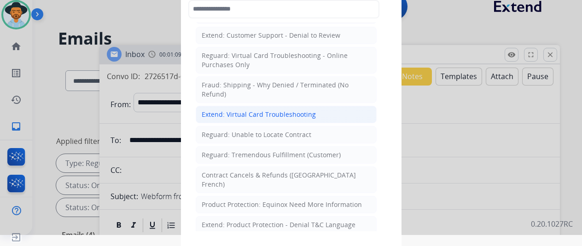
click at [225, 110] on div "Extend: Virtual Card Troubleshooting" at bounding box center [259, 114] width 114 height 9
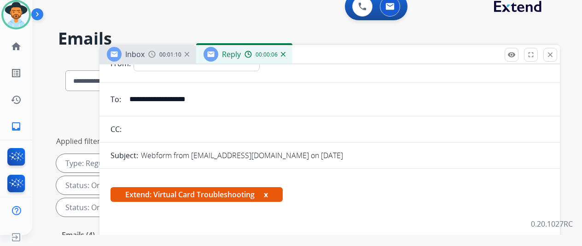
scroll to position [138, 0]
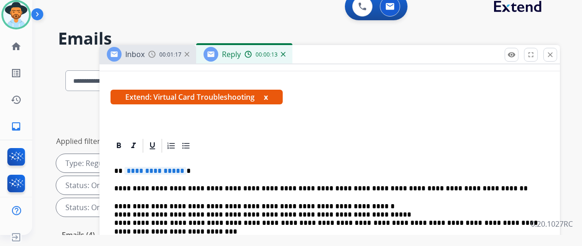
click at [186, 170] on span "**********" at bounding box center [155, 171] width 62 height 8
click at [330, 238] on span "**********" at bounding box center [345, 240] width 45 height 8
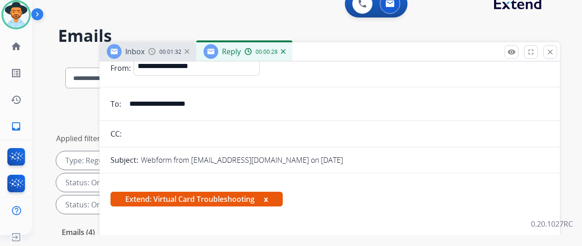
scroll to position [0, 0]
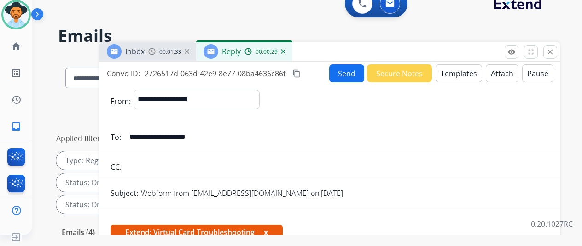
click at [352, 71] on button "Send" at bounding box center [346, 73] width 35 height 18
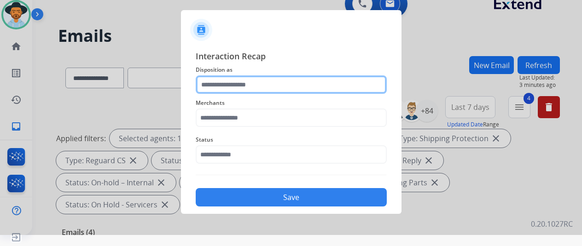
click at [229, 86] on input "text" at bounding box center [291, 84] width 191 height 18
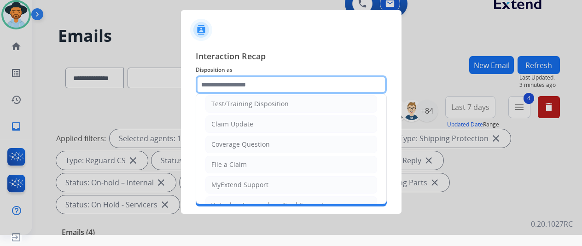
scroll to position [46, 0]
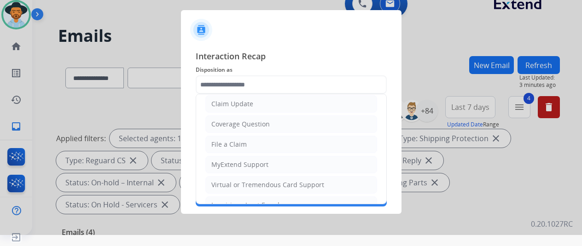
drag, startPoint x: 229, startPoint y: 181, endPoint x: 230, endPoint y: 162, distance: 19.8
click at [229, 180] on div "Virtual or Tremendous Card Support" at bounding box center [267, 184] width 113 height 9
type input "**********"
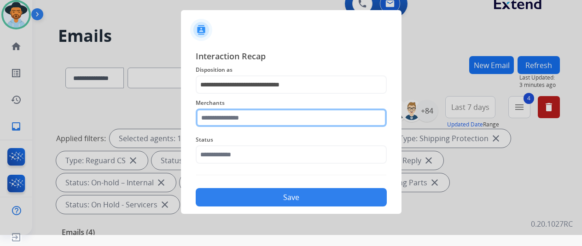
click at [226, 116] on input "text" at bounding box center [291, 118] width 191 height 18
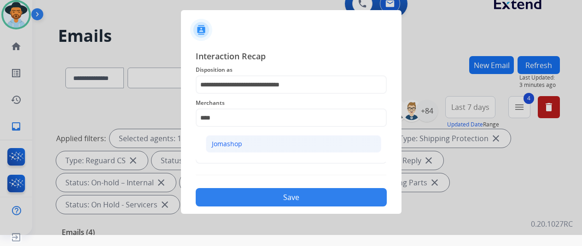
click at [235, 144] on div "Jomashop" at bounding box center [227, 143] width 30 height 9
type input "********"
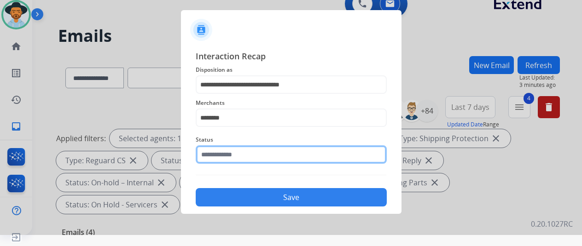
click at [230, 153] on input "text" at bounding box center [291, 154] width 191 height 18
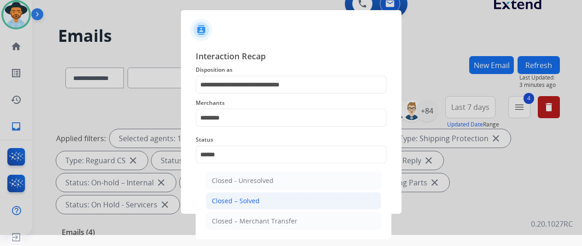
click at [243, 202] on div "Closed – Solved" at bounding box center [236, 200] width 48 height 9
type input "**********"
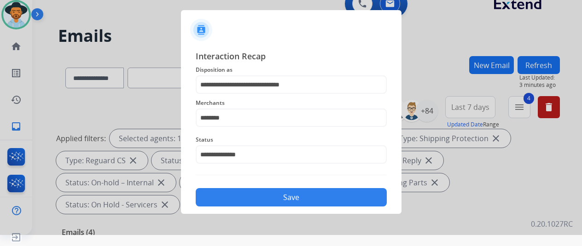
click at [251, 196] on button "Save" at bounding box center [291, 197] width 191 height 18
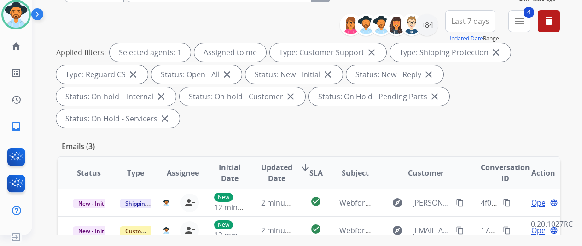
scroll to position [184, 0]
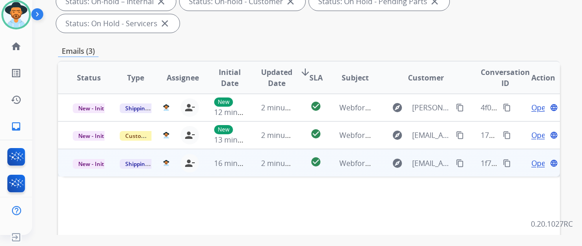
click at [537, 158] on span "Open" at bounding box center [540, 163] width 19 height 11
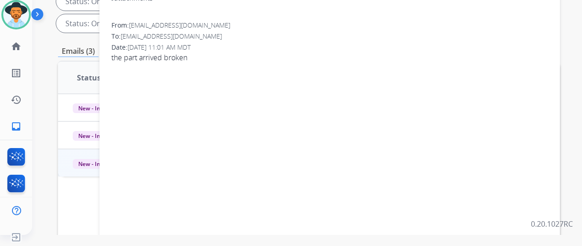
scroll to position [0, 0]
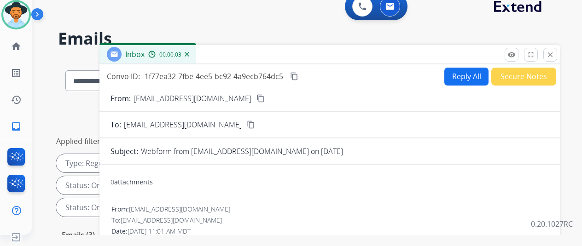
click at [256, 100] on mat-icon "content_copy" at bounding box center [260, 98] width 8 height 8
click at [462, 74] on button "Reply All" at bounding box center [466, 77] width 44 height 18
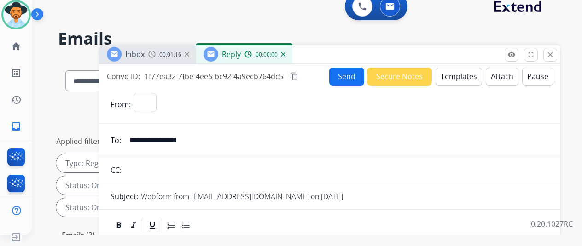
select select "**********"
click at [462, 75] on button "Templates" at bounding box center [458, 77] width 46 height 18
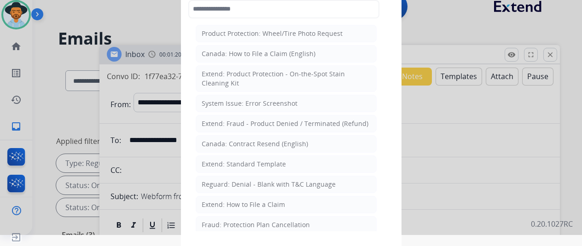
drag, startPoint x: 239, startPoint y: 165, endPoint x: 183, endPoint y: 120, distance: 72.0
click at [238, 162] on div "Extend: Standard Template" at bounding box center [244, 164] width 84 height 9
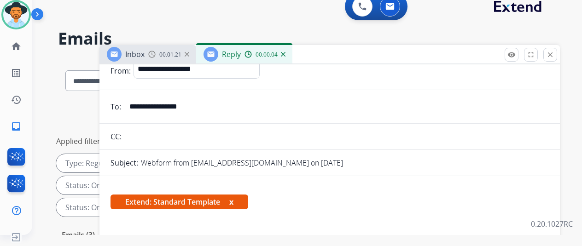
scroll to position [92, 0]
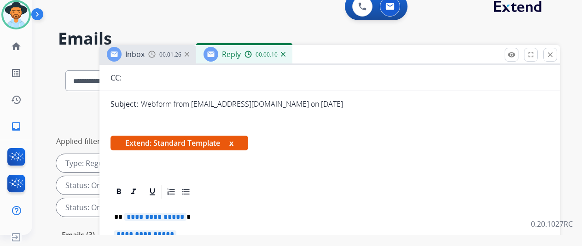
click at [186, 216] on span "**********" at bounding box center [155, 217] width 62 height 8
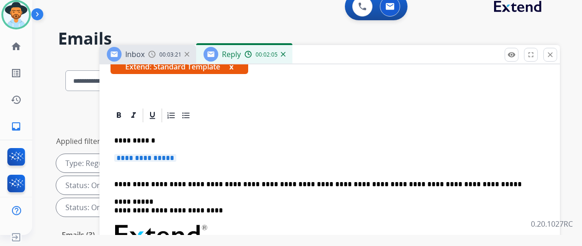
scroll to position [184, 0]
click at [176, 154] on span "**********" at bounding box center [145, 158] width 62 height 8
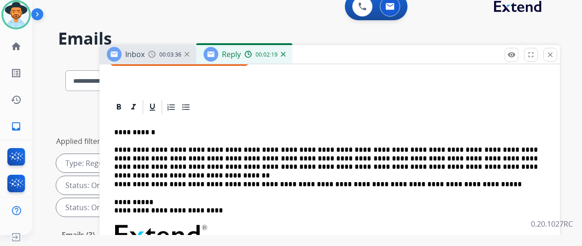
click at [157, 150] on p "**********" at bounding box center [325, 158] width 423 height 25
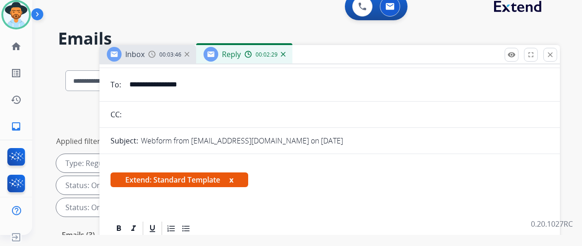
scroll to position [0, 0]
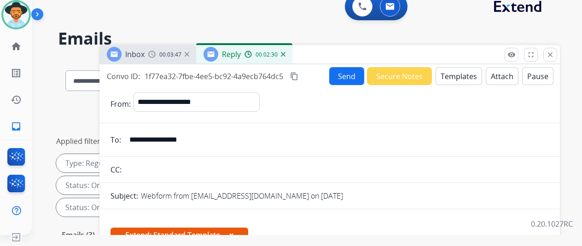
click at [343, 71] on button "Send" at bounding box center [346, 76] width 35 height 18
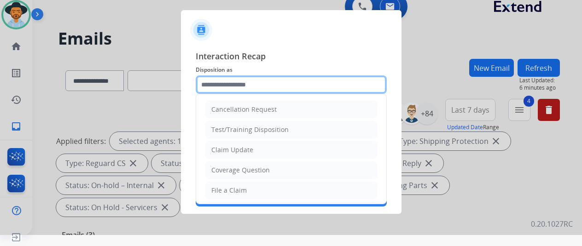
click at [221, 81] on input "text" at bounding box center [291, 84] width 191 height 18
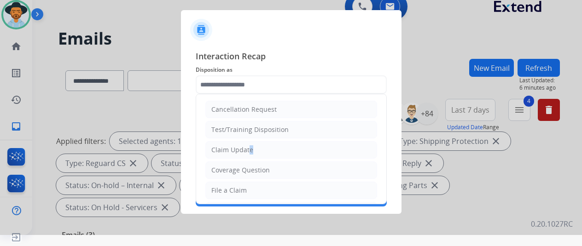
drag, startPoint x: 247, startPoint y: 152, endPoint x: 242, endPoint y: 146, distance: 7.9
click at [244, 150] on div "Claim Update" at bounding box center [232, 149] width 42 height 9
type input "**********"
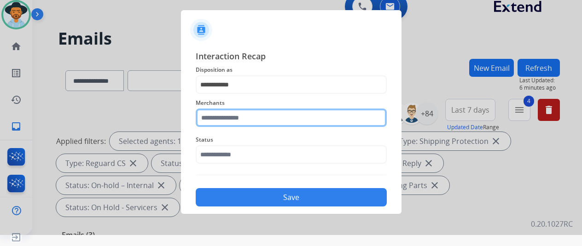
click at [217, 120] on input "text" at bounding box center [291, 118] width 191 height 18
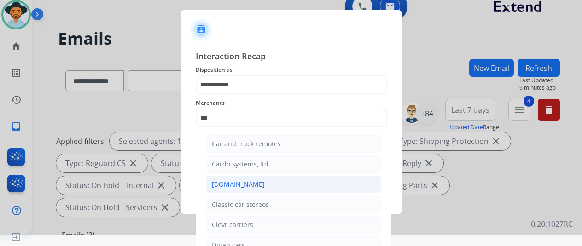
click at [221, 185] on div "[DOMAIN_NAME]" at bounding box center [238, 184] width 53 height 9
type input "**********"
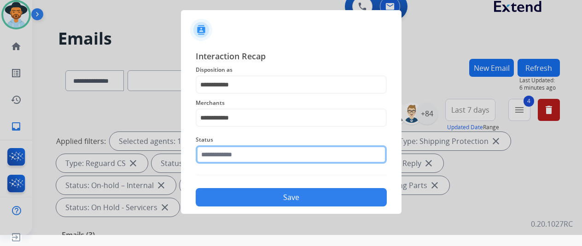
click at [234, 154] on input "text" at bounding box center [291, 154] width 191 height 18
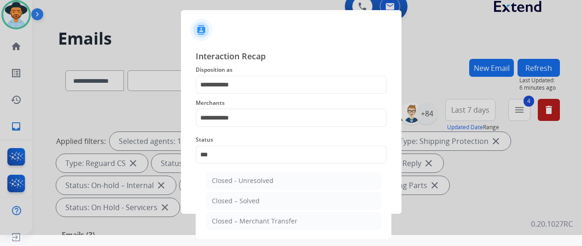
click at [245, 198] on div "Closed – Solved" at bounding box center [236, 200] width 48 height 9
type input "**********"
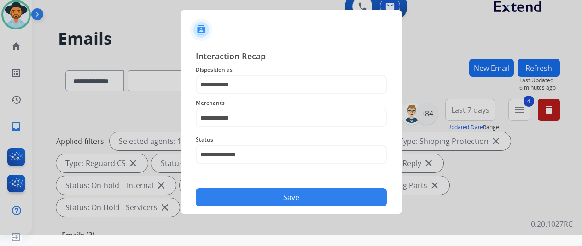
click at [245, 197] on button "Save" at bounding box center [291, 197] width 191 height 18
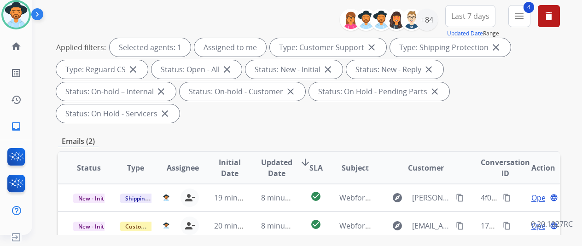
scroll to position [184, 0]
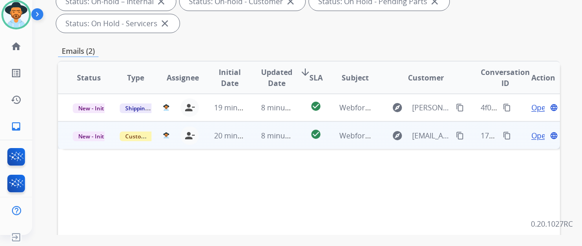
click at [531, 130] on span "Open" at bounding box center [540, 135] width 19 height 11
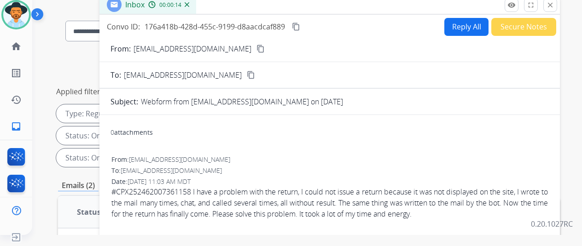
scroll to position [0, 0]
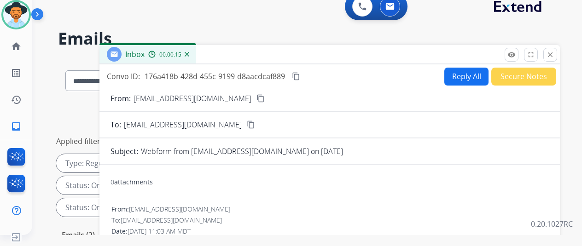
click at [256, 99] on mat-icon "content_copy" at bounding box center [260, 98] width 8 height 8
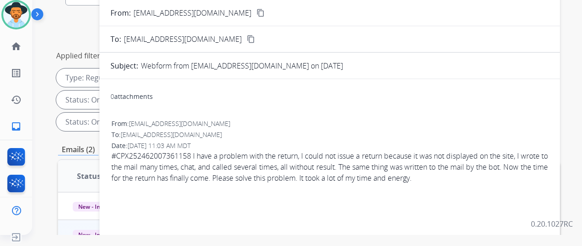
scroll to position [92, 0]
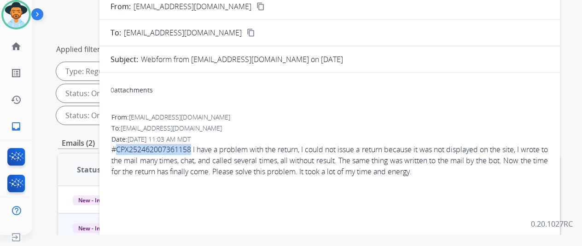
drag, startPoint x: 199, startPoint y: 148, endPoint x: 123, endPoint y: 150, distance: 75.5
click at [123, 150] on span "#CPX252462007361158 I have a problem with the return, I could not issue a retur…" at bounding box center [329, 160] width 436 height 33
copy span "CPX252462007361158"
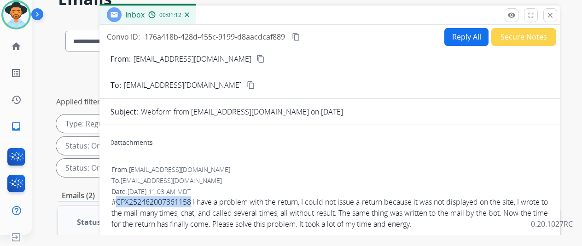
scroll to position [0, 0]
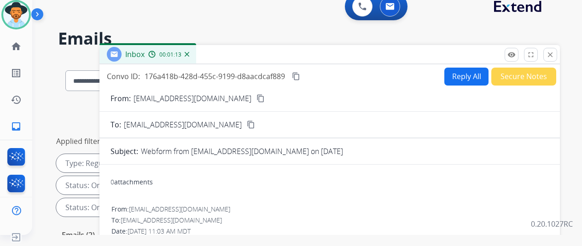
click at [462, 76] on button "Reply All" at bounding box center [466, 77] width 44 height 18
select select "**********"
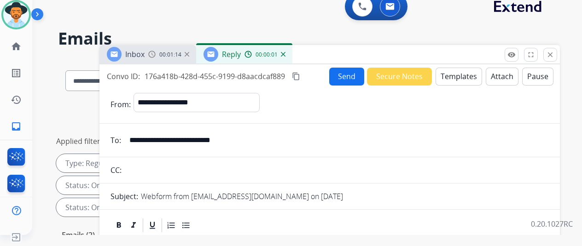
click at [462, 73] on button "Templates" at bounding box center [458, 77] width 46 height 18
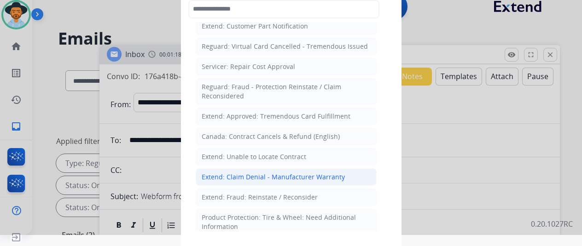
scroll to position [414, 0]
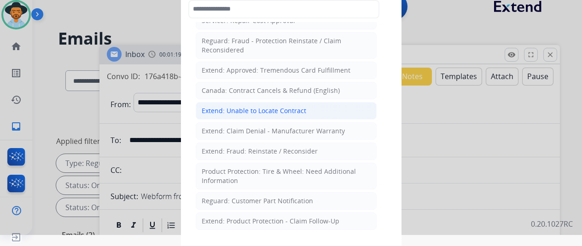
click at [258, 106] on div "Extend: Unable to Locate Contract" at bounding box center [254, 110] width 104 height 9
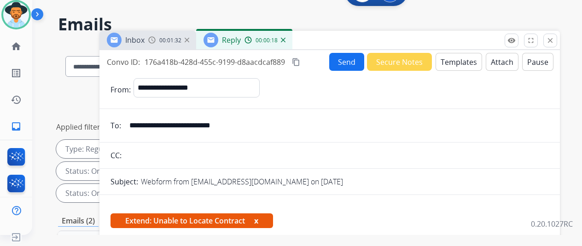
scroll to position [0, 0]
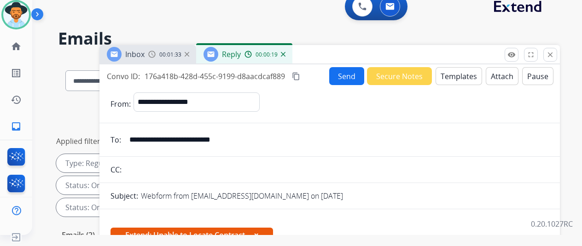
click at [342, 75] on button "Send" at bounding box center [346, 76] width 35 height 18
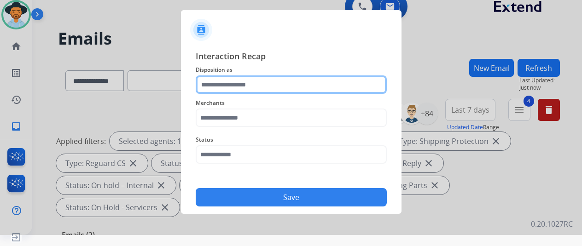
click at [226, 84] on input "text" at bounding box center [291, 84] width 191 height 18
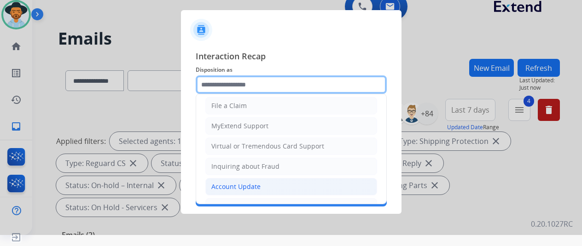
scroll to position [139, 0]
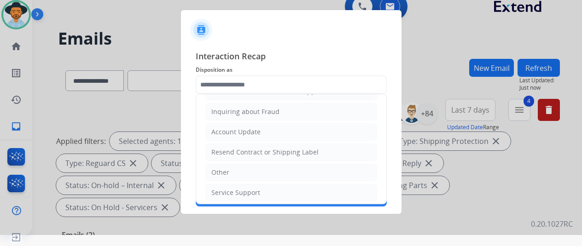
click at [235, 149] on div "Resend Contract or Shipping Label" at bounding box center [264, 152] width 107 height 9
type input "**********"
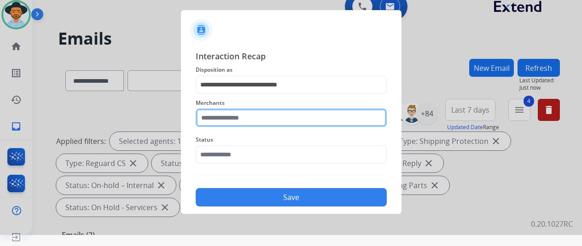
click at [221, 121] on input "text" at bounding box center [291, 118] width 191 height 18
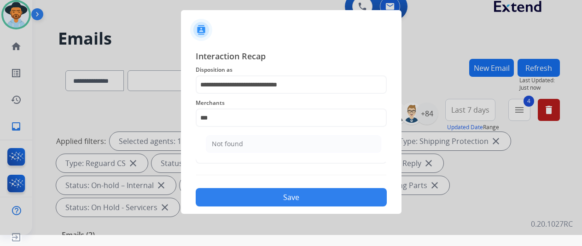
click at [244, 138] on li "Not found" at bounding box center [293, 143] width 175 height 17
type input "*********"
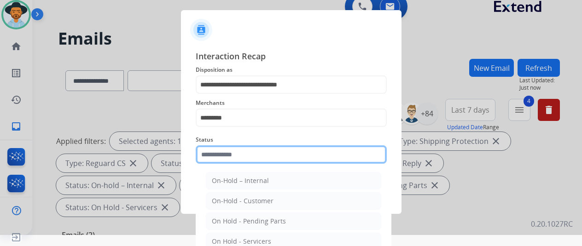
click at [232, 156] on input "text" at bounding box center [291, 154] width 191 height 18
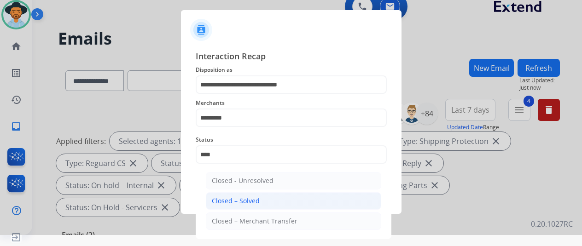
click at [235, 199] on div "Closed – Solved" at bounding box center [236, 200] width 48 height 9
type input "**********"
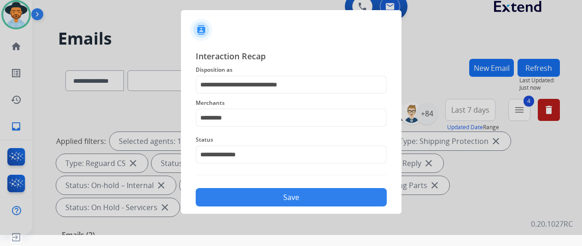
click at [246, 190] on button "Save" at bounding box center [291, 197] width 191 height 18
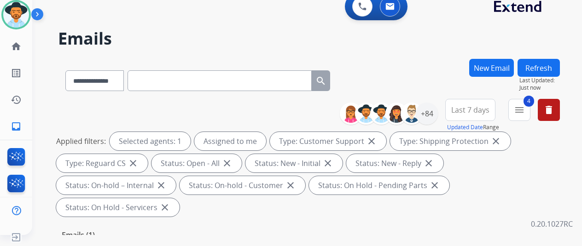
click at [413, 63] on div "**********" at bounding box center [309, 79] width 502 height 40
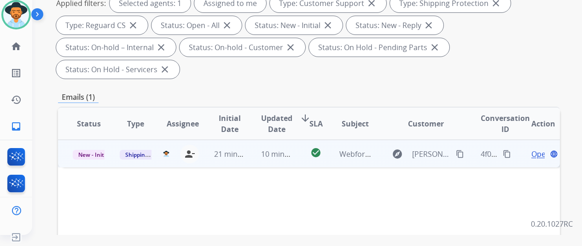
click at [537, 149] on span "Open" at bounding box center [540, 154] width 19 height 11
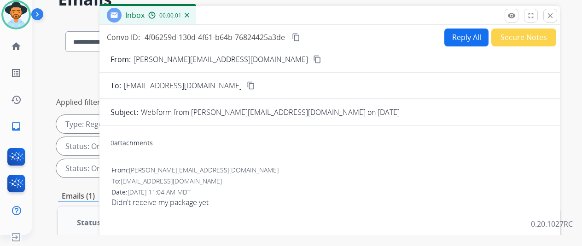
scroll to position [0, 0]
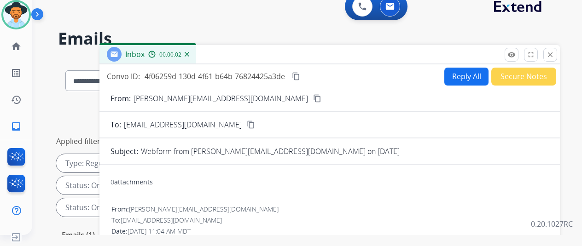
click at [313, 97] on mat-icon "content_copy" at bounding box center [317, 98] width 8 height 8
drag, startPoint x: 472, startPoint y: 73, endPoint x: 449, endPoint y: 50, distance: 32.2
click at [471, 72] on button "Reply All" at bounding box center [466, 77] width 44 height 18
select select "**********"
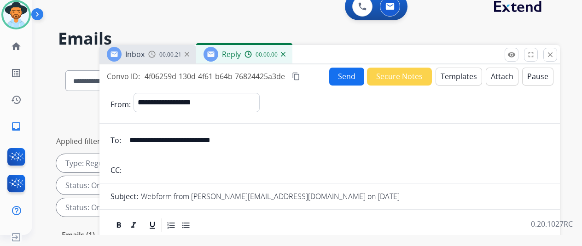
click at [458, 72] on button "Templates" at bounding box center [458, 77] width 46 height 18
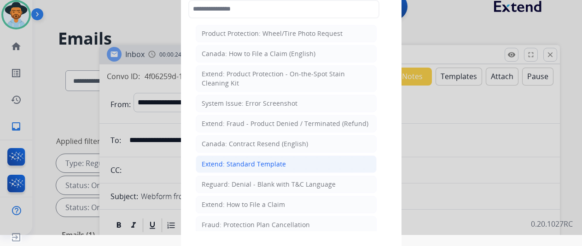
click at [228, 162] on div "Extend: Standard Template" at bounding box center [244, 164] width 84 height 9
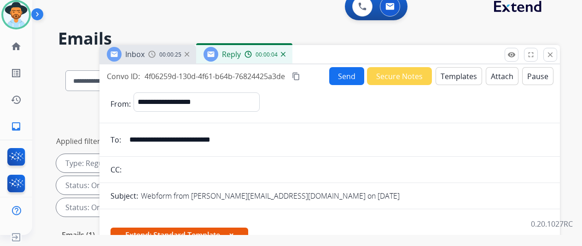
click at [300, 77] on mat-icon "content_copy" at bounding box center [296, 76] width 8 height 8
click at [285, 52] on img at bounding box center [283, 54] width 5 height 5
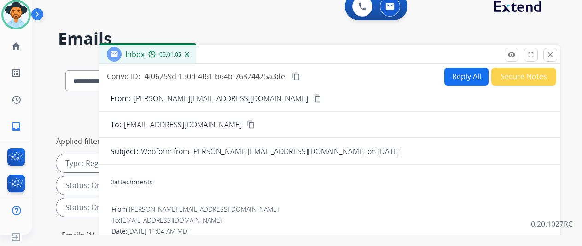
click at [465, 71] on button "Reply All" at bounding box center [466, 77] width 44 height 18
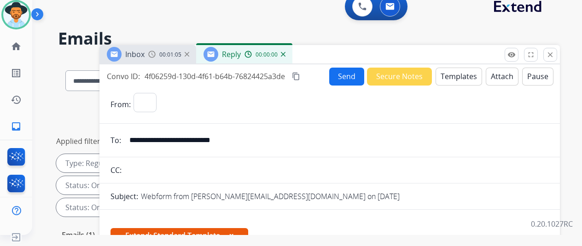
select select "**********"
click at [462, 72] on button "Templates" at bounding box center [458, 77] width 46 height 18
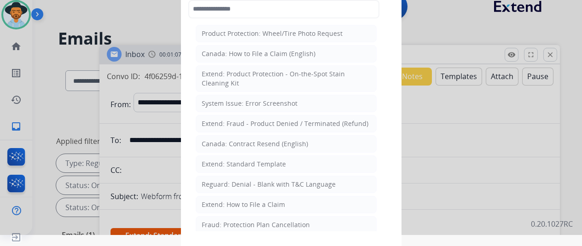
drag, startPoint x: 231, startPoint y: 206, endPoint x: 226, endPoint y: 168, distance: 38.5
click at [230, 205] on div "Extend: How to File a Claim" at bounding box center [243, 204] width 83 height 9
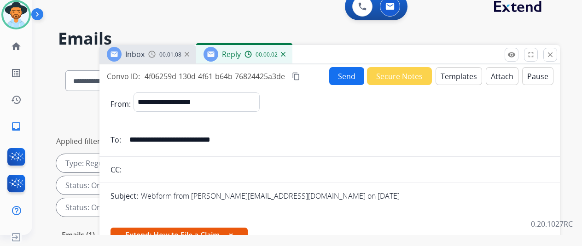
scroll to position [167, 0]
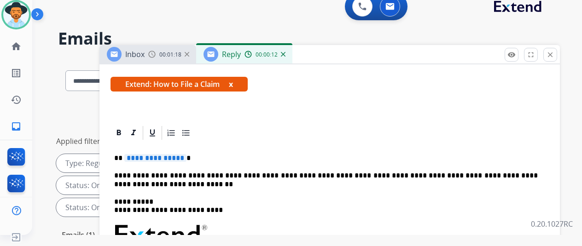
click at [186, 154] on span "**********" at bounding box center [155, 158] width 62 height 8
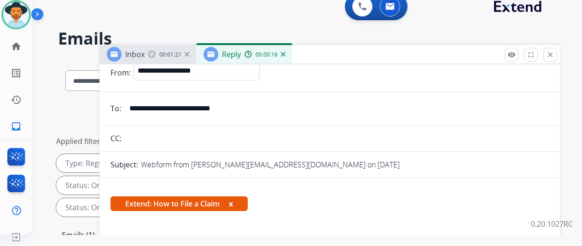
scroll to position [0, 0]
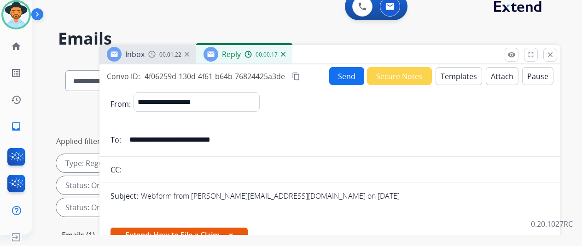
click at [353, 73] on button "Send" at bounding box center [346, 76] width 35 height 18
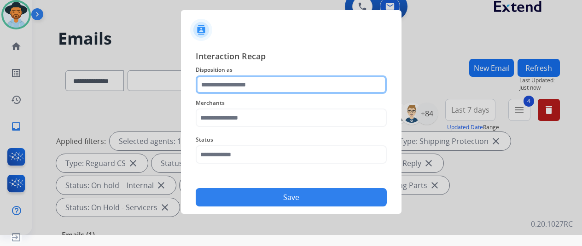
click at [218, 83] on input "text" at bounding box center [291, 84] width 191 height 18
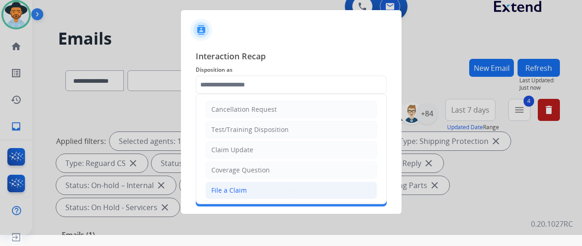
drag, startPoint x: 226, startPoint y: 189, endPoint x: 241, endPoint y: 141, distance: 49.9
click at [226, 188] on div "File a Claim" at bounding box center [228, 190] width 35 height 9
type input "**********"
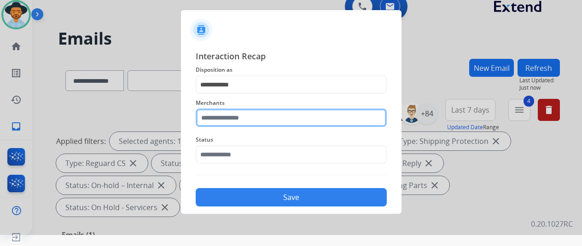
click at [227, 115] on input "text" at bounding box center [291, 118] width 191 height 18
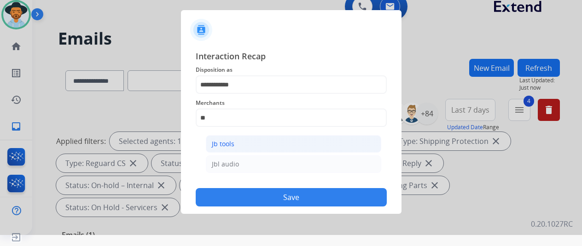
click at [277, 144] on li "Jb tools" at bounding box center [293, 143] width 175 height 17
type input "********"
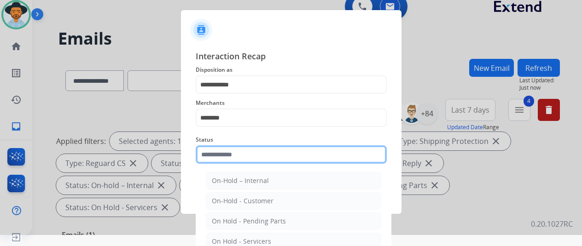
click at [257, 153] on input "text" at bounding box center [291, 154] width 191 height 18
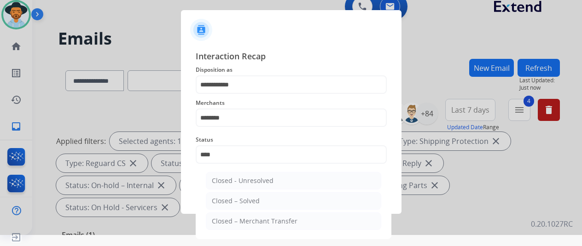
click at [256, 200] on div "Closed – Solved" at bounding box center [236, 200] width 48 height 9
type input "**********"
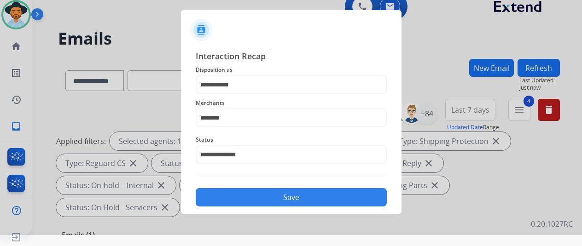
click at [257, 199] on button "Save" at bounding box center [291, 197] width 191 height 18
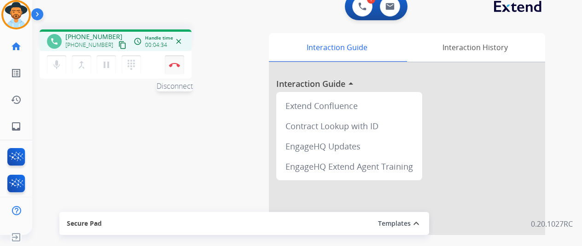
click at [173, 58] on button "Disconnect" at bounding box center [174, 64] width 19 height 19
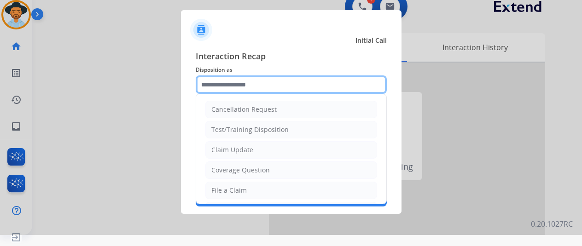
click at [232, 83] on input "text" at bounding box center [291, 84] width 191 height 18
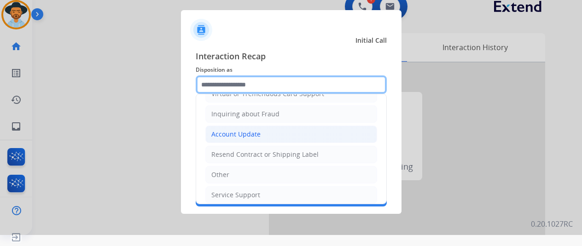
scroll to position [139, 0]
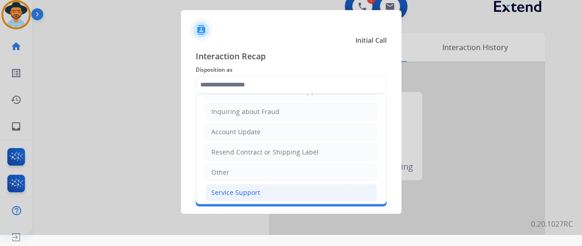
drag, startPoint x: 221, startPoint y: 187, endPoint x: 197, endPoint y: 121, distance: 70.7
click at [221, 188] on div "Service Support" at bounding box center [235, 192] width 49 height 9
type input "**********"
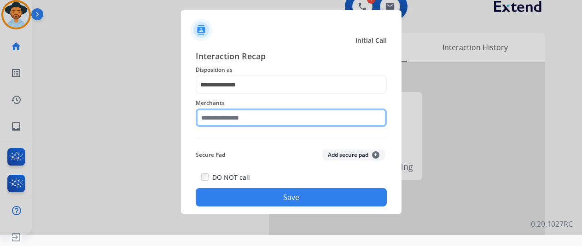
click at [229, 121] on input "text" at bounding box center [291, 118] width 191 height 18
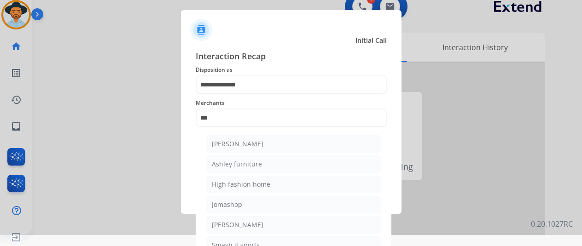
click at [231, 142] on div "[PERSON_NAME]" at bounding box center [238, 143] width 52 height 9
type input "**********"
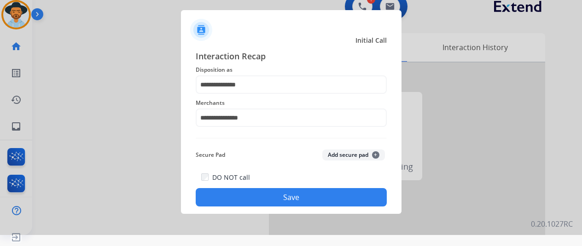
click at [294, 193] on button "Save" at bounding box center [291, 197] width 191 height 18
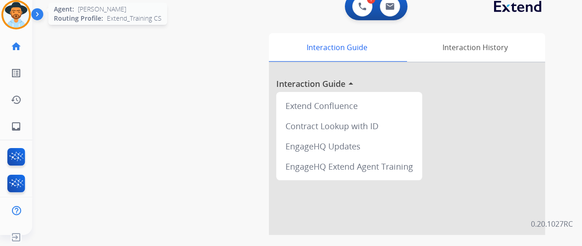
click at [10, 5] on img at bounding box center [16, 15] width 26 height 26
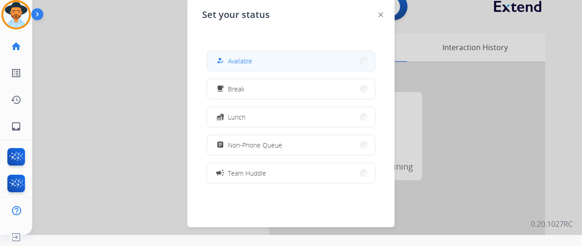
click at [249, 64] on span "Available" at bounding box center [240, 61] width 24 height 10
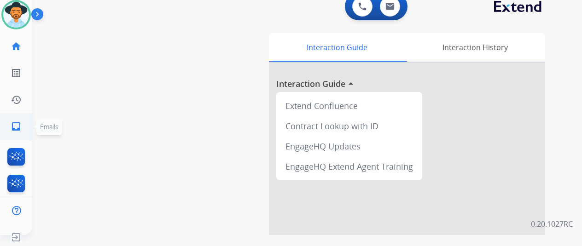
click at [22, 127] on link "inbox Emails" at bounding box center [16, 127] width 26 height 26
select select "**********"
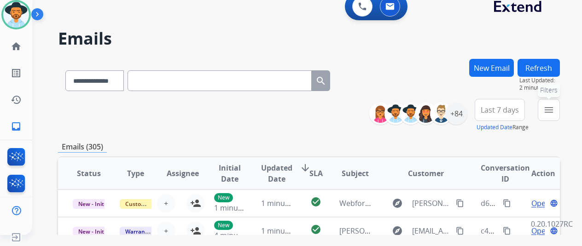
click at [556, 103] on button "menu Filters" at bounding box center [548, 110] width 22 height 22
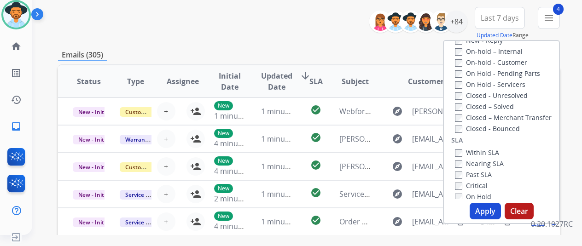
scroll to position [116, 0]
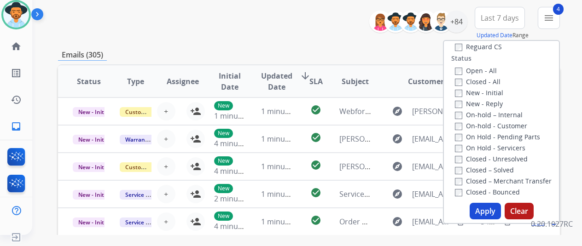
click at [489, 211] on button "Apply" at bounding box center [484, 211] width 31 height 17
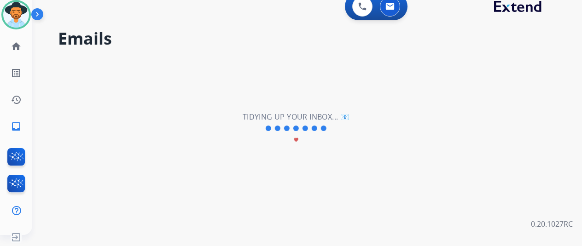
scroll to position [0, 0]
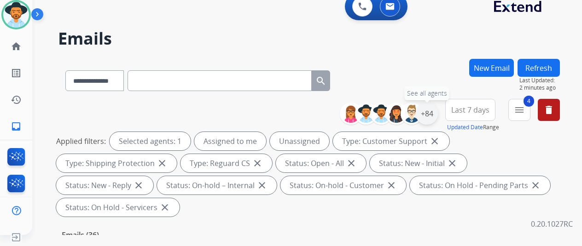
click at [435, 115] on div "+84" at bounding box center [427, 114] width 22 height 22
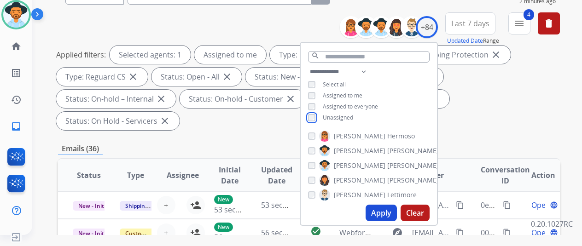
scroll to position [92, 0]
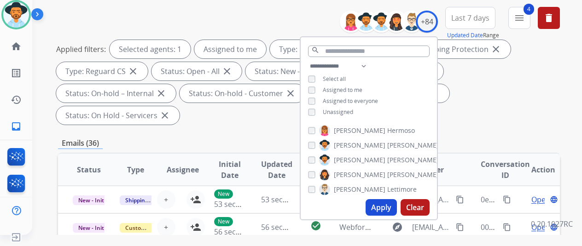
click at [380, 203] on button "Apply" at bounding box center [380, 207] width 31 height 17
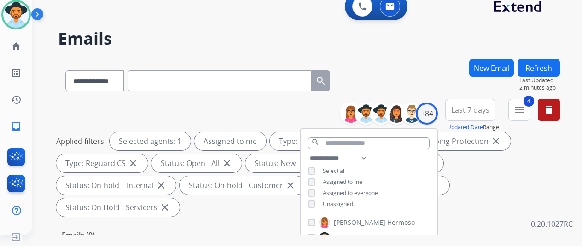
click at [406, 78] on div "**********" at bounding box center [309, 79] width 502 height 40
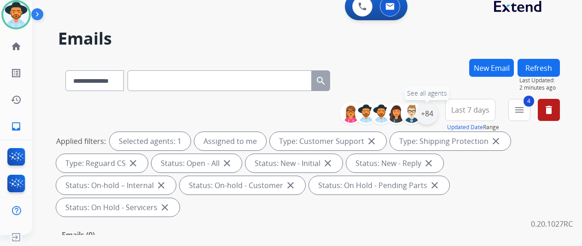
click at [436, 107] on div "+84" at bounding box center [427, 114] width 22 height 22
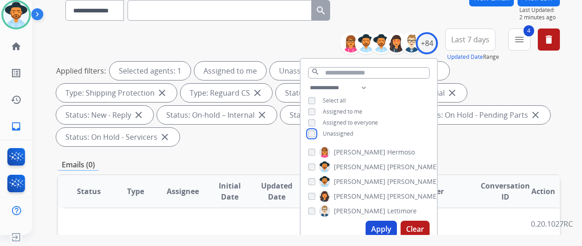
scroll to position [184, 0]
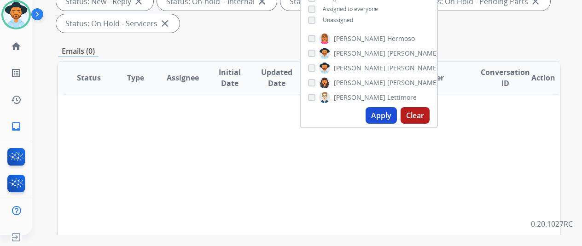
click at [377, 112] on button "Apply" at bounding box center [380, 115] width 31 height 17
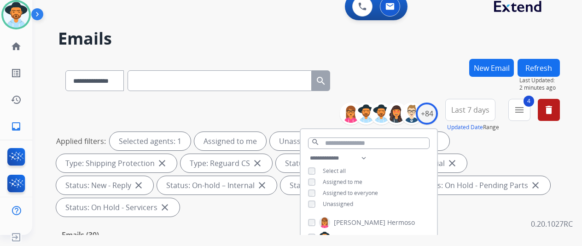
click at [390, 66] on div "**********" at bounding box center [309, 79] width 502 height 40
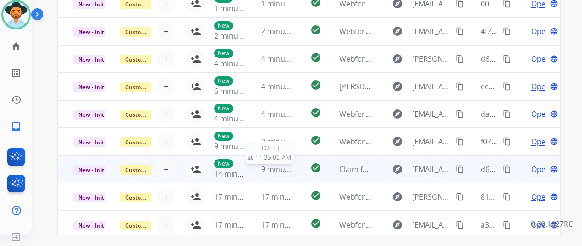
scroll to position [358, 0]
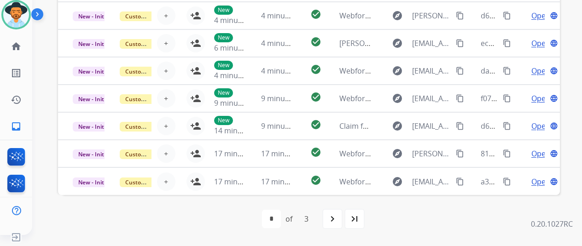
click at [359, 216] on mat-icon "last_page" at bounding box center [354, 219] width 11 height 11
select select "*"
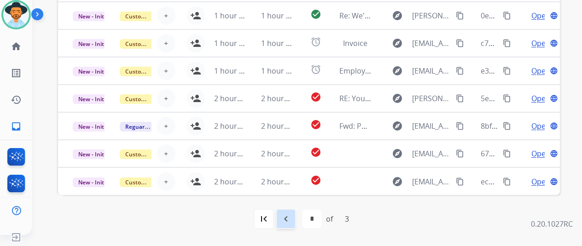
click at [289, 218] on mat-icon "navigate_before" at bounding box center [285, 219] width 11 height 11
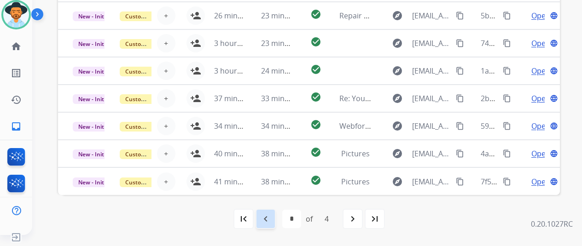
click at [264, 220] on mat-icon "navigate_before" at bounding box center [265, 219] width 11 height 11
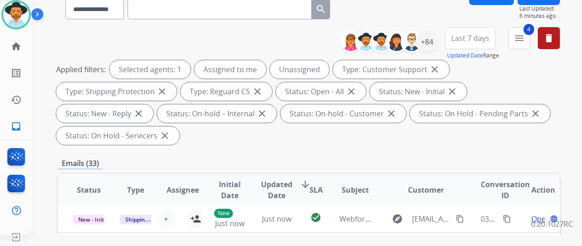
scroll to position [184, 0]
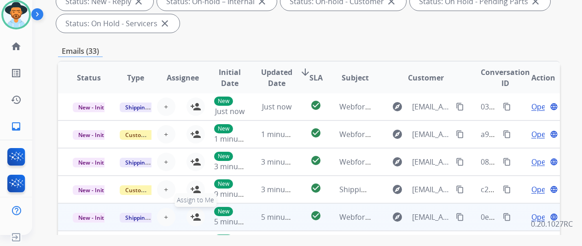
click at [196, 213] on mat-icon "person_add" at bounding box center [195, 217] width 11 height 11
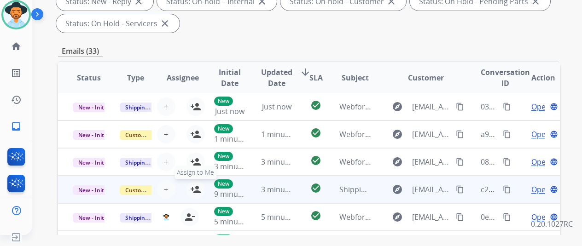
click at [193, 185] on mat-icon "person_add" at bounding box center [195, 189] width 11 height 11
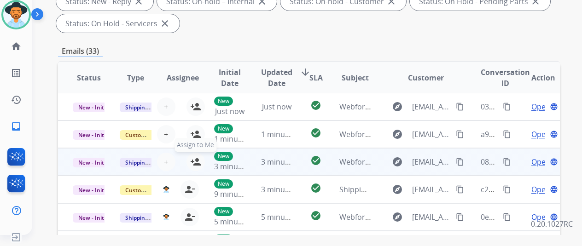
click at [195, 161] on mat-icon "person_add" at bounding box center [195, 161] width 11 height 11
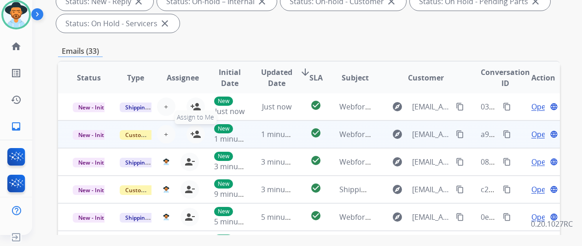
click at [193, 129] on mat-icon "person_add" at bounding box center [195, 134] width 11 height 11
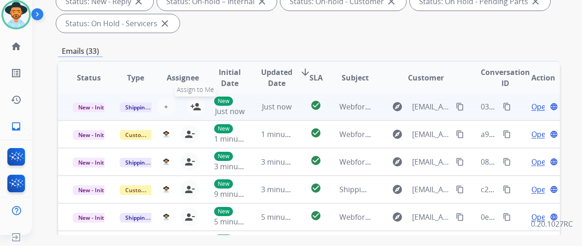
click at [198, 105] on mat-icon "person_add" at bounding box center [195, 106] width 11 height 11
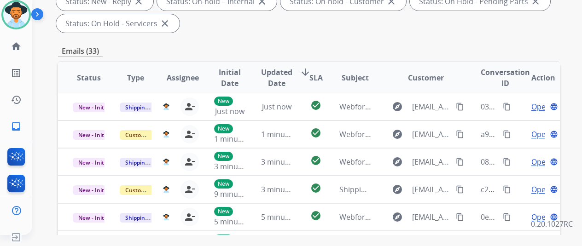
scroll to position [0, 0]
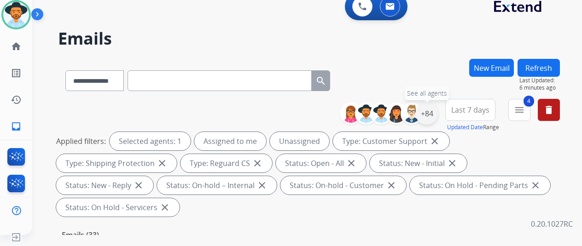
click at [429, 108] on div "+84" at bounding box center [427, 114] width 22 height 22
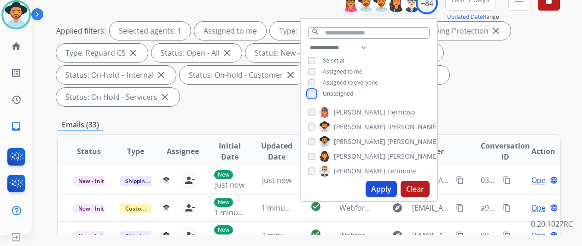
scroll to position [184, 0]
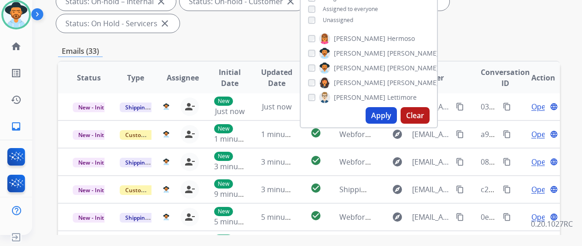
click at [383, 113] on button "Apply" at bounding box center [380, 115] width 31 height 17
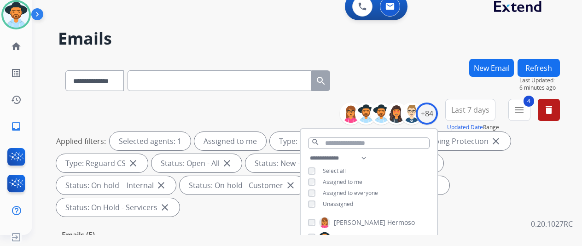
scroll to position [0, 0]
click at [402, 80] on div "**********" at bounding box center [309, 79] width 502 height 40
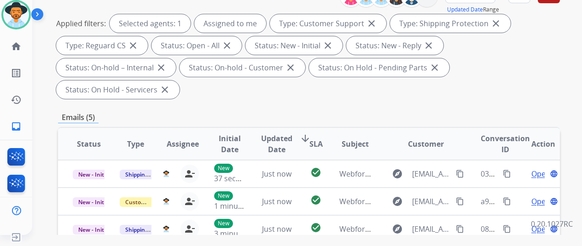
scroll to position [230, 0]
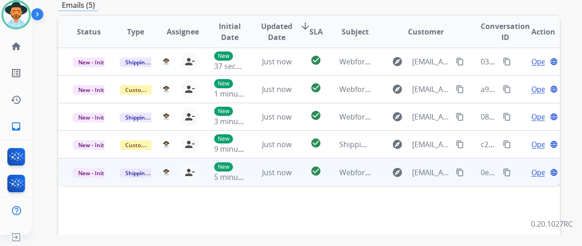
click at [537, 167] on span "Open" at bounding box center [540, 172] width 19 height 11
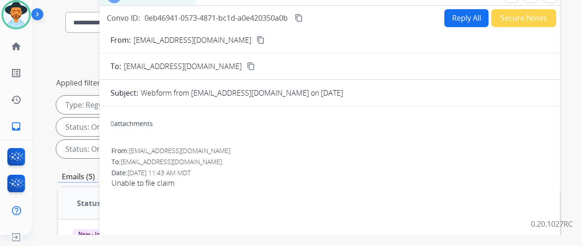
scroll to position [0, 0]
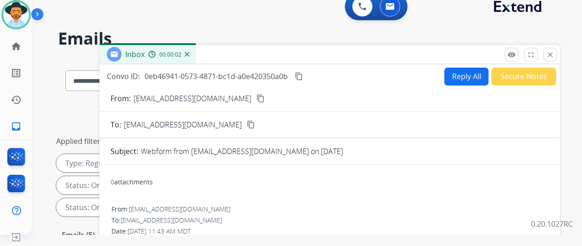
click at [256, 98] on mat-icon "content_copy" at bounding box center [260, 98] width 8 height 8
click at [455, 75] on button "Reply All" at bounding box center [466, 77] width 44 height 18
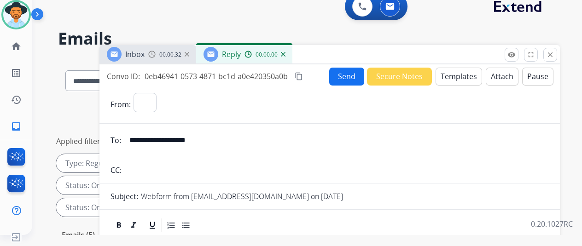
select select "**********"
click at [459, 76] on button "Templates" at bounding box center [458, 77] width 46 height 18
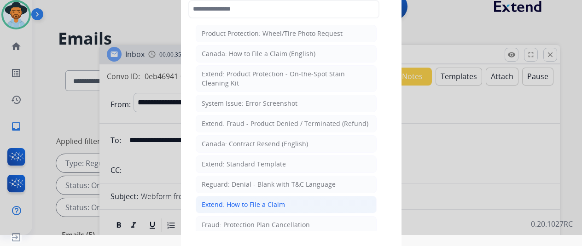
click at [217, 196] on li "Extend: How to File a Claim" at bounding box center [286, 204] width 181 height 17
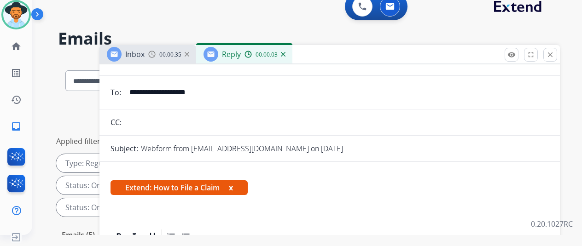
scroll to position [138, 0]
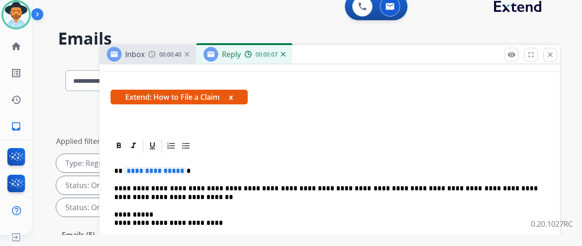
click at [186, 171] on span "**********" at bounding box center [155, 171] width 62 height 8
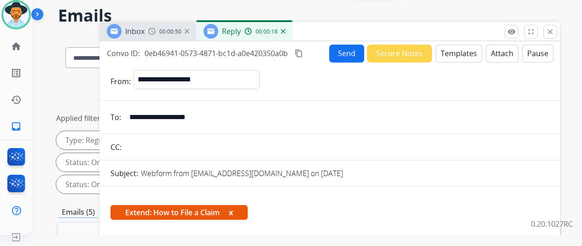
scroll to position [0, 0]
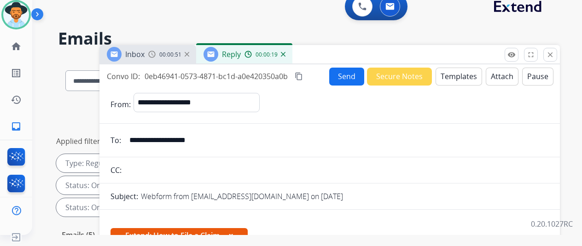
click at [285, 52] on img at bounding box center [283, 54] width 5 height 5
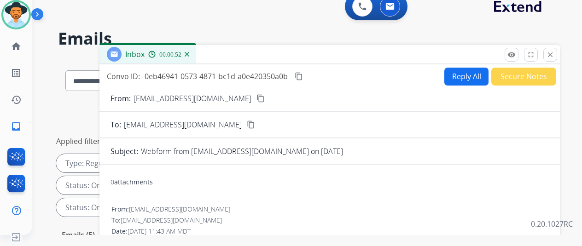
click at [460, 73] on button "Reply All" at bounding box center [466, 77] width 44 height 18
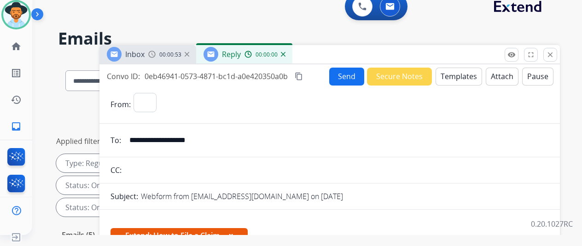
select select "**********"
click at [456, 74] on button "Templates" at bounding box center [458, 77] width 46 height 18
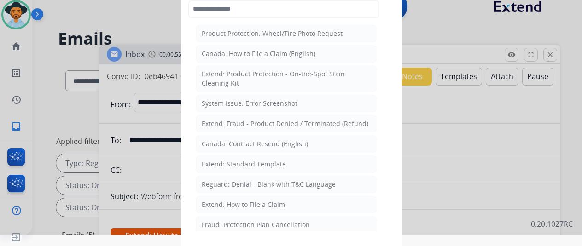
drag, startPoint x: 230, startPoint y: 202, endPoint x: 204, endPoint y: 164, distance: 45.7
click at [231, 202] on div "Extend: How to File a Claim" at bounding box center [243, 204] width 83 height 9
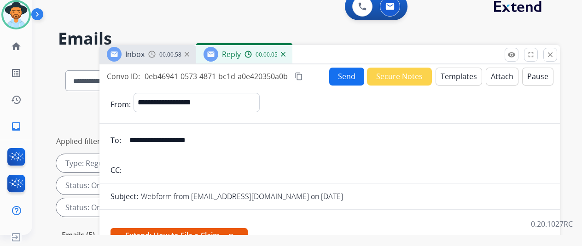
click at [285, 55] on img at bounding box center [283, 54] width 5 height 5
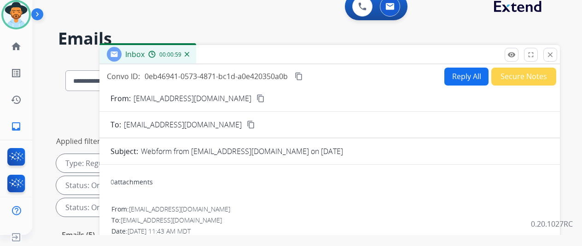
click at [189, 54] on img at bounding box center [187, 54] width 5 height 5
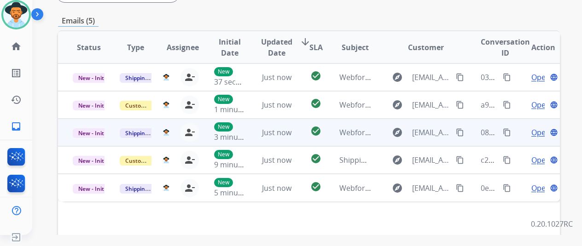
scroll to position [198, 0]
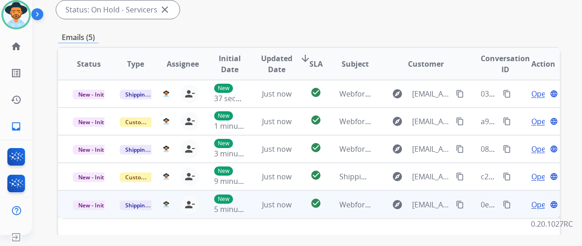
click at [537, 199] on span "Open" at bounding box center [540, 204] width 19 height 11
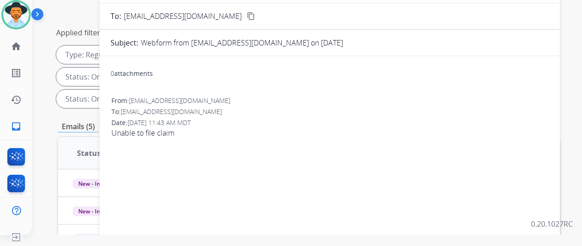
scroll to position [14, 0]
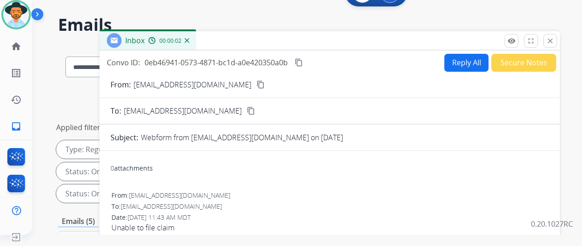
click at [462, 57] on button "Reply All" at bounding box center [466, 63] width 44 height 18
select select "**********"
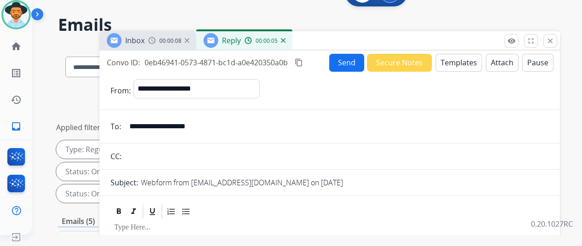
click at [459, 59] on button "Templates" at bounding box center [458, 63] width 46 height 18
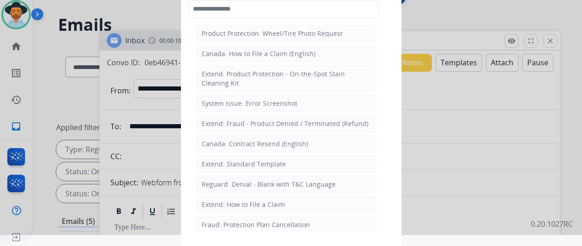
drag, startPoint x: 225, startPoint y: 201, endPoint x: 223, endPoint y: 182, distance: 19.4
click at [222, 200] on div "Extend: How to File a Claim" at bounding box center [243, 204] width 83 height 9
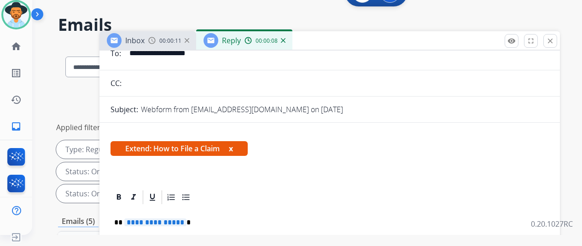
scroll to position [138, 0]
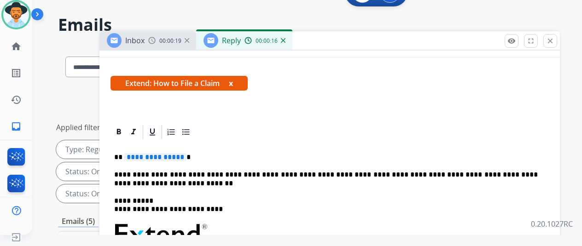
click at [185, 155] on span "**********" at bounding box center [155, 157] width 62 height 8
click at [150, 183] on p "**********" at bounding box center [325, 179] width 423 height 17
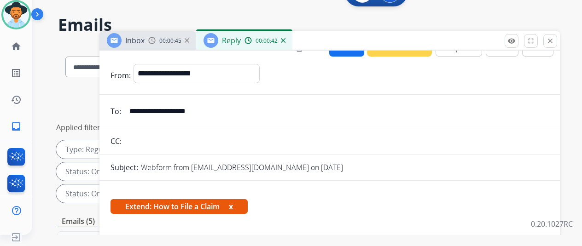
scroll to position [0, 0]
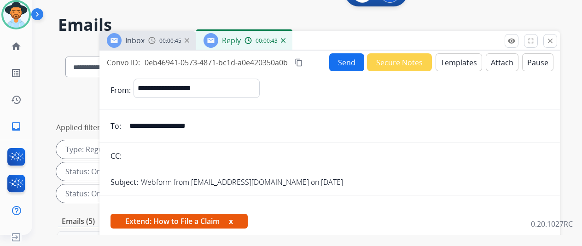
click at [349, 59] on button "Send" at bounding box center [346, 62] width 35 height 18
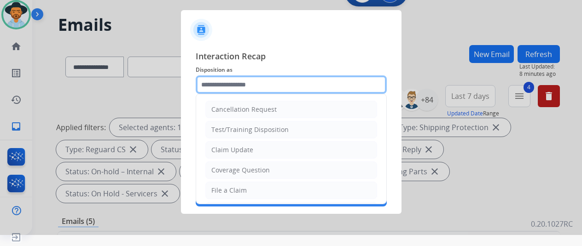
click at [221, 86] on input "text" at bounding box center [291, 84] width 191 height 18
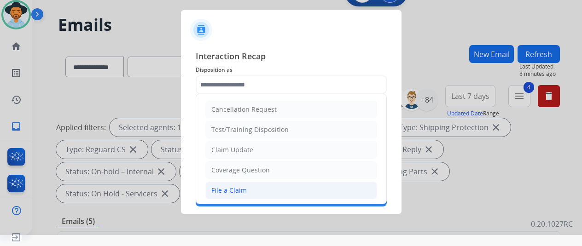
click at [231, 186] on div "File a Claim" at bounding box center [228, 190] width 35 height 9
type input "**********"
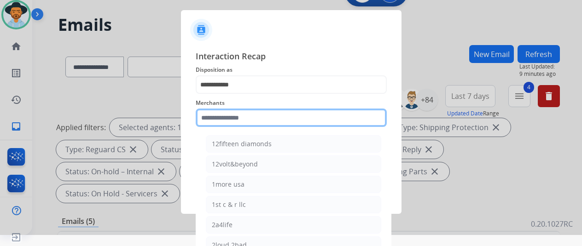
drag, startPoint x: 226, startPoint y: 122, endPoint x: 213, endPoint y: 97, distance: 29.0
click at [224, 121] on input "text" at bounding box center [291, 118] width 191 height 18
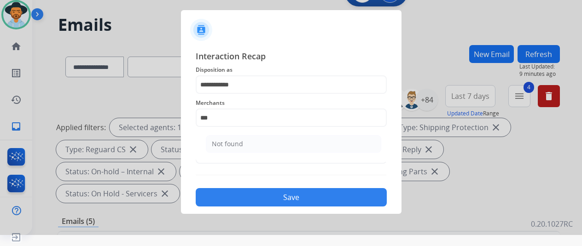
click at [237, 139] on div "Not found" at bounding box center [227, 143] width 31 height 9
type input "*********"
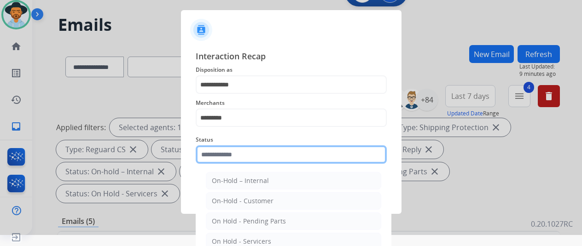
click at [218, 151] on input "text" at bounding box center [291, 154] width 191 height 18
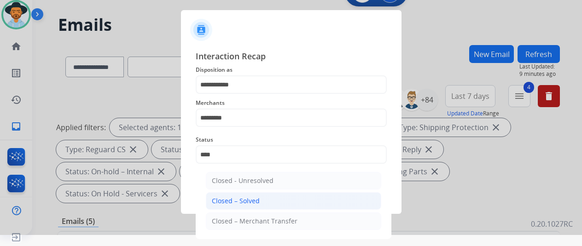
click at [245, 198] on div "Closed – Solved" at bounding box center [236, 200] width 48 height 9
type input "**********"
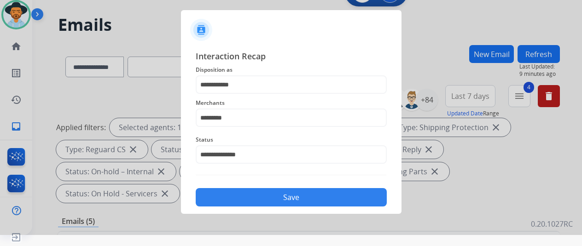
click at [248, 195] on button "Save" at bounding box center [291, 197] width 191 height 18
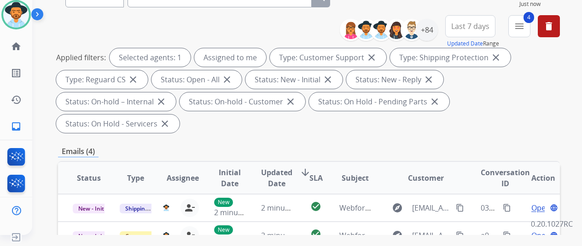
scroll to position [184, 0]
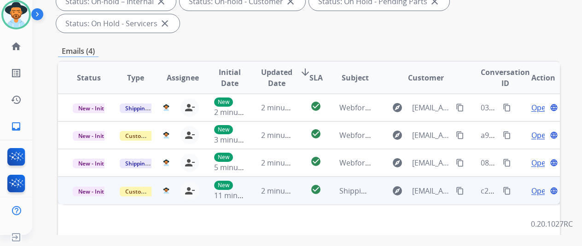
click at [531, 185] on span "Open" at bounding box center [540, 190] width 19 height 11
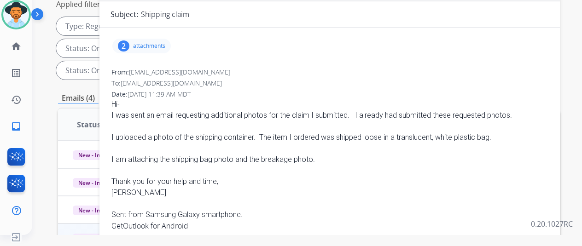
scroll to position [92, 0]
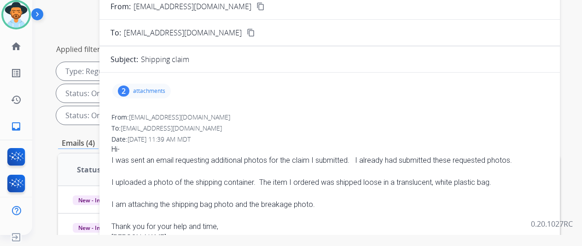
click at [129, 88] on div "2" at bounding box center [124, 91] width 12 height 11
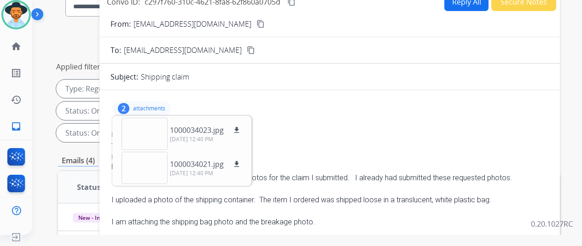
scroll to position [0, 0]
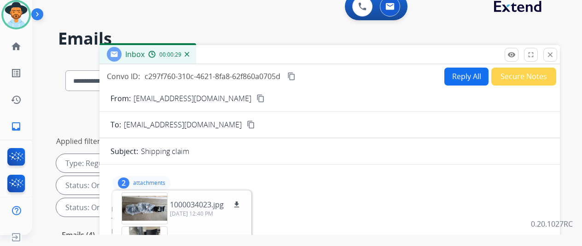
click at [256, 96] on mat-icon "content_copy" at bounding box center [260, 98] width 8 height 8
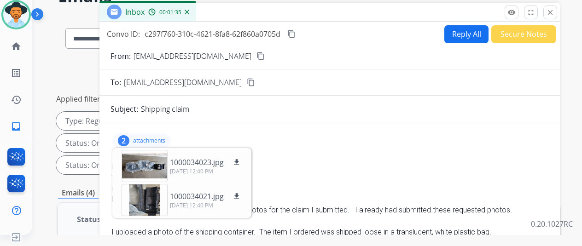
scroll to position [92, 0]
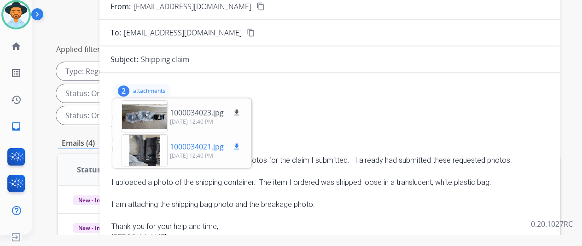
click at [241, 144] on mat-icon "download" at bounding box center [236, 147] width 8 height 8
click at [241, 110] on mat-icon "download" at bounding box center [236, 113] width 8 height 8
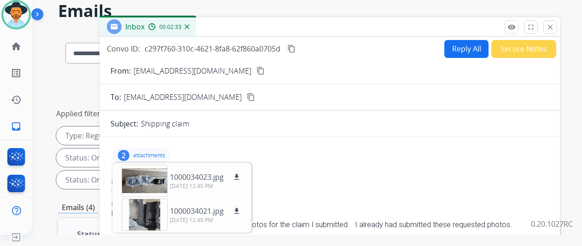
scroll to position [0, 0]
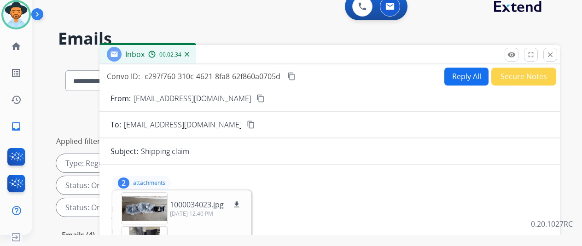
click at [295, 75] on mat-icon "content_copy" at bounding box center [291, 76] width 8 height 8
click at [464, 69] on button "Reply All" at bounding box center [466, 77] width 44 height 18
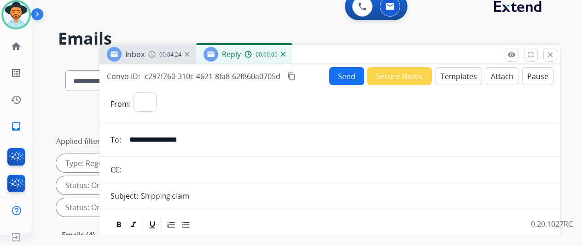
select select "**********"
click at [459, 75] on button "Templates" at bounding box center [458, 76] width 46 height 18
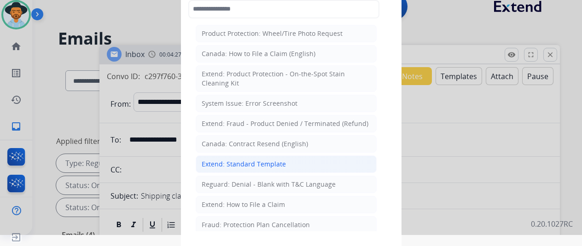
click at [229, 160] on div "Extend: Standard Template" at bounding box center [244, 164] width 84 height 9
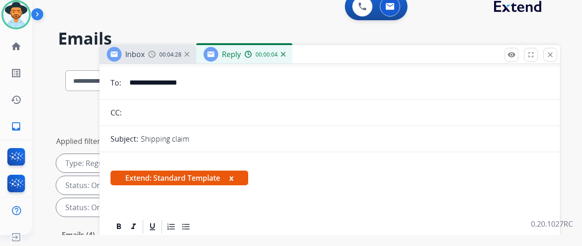
scroll to position [138, 0]
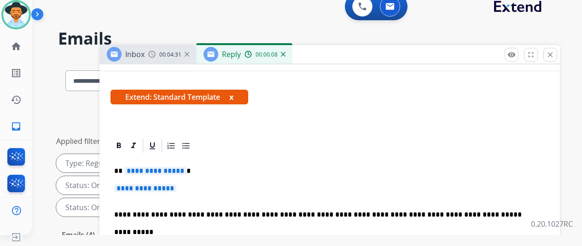
click at [186, 170] on span "**********" at bounding box center [155, 171] width 62 height 8
click at [176, 190] on span "**********" at bounding box center [145, 189] width 62 height 8
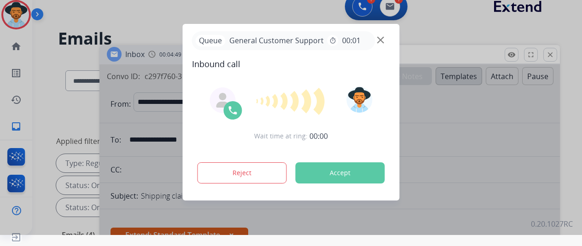
scroll to position [0, 0]
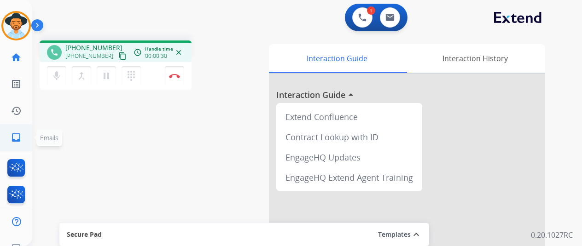
click at [15, 137] on mat-icon "inbox" at bounding box center [16, 137] width 11 height 11
select select "**********"
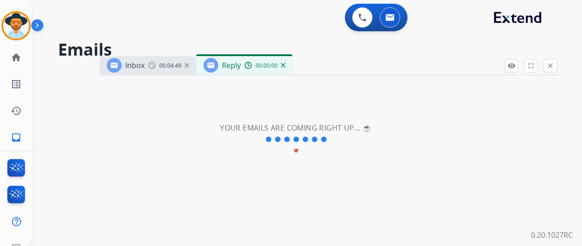
select select "**********"
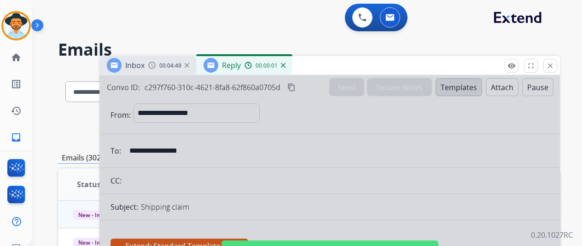
click at [283, 159] on div at bounding box center [329, 247] width 460 height 344
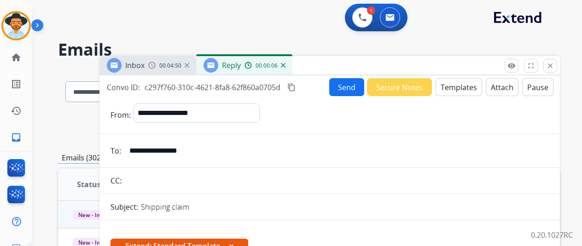
click at [343, 84] on button "Send" at bounding box center [346, 87] width 35 height 18
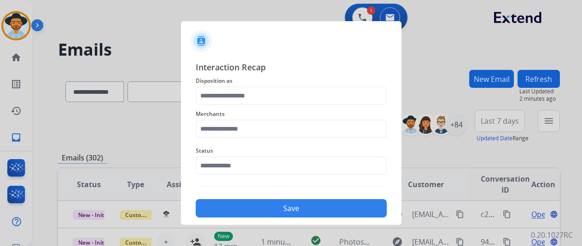
click at [237, 85] on span "Disposition as" at bounding box center [291, 80] width 191 height 11
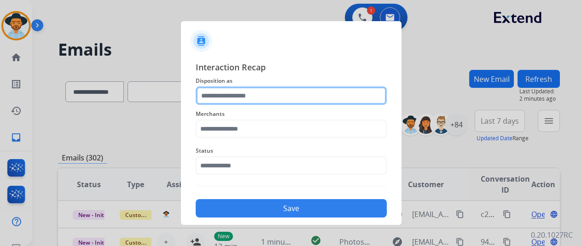
click at [228, 97] on input "text" at bounding box center [291, 96] width 191 height 18
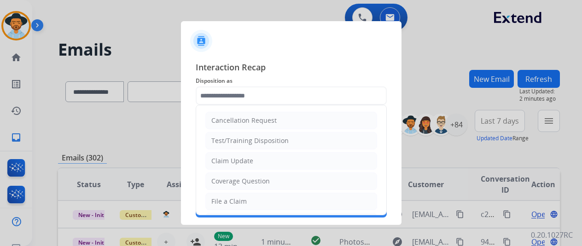
click at [161, 34] on div at bounding box center [291, 123] width 582 height 246
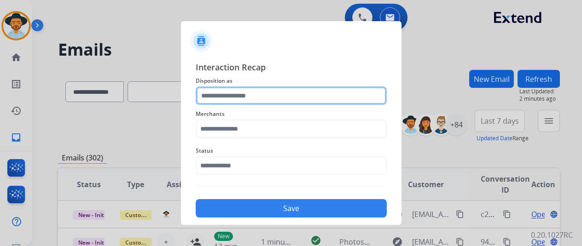
click at [220, 97] on input "text" at bounding box center [291, 96] width 191 height 18
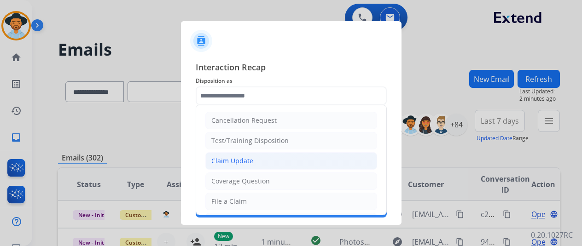
click at [234, 160] on div "Claim Update" at bounding box center [232, 160] width 42 height 9
type input "**********"
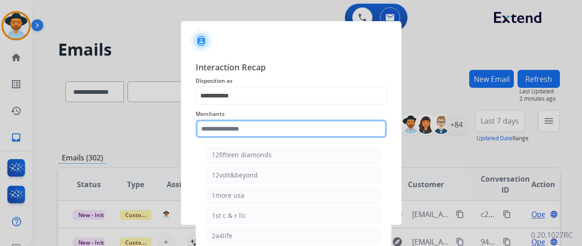
click at [235, 127] on input "text" at bounding box center [291, 129] width 191 height 18
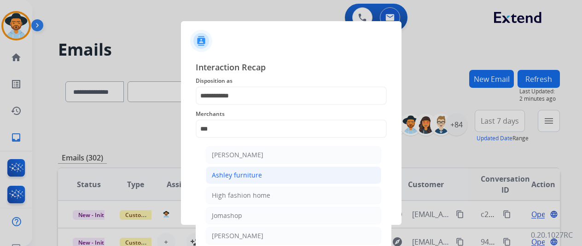
click at [227, 175] on div "Ashley furniture" at bounding box center [237, 175] width 50 height 9
type input "**********"
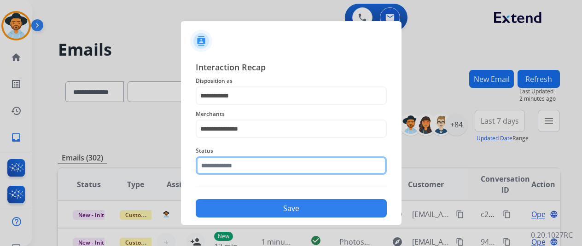
click at [224, 164] on input "text" at bounding box center [291, 165] width 191 height 18
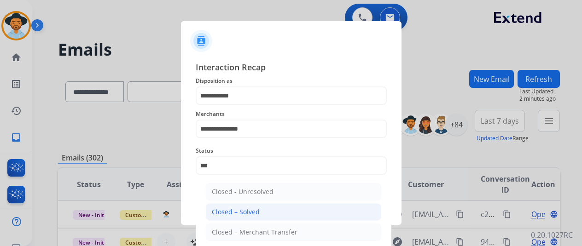
click at [232, 210] on div "Closed – Solved" at bounding box center [236, 212] width 48 height 9
type input "**********"
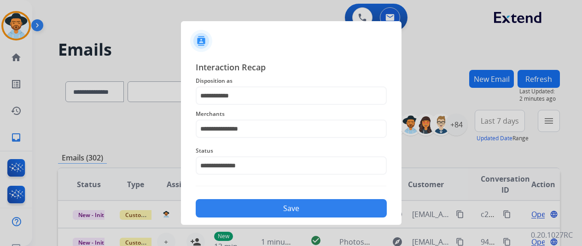
drag, startPoint x: 249, startPoint y: 208, endPoint x: 245, endPoint y: 205, distance: 5.2
click at [245, 209] on button "Save" at bounding box center [291, 208] width 191 height 18
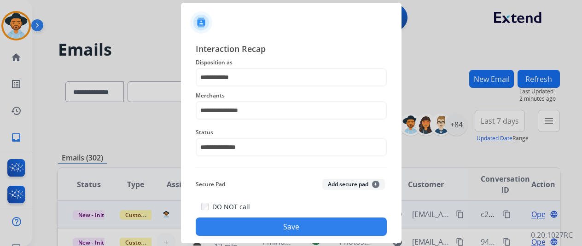
click at [247, 226] on button "Save" at bounding box center [291, 227] width 191 height 18
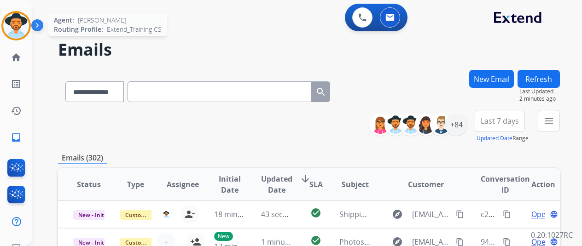
click at [14, 24] on img at bounding box center [16, 26] width 26 height 26
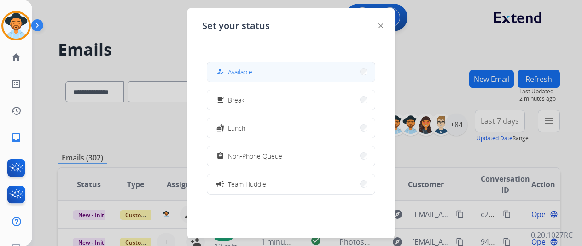
click at [260, 70] on button "how_to_reg Available" at bounding box center [291, 72] width 168 height 20
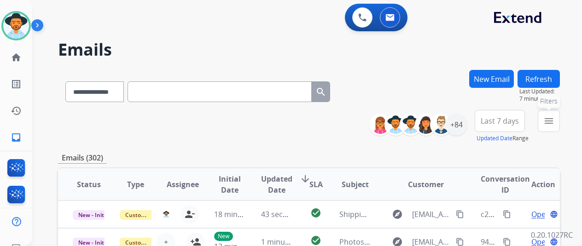
click at [552, 115] on button "menu Filters" at bounding box center [548, 121] width 22 height 22
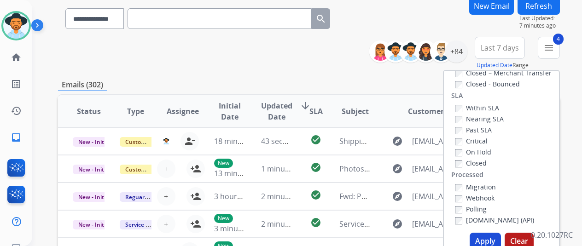
scroll to position [138, 0]
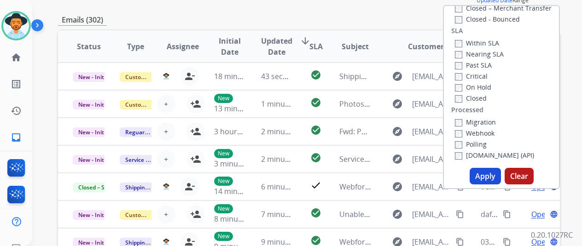
click at [487, 174] on button "Apply" at bounding box center [484, 176] width 31 height 17
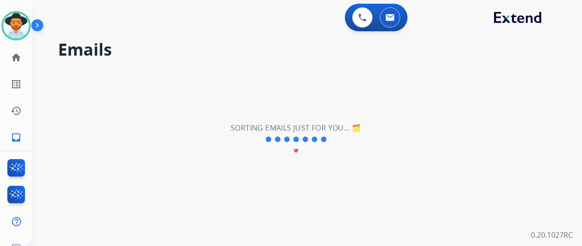
scroll to position [0, 0]
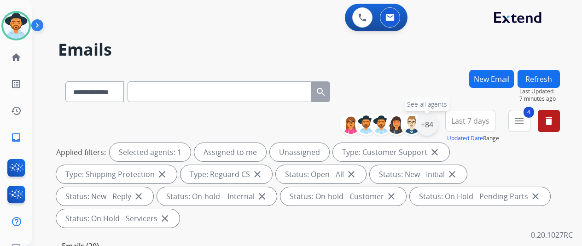
click at [433, 125] on div "+84" at bounding box center [427, 125] width 22 height 22
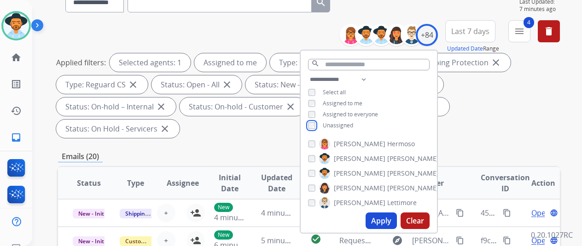
scroll to position [92, 0]
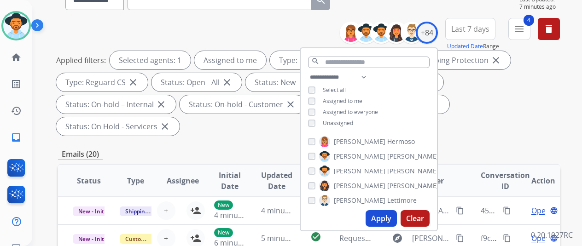
click at [381, 217] on button "Apply" at bounding box center [380, 218] width 31 height 17
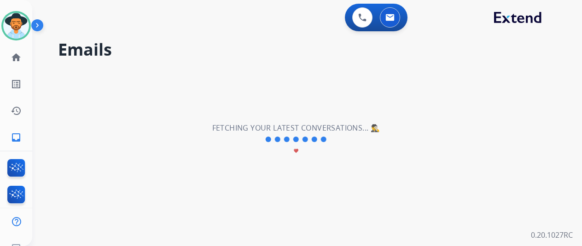
scroll to position [0, 0]
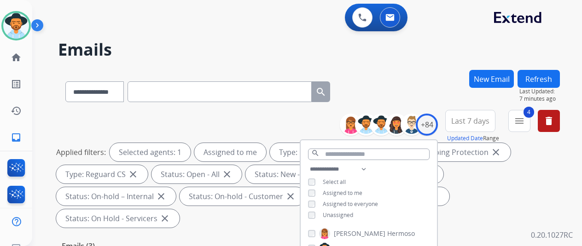
click at [423, 63] on div "**********" at bounding box center [295, 156] width 527 height 246
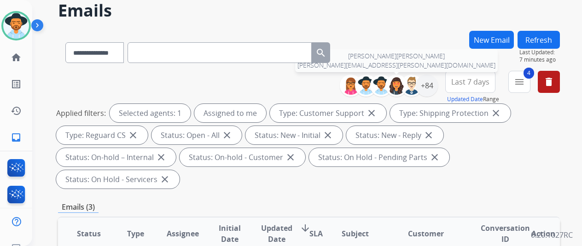
scroll to position [138, 0]
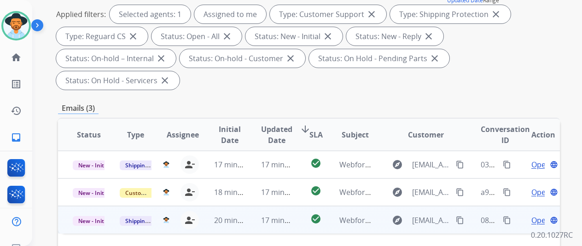
click at [543, 215] on span "Open" at bounding box center [540, 220] width 19 height 11
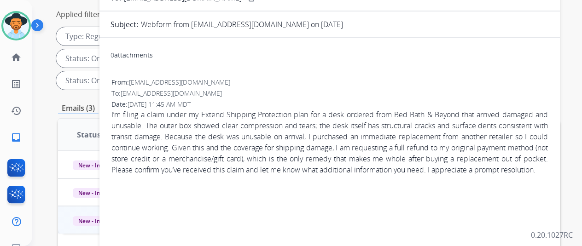
scroll to position [0, 0]
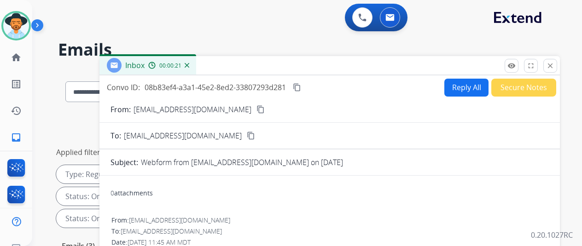
click at [256, 107] on mat-icon "content_copy" at bounding box center [260, 109] width 8 height 8
click at [458, 84] on button "Reply All" at bounding box center [466, 88] width 44 height 18
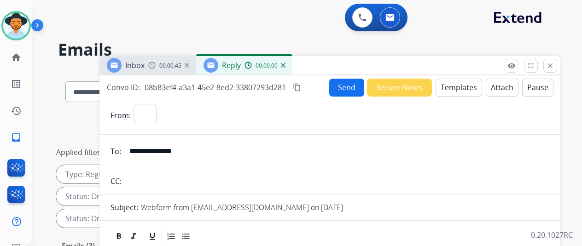
select select "**********"
click at [470, 86] on button "Templates" at bounding box center [458, 88] width 46 height 18
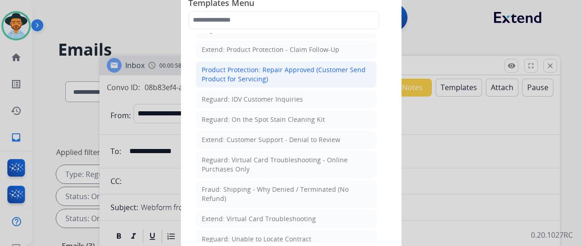
scroll to position [598, 0]
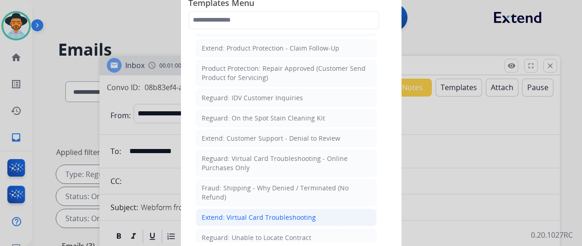
click at [250, 209] on li "Extend: Virtual Card Troubleshooting" at bounding box center [286, 217] width 181 height 17
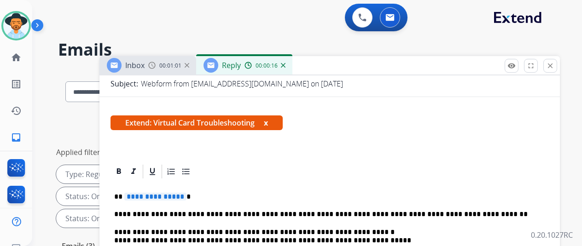
scroll to position [138, 0]
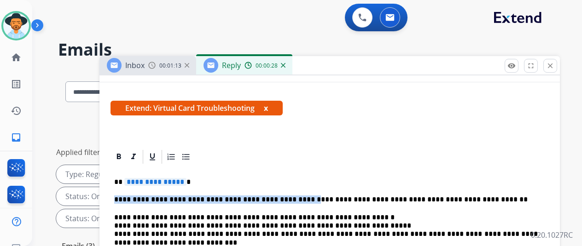
drag, startPoint x: 288, startPoint y: 198, endPoint x: 125, endPoint y: 196, distance: 162.5
click at [123, 196] on p "**********" at bounding box center [325, 200] width 423 height 8
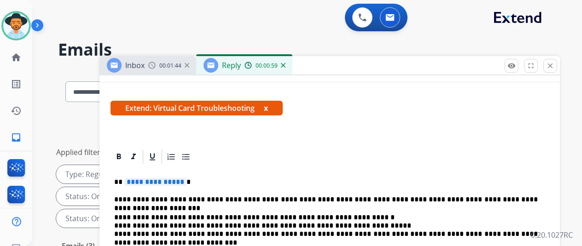
click at [186, 184] on span "**********" at bounding box center [155, 182] width 62 height 8
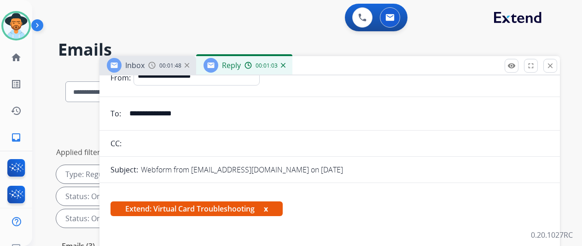
scroll to position [0, 0]
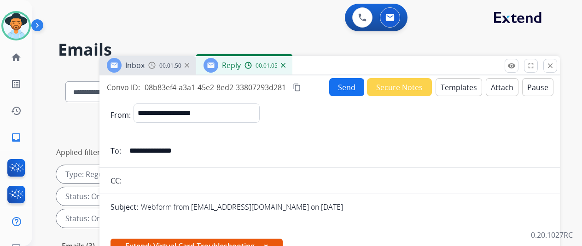
click at [301, 87] on mat-icon "content_copy" at bounding box center [297, 87] width 8 height 8
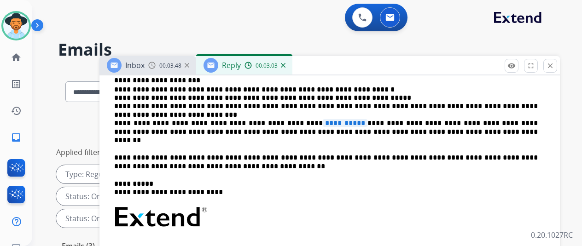
scroll to position [276, 0]
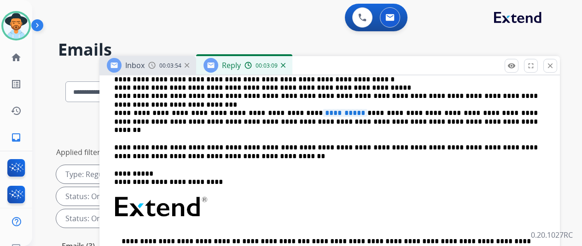
click at [328, 112] on span "**********" at bounding box center [345, 113] width 45 height 8
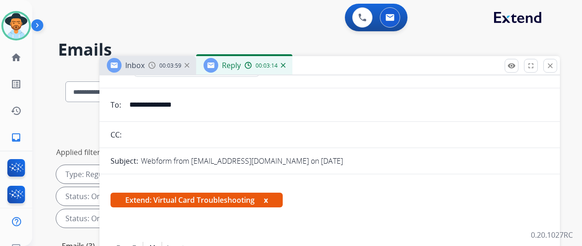
scroll to position [0, 0]
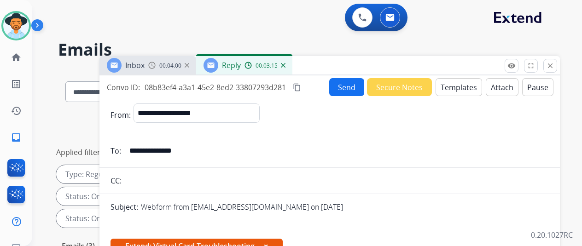
click at [346, 89] on button "Send" at bounding box center [346, 87] width 35 height 18
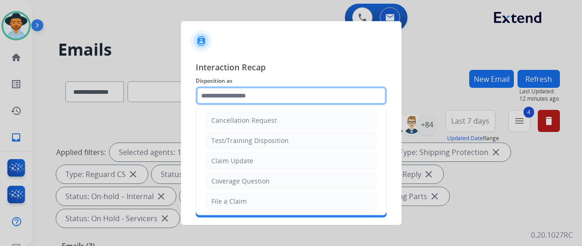
click at [209, 92] on input "text" at bounding box center [291, 96] width 191 height 18
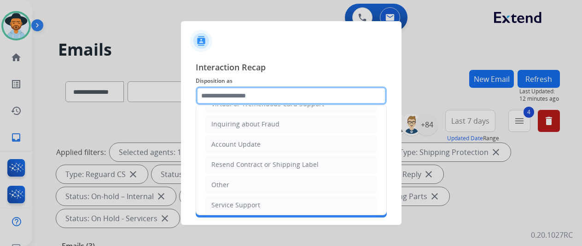
scroll to position [92, 0]
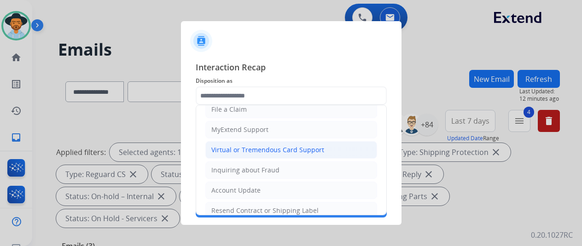
click at [227, 148] on div "Virtual or Tremendous Card Support" at bounding box center [267, 149] width 113 height 9
type input "**********"
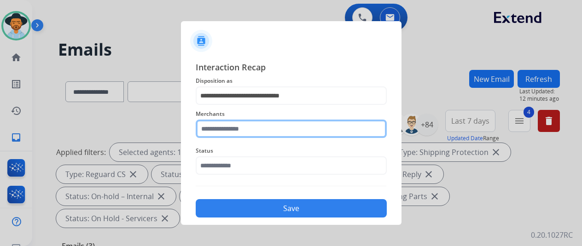
drag, startPoint x: 211, startPoint y: 132, endPoint x: 214, endPoint y: 128, distance: 4.9
click at [212, 131] on input "text" at bounding box center [291, 129] width 191 height 18
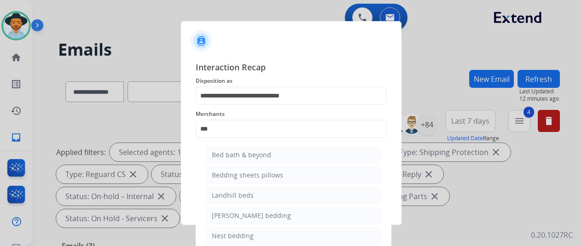
click at [232, 154] on div "Bed bath & beyond" at bounding box center [241, 154] width 59 height 9
type input "**********"
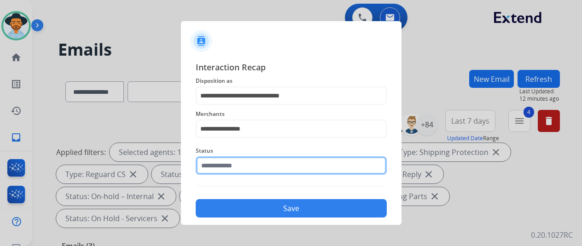
click at [235, 164] on input "text" at bounding box center [291, 165] width 191 height 18
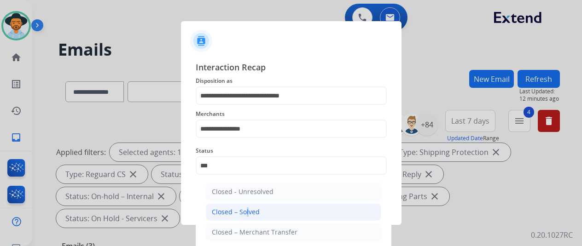
click at [243, 211] on div "Closed – Solved" at bounding box center [236, 212] width 48 height 9
type input "**********"
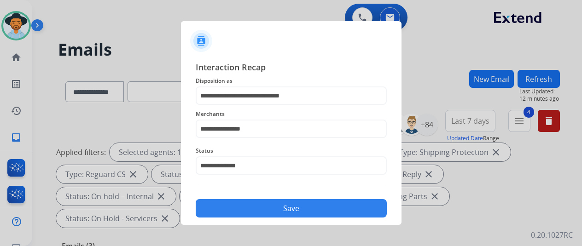
click at [244, 207] on button "Save" at bounding box center [291, 208] width 191 height 18
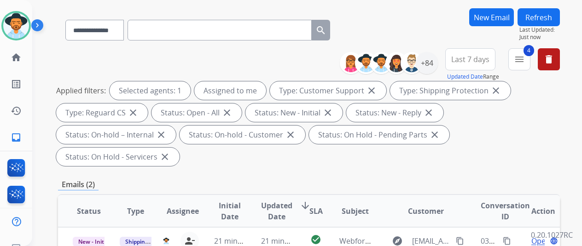
scroll to position [138, 0]
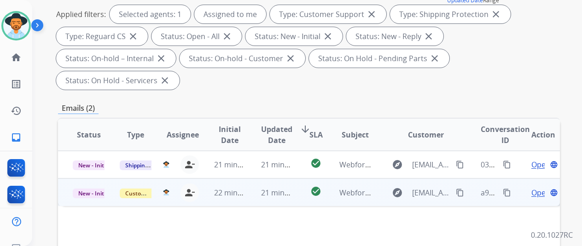
click at [541, 187] on span "Open" at bounding box center [540, 192] width 19 height 11
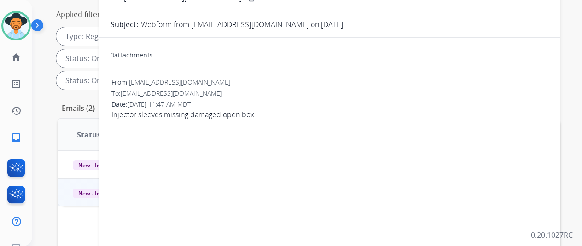
scroll to position [0, 0]
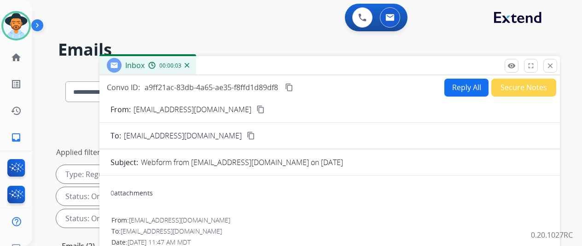
click at [258, 106] on mat-icon "content_copy" at bounding box center [260, 109] width 8 height 8
click at [462, 83] on button "Reply All" at bounding box center [466, 88] width 44 height 18
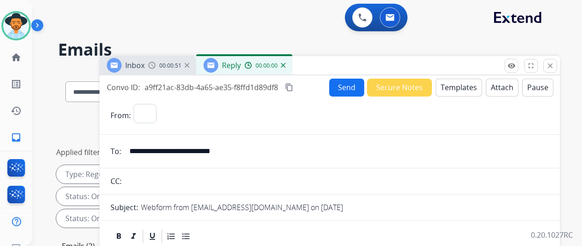
select select "**********"
click at [464, 84] on button "Templates" at bounding box center [458, 88] width 46 height 18
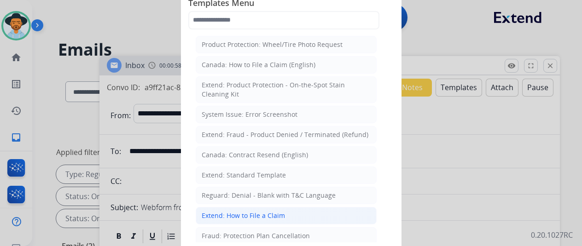
click at [233, 211] on div "Extend: How to File a Claim" at bounding box center [243, 215] width 83 height 9
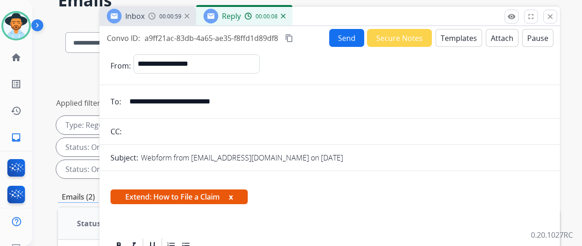
scroll to position [138, 0]
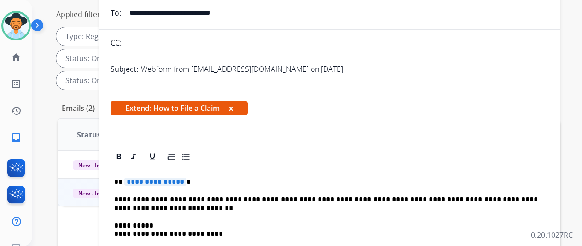
click at [185, 181] on span "**********" at bounding box center [155, 182] width 62 height 8
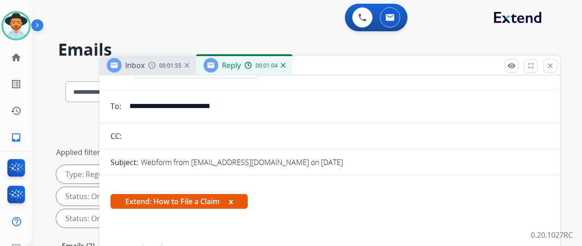
scroll to position [0, 0]
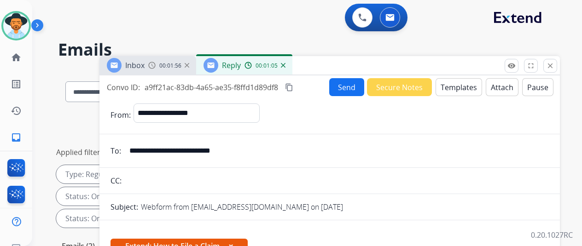
click at [352, 84] on button "Send" at bounding box center [346, 87] width 35 height 18
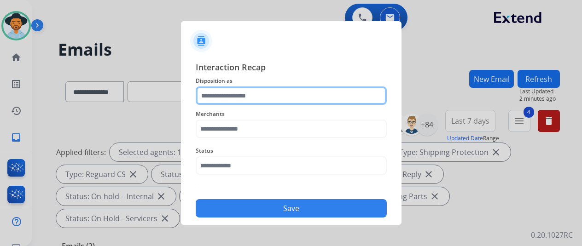
click at [221, 94] on input "text" at bounding box center [291, 96] width 191 height 18
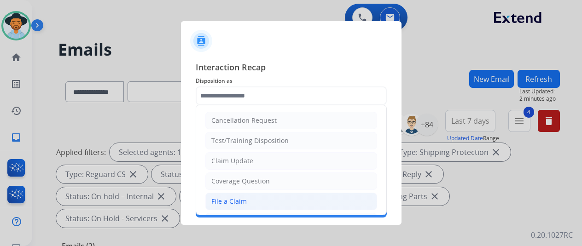
click at [216, 199] on div "File a Claim" at bounding box center [228, 201] width 35 height 9
type input "**********"
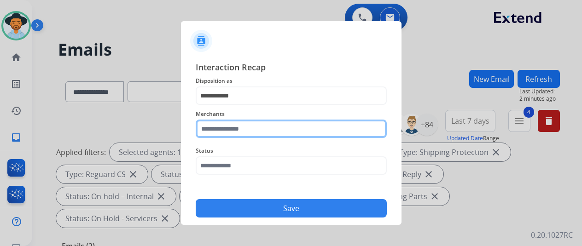
click at [216, 127] on input "text" at bounding box center [291, 129] width 191 height 18
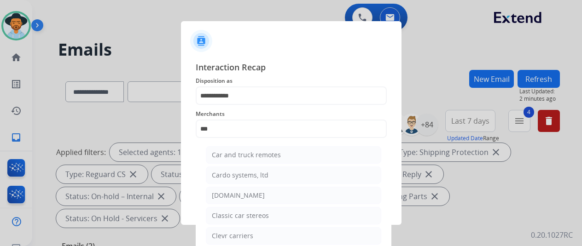
drag, startPoint x: 225, startPoint y: 194, endPoint x: 227, endPoint y: 188, distance: 5.7
click at [225, 193] on div "[DOMAIN_NAME]" at bounding box center [238, 195] width 53 height 9
type input "**********"
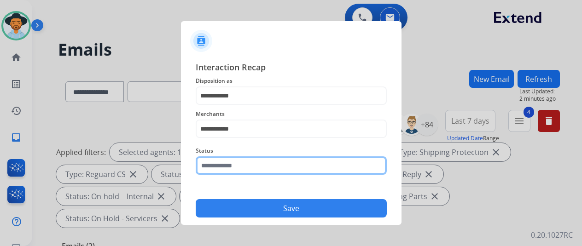
click at [219, 165] on input "text" at bounding box center [291, 165] width 191 height 18
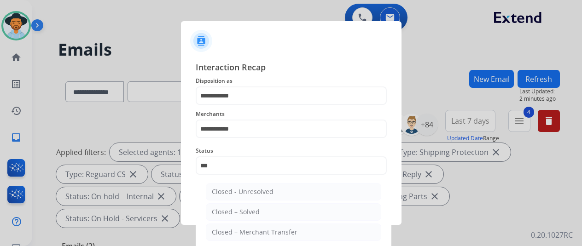
drag, startPoint x: 244, startPoint y: 208, endPoint x: 243, endPoint y: 203, distance: 5.1
click at [243, 206] on li "Closed – Solved" at bounding box center [293, 211] width 175 height 17
type input "**********"
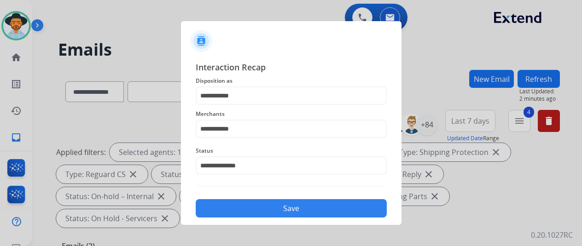
click at [244, 203] on button "Save" at bounding box center [291, 208] width 191 height 18
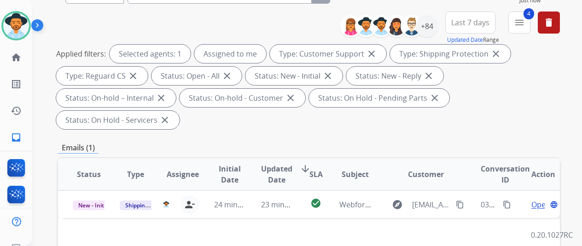
scroll to position [184, 0]
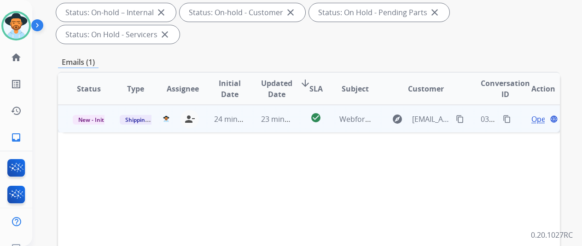
click at [537, 114] on span "Open" at bounding box center [540, 119] width 19 height 11
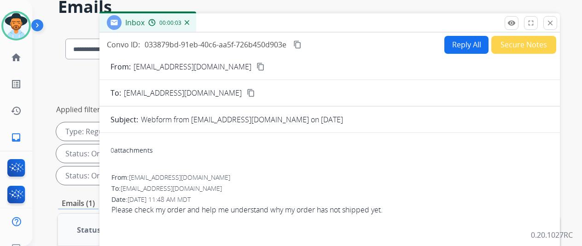
scroll to position [0, 0]
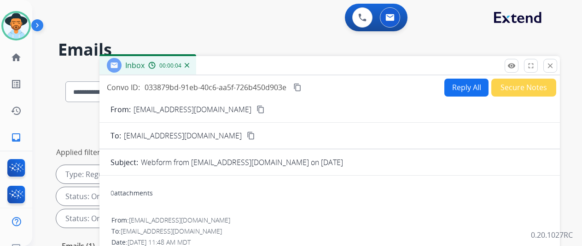
click at [256, 108] on mat-icon "content_copy" at bounding box center [260, 109] width 8 height 8
drag, startPoint x: 465, startPoint y: 87, endPoint x: 448, endPoint y: 62, distance: 30.1
click at [464, 84] on button "Reply All" at bounding box center [466, 88] width 44 height 18
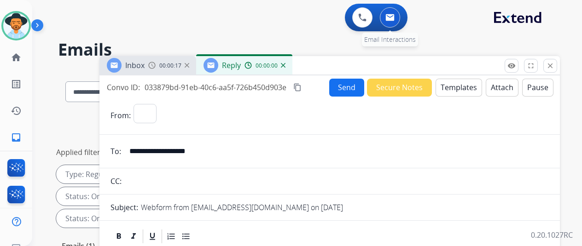
select select "**********"
click at [460, 86] on button "Templates" at bounding box center [458, 88] width 46 height 18
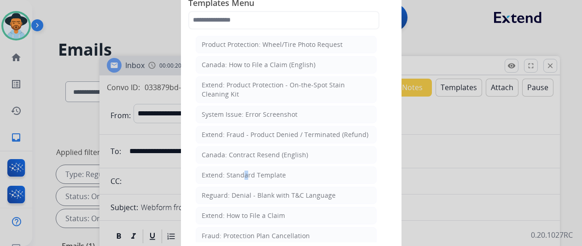
drag, startPoint x: 240, startPoint y: 173, endPoint x: 235, endPoint y: 162, distance: 12.6
click at [238, 171] on div "Extend: Standard Template" at bounding box center [244, 175] width 84 height 9
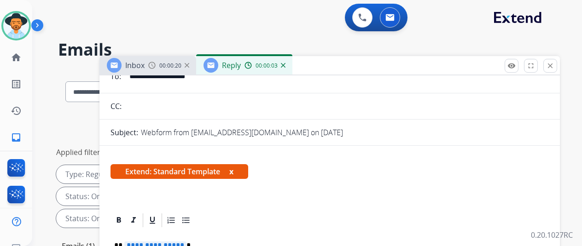
scroll to position [138, 0]
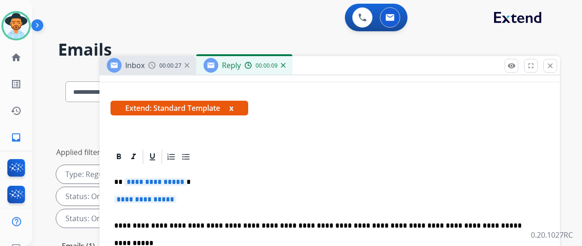
click at [186, 179] on span "**********" at bounding box center [155, 182] width 62 height 8
click at [176, 198] on span "**********" at bounding box center [145, 200] width 62 height 8
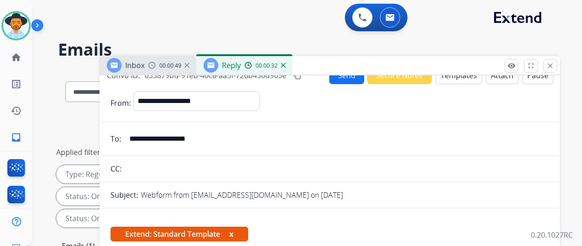
scroll to position [0, 0]
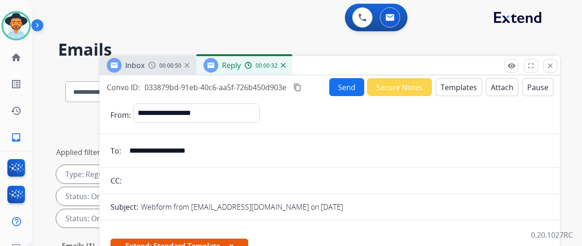
click at [351, 89] on button "Send" at bounding box center [346, 87] width 35 height 18
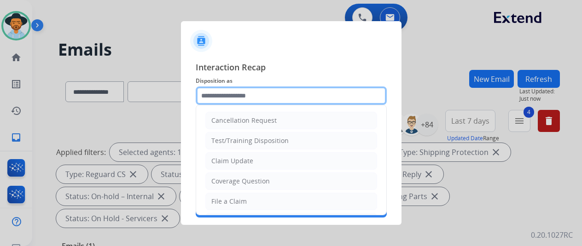
click at [212, 97] on input "text" at bounding box center [291, 96] width 191 height 18
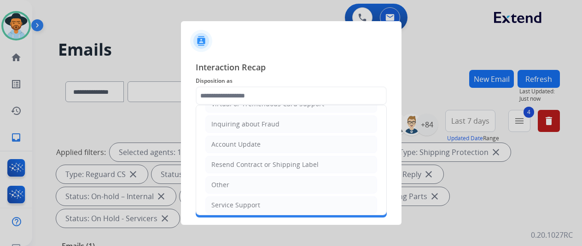
drag, startPoint x: 216, startPoint y: 186, endPoint x: 214, endPoint y: 182, distance: 5.1
click at [214, 185] on li "Other" at bounding box center [291, 184] width 172 height 17
type input "*****"
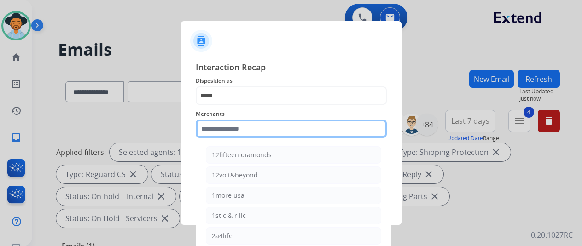
click at [225, 128] on input "text" at bounding box center [291, 129] width 191 height 18
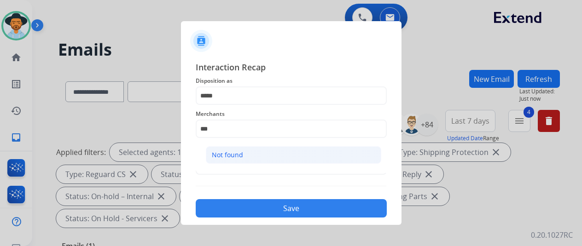
click at [222, 154] on div "Not found" at bounding box center [227, 154] width 31 height 9
type input "*********"
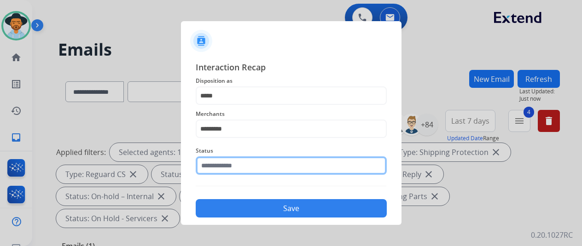
click at [218, 161] on input "text" at bounding box center [291, 165] width 191 height 18
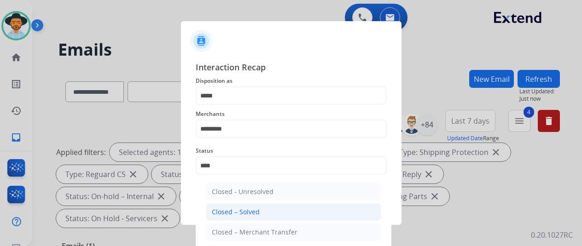
click at [208, 208] on li "Closed – Solved" at bounding box center [293, 211] width 175 height 17
type input "**********"
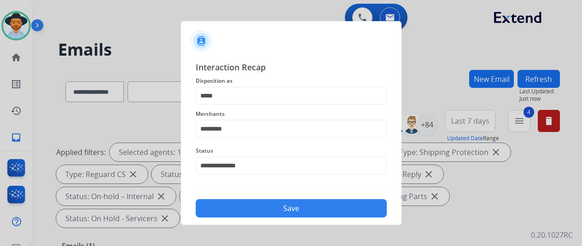
click at [264, 208] on button "Save" at bounding box center [291, 208] width 191 height 18
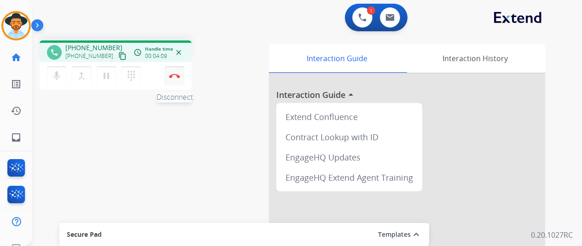
click at [174, 76] on img at bounding box center [174, 76] width 11 height 5
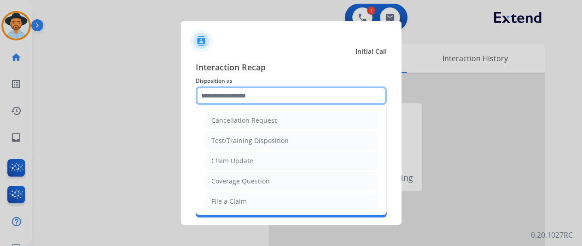
click at [228, 90] on input "text" at bounding box center [291, 96] width 191 height 18
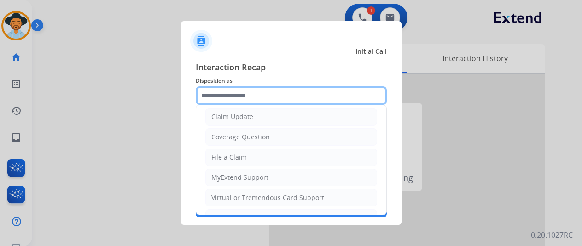
scroll to position [92, 0]
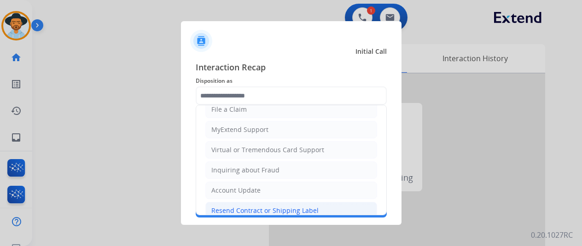
click at [241, 206] on div "Resend Contract or Shipping Label" at bounding box center [264, 210] width 107 height 9
type input "**********"
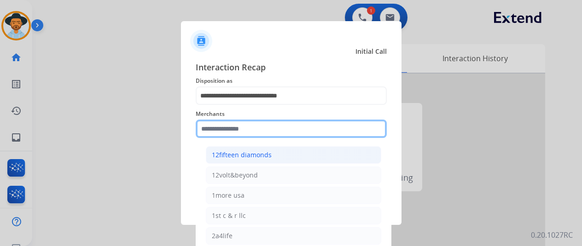
drag, startPoint x: 231, startPoint y: 133, endPoint x: 233, endPoint y: 147, distance: 14.3
click at [232, 133] on input "text" at bounding box center [291, 129] width 191 height 18
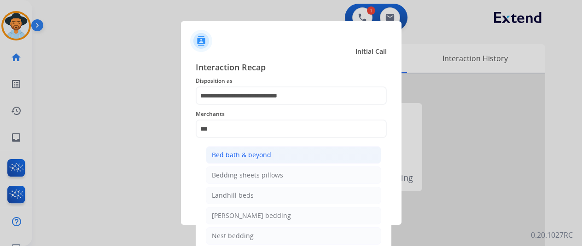
click at [239, 151] on div "Bed bath & beyond" at bounding box center [241, 154] width 59 height 9
type input "**********"
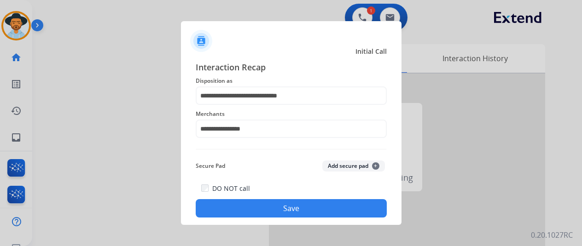
drag, startPoint x: 276, startPoint y: 207, endPoint x: 260, endPoint y: 190, distance: 22.8
click at [276, 207] on button "Save" at bounding box center [291, 208] width 191 height 18
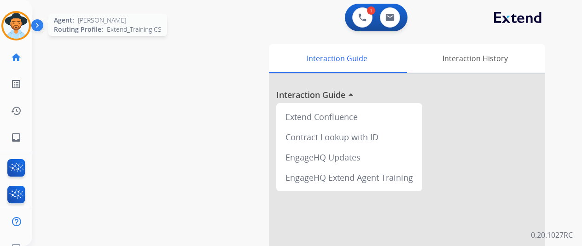
click at [19, 23] on img at bounding box center [16, 26] width 26 height 26
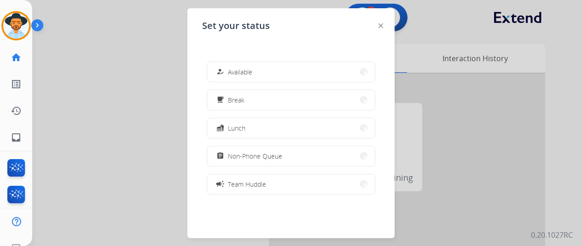
drag, startPoint x: 258, startPoint y: 70, endPoint x: 239, endPoint y: 5, distance: 67.4
click at [257, 70] on button "how_to_reg Available" at bounding box center [291, 72] width 168 height 20
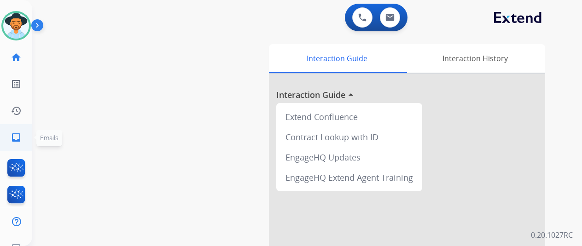
click at [15, 133] on mat-icon "inbox" at bounding box center [16, 137] width 11 height 11
select select "**********"
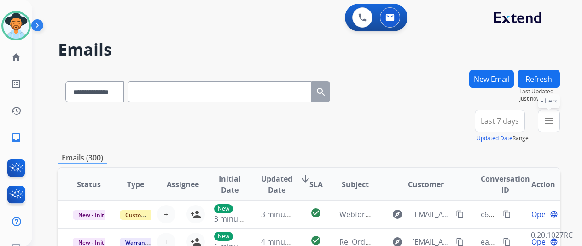
click at [551, 124] on mat-icon "menu" at bounding box center [548, 121] width 11 height 11
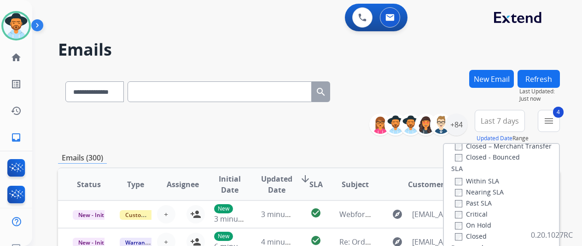
scroll to position [138, 0]
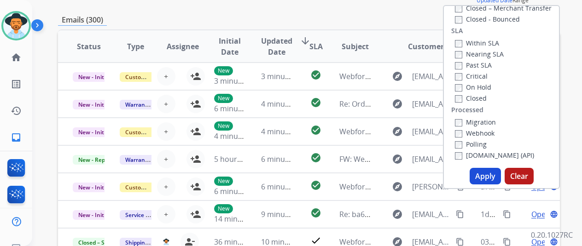
click at [489, 173] on button "Apply" at bounding box center [484, 176] width 31 height 17
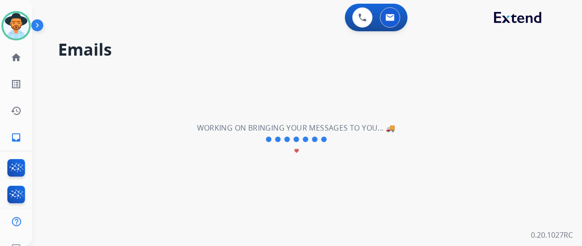
scroll to position [0, 0]
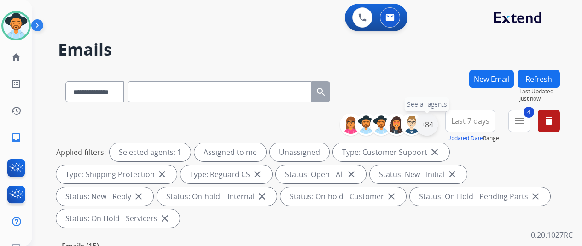
click at [436, 125] on div "+84" at bounding box center [427, 125] width 22 height 22
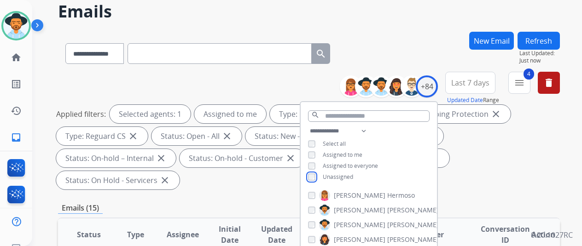
scroll to position [138, 0]
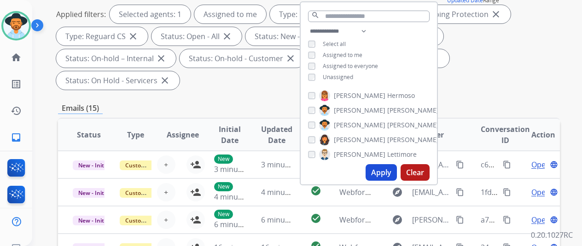
click at [386, 171] on button "Apply" at bounding box center [380, 172] width 31 height 17
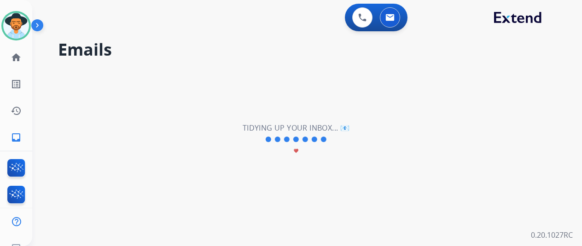
scroll to position [0, 0]
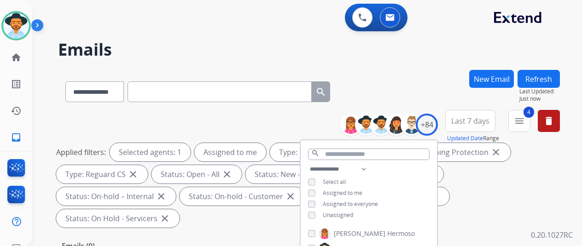
click at [394, 75] on div "**********" at bounding box center [309, 90] width 502 height 40
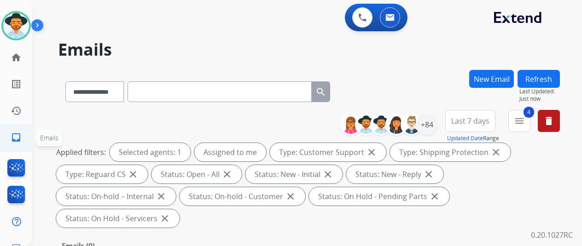
click at [16, 135] on mat-icon "inbox" at bounding box center [16, 137] width 11 height 11
click at [434, 123] on div "+84" at bounding box center [427, 125] width 22 height 22
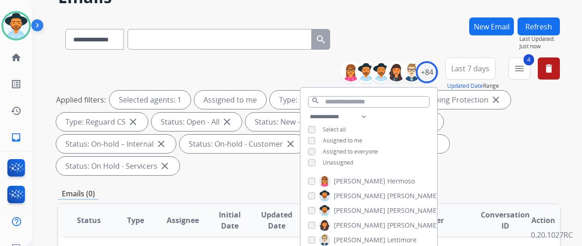
scroll to position [92, 0]
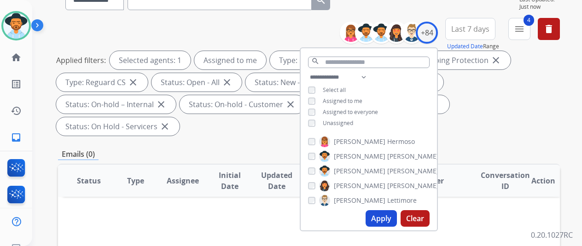
drag, startPoint x: 379, startPoint y: 215, endPoint x: 389, endPoint y: 169, distance: 46.7
click at [378, 215] on button "Apply" at bounding box center [380, 218] width 31 height 17
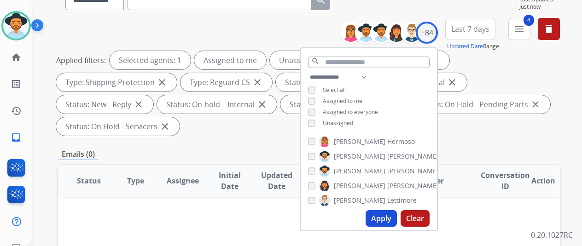
drag, startPoint x: 382, startPoint y: 217, endPoint x: 382, endPoint y: 210, distance: 6.9
click at [382, 217] on button "Apply" at bounding box center [380, 218] width 31 height 17
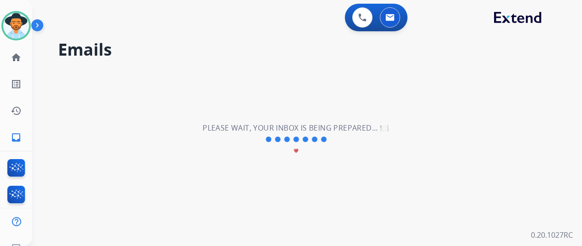
scroll to position [0, 0]
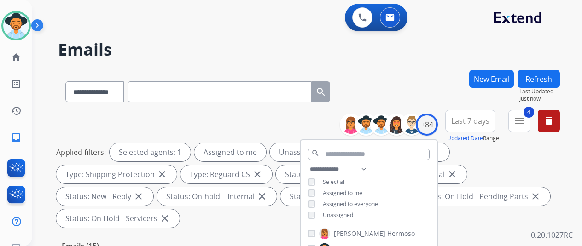
click at [400, 65] on div "**********" at bounding box center [295, 156] width 527 height 246
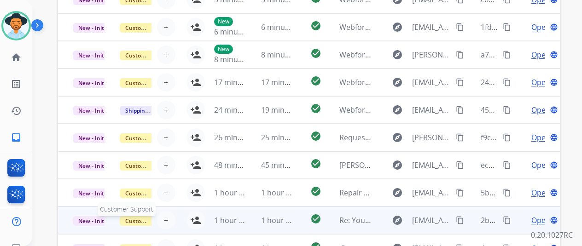
scroll to position [358, 0]
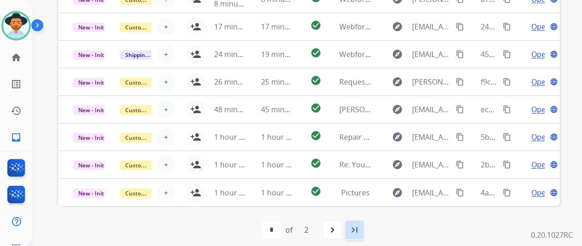
click at [356, 230] on mat-icon "last_page" at bounding box center [354, 230] width 11 height 11
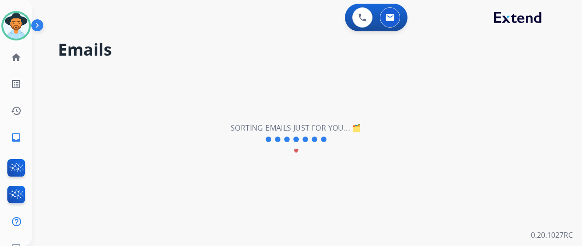
scroll to position [0, 0]
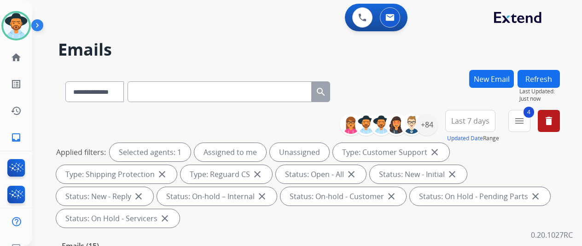
click at [399, 77] on div "**********" at bounding box center [309, 90] width 502 height 40
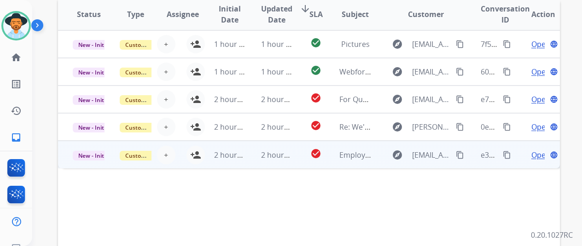
scroll to position [174, 0]
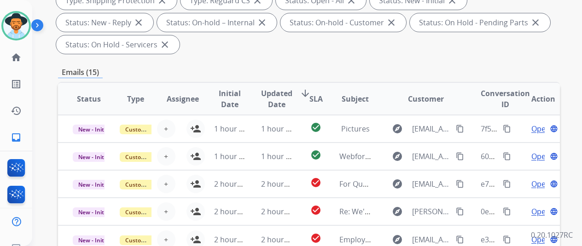
click at [504, 38] on div "Applied filters: Selected agents: 1 Assigned to me Unassigned Type: Customer Su…" at bounding box center [307, 11] width 502 height 85
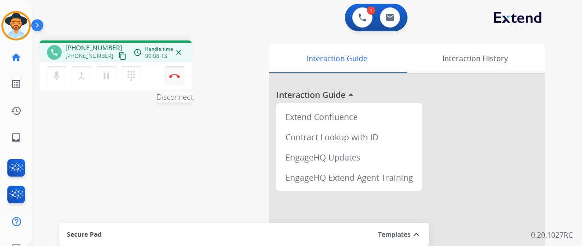
click at [177, 73] on button "Disconnect" at bounding box center [174, 75] width 19 height 19
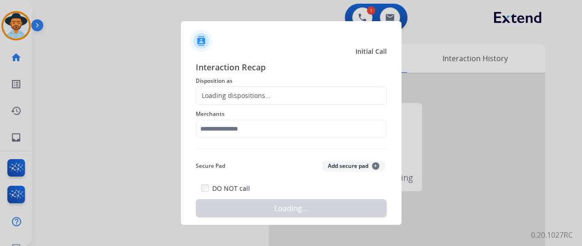
click at [219, 89] on div "Loading dispositions..." at bounding box center [291, 96] width 191 height 18
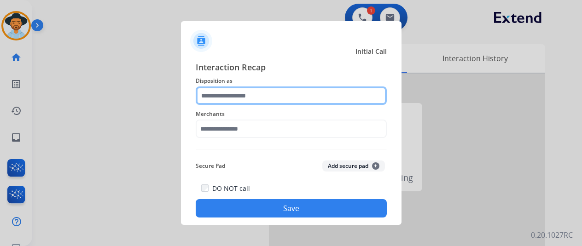
click at [218, 89] on input "text" at bounding box center [291, 96] width 191 height 18
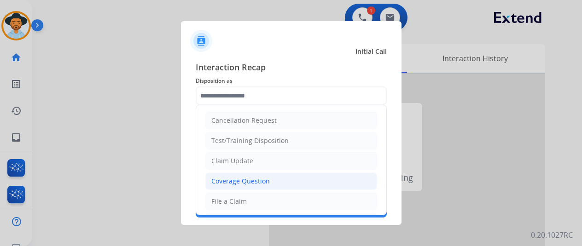
click at [231, 184] on div "Coverage Question" at bounding box center [240, 181] width 58 height 9
type input "**********"
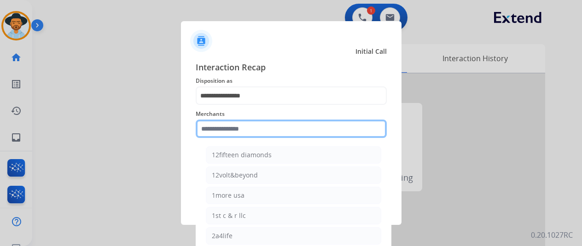
click at [225, 129] on input "text" at bounding box center [291, 129] width 191 height 18
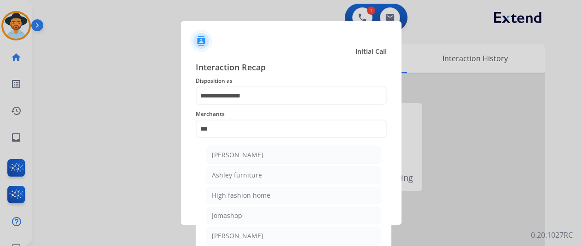
click at [236, 173] on div "Ashley furniture" at bounding box center [237, 175] width 50 height 9
type input "**********"
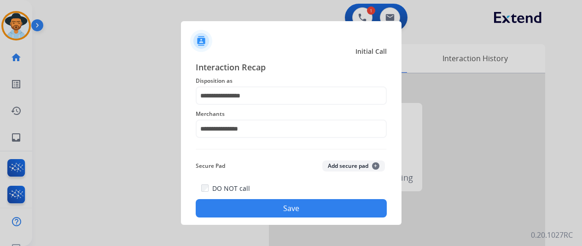
click at [260, 206] on button "Save" at bounding box center [291, 208] width 191 height 18
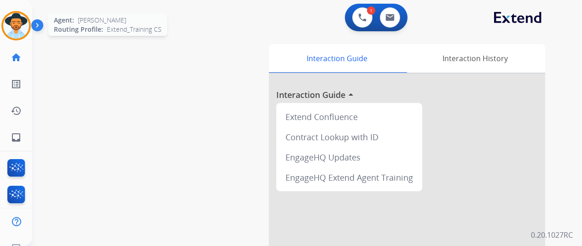
click at [15, 29] on img at bounding box center [16, 26] width 26 height 26
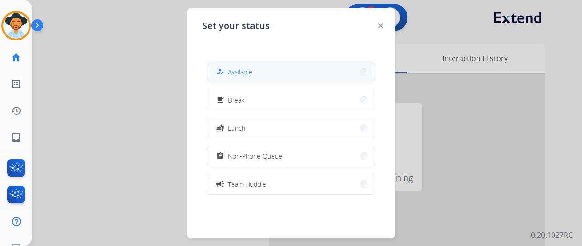
click at [246, 73] on span "Available" at bounding box center [240, 72] width 24 height 10
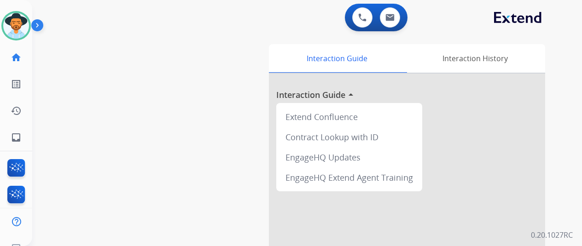
click at [106, 171] on div "swap_horiz Break voice bridge close_fullscreen Connect 3-Way Call merge_type Se…" at bounding box center [295, 225] width 527 height 384
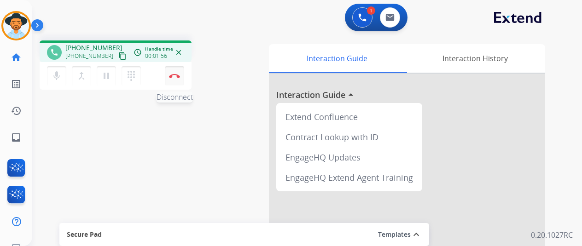
click at [176, 71] on button "Disconnect" at bounding box center [174, 75] width 19 height 19
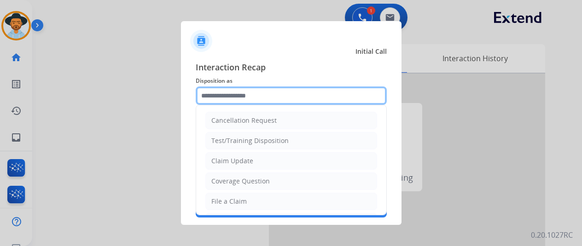
click at [216, 94] on input "text" at bounding box center [291, 96] width 191 height 18
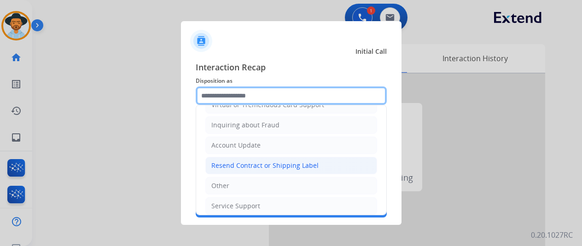
scroll to position [138, 0]
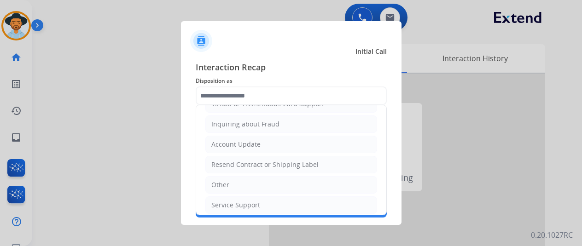
drag, startPoint x: 233, startPoint y: 182, endPoint x: 229, endPoint y: 178, distance: 5.2
click at [230, 180] on li "Other" at bounding box center [291, 184] width 172 height 17
type input "*****"
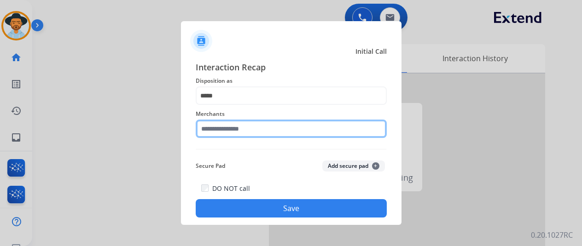
click at [228, 130] on input "text" at bounding box center [291, 129] width 191 height 18
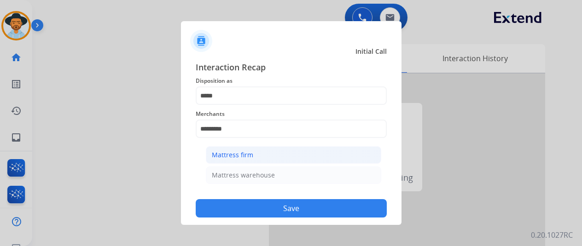
click at [239, 153] on div "Mattress firm" at bounding box center [232, 154] width 41 height 9
type input "**********"
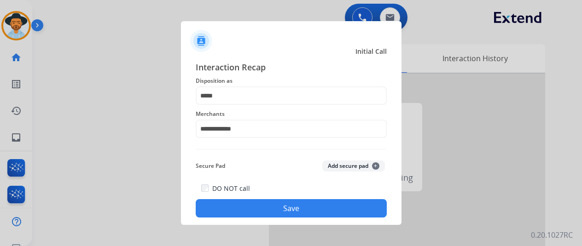
drag, startPoint x: 277, startPoint y: 208, endPoint x: 167, endPoint y: 150, distance: 124.7
click at [275, 207] on button "Save" at bounding box center [291, 208] width 191 height 18
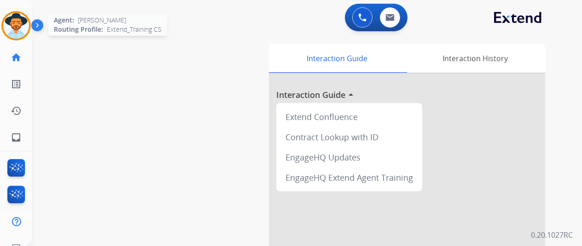
click at [18, 22] on img at bounding box center [16, 26] width 26 height 26
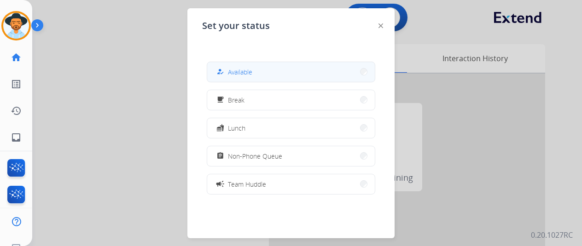
click at [240, 69] on span "Available" at bounding box center [240, 72] width 24 height 10
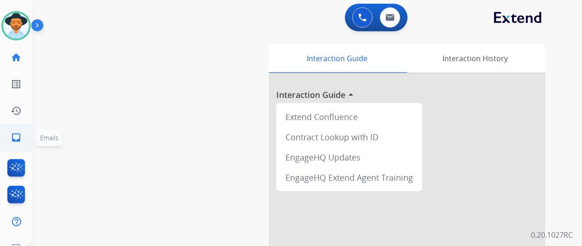
click at [16, 139] on mat-icon "inbox" at bounding box center [16, 137] width 11 height 11
select select "**********"
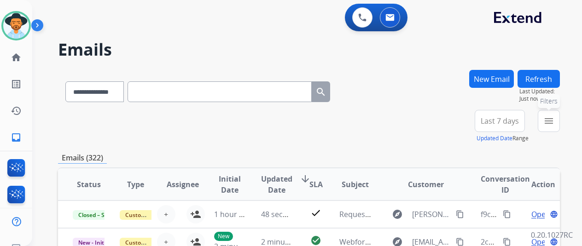
click at [554, 118] on mat-icon "menu" at bounding box center [548, 121] width 11 height 11
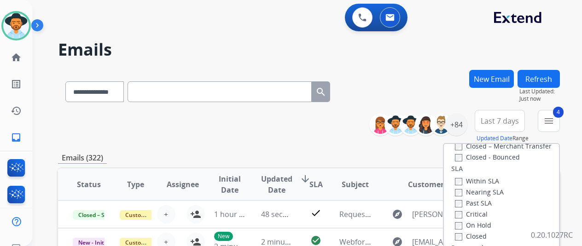
scroll to position [138, 0]
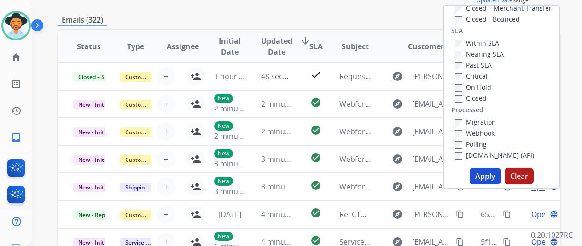
click at [485, 178] on button "Apply" at bounding box center [484, 176] width 31 height 17
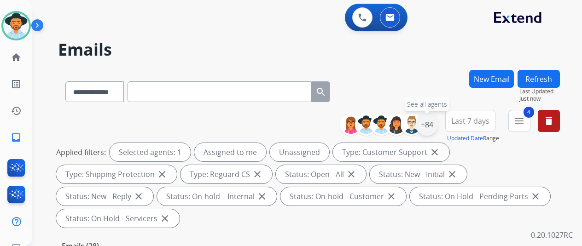
click at [432, 127] on div "+84" at bounding box center [427, 125] width 22 height 22
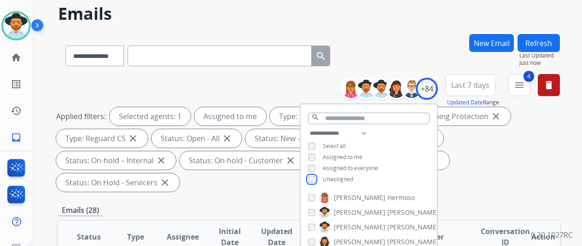
scroll to position [92, 0]
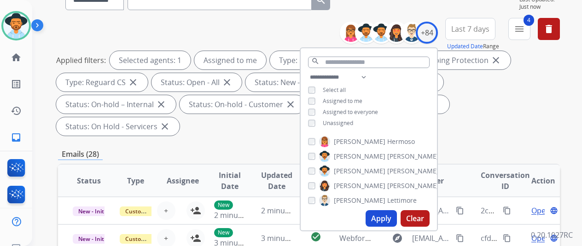
click at [385, 217] on button "Apply" at bounding box center [380, 218] width 31 height 17
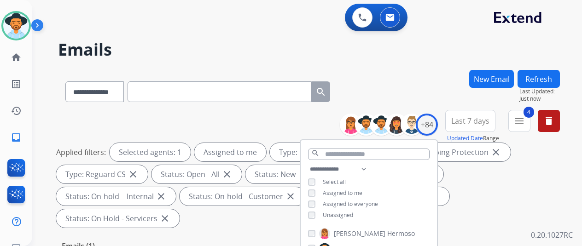
click at [423, 86] on div "**********" at bounding box center [309, 90] width 502 height 40
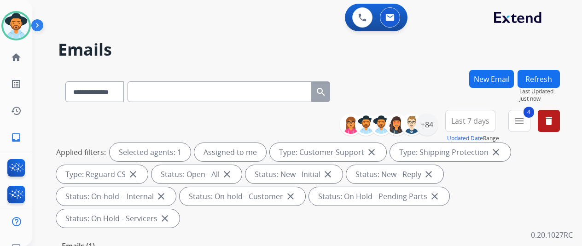
scroll to position [138, 0]
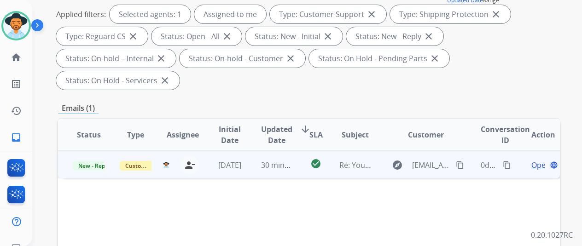
click at [535, 160] on span "Open" at bounding box center [540, 165] width 19 height 11
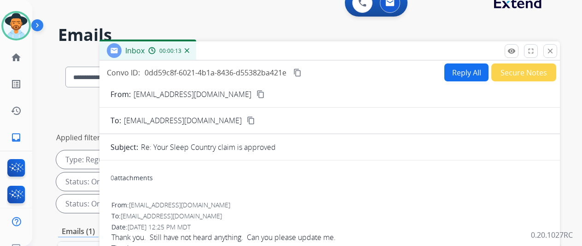
scroll to position [0, 0]
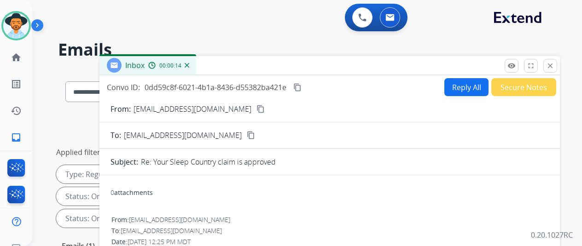
click at [256, 106] on mat-icon "content_copy" at bounding box center [260, 109] width 8 height 8
click at [459, 84] on button "Reply All" at bounding box center [466, 87] width 44 height 18
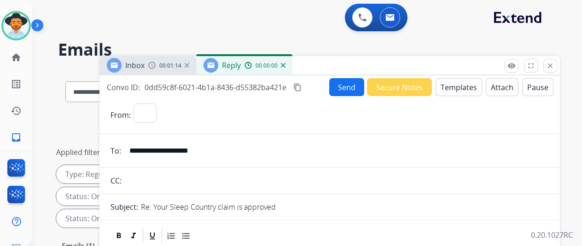
select select "**********"
click at [451, 82] on button "Templates" at bounding box center [458, 87] width 46 height 18
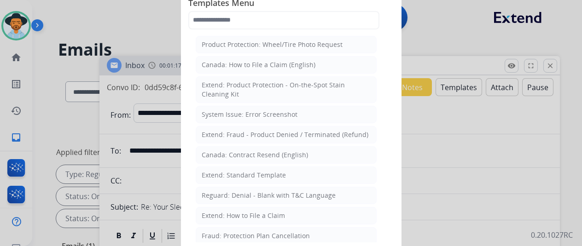
drag, startPoint x: 268, startPoint y: 171, endPoint x: 228, endPoint y: 136, distance: 53.5
click at [266, 171] on div "Extend: Standard Template" at bounding box center [244, 175] width 84 height 9
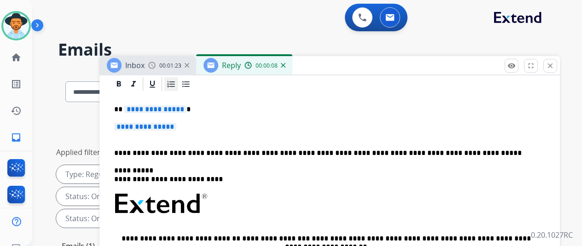
scroll to position [138, 0]
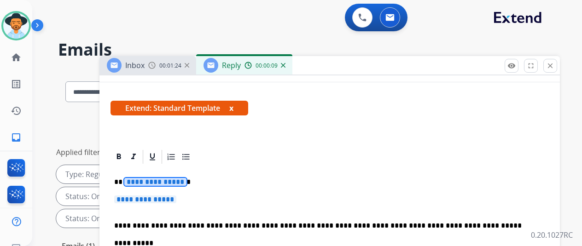
click at [184, 180] on span "**********" at bounding box center [155, 182] width 62 height 8
click at [176, 200] on span "**********" at bounding box center [145, 200] width 62 height 8
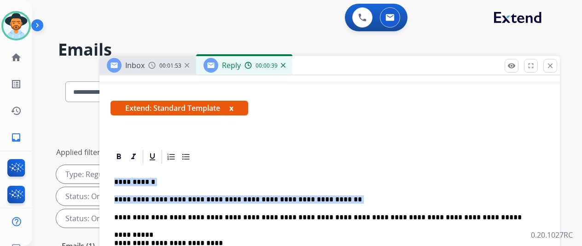
click at [327, 199] on p "**********" at bounding box center [325, 200] width 423 height 8
drag, startPoint x: 315, startPoint y: 196, endPoint x: 306, endPoint y: 196, distance: 8.3
click at [314, 196] on p "**********" at bounding box center [325, 200] width 423 height 8
click at [305, 197] on p "**********" at bounding box center [325, 200] width 423 height 8
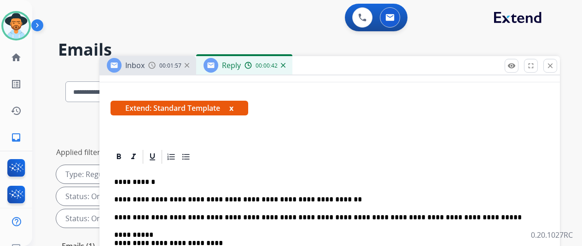
click at [319, 198] on p "**********" at bounding box center [325, 200] width 423 height 8
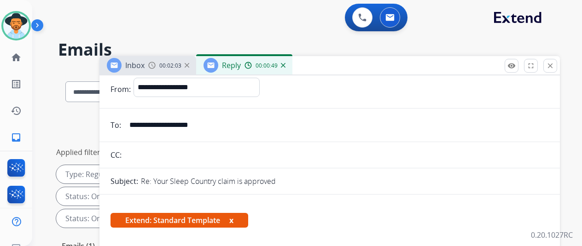
scroll to position [0, 0]
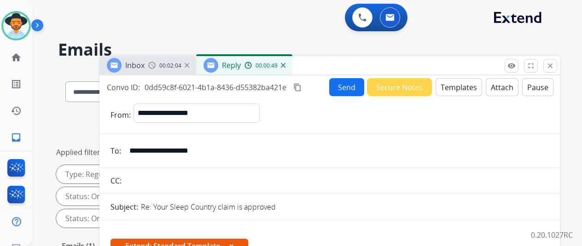
click at [340, 90] on button "Send" at bounding box center [346, 87] width 35 height 18
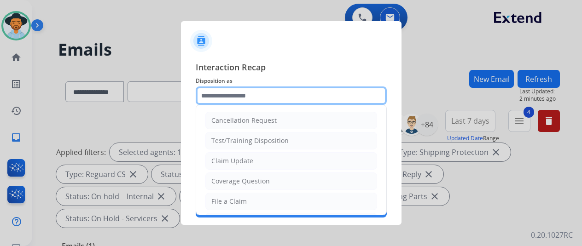
click at [219, 96] on input "text" at bounding box center [291, 96] width 191 height 18
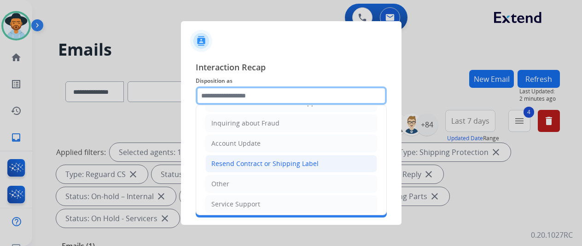
scroll to position [139, 0]
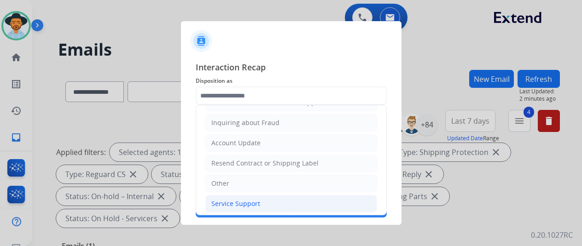
click at [235, 199] on div "Service Support" at bounding box center [235, 203] width 49 height 9
type input "**********"
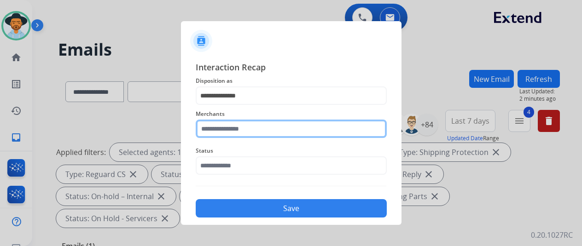
click at [221, 127] on input "text" at bounding box center [291, 129] width 191 height 18
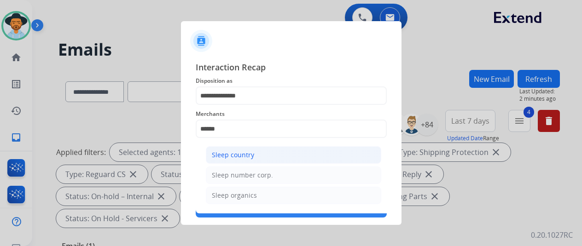
click at [237, 156] on div "Sleep country" at bounding box center [233, 154] width 42 height 9
type input "**********"
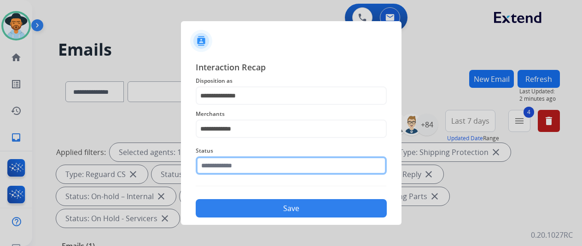
click at [233, 169] on input "text" at bounding box center [291, 165] width 191 height 18
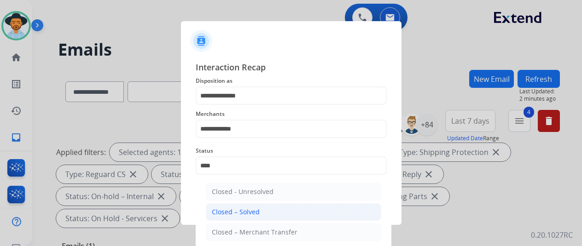
click at [246, 217] on li "Closed – Solved" at bounding box center [293, 211] width 175 height 17
type input "**********"
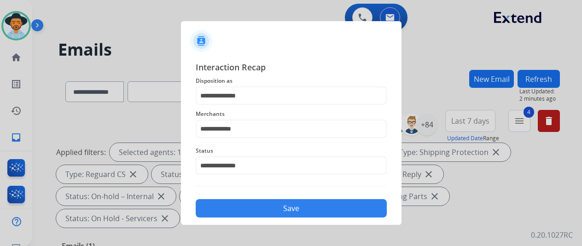
click at [253, 211] on button "Save" at bounding box center [291, 208] width 191 height 18
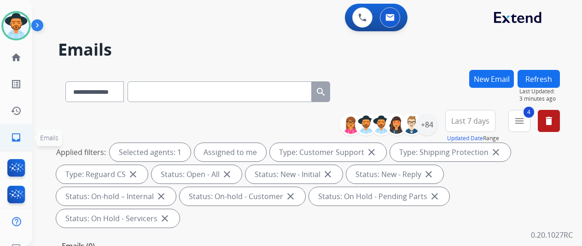
click at [16, 134] on mat-icon "inbox" at bounding box center [16, 137] width 11 height 11
drag, startPoint x: 434, startPoint y: 121, endPoint x: 430, endPoint y: 103, distance: 18.5
click at [434, 120] on div "+84" at bounding box center [427, 125] width 22 height 22
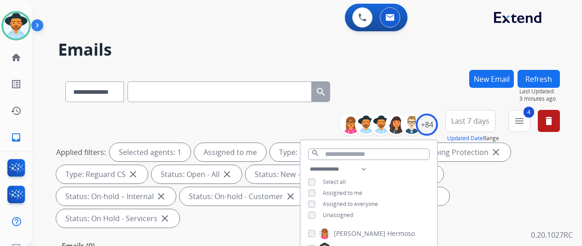
scroll to position [184, 0]
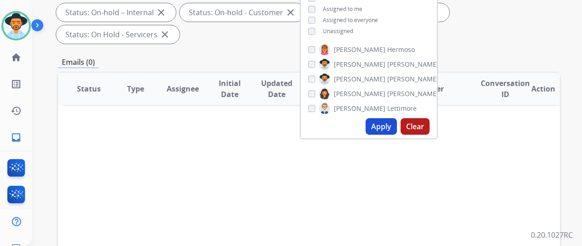
click at [383, 127] on button "Apply" at bounding box center [380, 126] width 31 height 17
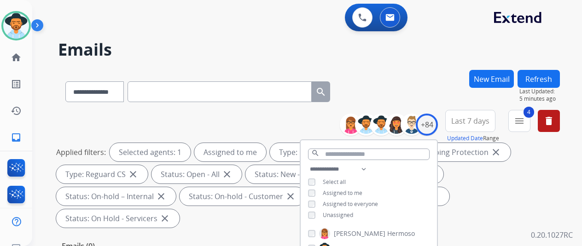
click at [382, 77] on div "**********" at bounding box center [309, 90] width 502 height 40
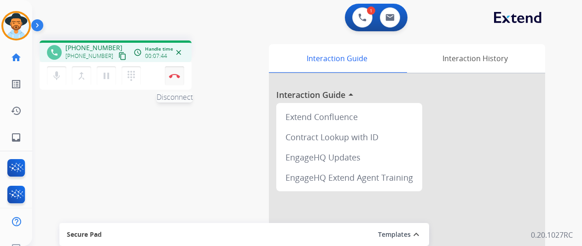
click at [174, 75] on img at bounding box center [174, 76] width 11 height 5
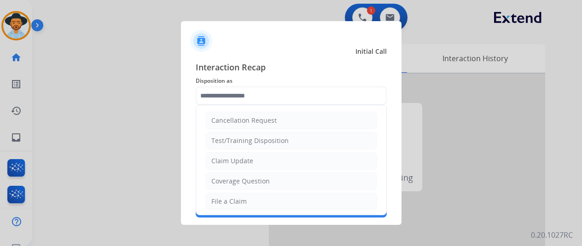
click at [224, 93] on input "text" at bounding box center [291, 96] width 191 height 18
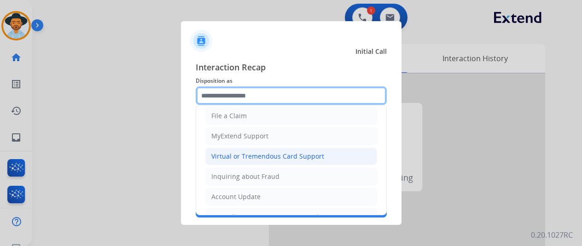
scroll to position [139, 0]
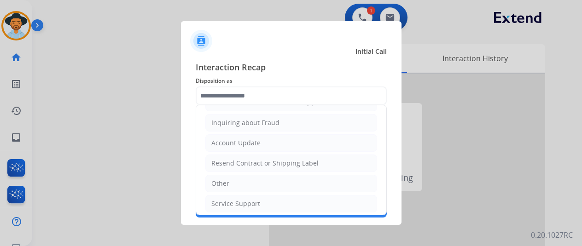
click at [247, 181] on li "Other" at bounding box center [291, 183] width 172 height 17
type input "*****"
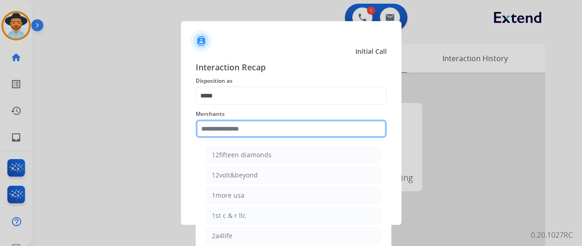
click at [216, 129] on input "text" at bounding box center [291, 129] width 191 height 18
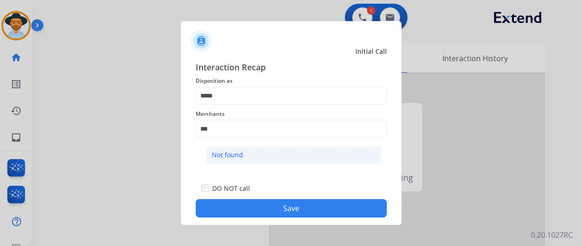
click at [234, 146] on li "Not found" at bounding box center [293, 154] width 175 height 17
type input "*********"
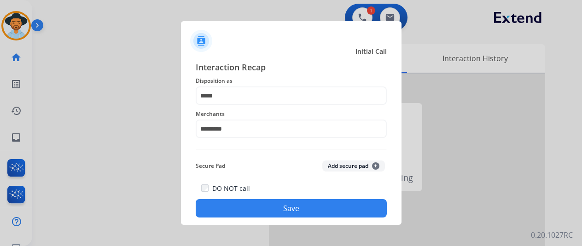
drag, startPoint x: 268, startPoint y: 209, endPoint x: 239, endPoint y: 159, distance: 58.1
click at [268, 208] on button "Save" at bounding box center [291, 208] width 191 height 18
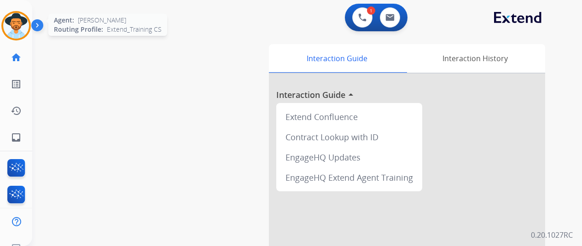
click at [14, 17] on img at bounding box center [16, 26] width 26 height 26
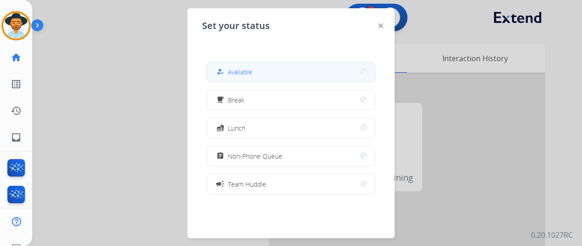
click at [254, 72] on button "how_to_reg Available" at bounding box center [291, 72] width 168 height 20
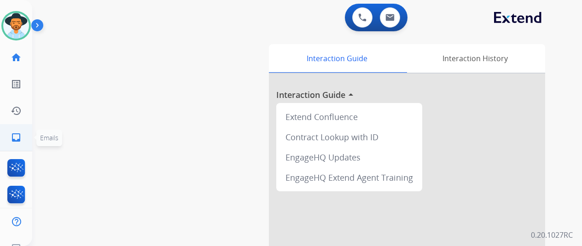
click at [12, 139] on mat-icon "inbox" at bounding box center [16, 137] width 11 height 11
select select "**********"
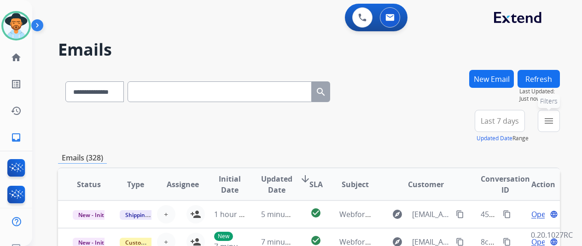
click at [552, 122] on mat-icon "menu" at bounding box center [548, 121] width 11 height 11
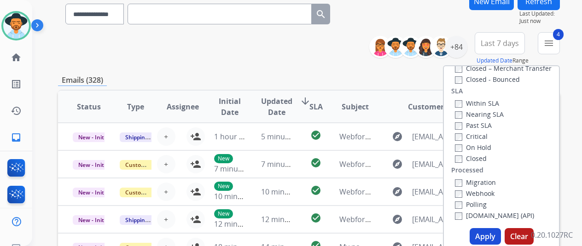
scroll to position [138, 0]
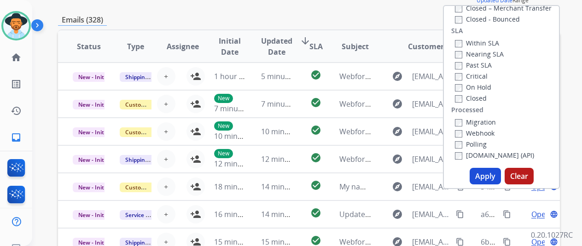
click at [488, 174] on button "Apply" at bounding box center [484, 176] width 31 height 17
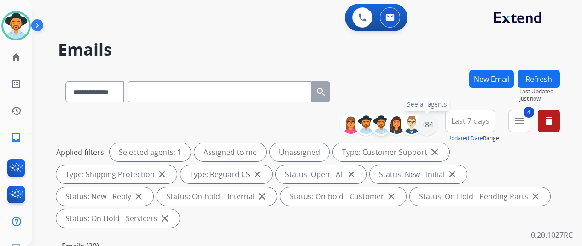
drag, startPoint x: 431, startPoint y: 126, endPoint x: 391, endPoint y: 130, distance: 39.8
click at [428, 128] on div "+84" at bounding box center [427, 125] width 22 height 22
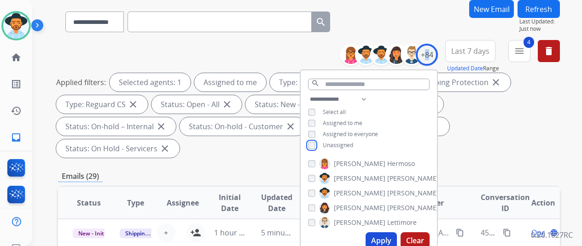
scroll to position [138, 0]
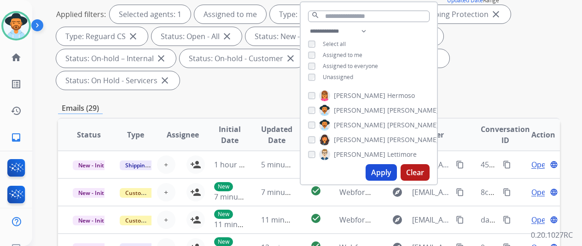
drag, startPoint x: 386, startPoint y: 173, endPoint x: 387, endPoint y: 169, distance: 4.7
click at [385, 173] on button "Apply" at bounding box center [380, 172] width 31 height 17
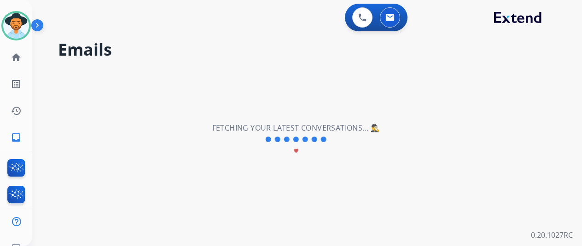
scroll to position [0, 0]
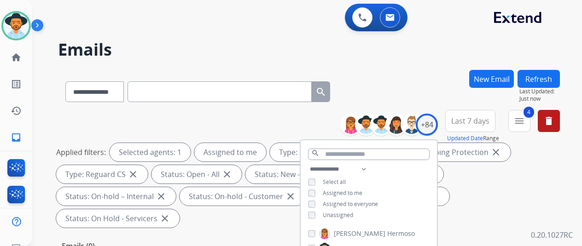
click at [432, 83] on div "**********" at bounding box center [309, 90] width 502 height 40
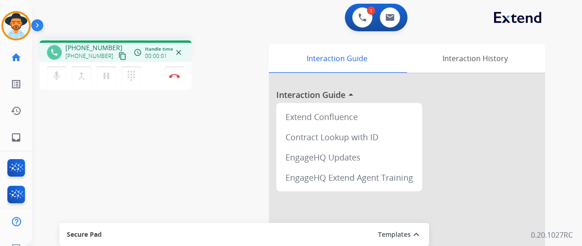
click at [94, 147] on div "phone +15186928100 +15186928100 content_copy access_time Call metrics Queue 00:…" at bounding box center [295, 225] width 527 height 384
click at [366, 16] on img at bounding box center [362, 17] width 8 height 8
click at [364, 14] on img at bounding box center [362, 17] width 8 height 8
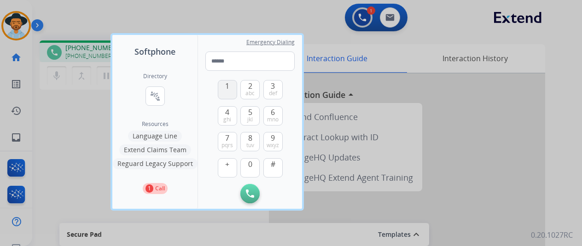
click at [225, 86] on span "1" at bounding box center [227, 86] width 4 height 11
click at [248, 139] on span "8" at bounding box center [250, 138] width 4 height 11
click at [229, 137] on button "7 pqrs" at bounding box center [227, 141] width 19 height 19
click at [249, 87] on span "2" at bounding box center [250, 86] width 4 height 11
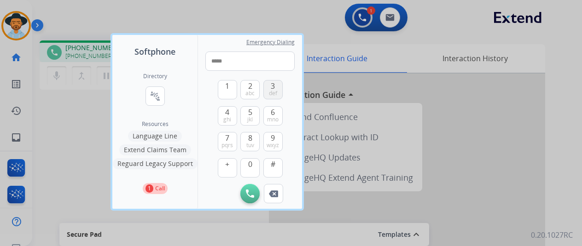
click at [275, 87] on button "3 def" at bounding box center [272, 89] width 19 height 19
click at [249, 139] on span "8" at bounding box center [250, 138] width 4 height 11
click at [251, 85] on span "2" at bounding box center [250, 86] width 4 height 11
click at [272, 115] on span "6" at bounding box center [273, 112] width 4 height 11
click at [248, 81] on span "2" at bounding box center [250, 86] width 4 height 11
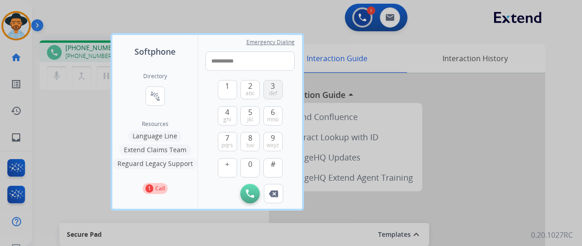
click at [272, 90] on span "def" at bounding box center [273, 93] width 8 height 7
type input "**********"
click at [249, 189] on button "Initiate Call" at bounding box center [249, 193] width 19 height 19
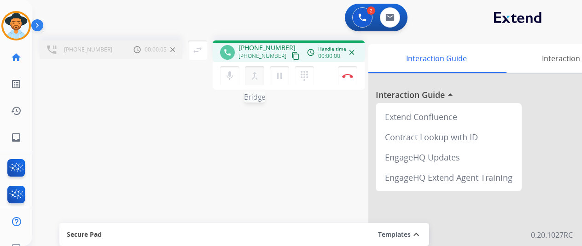
click at [254, 74] on mat-icon "merge_type" at bounding box center [254, 75] width 11 height 11
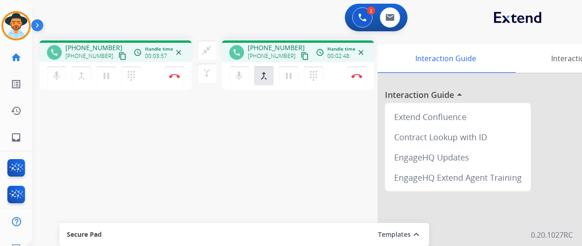
click at [79, 145] on div "phone +15186928100 +15186928100 content_copy access_time Call metrics Queue 00:…" at bounding box center [295, 225] width 527 height 384
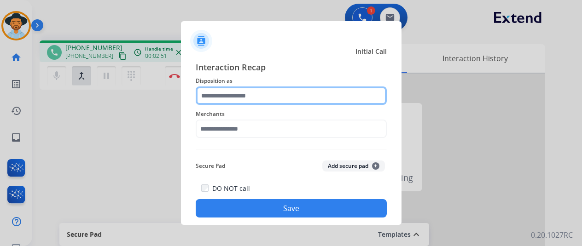
click at [219, 93] on input "text" at bounding box center [291, 96] width 191 height 18
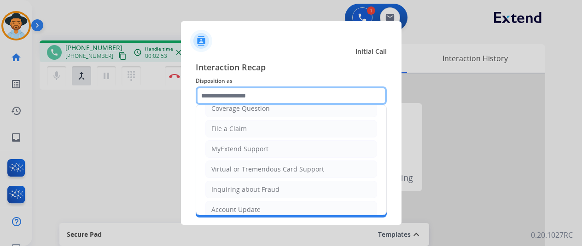
scroll to position [139, 0]
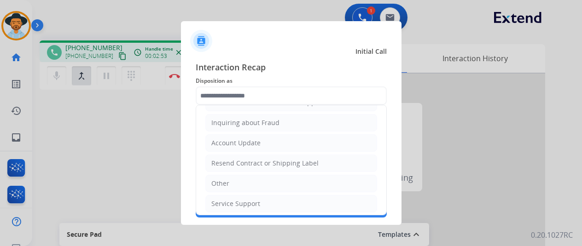
click at [231, 175] on li "Other" at bounding box center [291, 183] width 172 height 17
type input "*****"
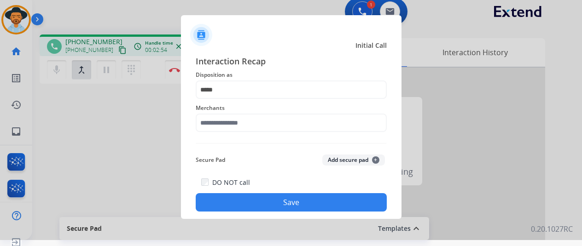
scroll to position [11, 0]
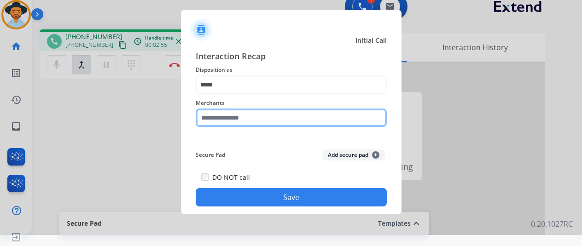
click at [220, 123] on input "text" at bounding box center [291, 118] width 191 height 18
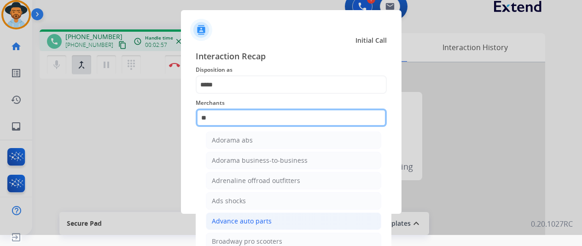
scroll to position [72, 0]
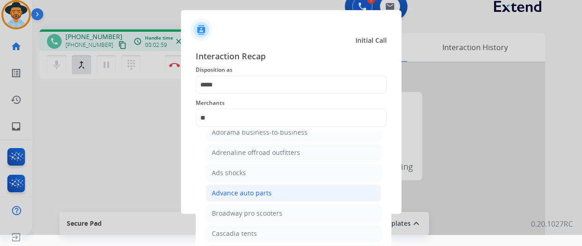
click at [225, 189] on div "Advance auto parts" at bounding box center [242, 193] width 60 height 9
type input "**********"
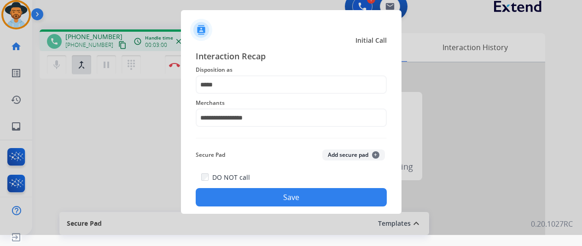
click at [248, 191] on button "Save" at bounding box center [291, 197] width 191 height 18
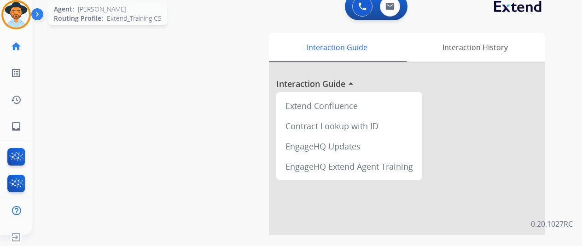
click at [17, 6] on img at bounding box center [16, 15] width 26 height 26
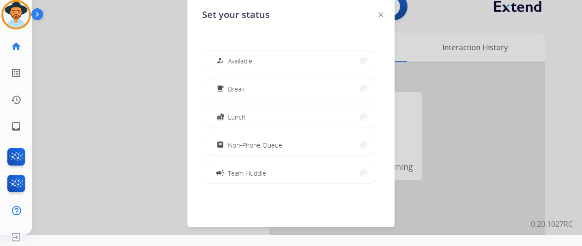
drag, startPoint x: 237, startPoint y: 58, endPoint x: 210, endPoint y: 35, distance: 35.9
click at [237, 58] on span "Available" at bounding box center [240, 61] width 24 height 10
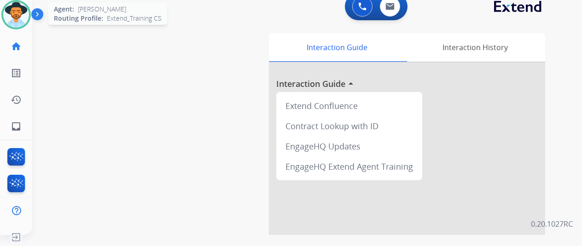
click at [17, 16] on img at bounding box center [16, 15] width 26 height 26
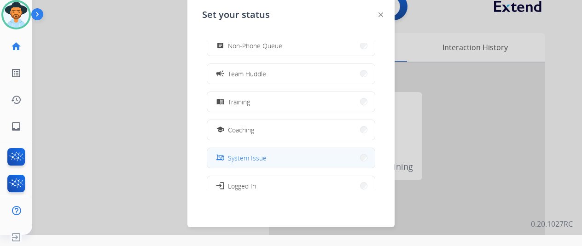
scroll to position [145, 0]
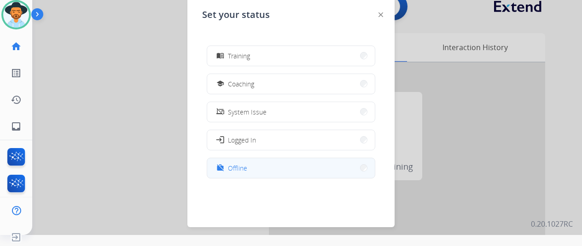
click at [249, 166] on button "work_off Offline" at bounding box center [291, 168] width 168 height 20
